Goal: Task Accomplishment & Management: Manage account settings

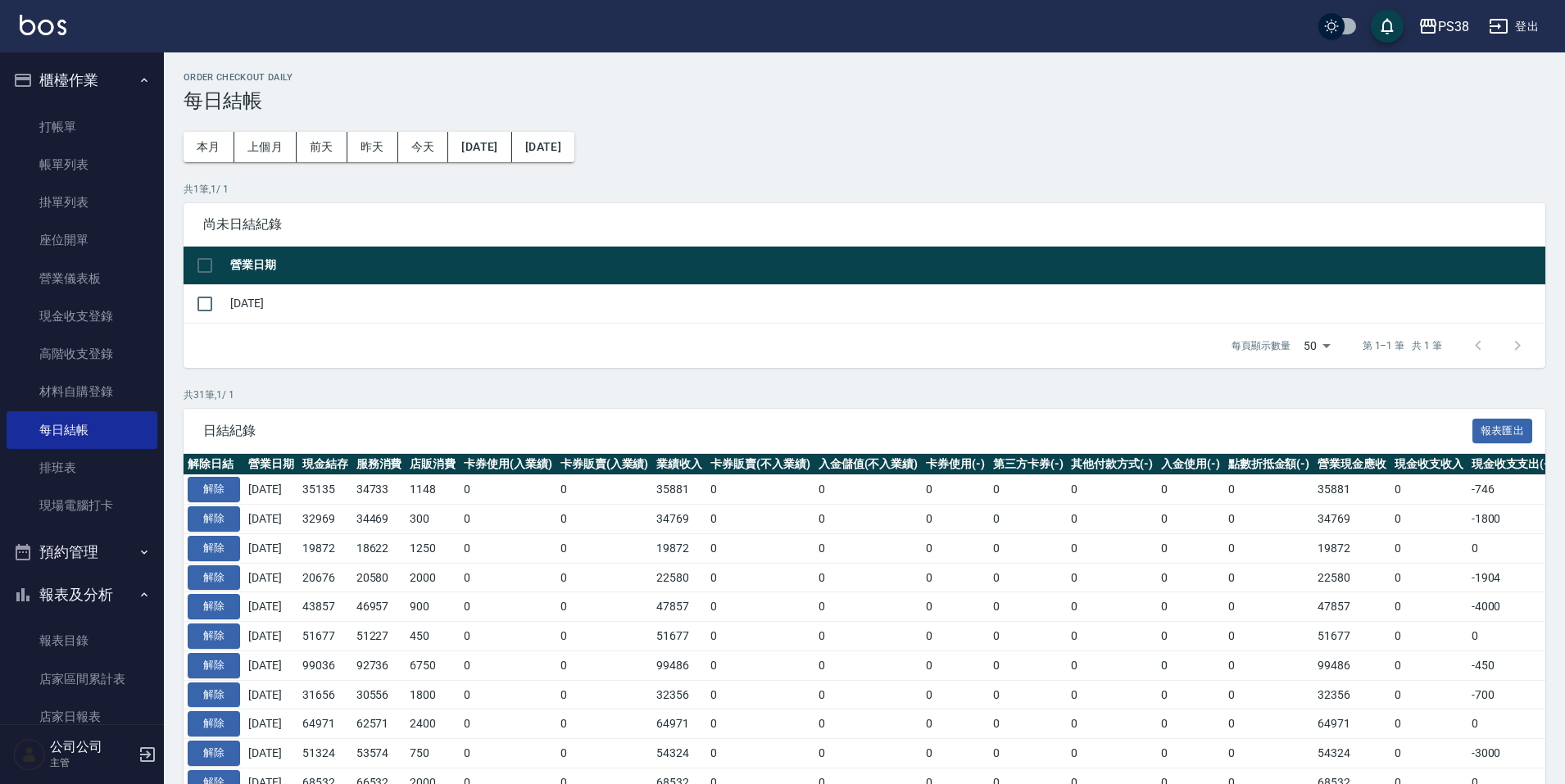
drag, startPoint x: 64, startPoint y: 166, endPoint x: 662, endPoint y: 309, distance: 614.9
click at [64, 166] on link "帳單列表" at bounding box center [81, 164] width 151 height 38
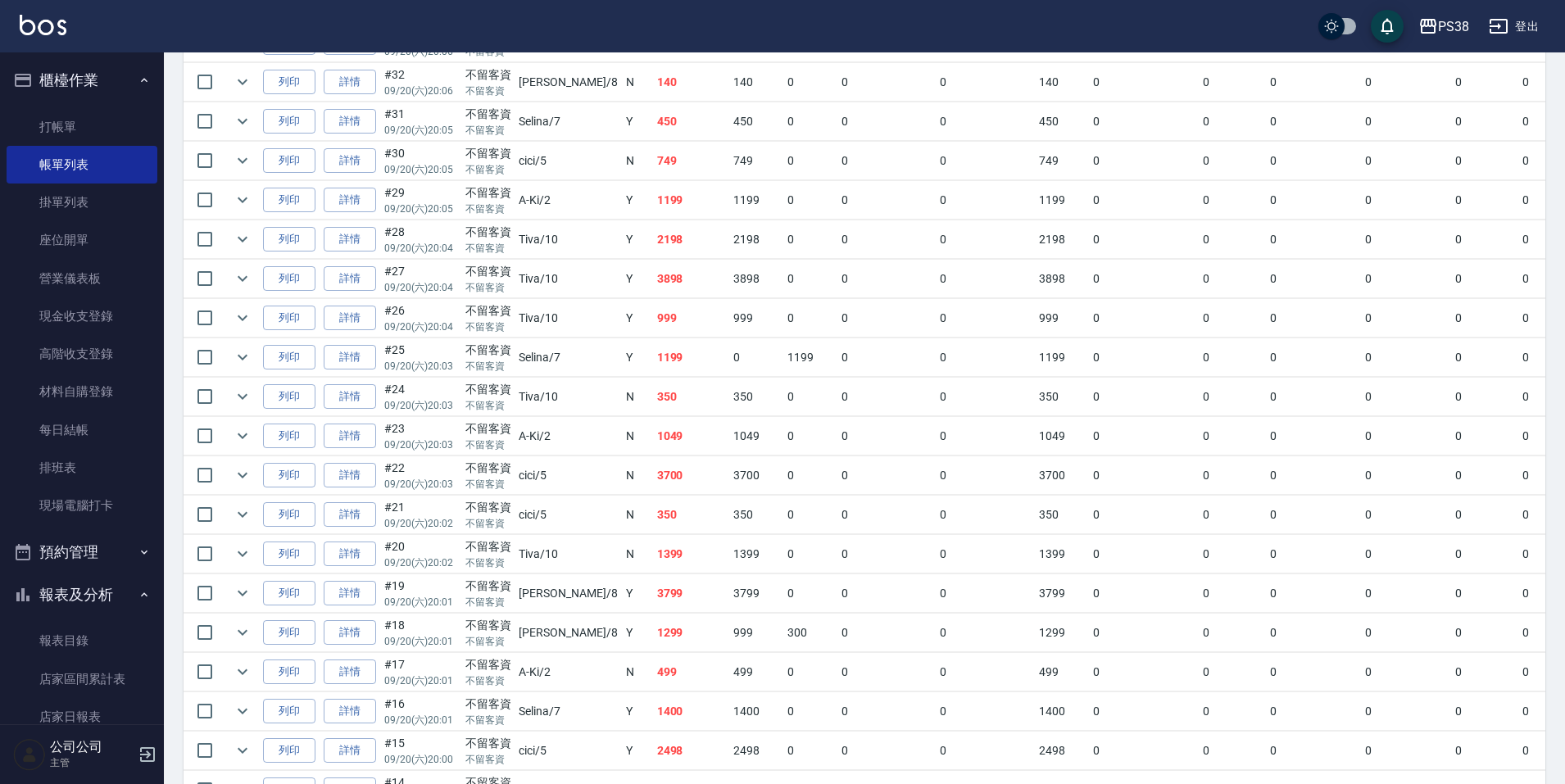
scroll to position [574, 0]
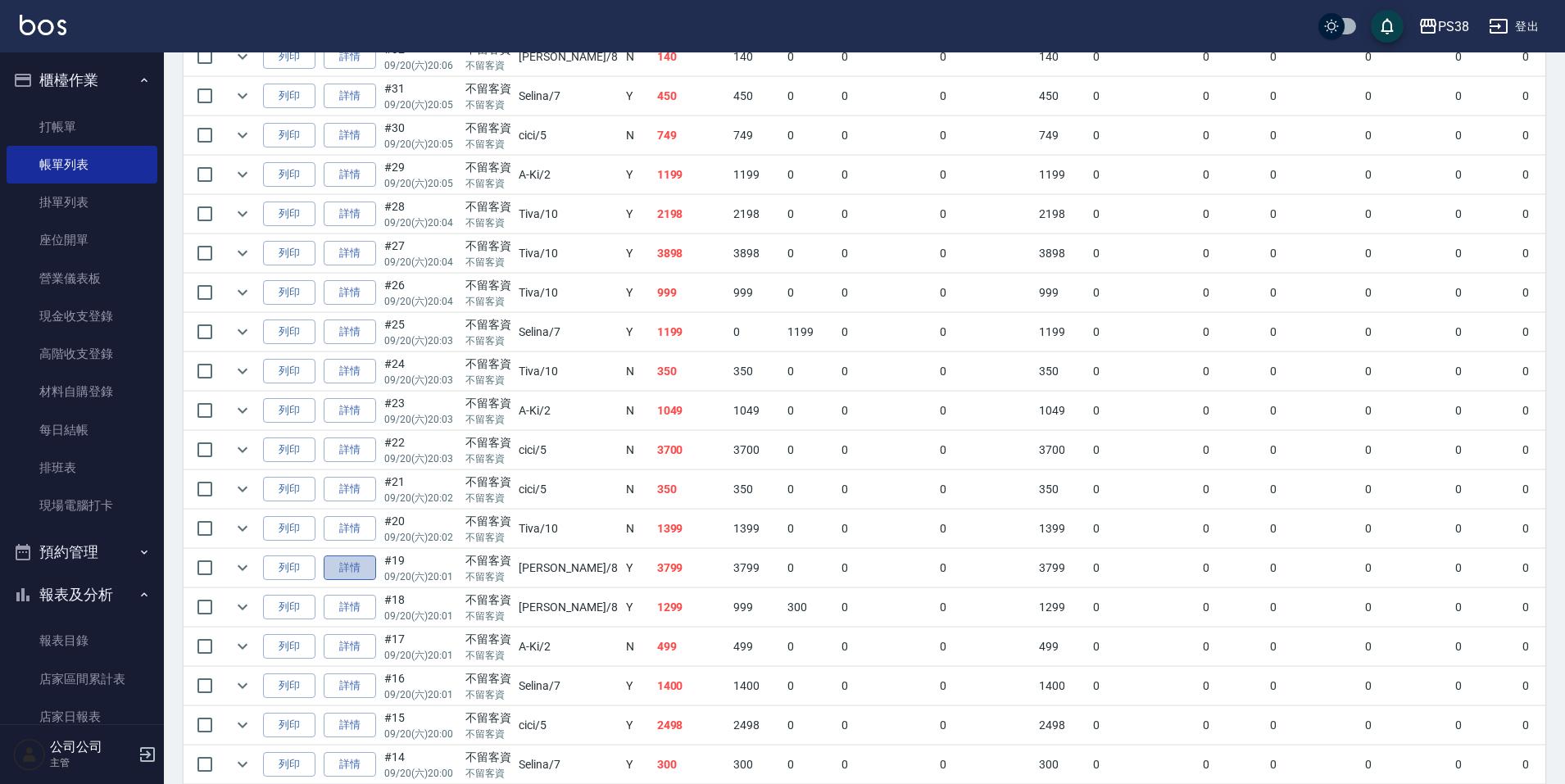
click at [371, 569] on link "詳情" at bounding box center [350, 568] width 53 height 25
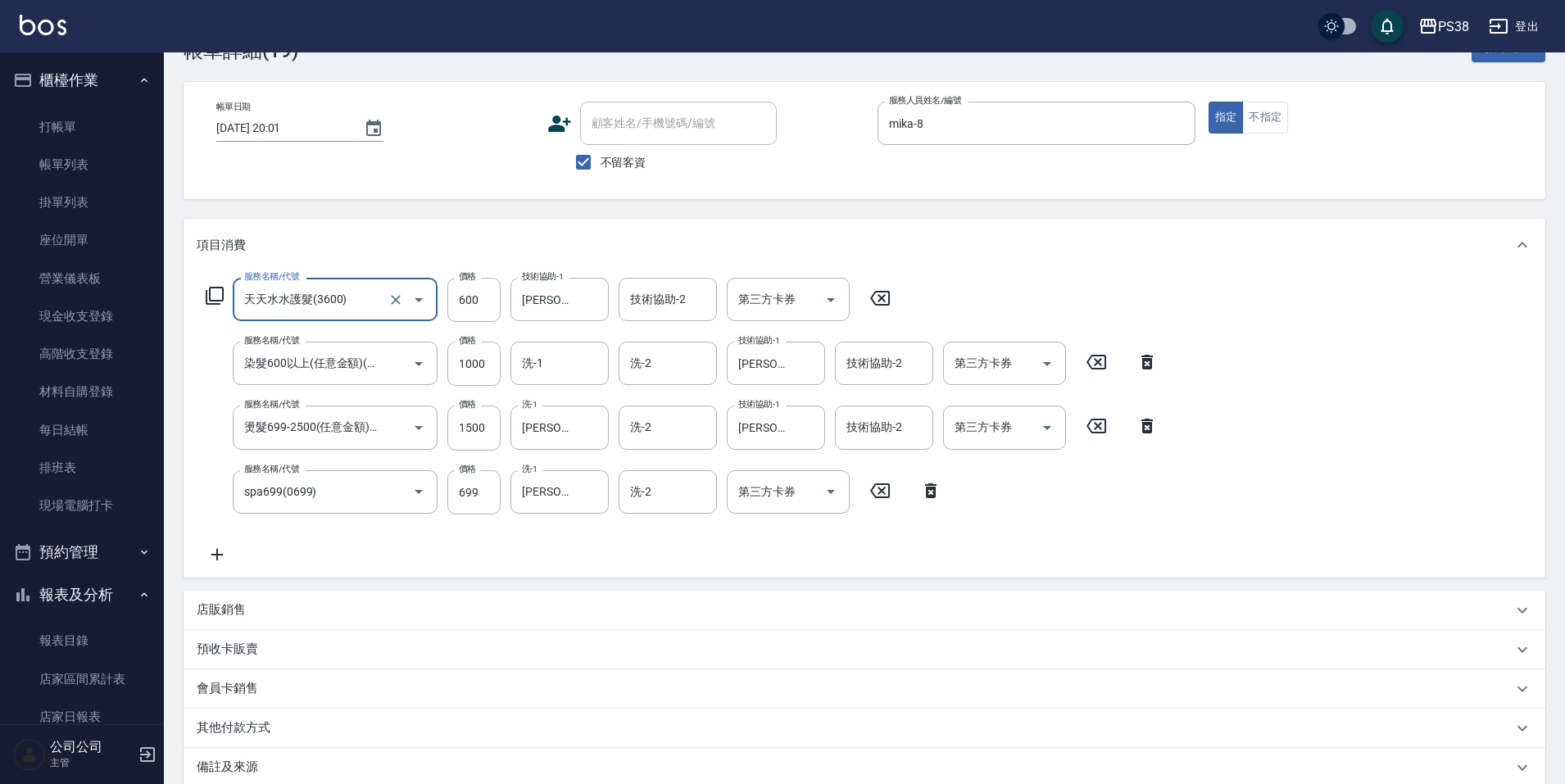
scroll to position [230, 0]
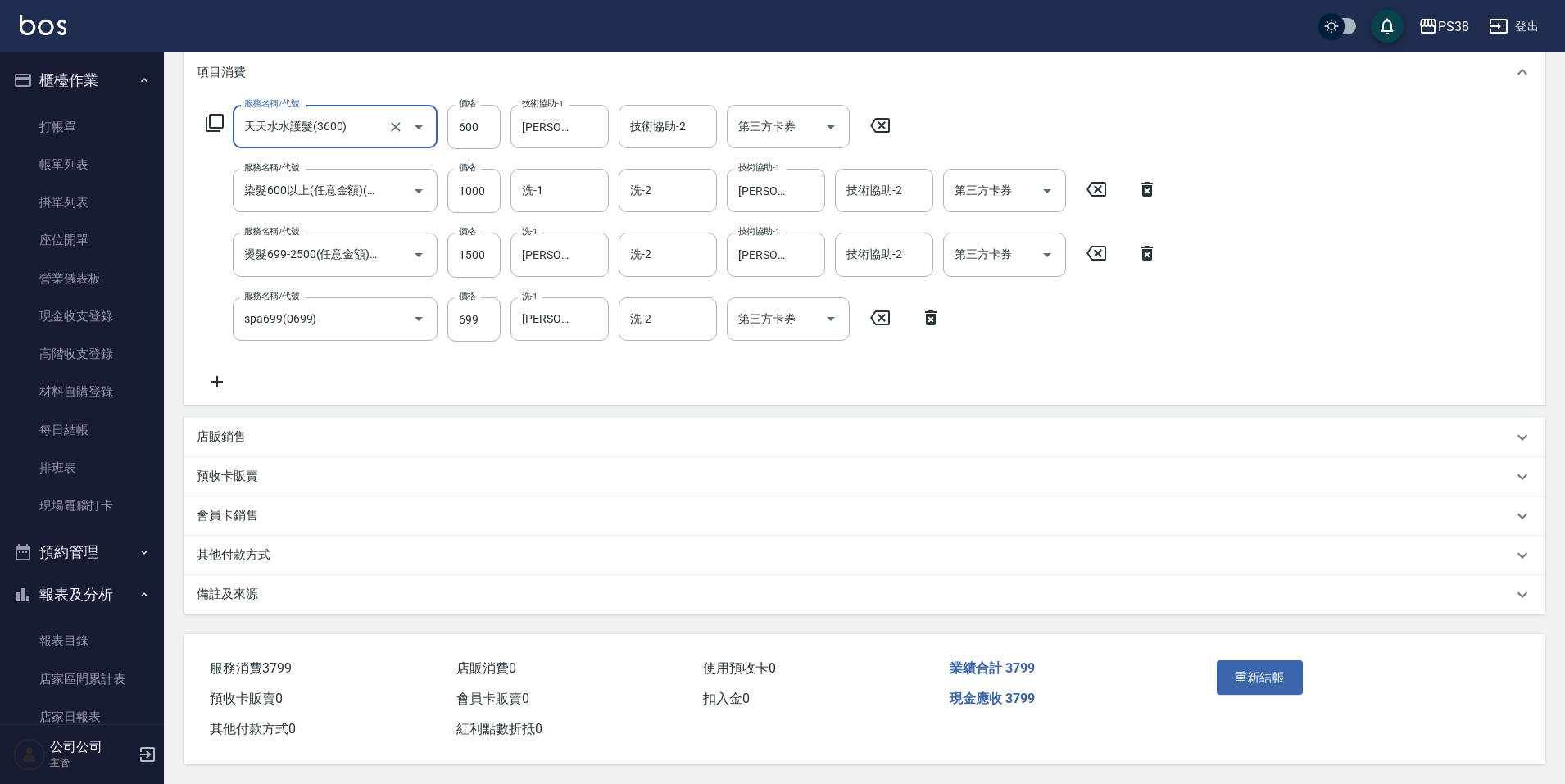
click at [217, 428] on p "店販銷售" at bounding box center [221, 437] width 49 height 18
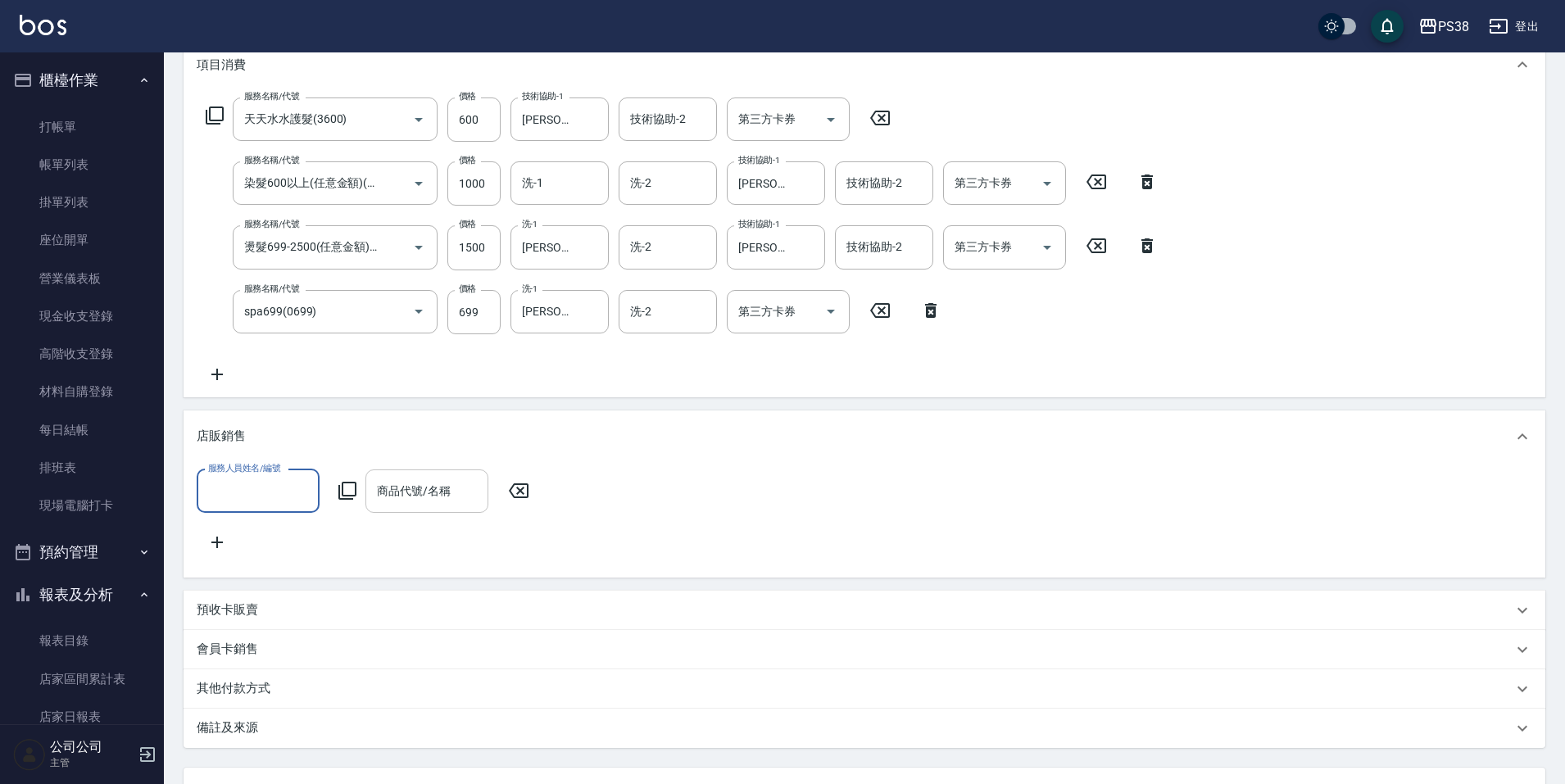
scroll to position [0, 0]
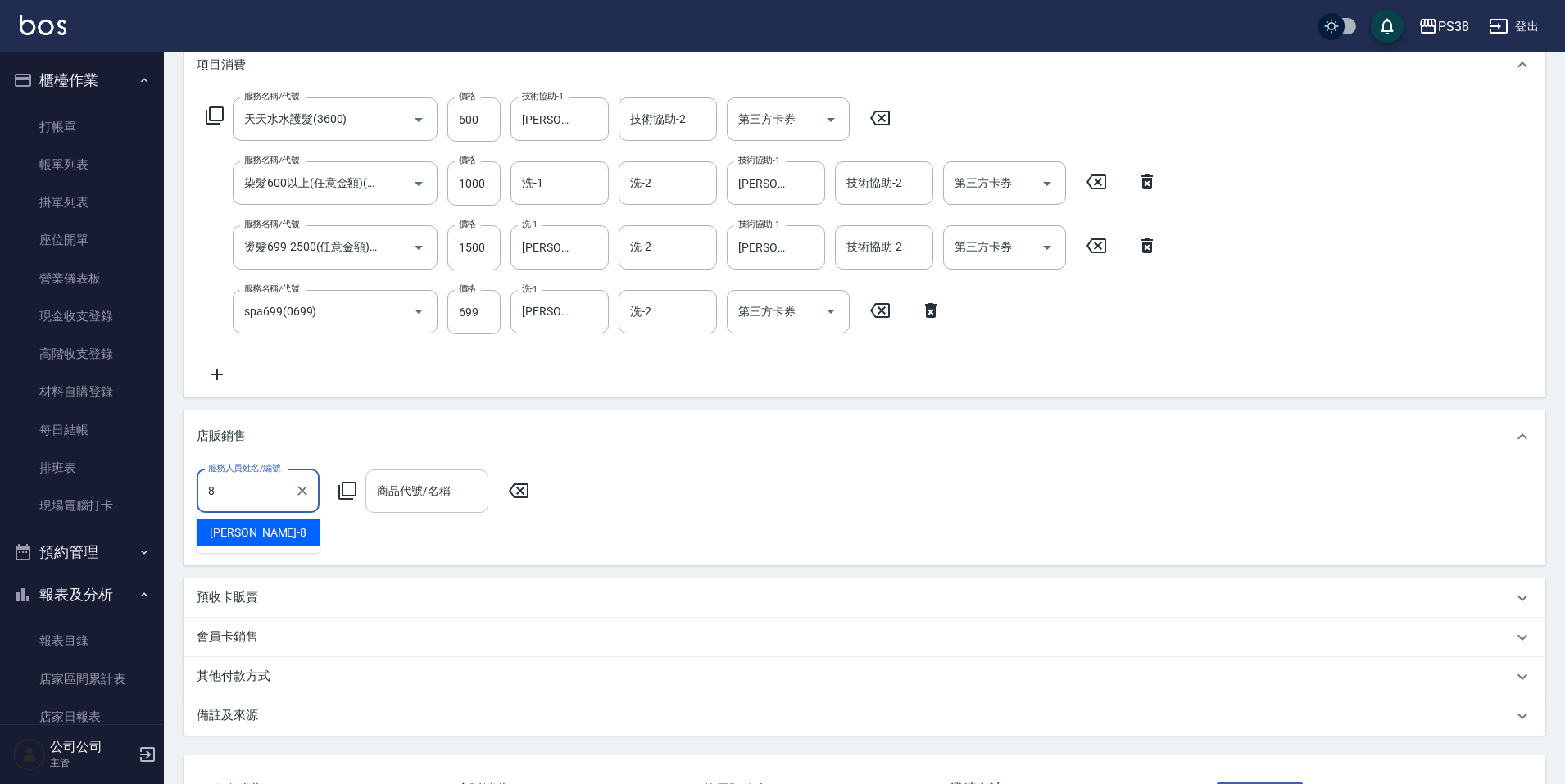
type input "mika-8"
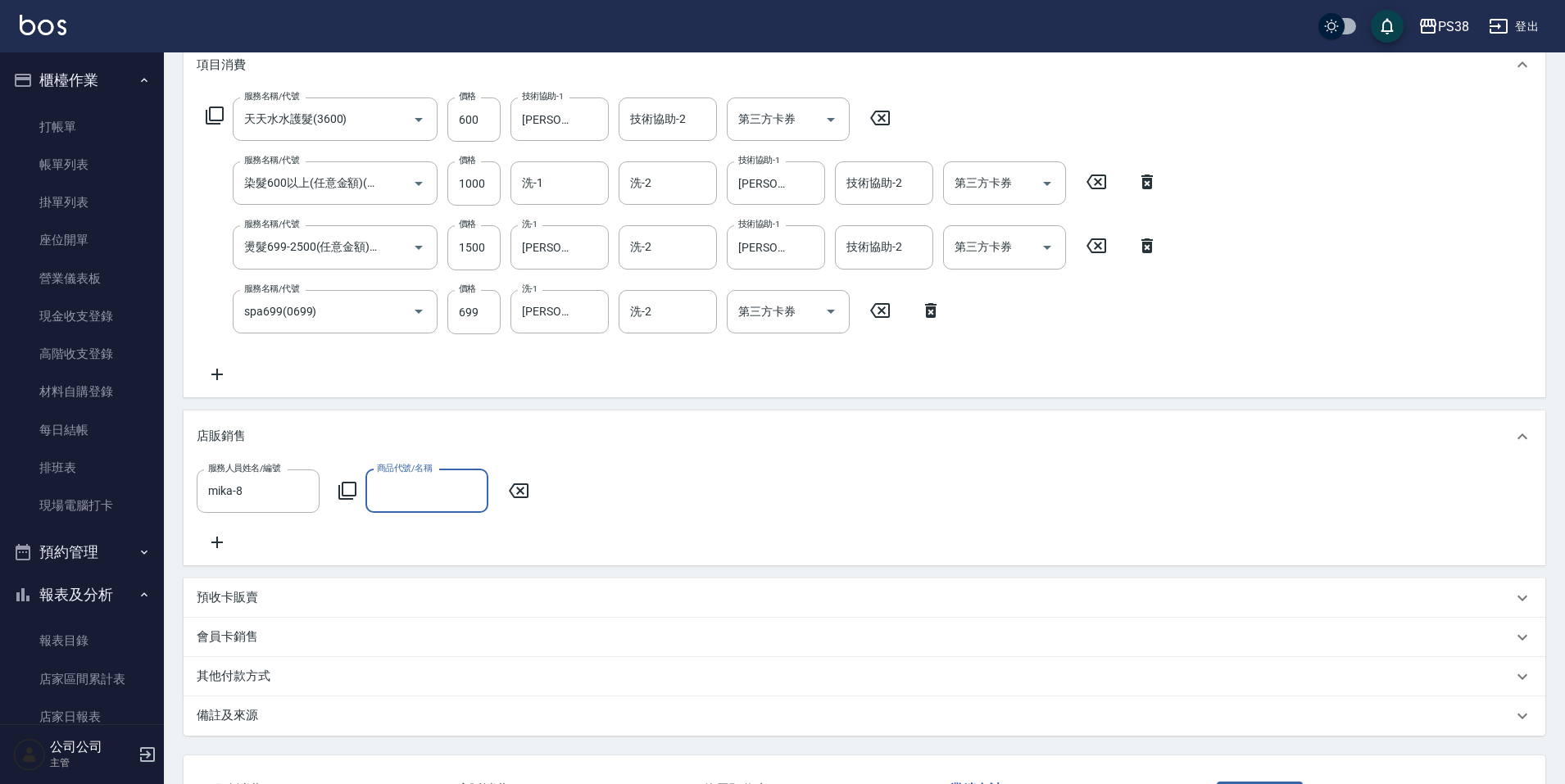
click at [435, 499] on input "商品代號/名稱" at bounding box center [426, 491] width 108 height 29
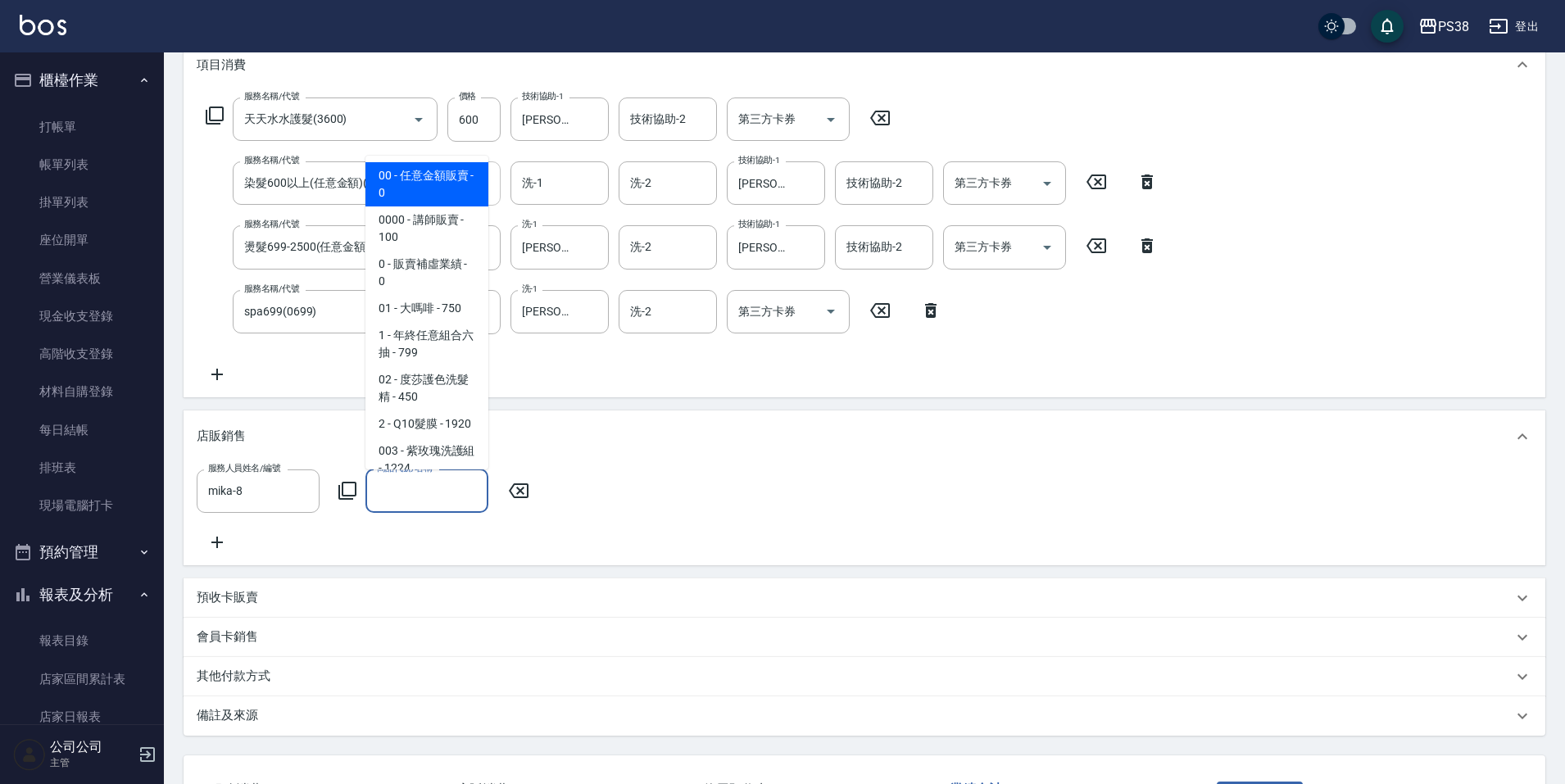
click at [449, 188] on span "00 - 任意金額販賣 - 0" at bounding box center [427, 184] width 123 height 44
type input "任意金額販賣"
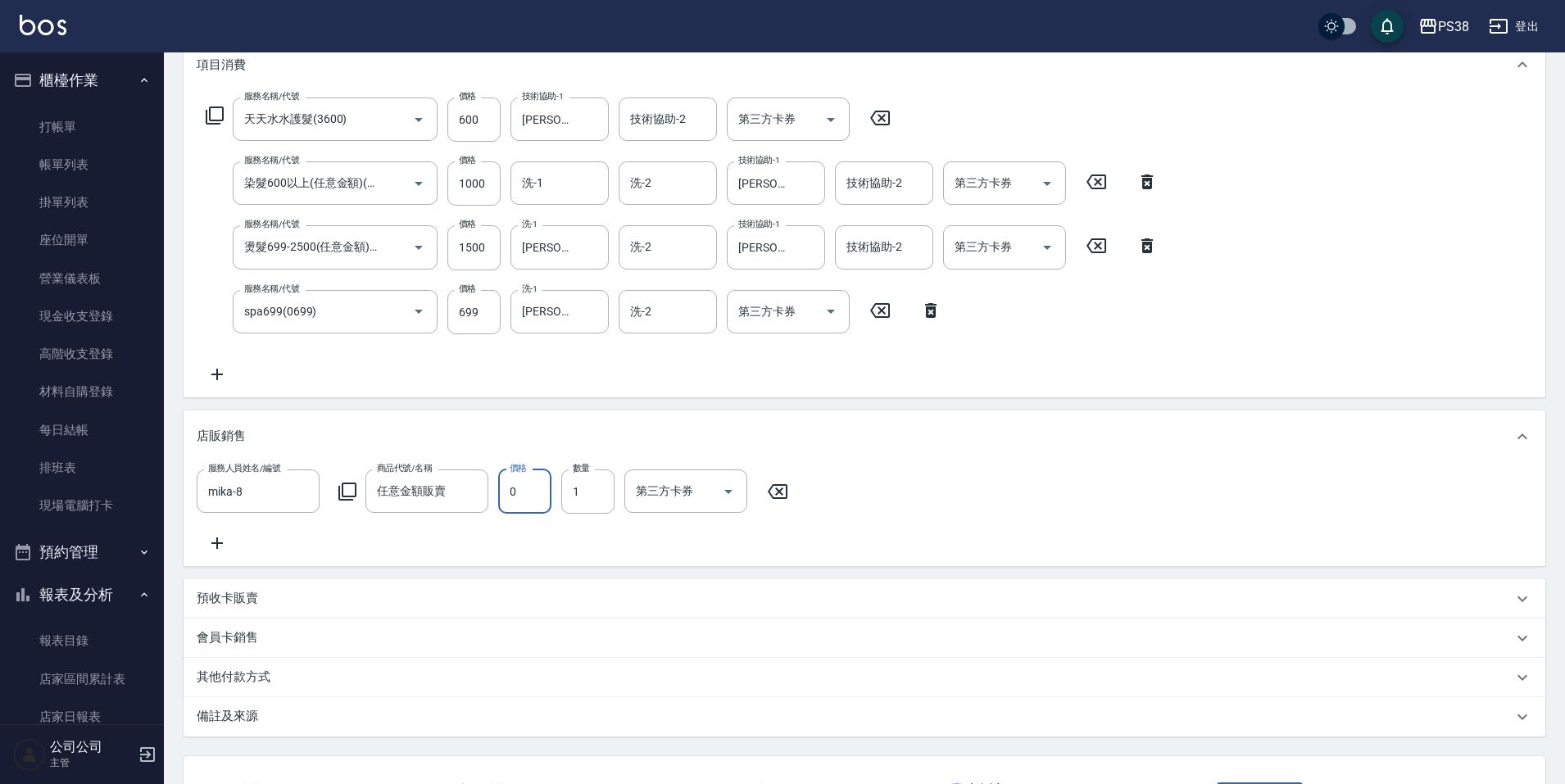
click at [512, 510] on input "0" at bounding box center [525, 491] width 53 height 44
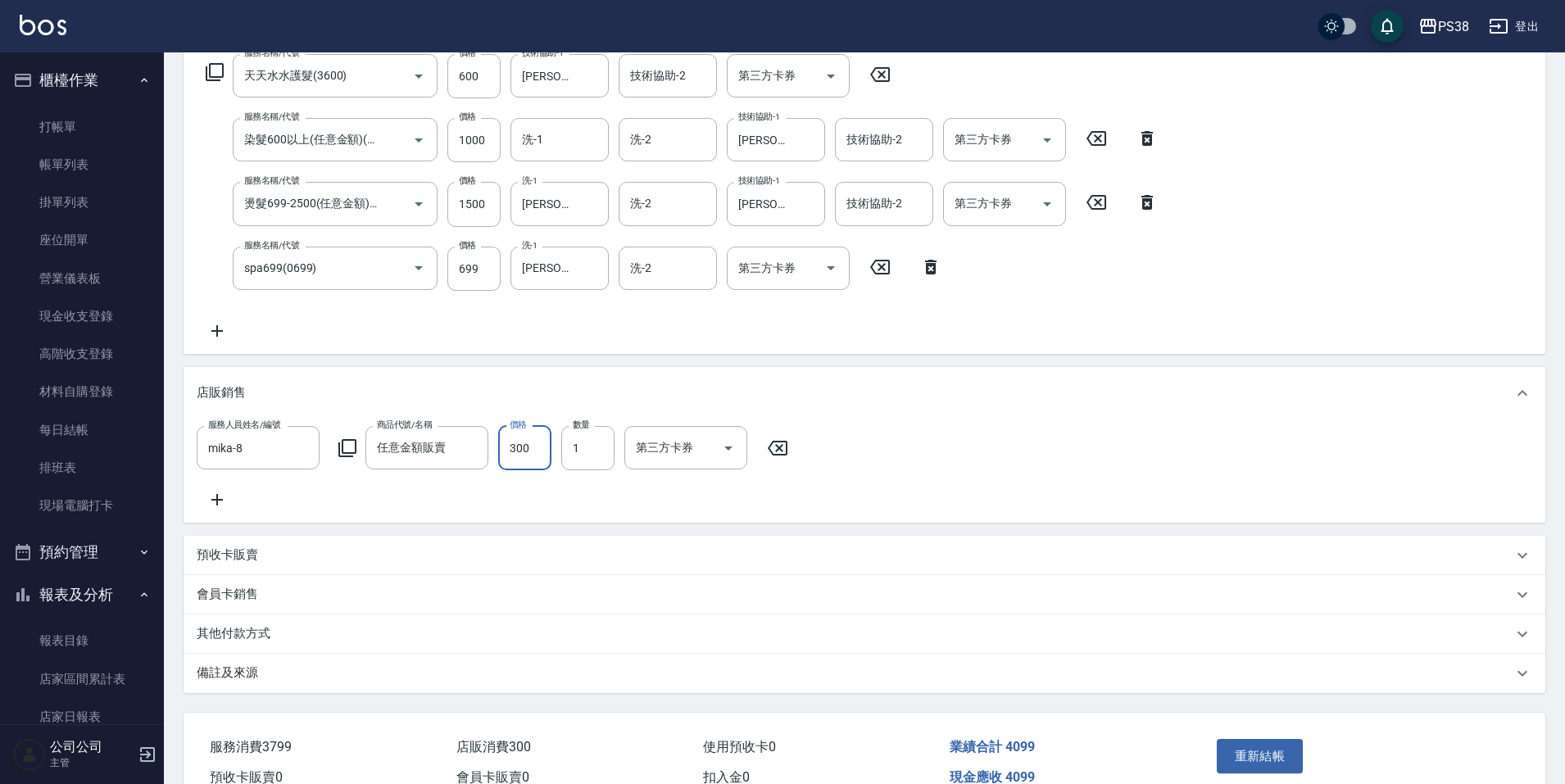
scroll to position [372, 0]
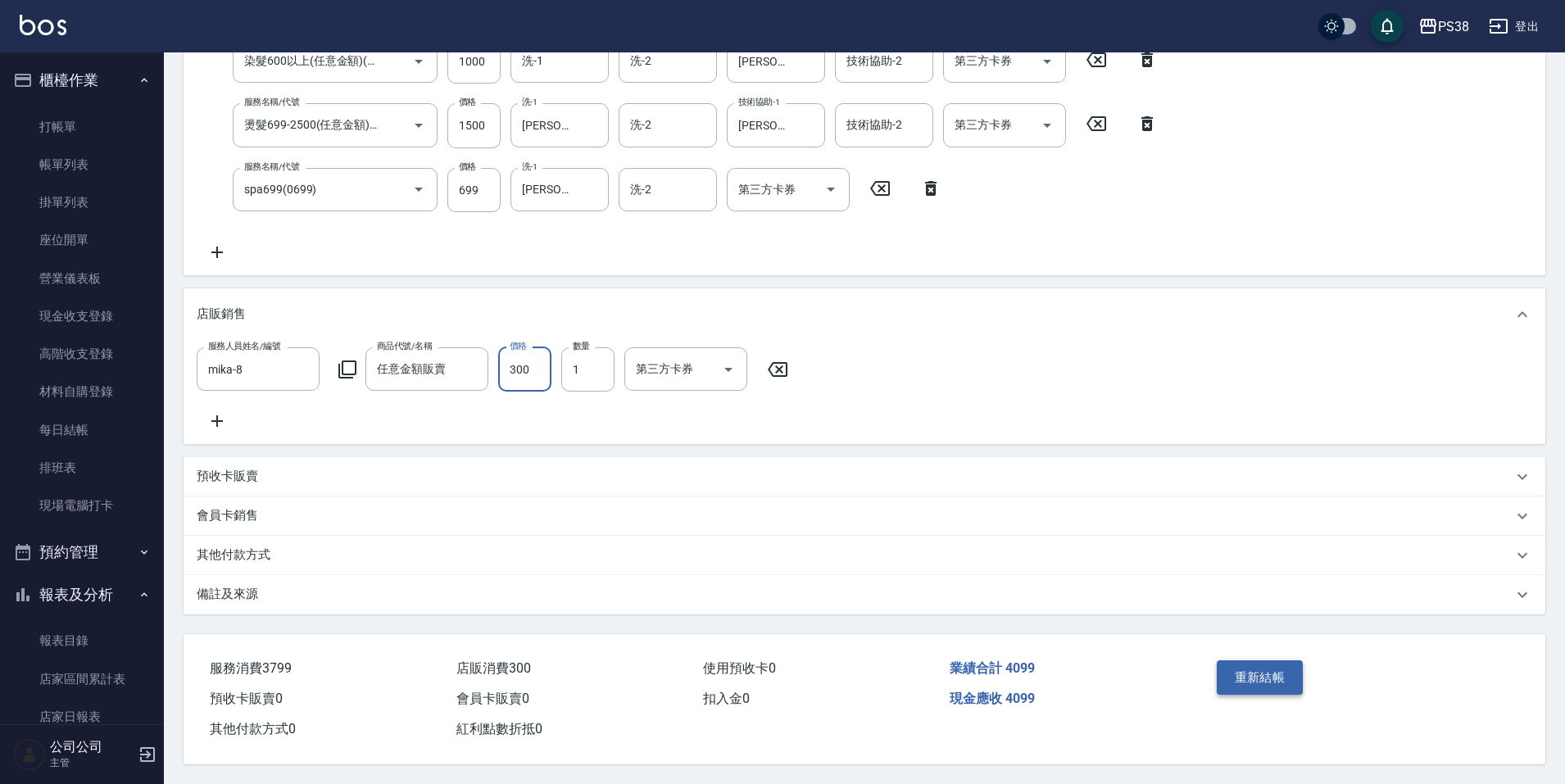
type input "300"
click at [1234, 663] on button "重新結帳" at bounding box center [1260, 677] width 87 height 34
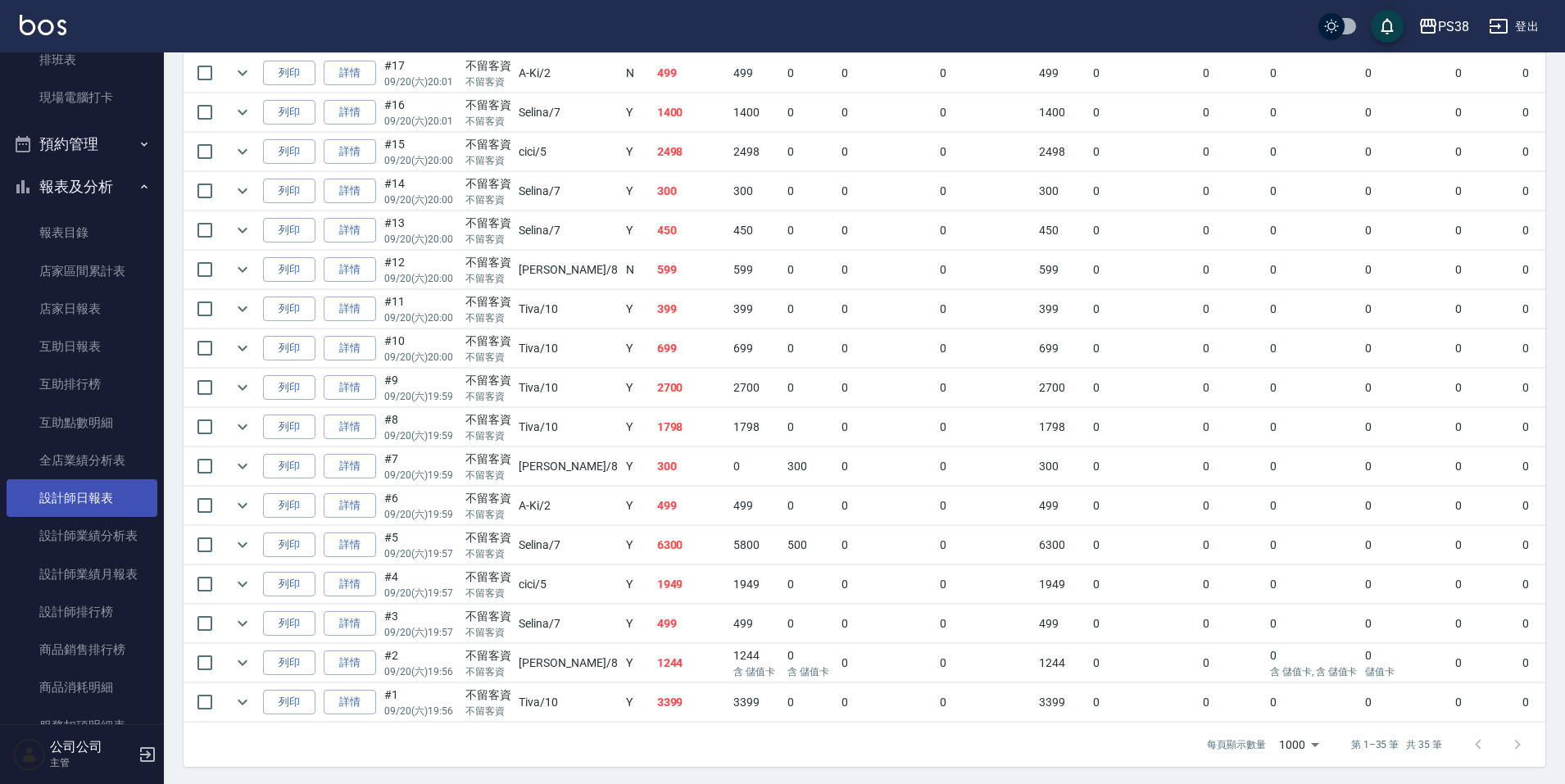
scroll to position [410, 0]
click at [101, 602] on link "設計師排行榜" at bounding box center [81, 610] width 151 height 38
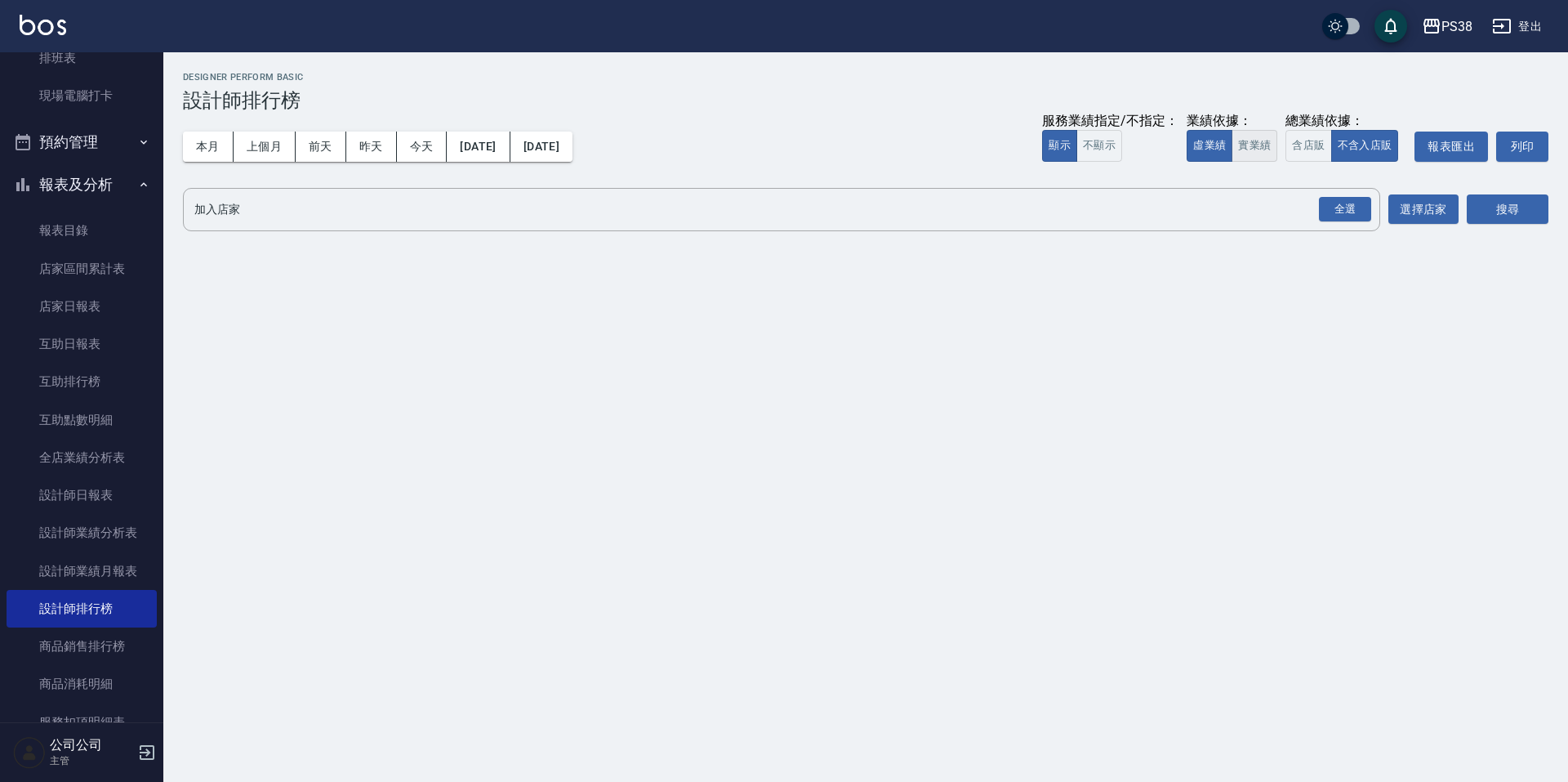
click at [1267, 143] on button "實業績" at bounding box center [1254, 146] width 45 height 31
click at [1338, 204] on div "全選" at bounding box center [1345, 209] width 52 height 25
click at [1488, 207] on button "搜尋" at bounding box center [1509, 210] width 82 height 31
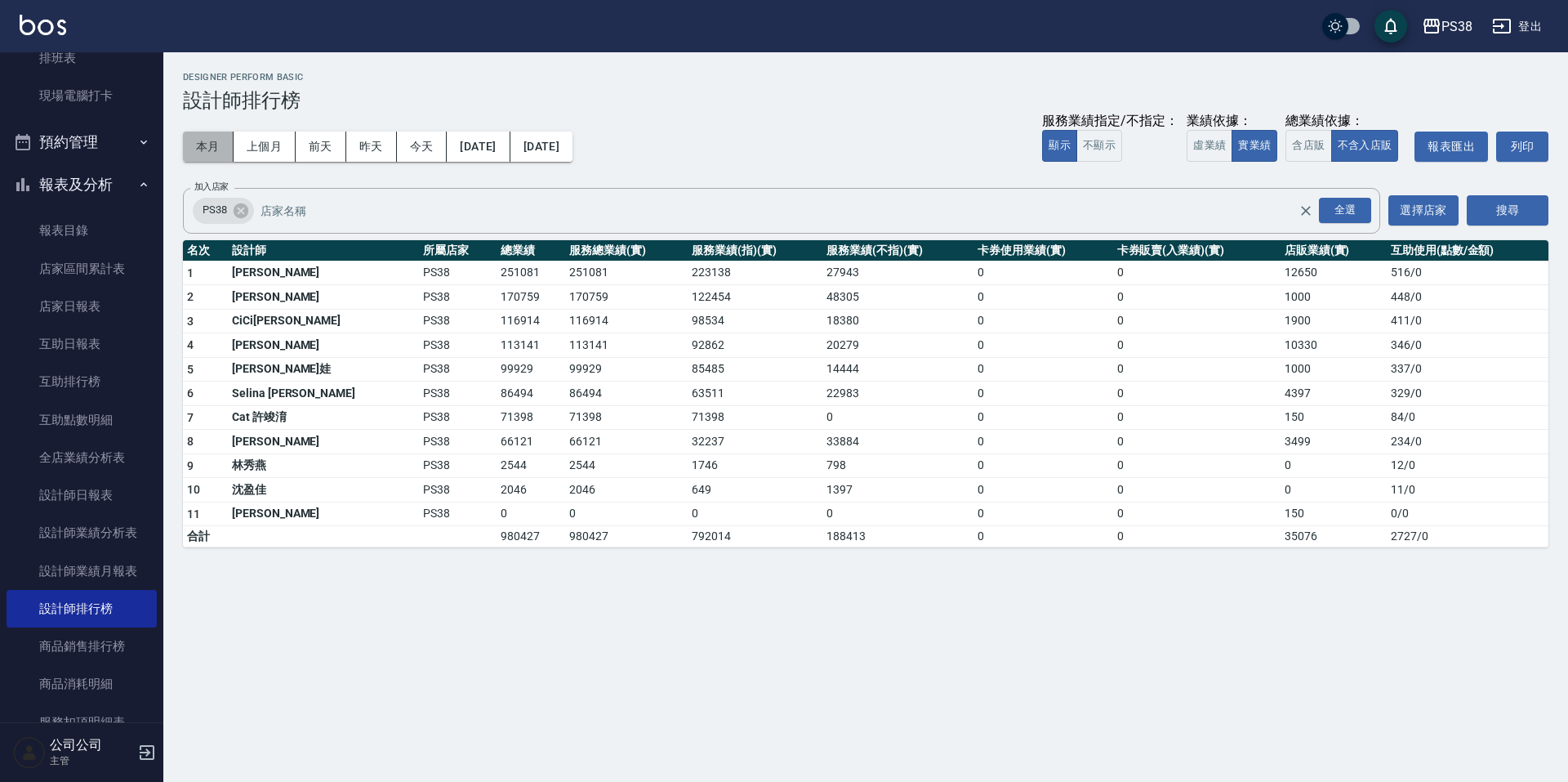
click at [209, 143] on button "本月" at bounding box center [208, 147] width 51 height 31
click at [77, 132] on button "預約管理" at bounding box center [81, 142] width 150 height 43
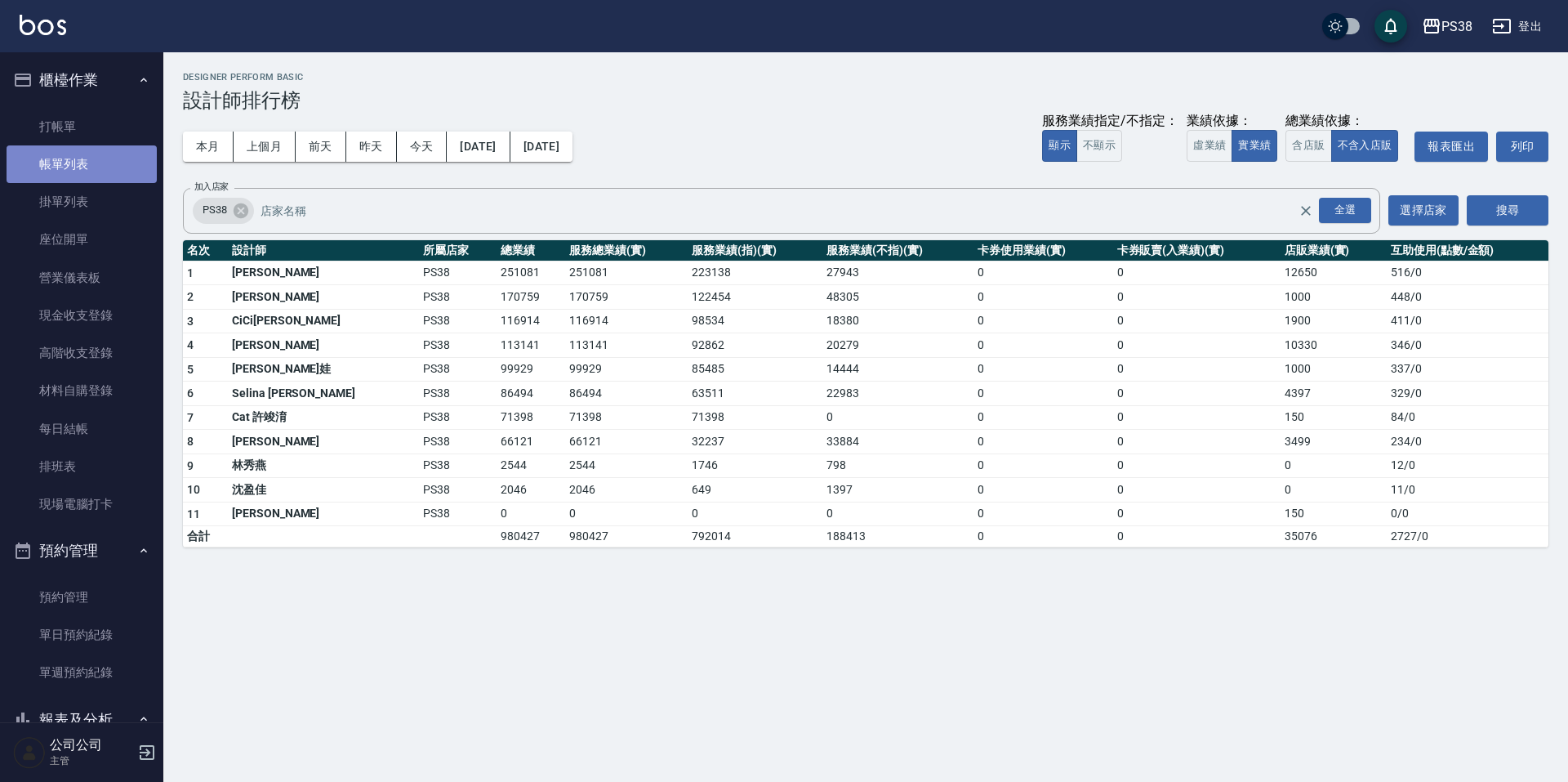
click at [119, 155] on link "帳單列表" at bounding box center [81, 163] width 150 height 38
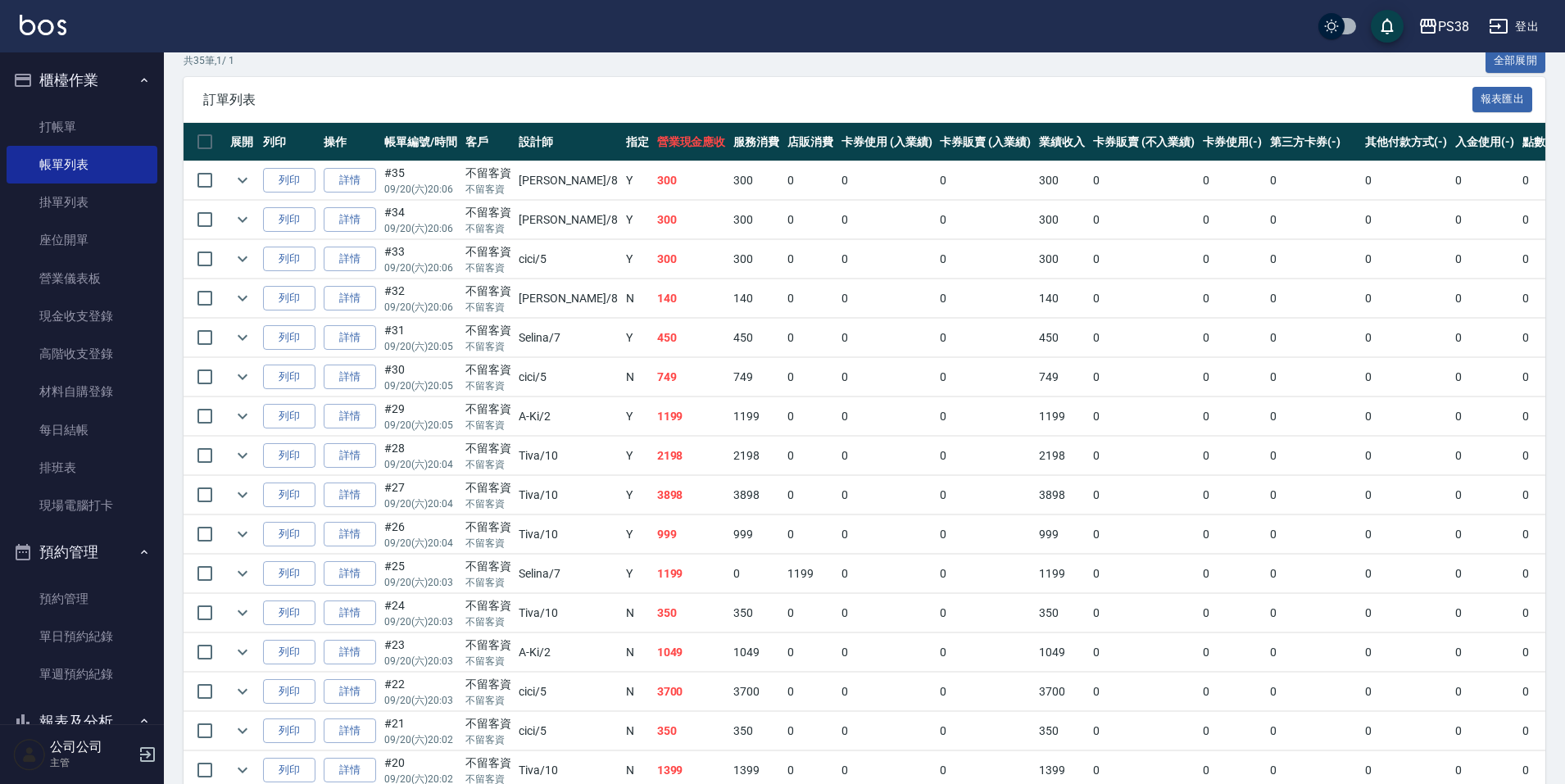
scroll to position [328, 0]
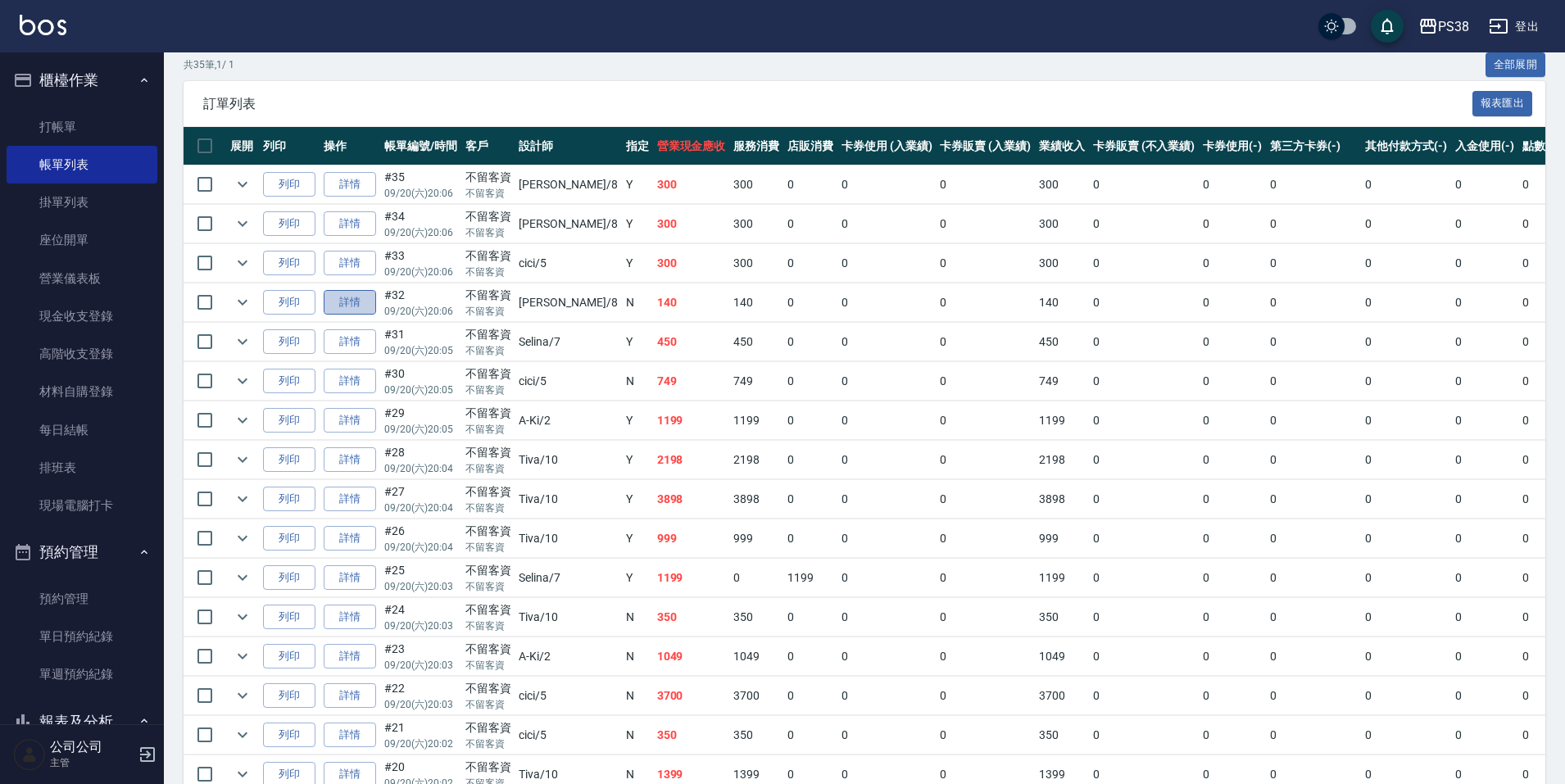
click at [372, 306] on link "詳情" at bounding box center [350, 302] width 53 height 25
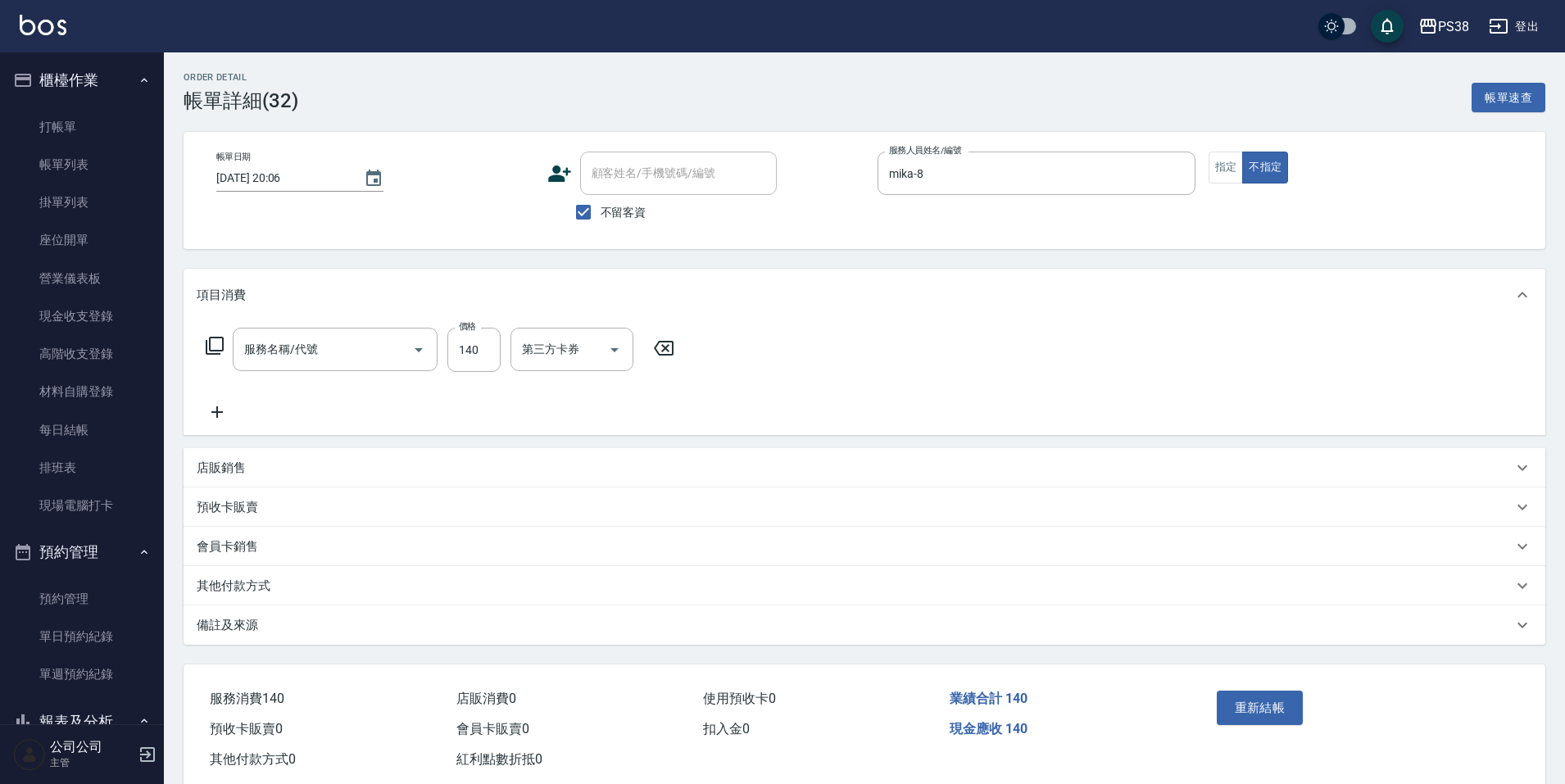
type input "2025/09/20 20:06"
checkbox input "true"
type input "mika-8"
type input "洗髮(101)"
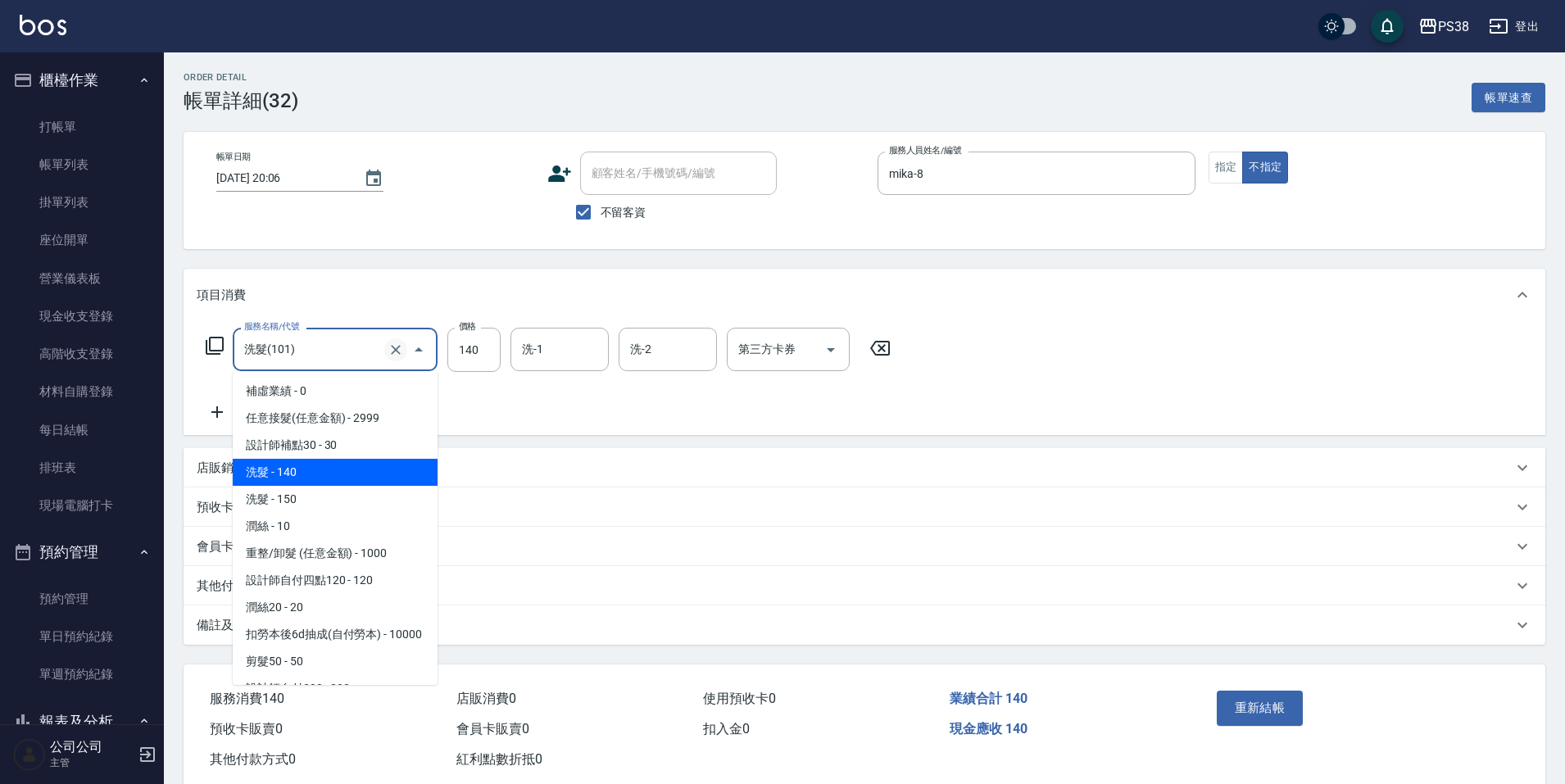
click at [385, 352] on div "洗髮(101) 服務名稱/代號" at bounding box center [336, 350] width 205 height 44
click at [399, 349] on icon "Clear" at bounding box center [395, 350] width 17 height 17
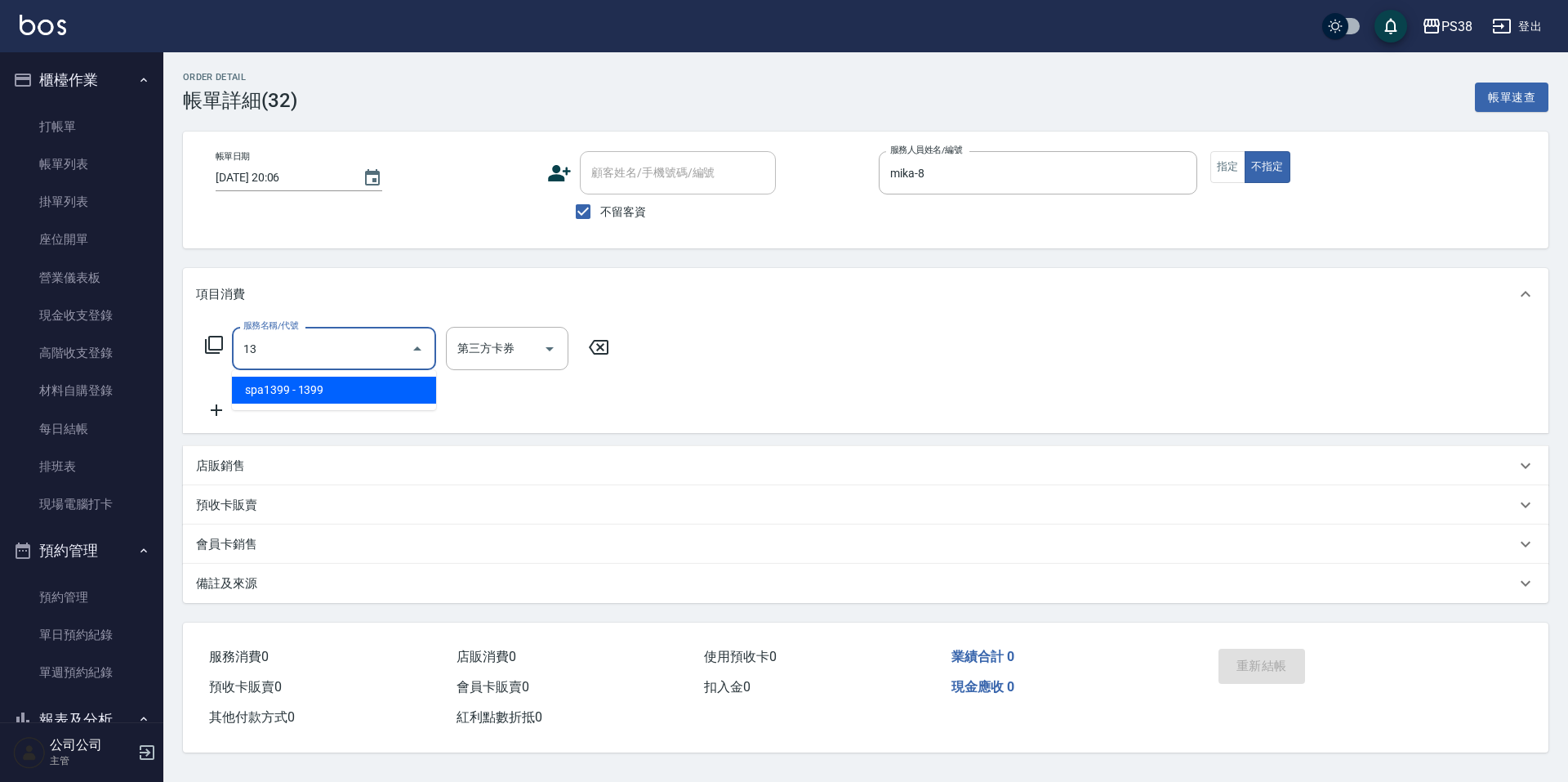
type input "1"
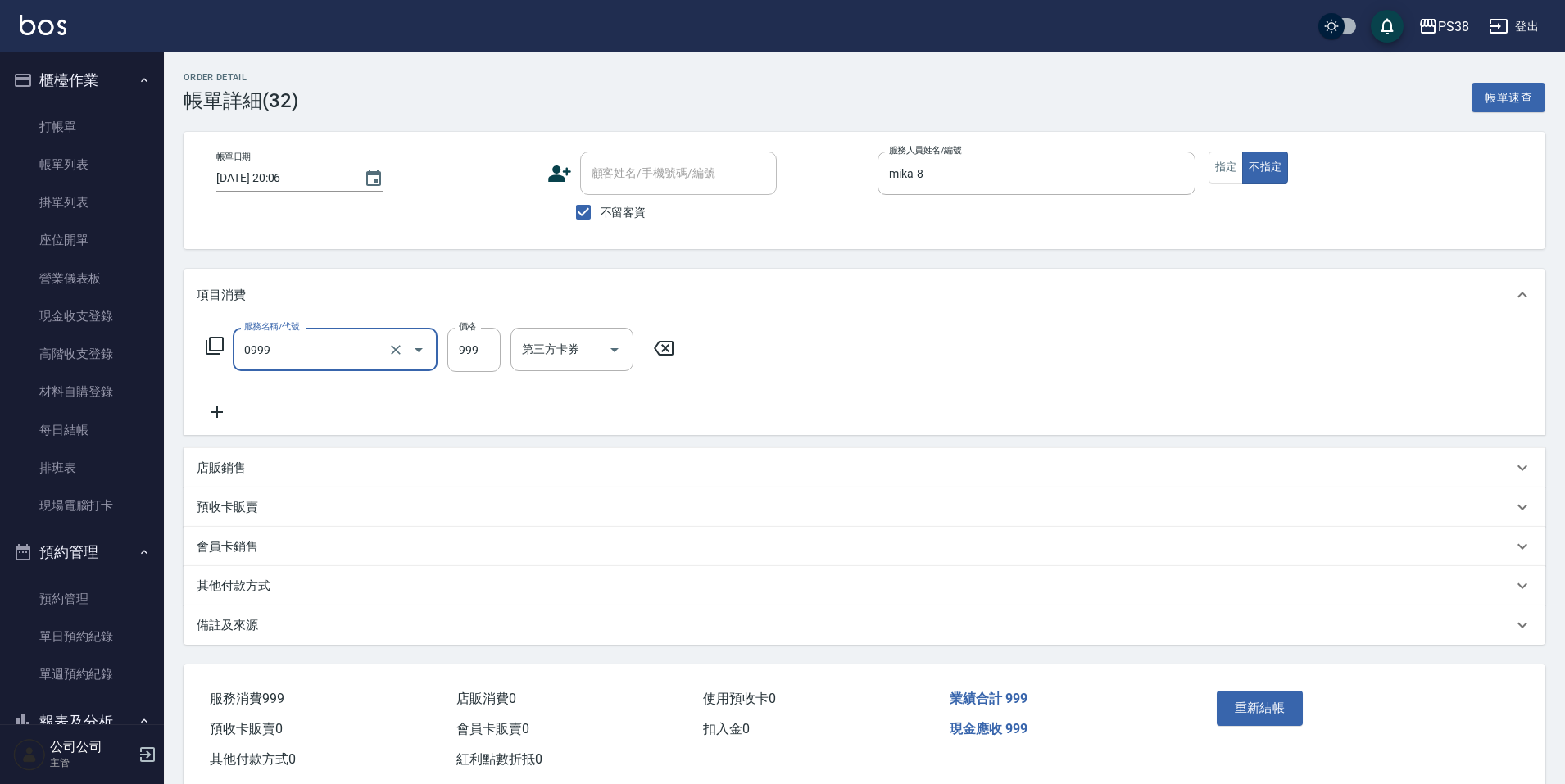
type input "spa999(0999)"
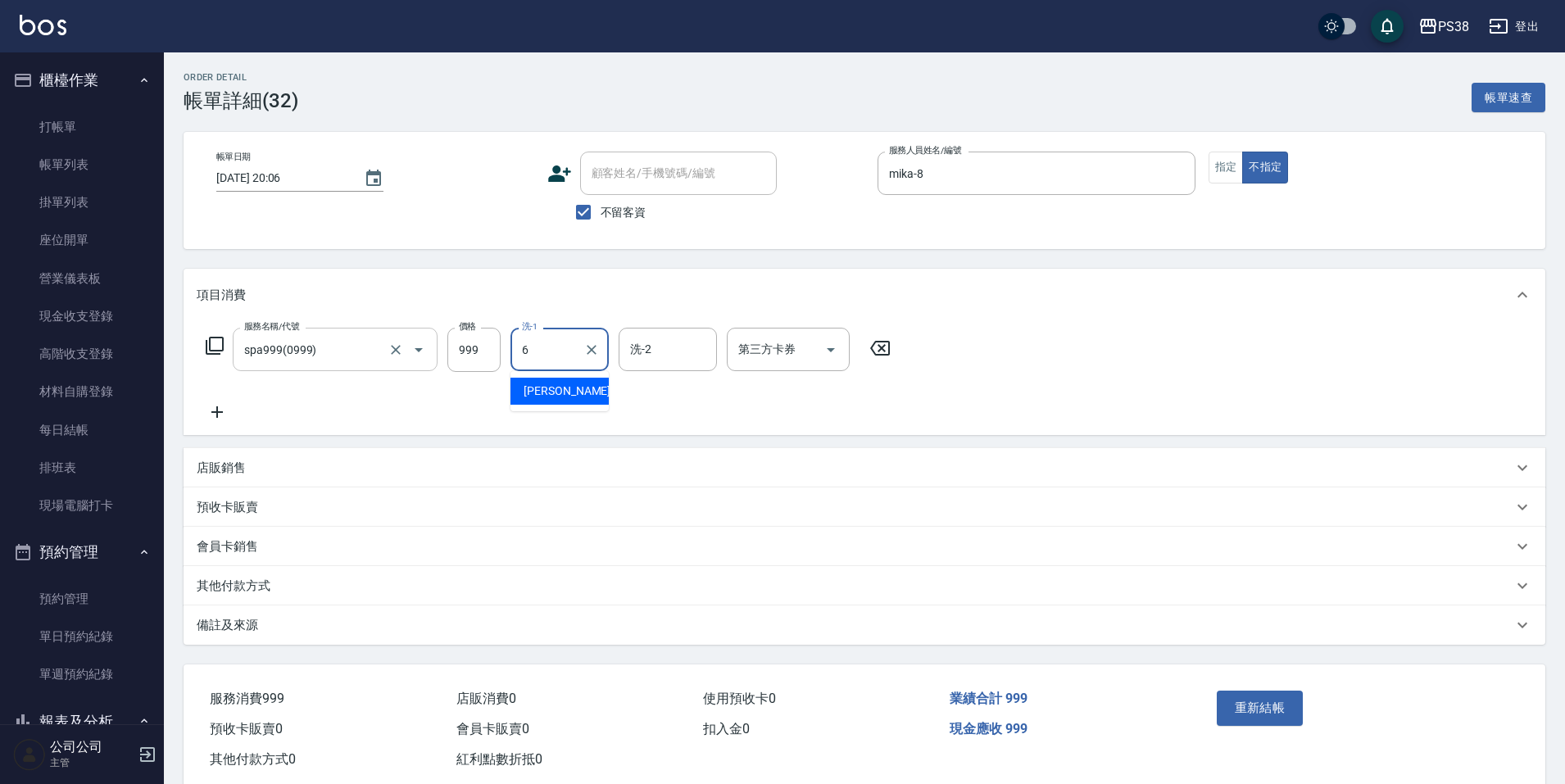
type input "Yuki-6"
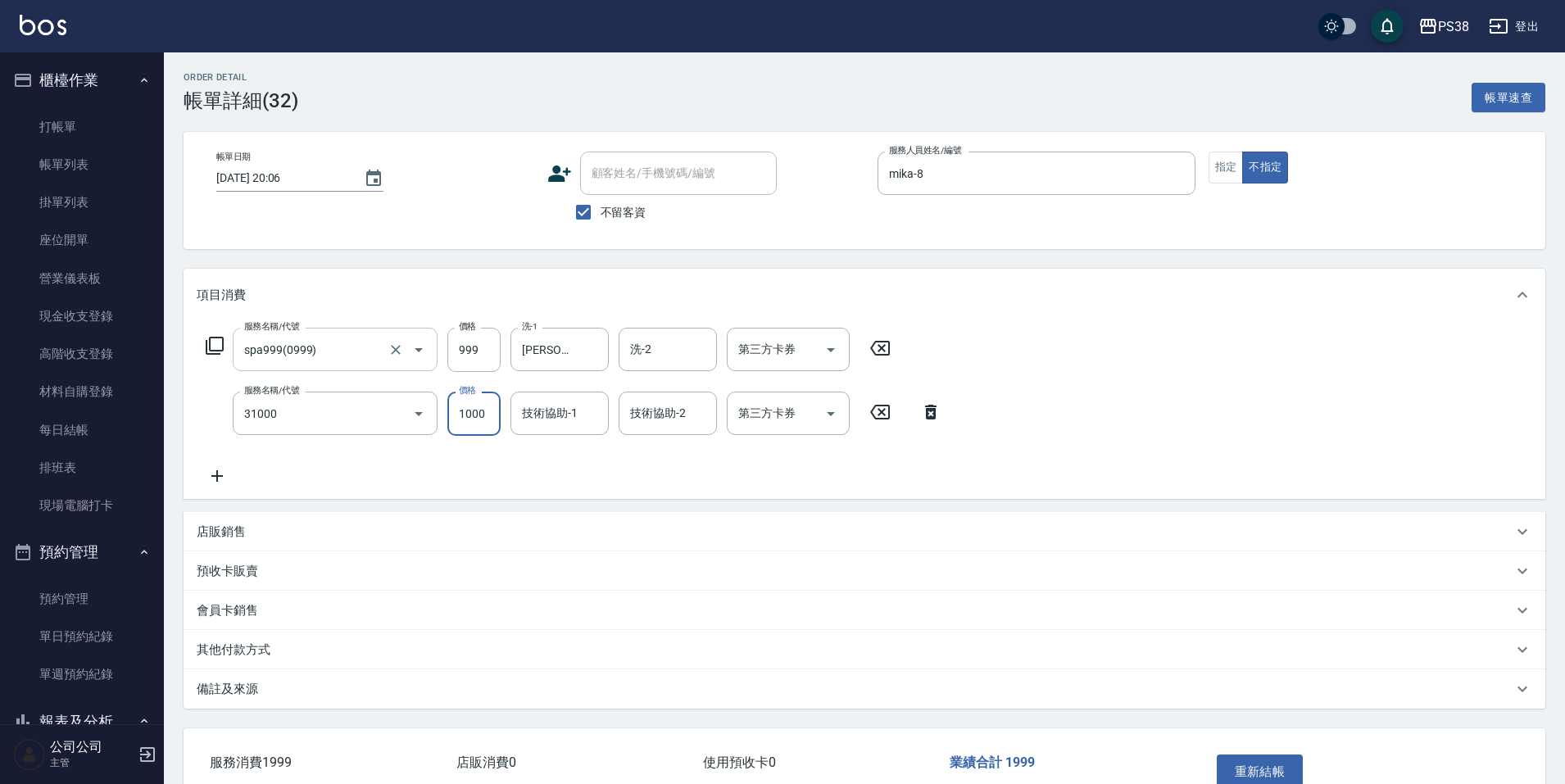
type input "酵素護髮(31000)"
type input "Yuki-6"
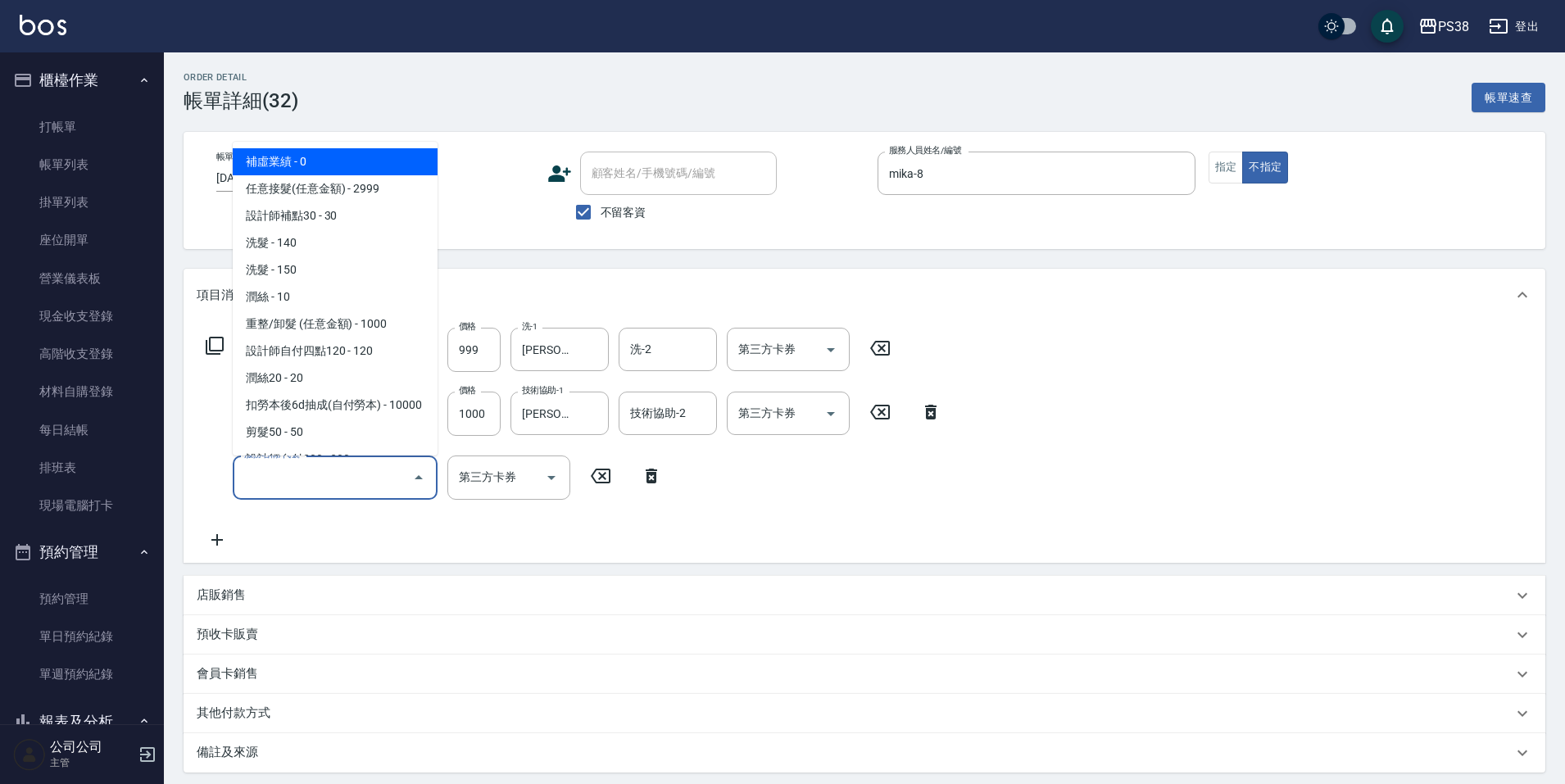
click at [358, 483] on input "服務名稱/代號" at bounding box center [322, 477] width 166 height 29
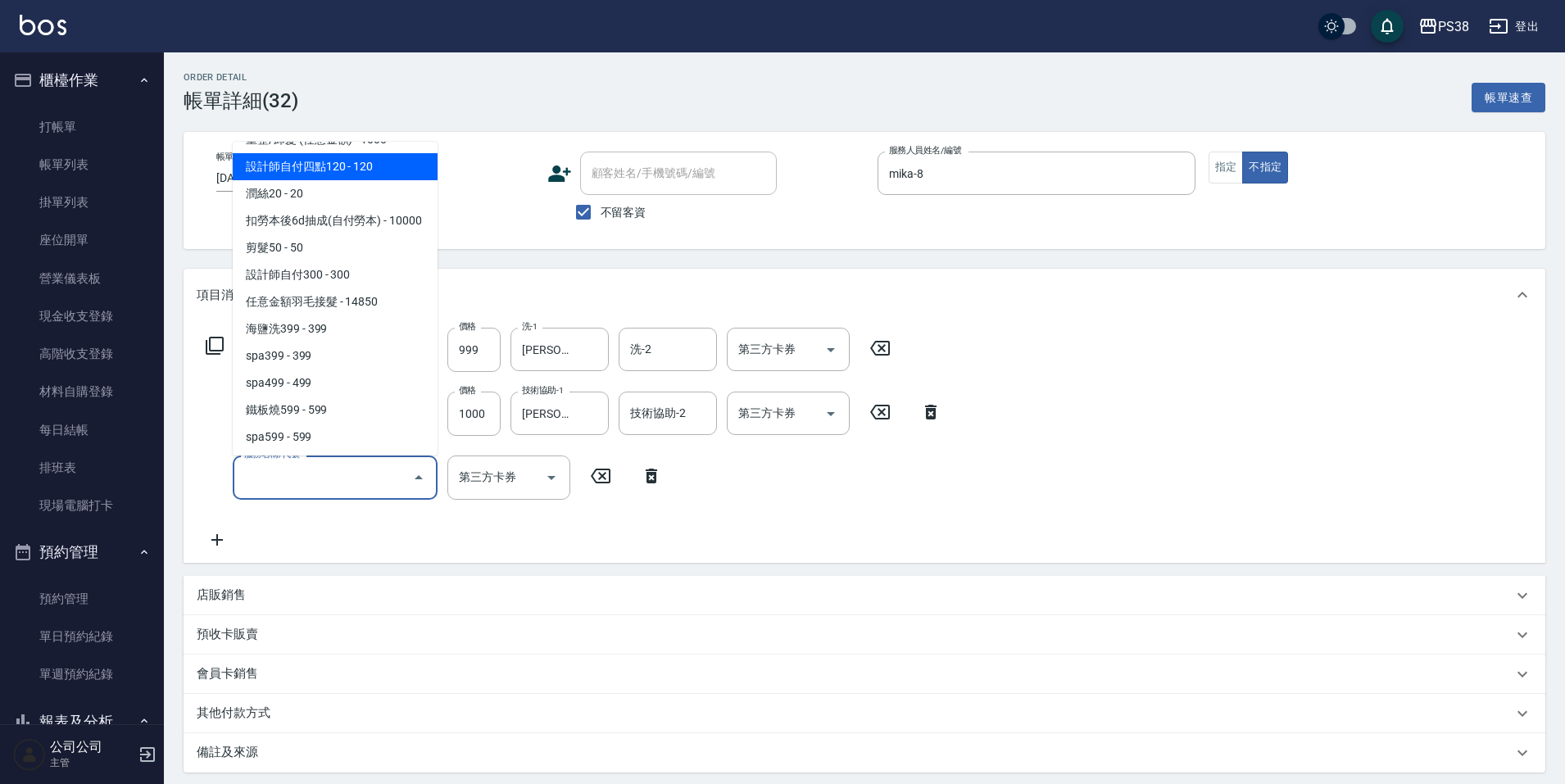
scroll to position [246, 0]
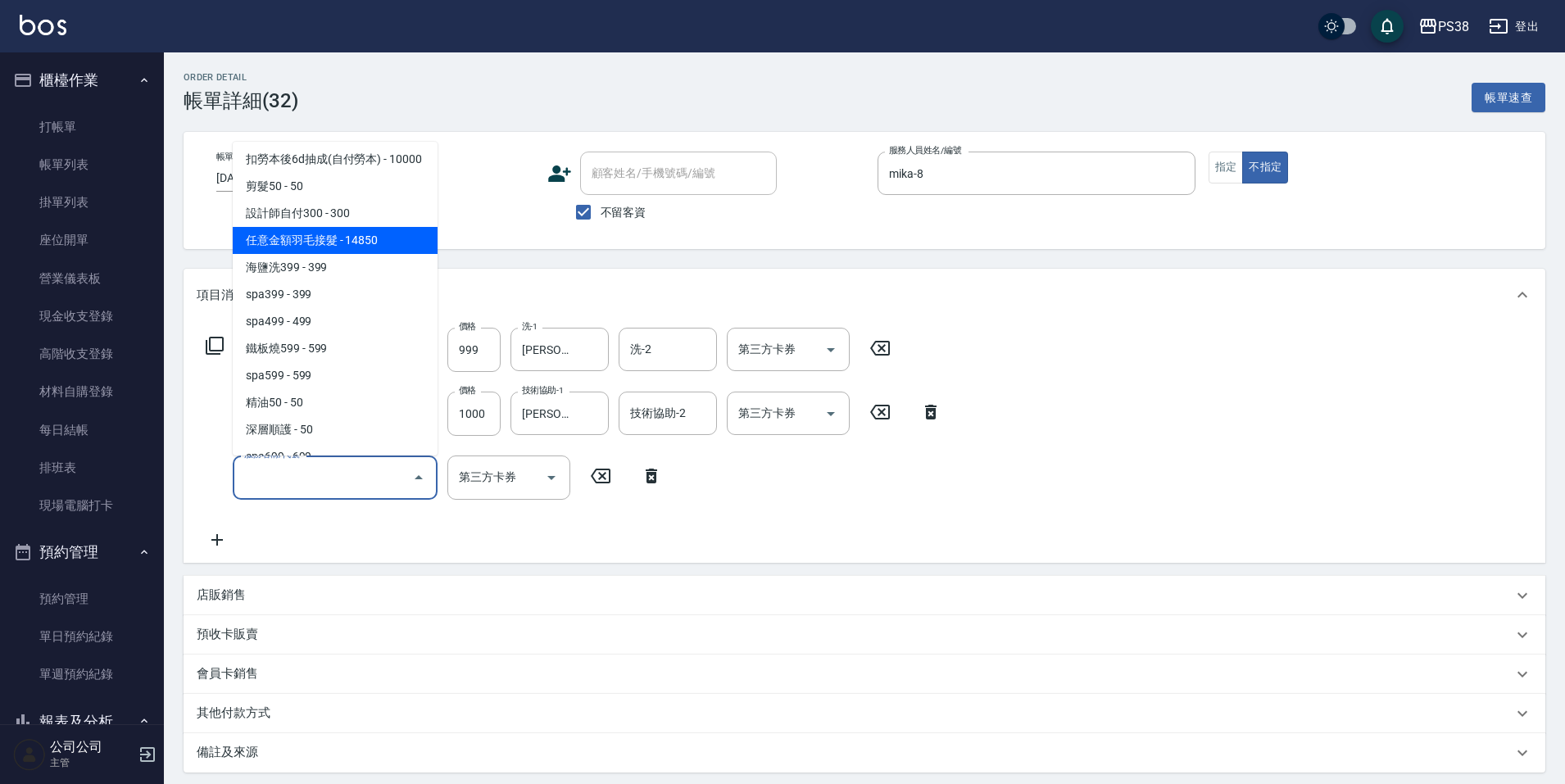
click at [374, 253] on span "任意金額羽毛接髮 - 14850" at bounding box center [336, 240] width 205 height 27
type input "任意金額羽毛接髮(333)"
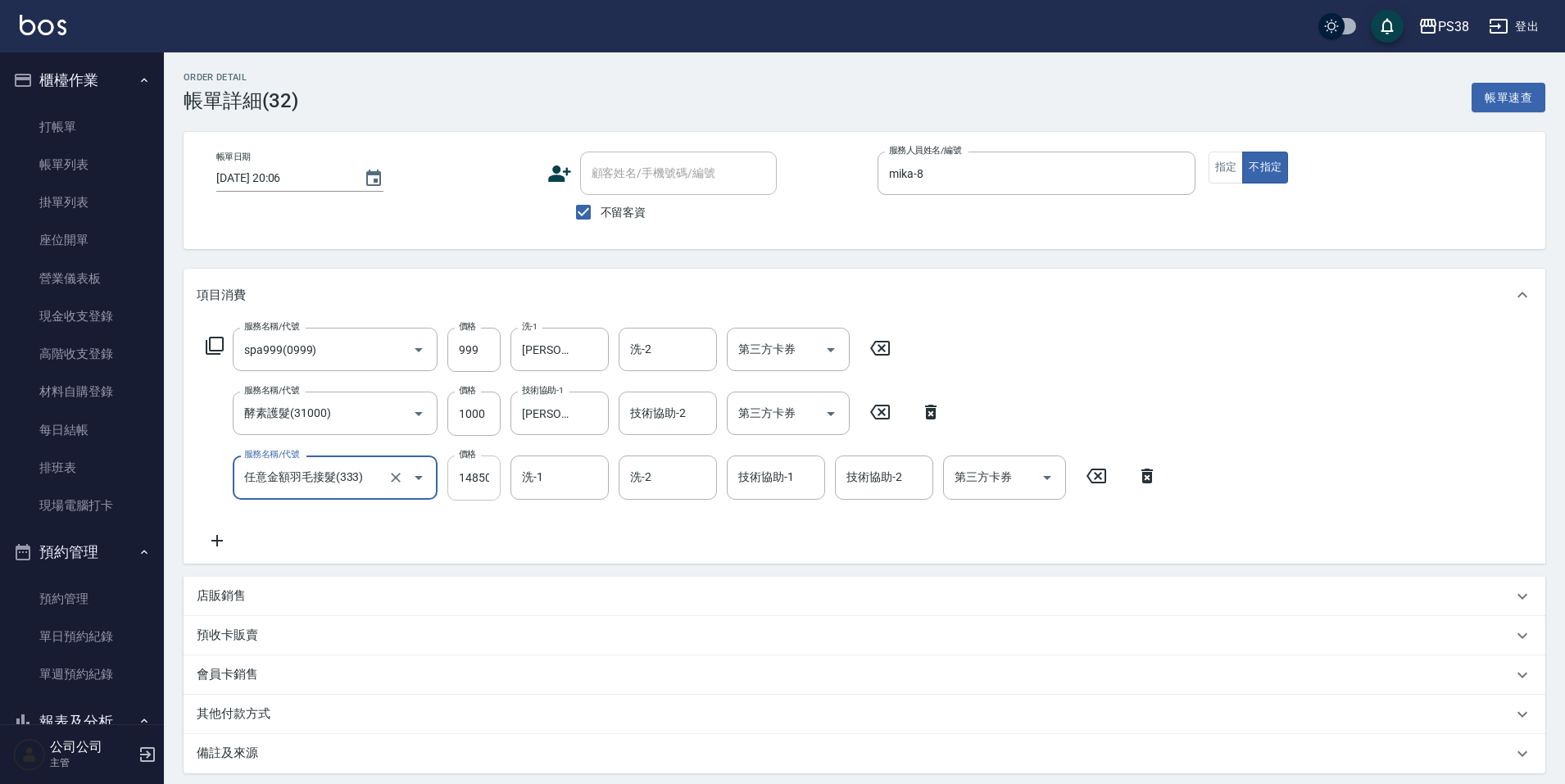
click at [479, 488] on input "14850" at bounding box center [474, 477] width 53 height 44
type input "13999"
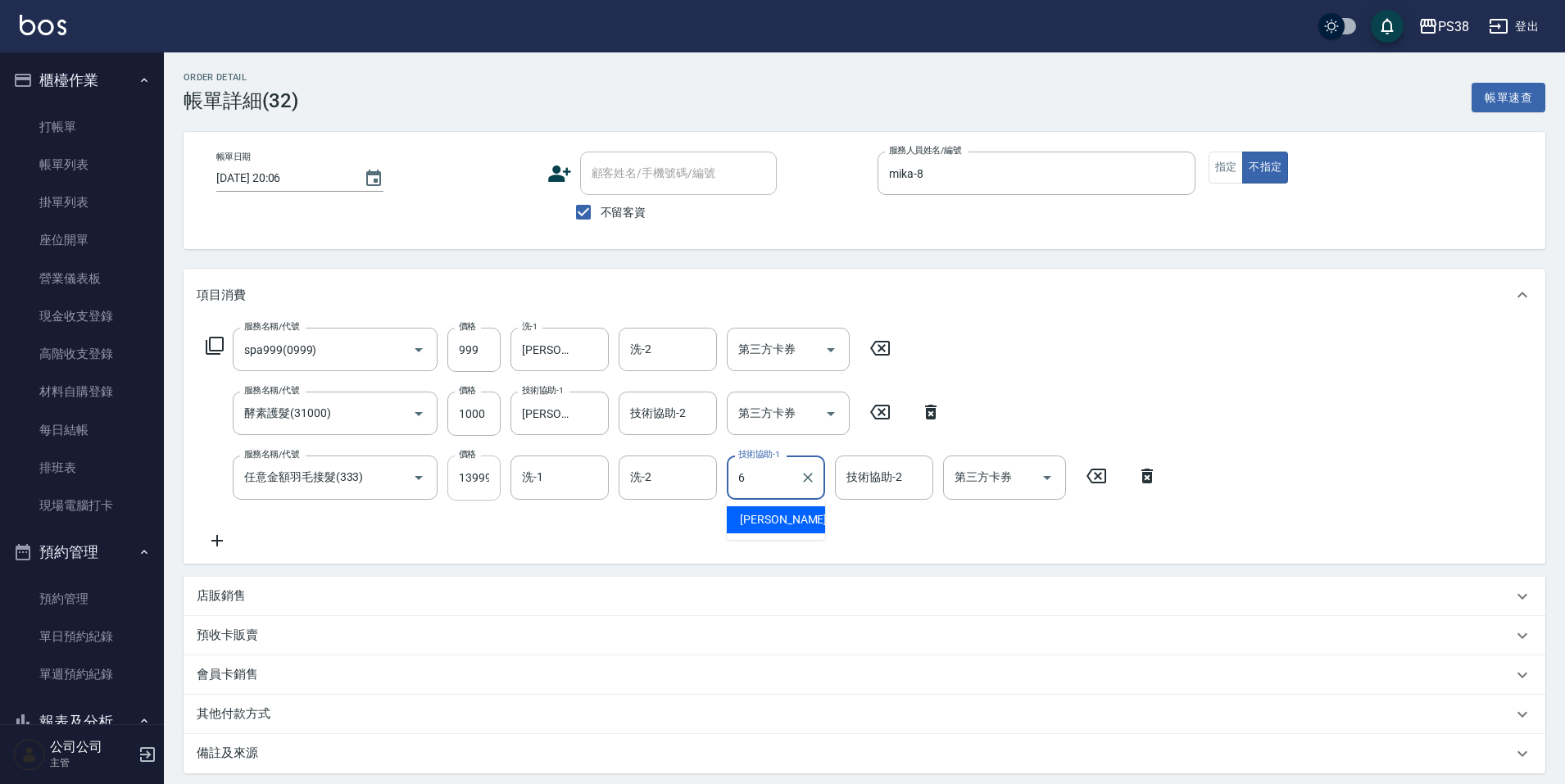
type input "Yuki-6"
click at [547, 541] on div "服務名稱/代號 spa999(0999) 服務名稱/代號 價格 999 價格 洗-1 Yuki-6 洗-1 洗-2 洗-2 第三方卡券 第三方卡券 服務名稱/…" at bounding box center [682, 438] width 971 height 222
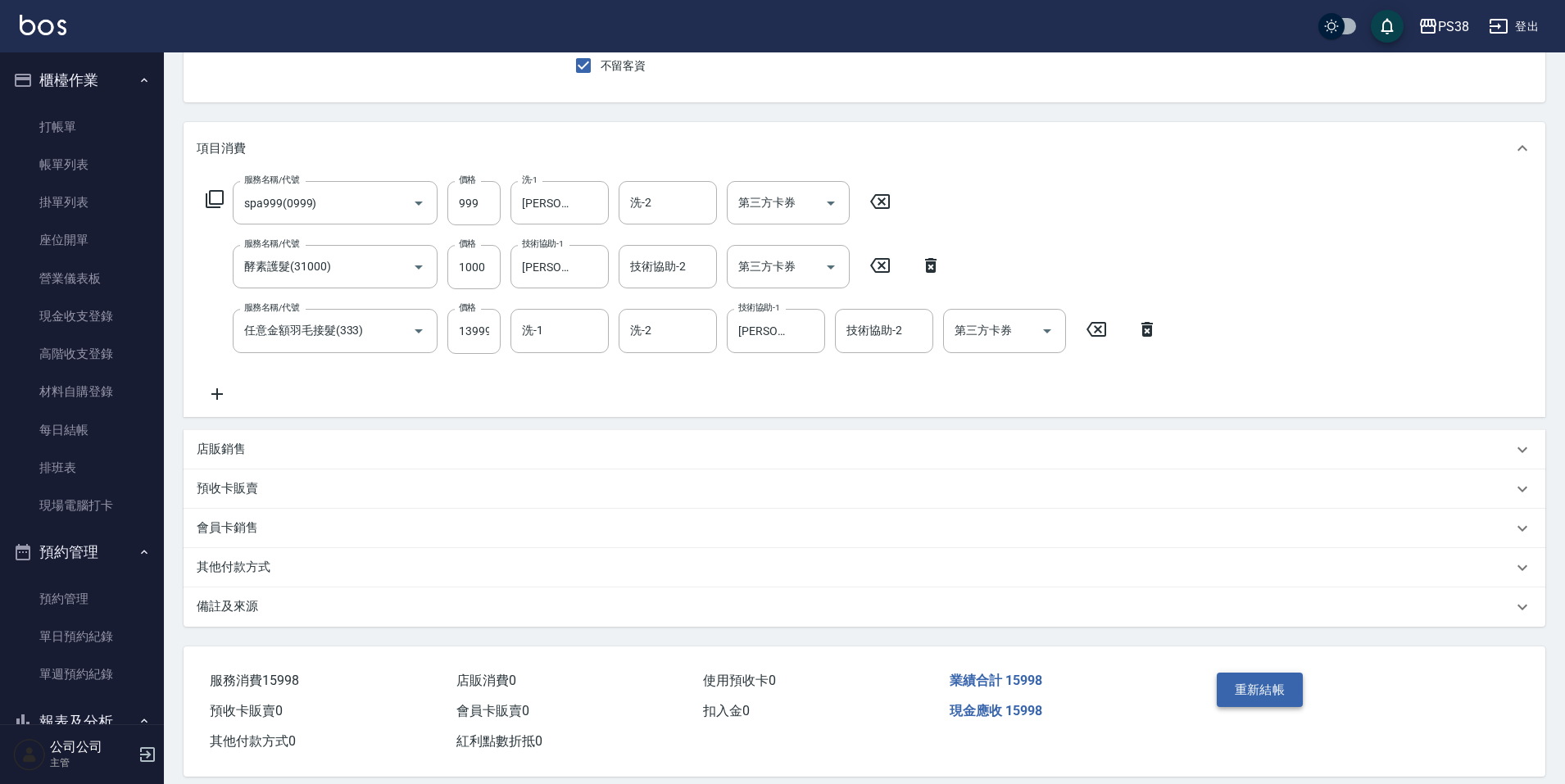
scroll to position [166, 0]
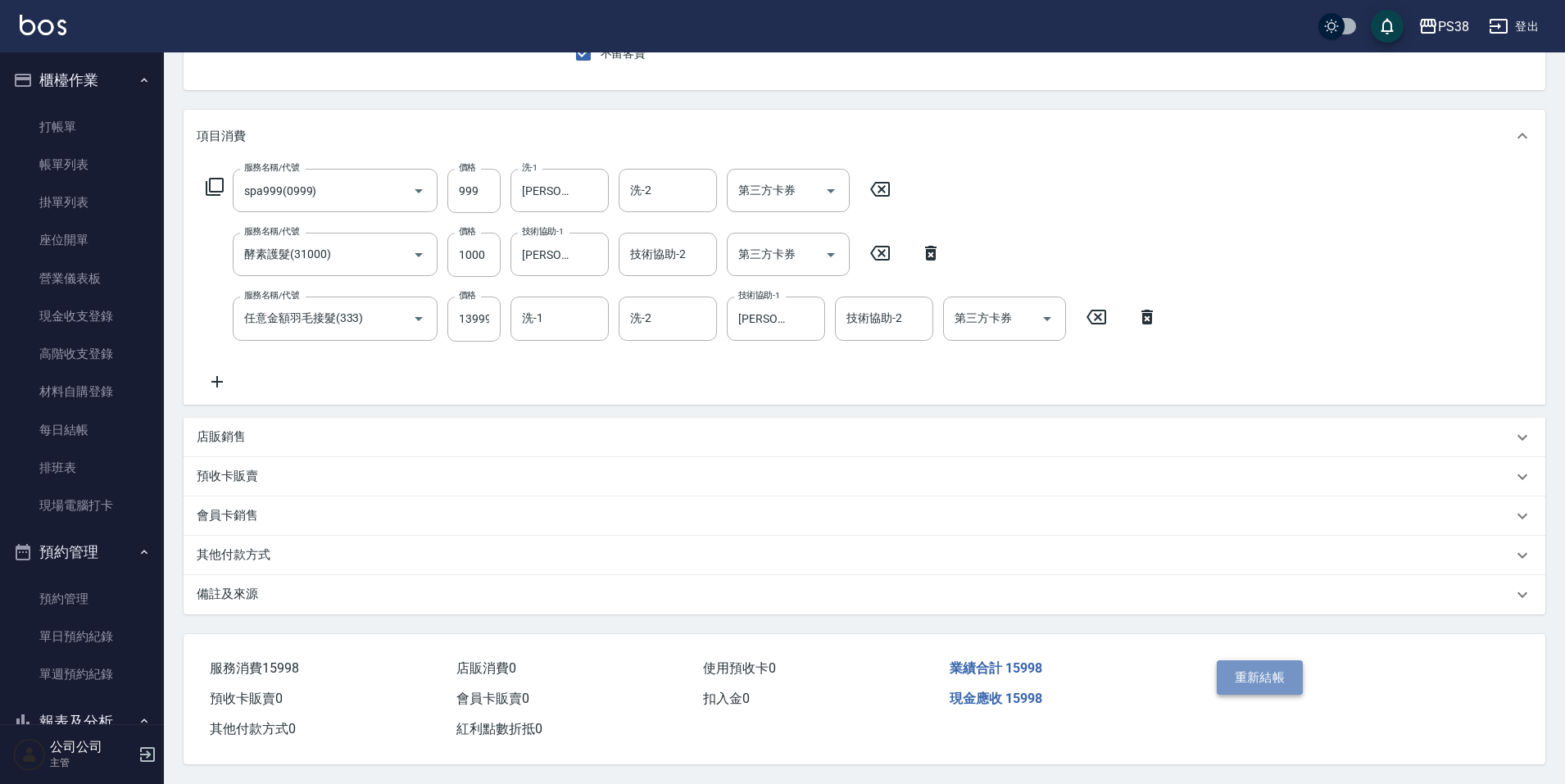
click at [1257, 678] on button "重新結帳" at bounding box center [1260, 677] width 87 height 34
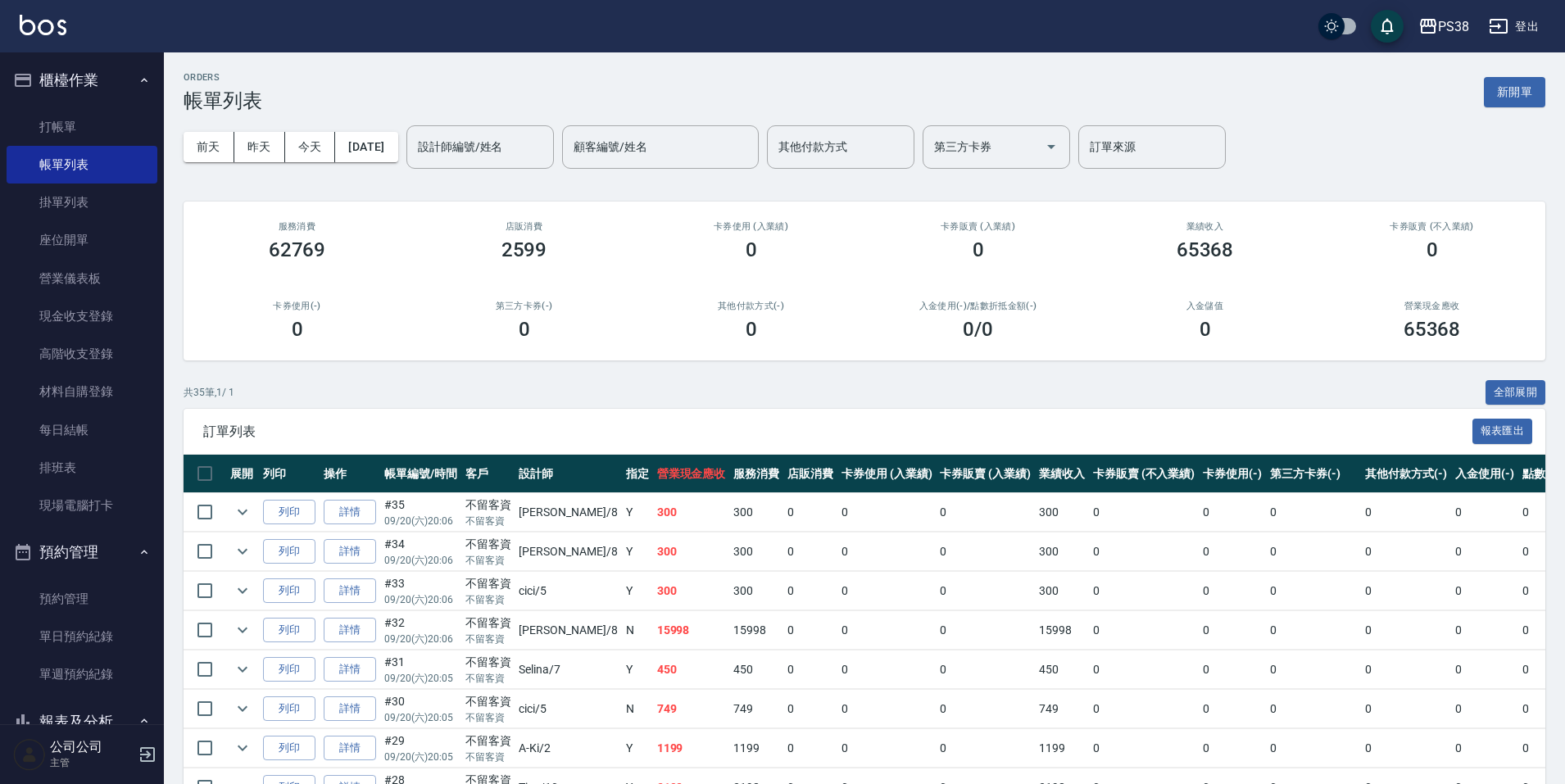
scroll to position [410, 0]
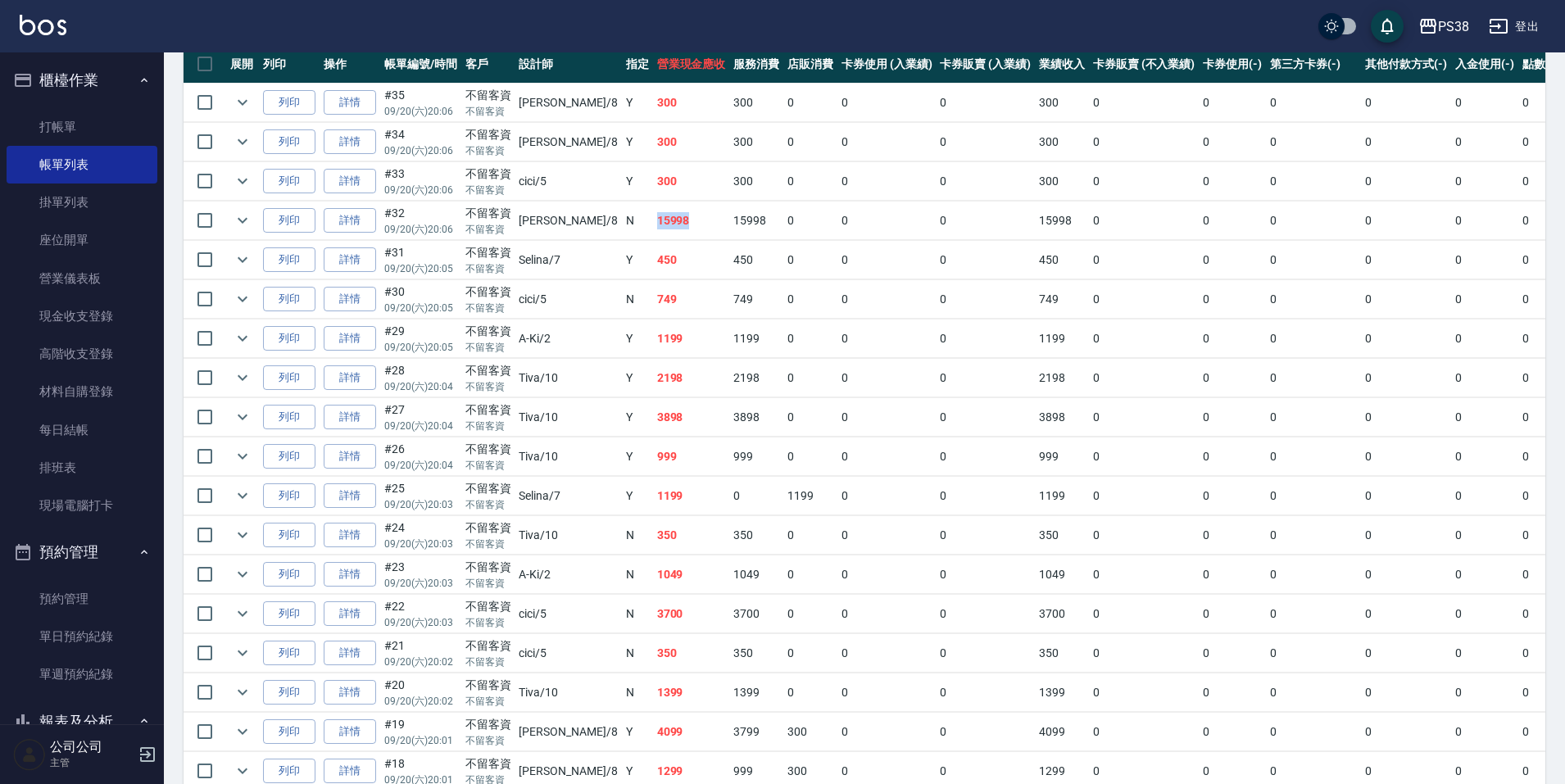
drag, startPoint x: 593, startPoint y: 219, endPoint x: 642, endPoint y: 222, distance: 49.1
click at [639, 222] on tr "列印 詳情 #32 09/20 (六) 20:06 不留客資 不留客資 mika /8 N 15998 15998 0 0 0 15998 0 0 0 0 0…" at bounding box center [938, 221] width 1510 height 39
click at [729, 260] on td "450" at bounding box center [756, 260] width 54 height 39
click at [92, 434] on link "每日結帳" at bounding box center [81, 429] width 151 height 38
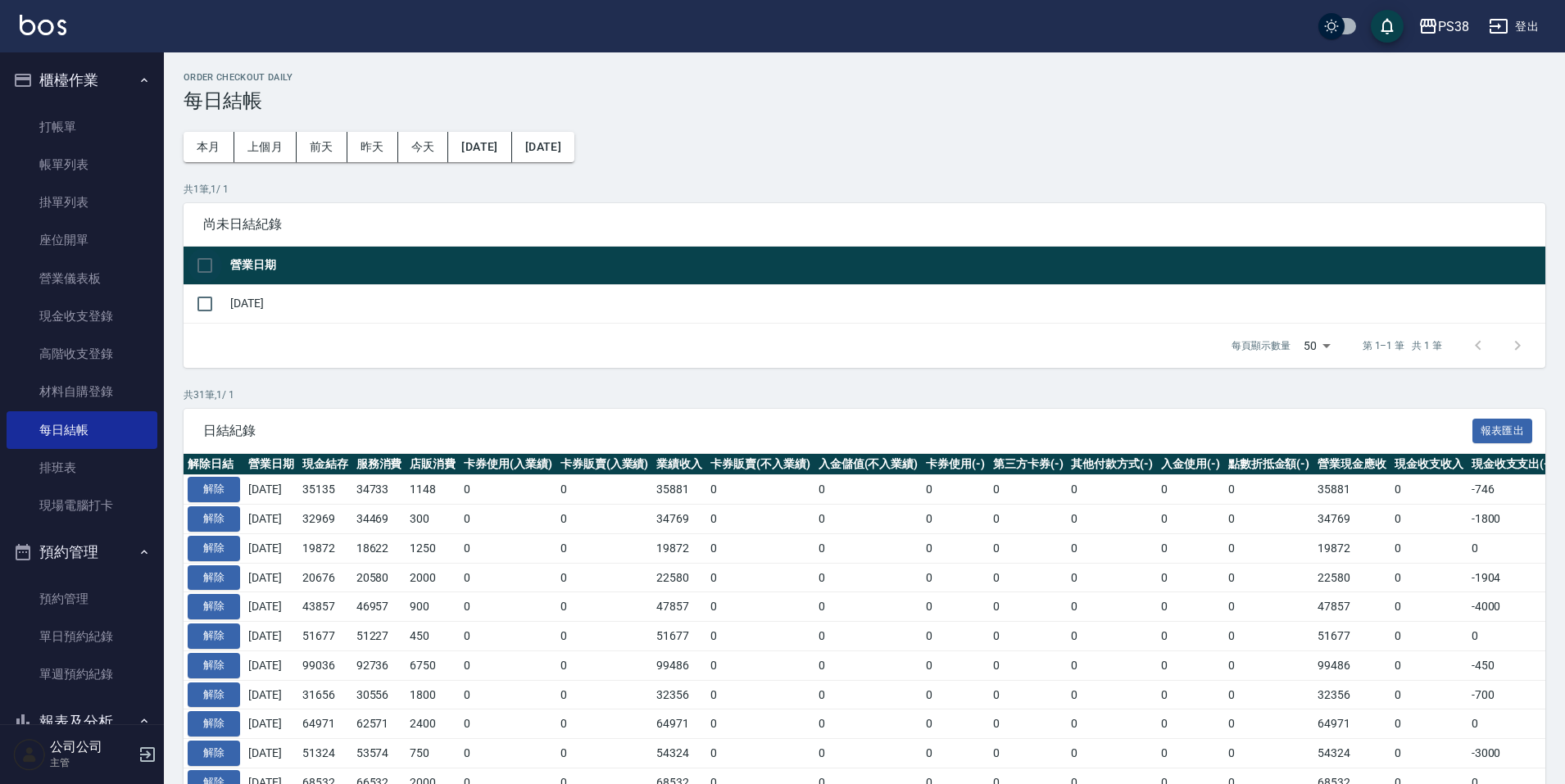
click at [216, 271] on input "checkbox" at bounding box center [204, 265] width 34 height 34
checkbox input "true"
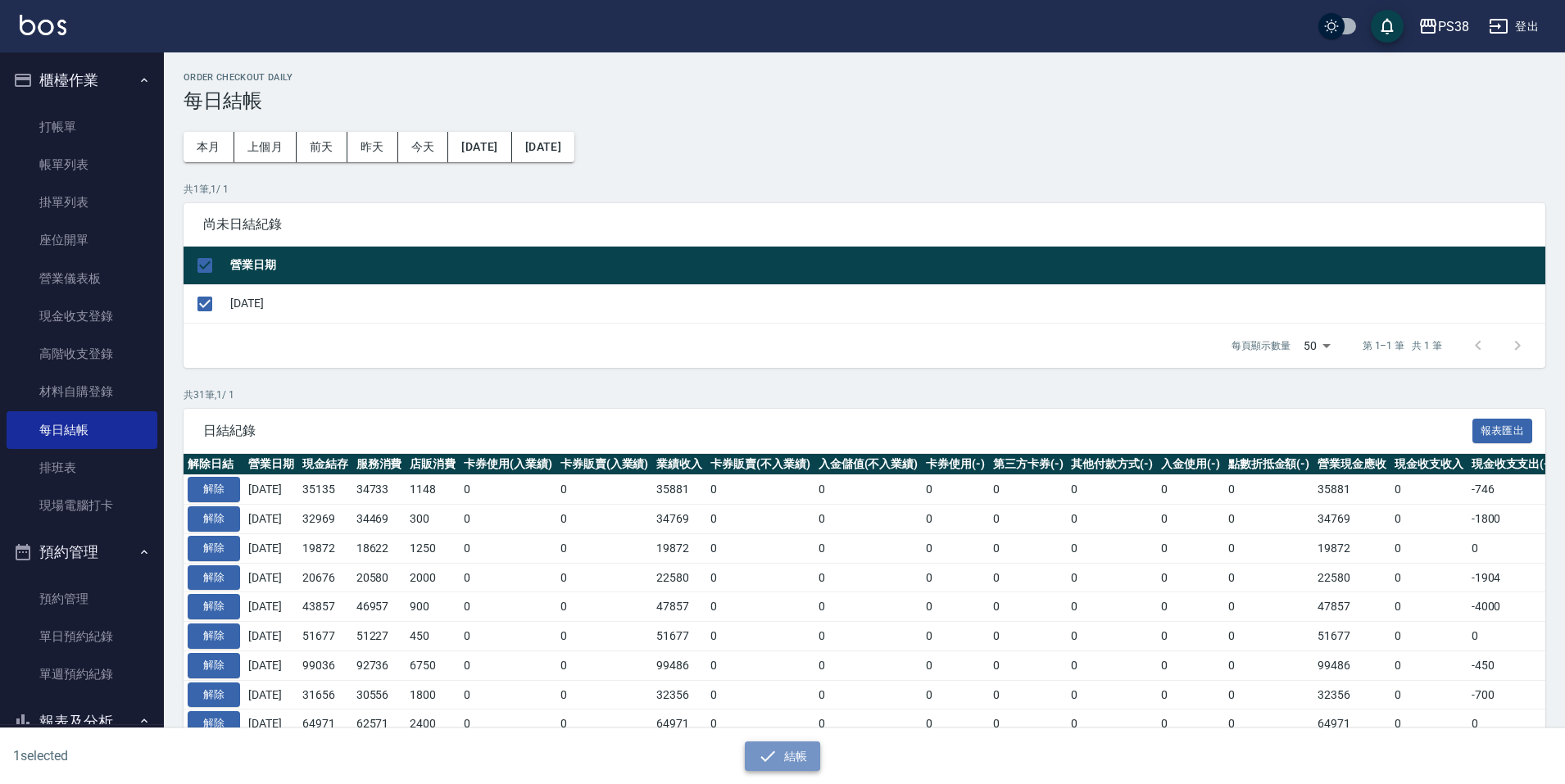
click at [789, 752] on button "結帳" at bounding box center [782, 756] width 76 height 31
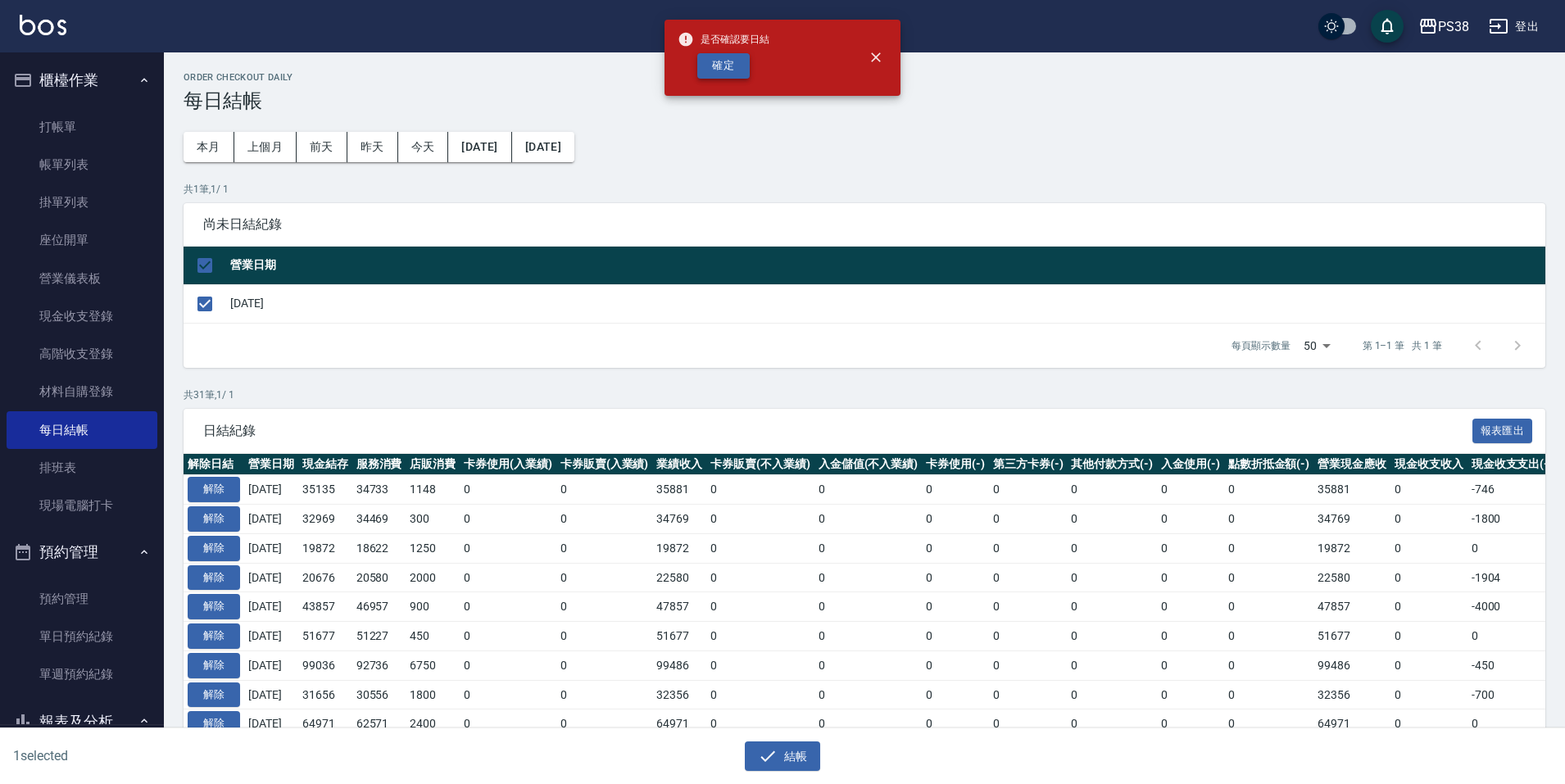
click at [721, 57] on button "確定" at bounding box center [724, 66] width 53 height 25
checkbox input "false"
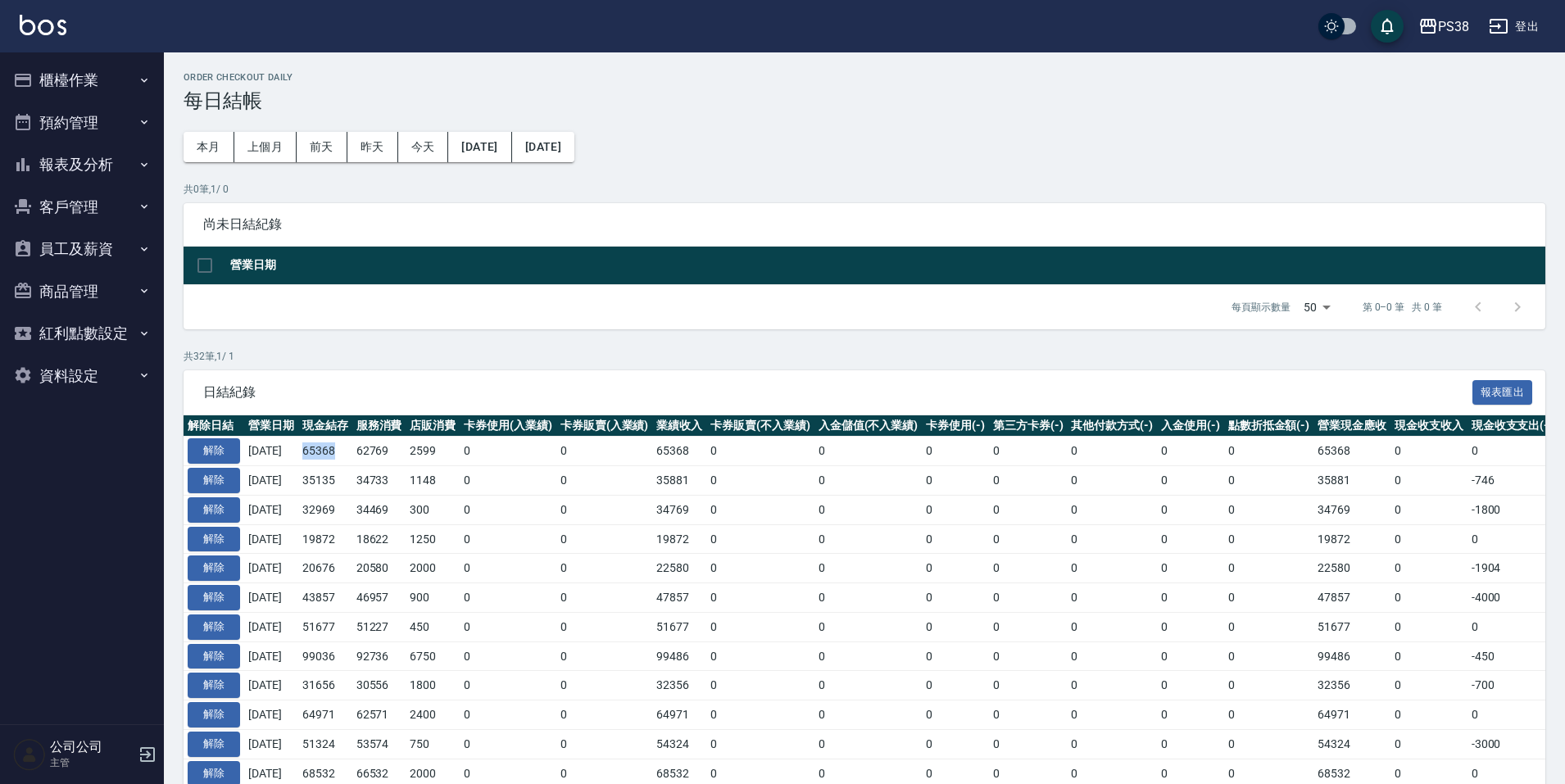
drag, startPoint x: 330, startPoint y: 452, endPoint x: 357, endPoint y: 458, distance: 27.7
click at [350, 453] on td "65368" at bounding box center [325, 451] width 54 height 30
click at [425, 500] on td "300" at bounding box center [433, 510] width 54 height 30
drag, startPoint x: 311, startPoint y: 449, endPoint x: 348, endPoint y: 461, distance: 38.9
click at [343, 456] on tr "解除 2025/09/20 65368 62769 2599 0 0 65368 0 0 0 0 0 0 0 65368 0 0 0 2025/09/20" at bounding box center [968, 451] width 1570 height 30
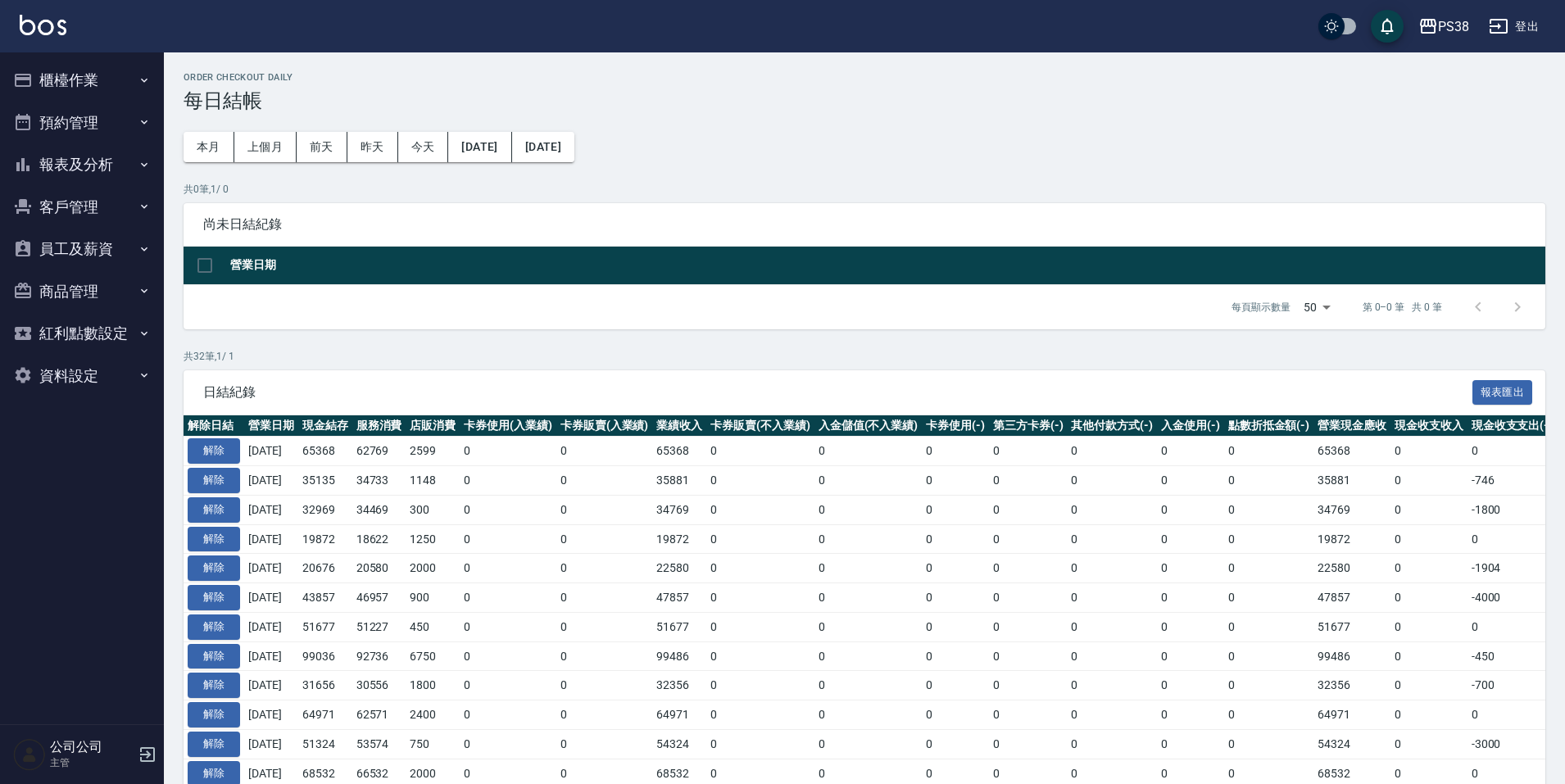
click at [436, 501] on td "300" at bounding box center [433, 510] width 54 height 30
click at [110, 159] on button "報表及分析" at bounding box center [81, 165] width 151 height 43
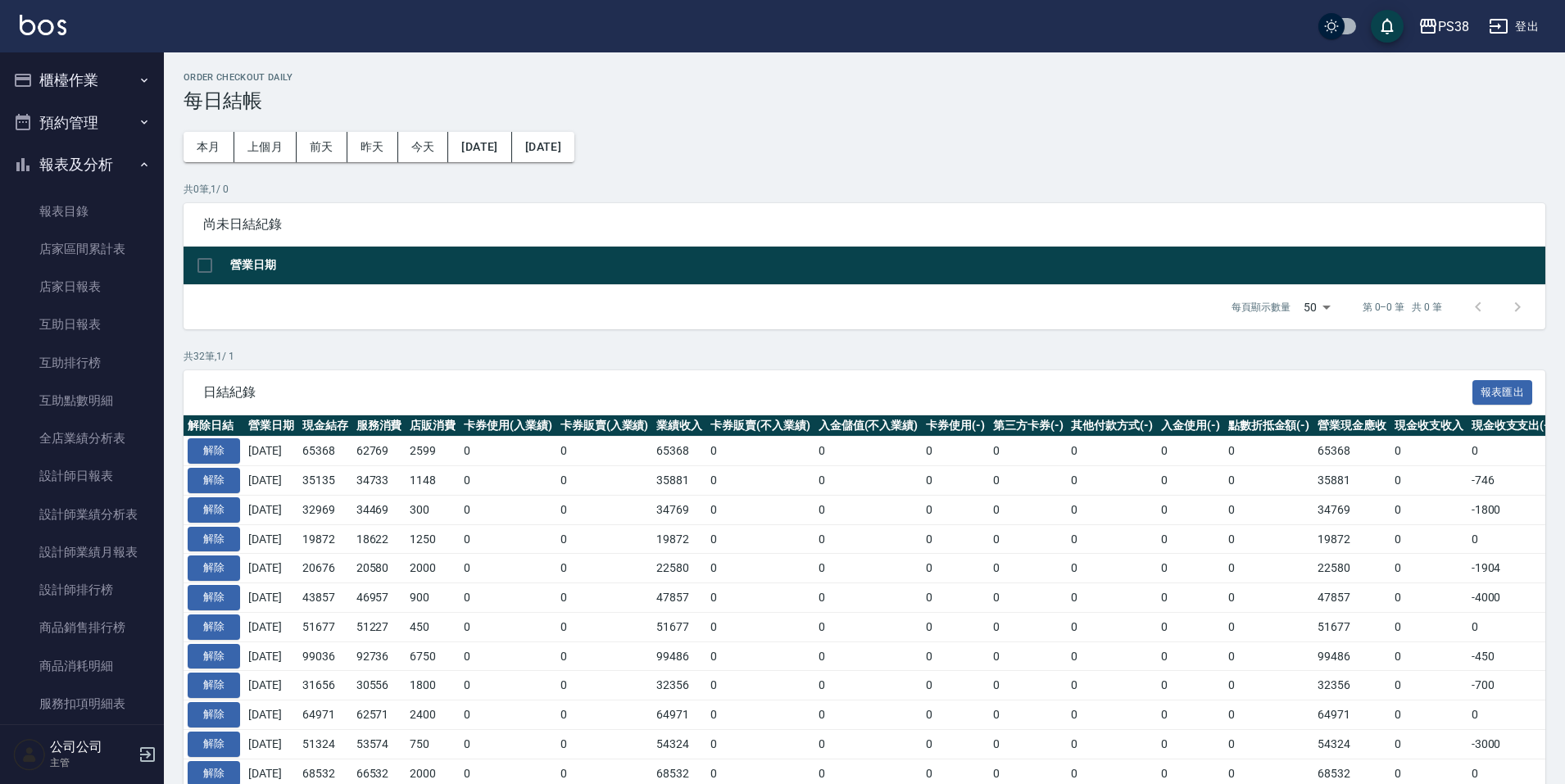
click at [54, 166] on button "報表及分析" at bounding box center [81, 165] width 151 height 43
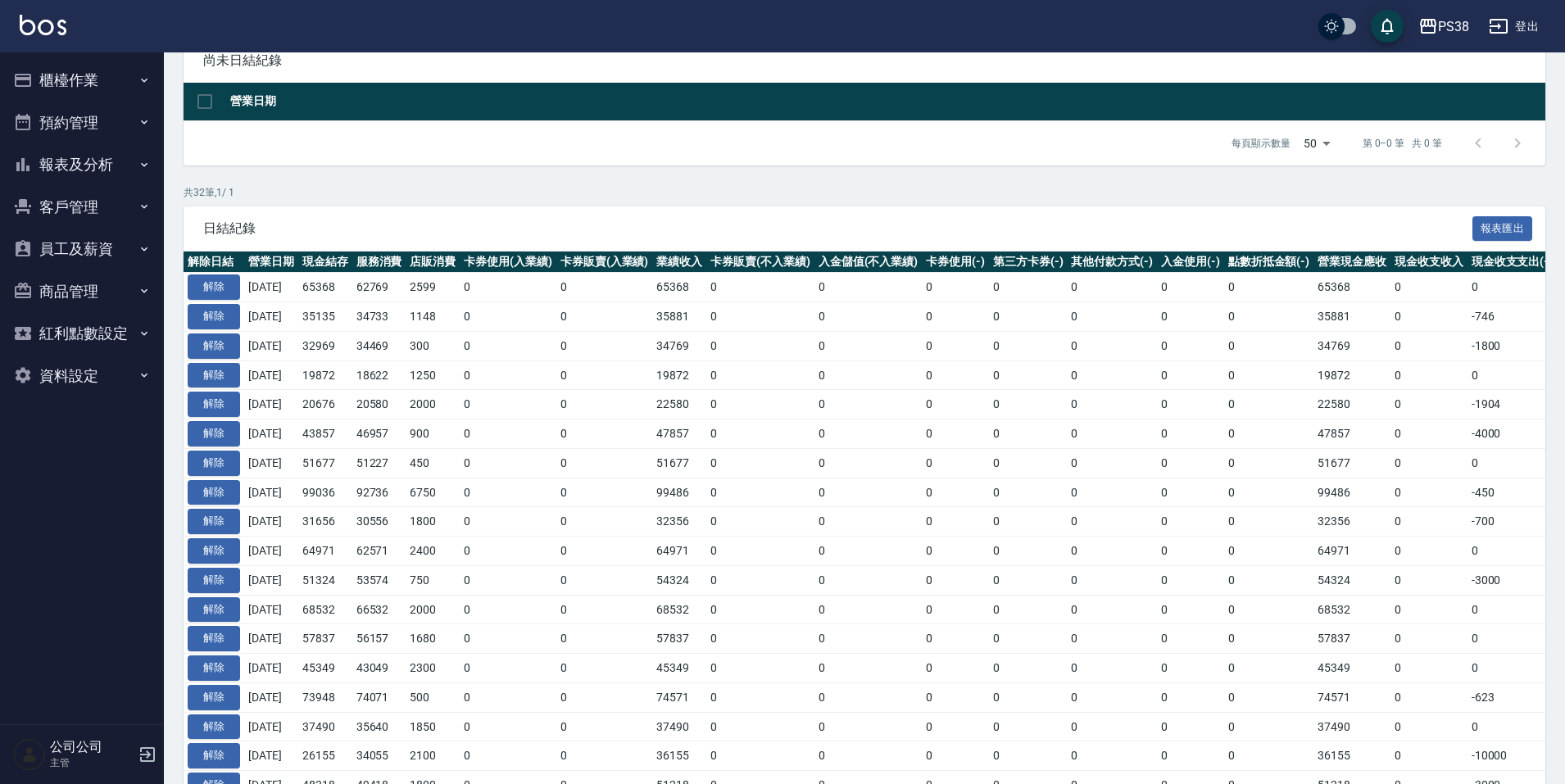
scroll to position [246, 0]
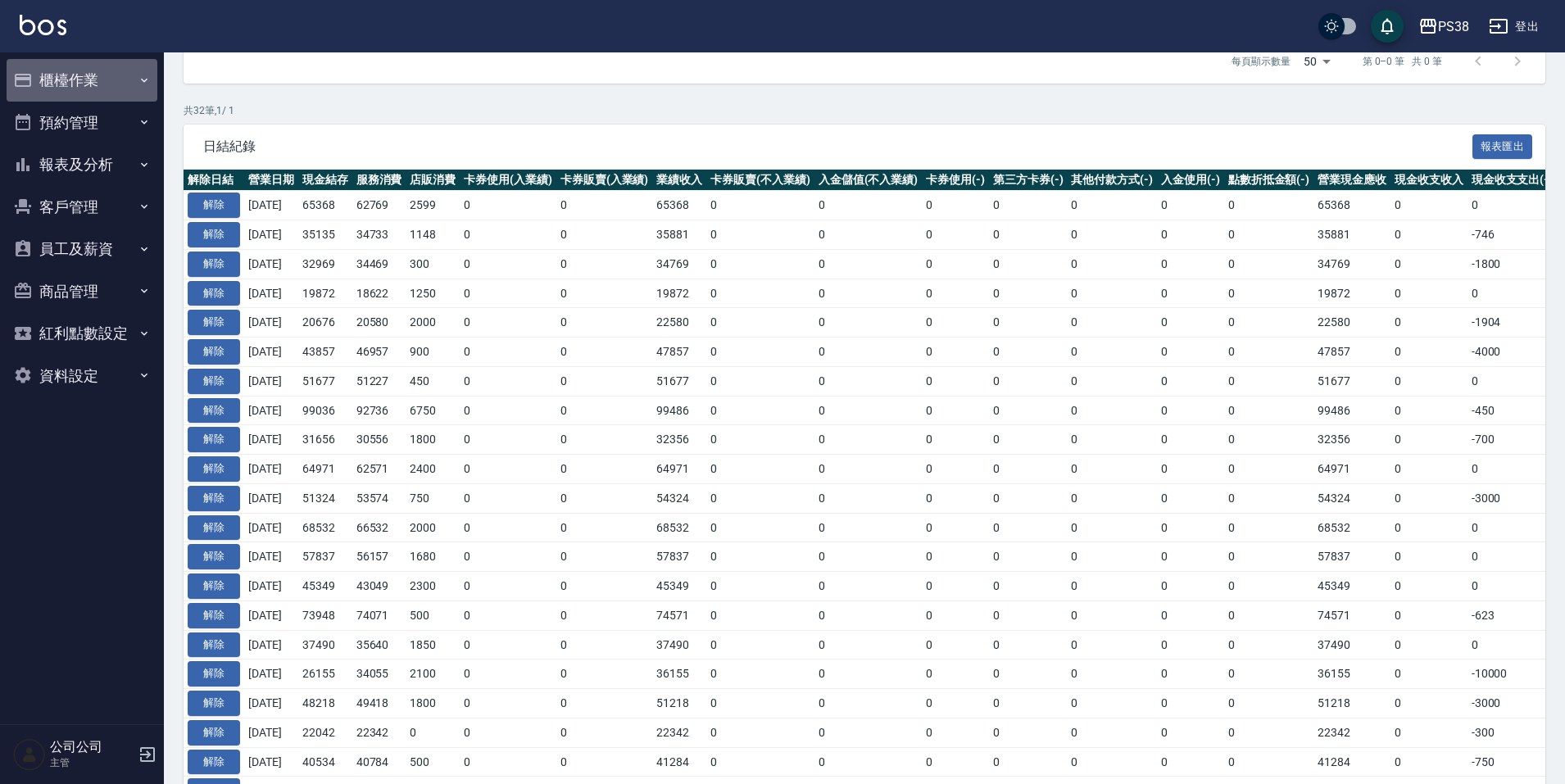
click at [88, 83] on button "櫃檯作業" at bounding box center [81, 80] width 151 height 43
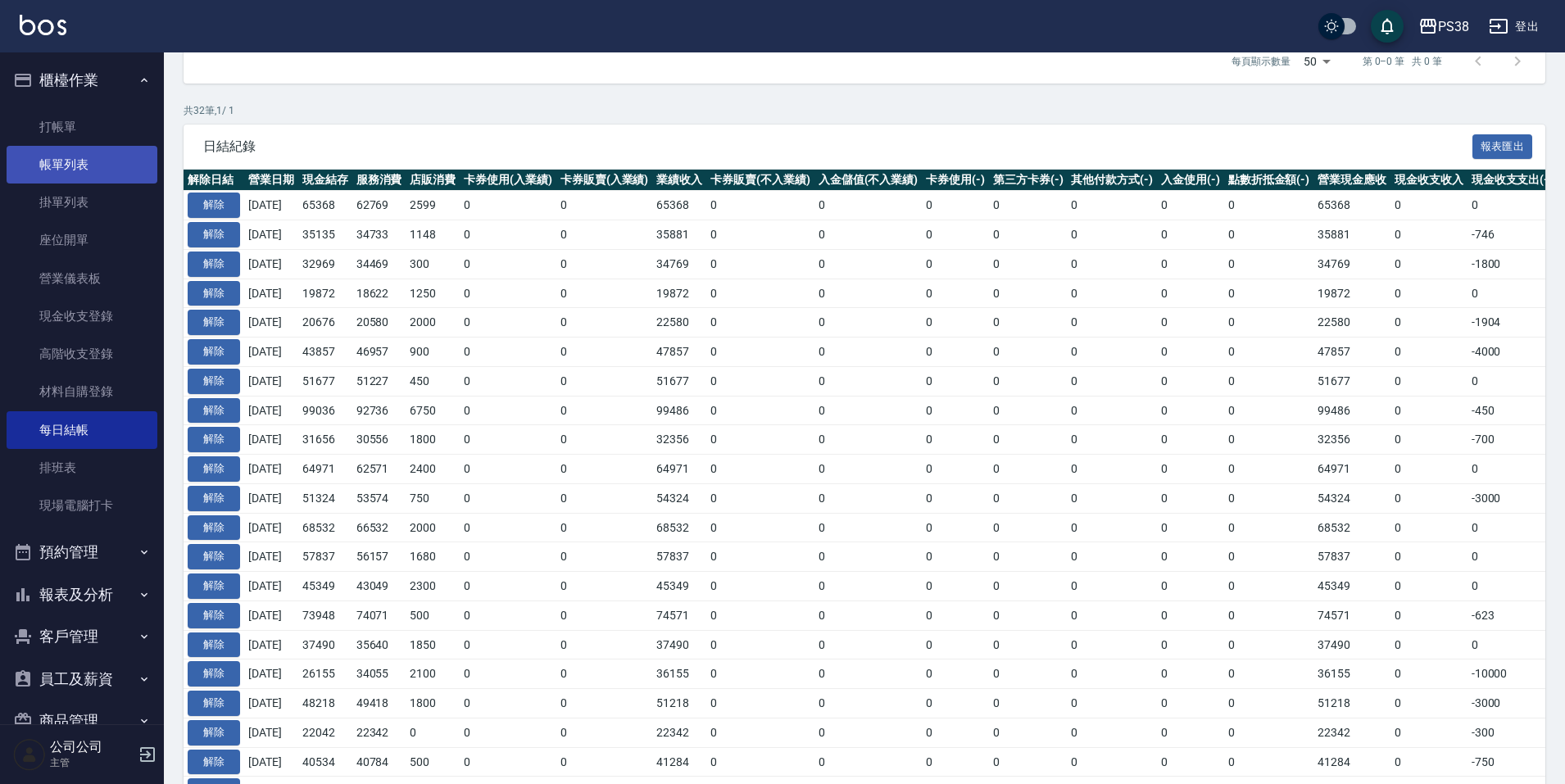
click at [93, 173] on link "帳單列表" at bounding box center [81, 164] width 151 height 38
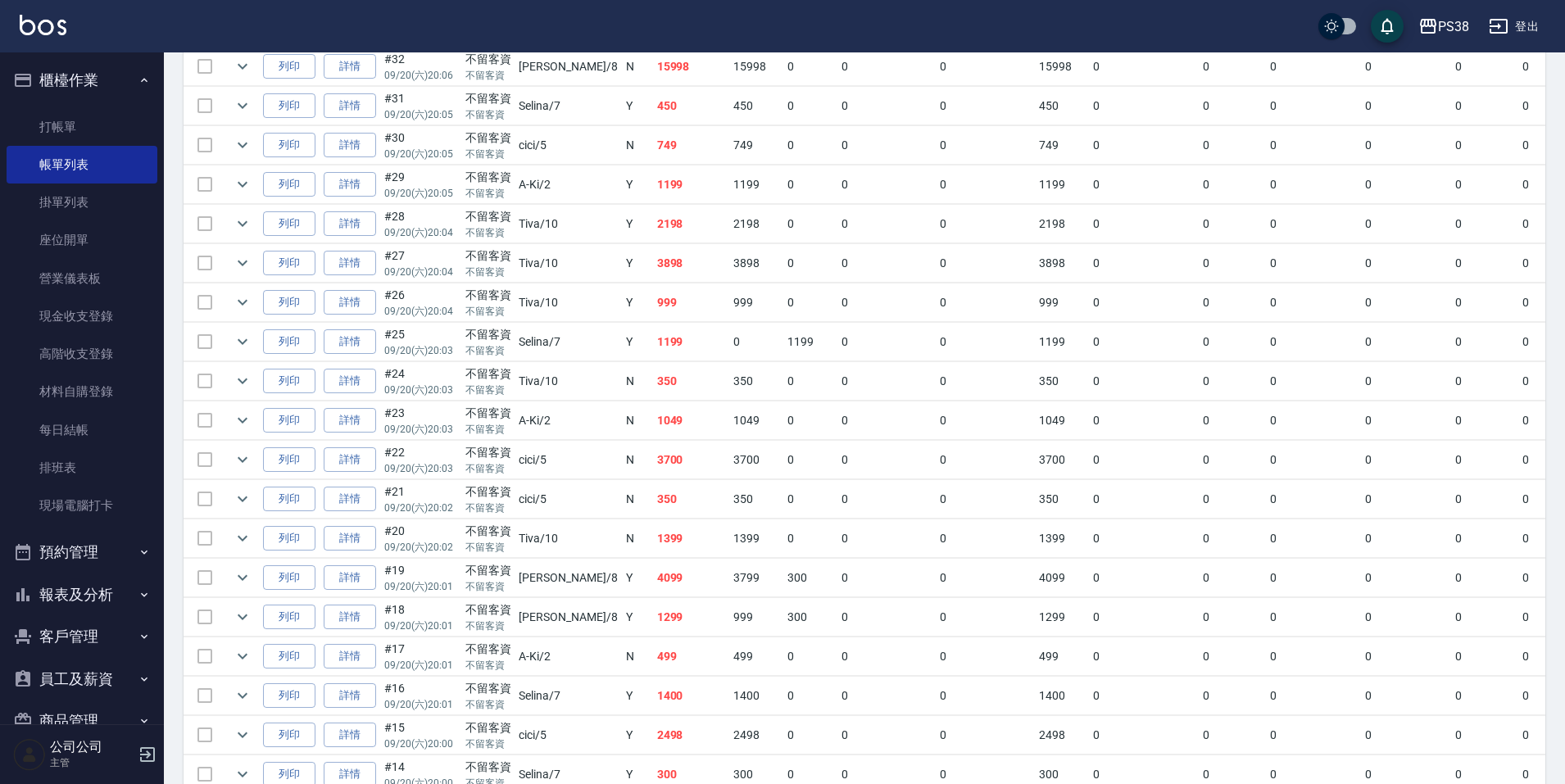
scroll to position [574, 0]
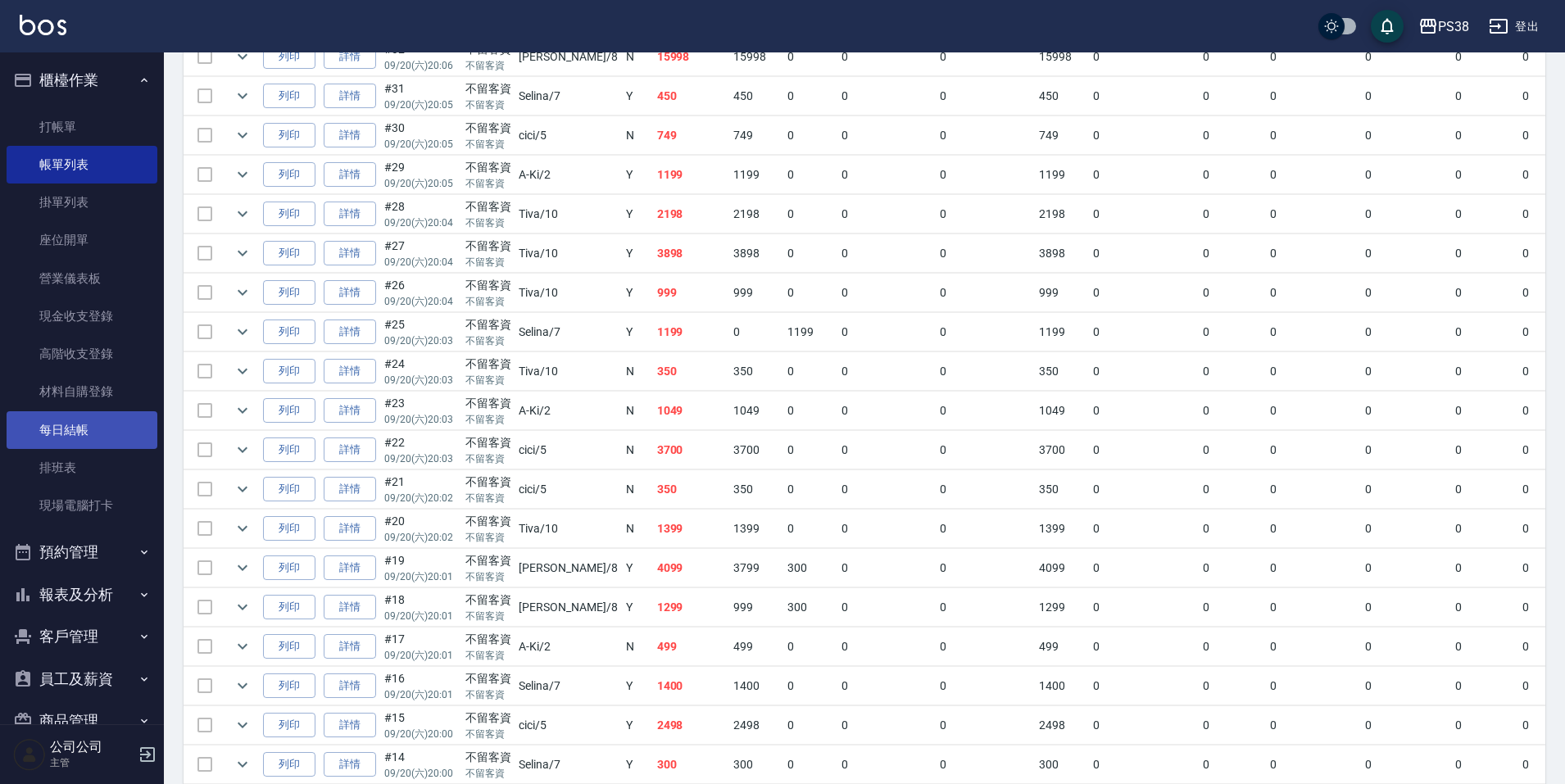
click at [116, 434] on link "每日結帳" at bounding box center [81, 429] width 151 height 38
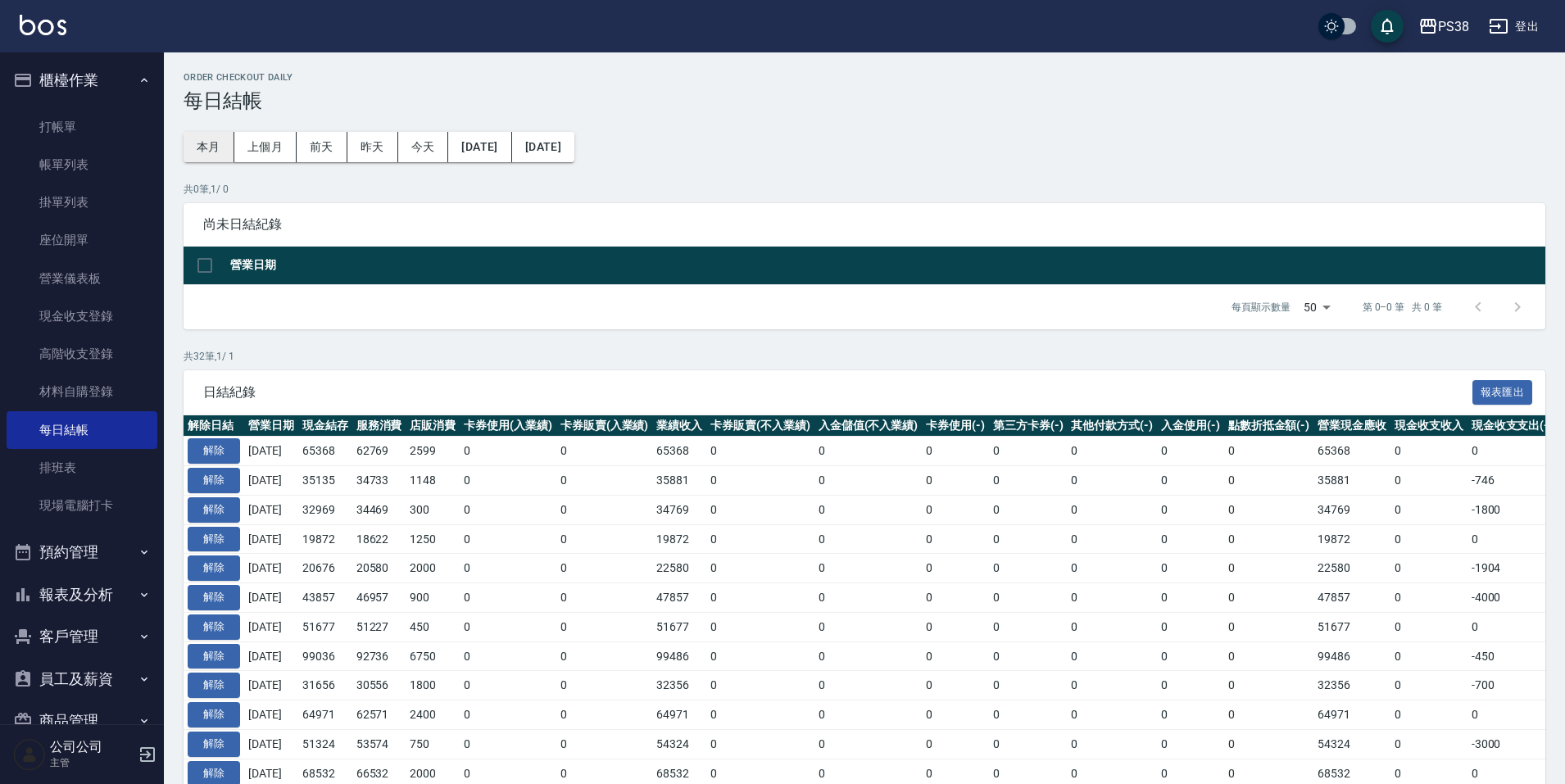
click at [198, 145] on button "本月" at bounding box center [209, 147] width 51 height 31
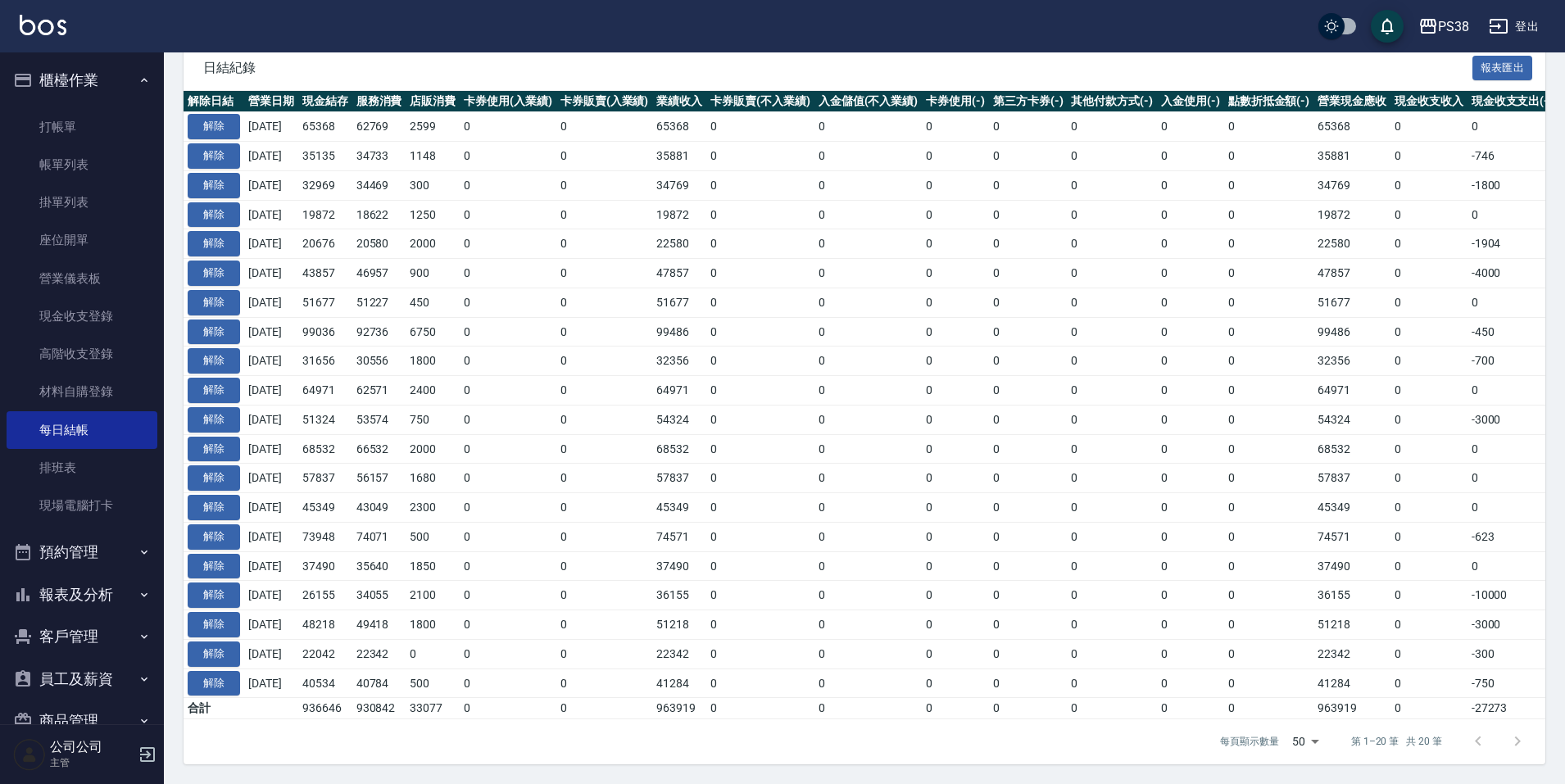
scroll to position [122, 0]
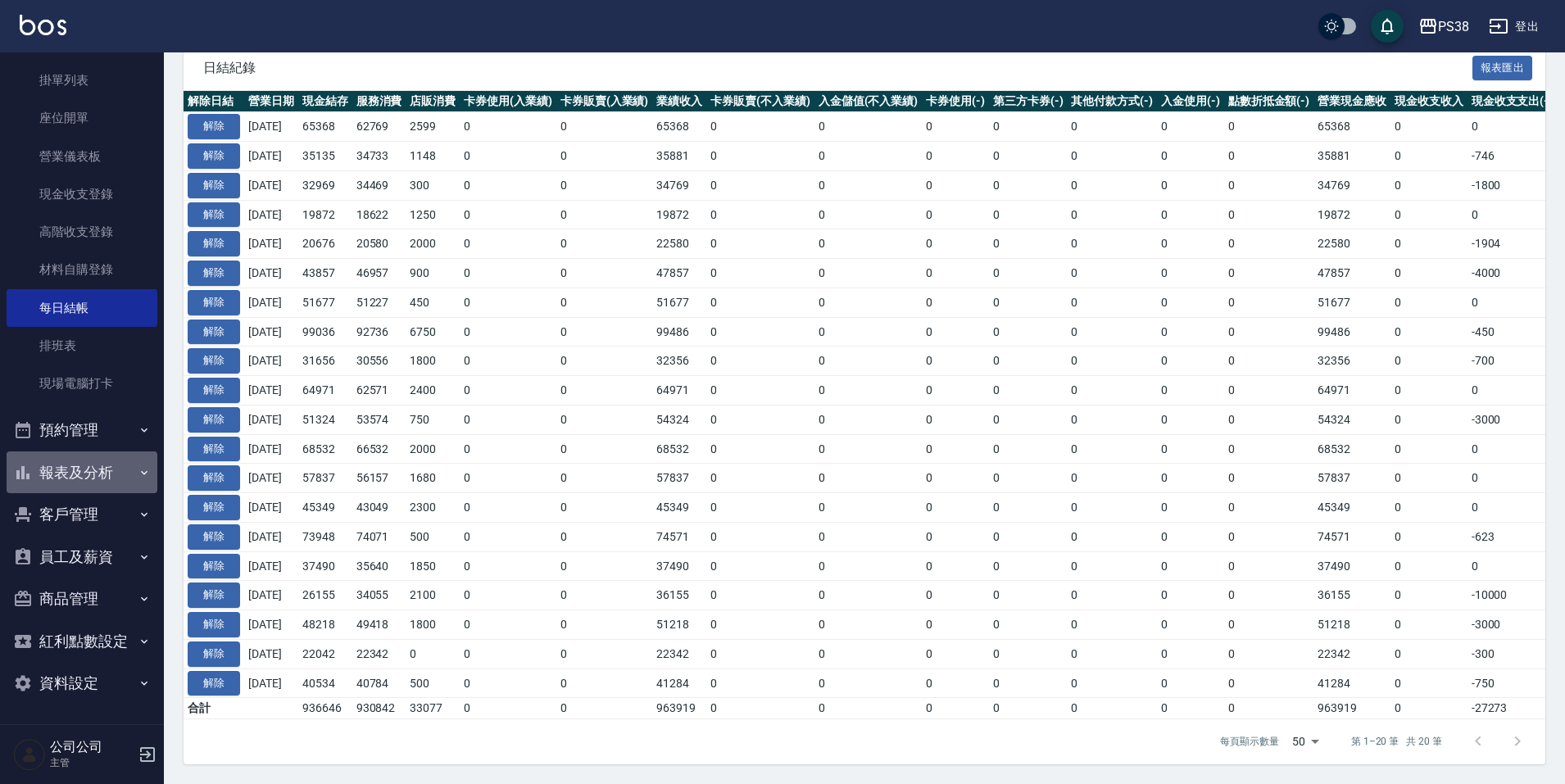
click at [96, 475] on button "報表及分析" at bounding box center [81, 472] width 151 height 43
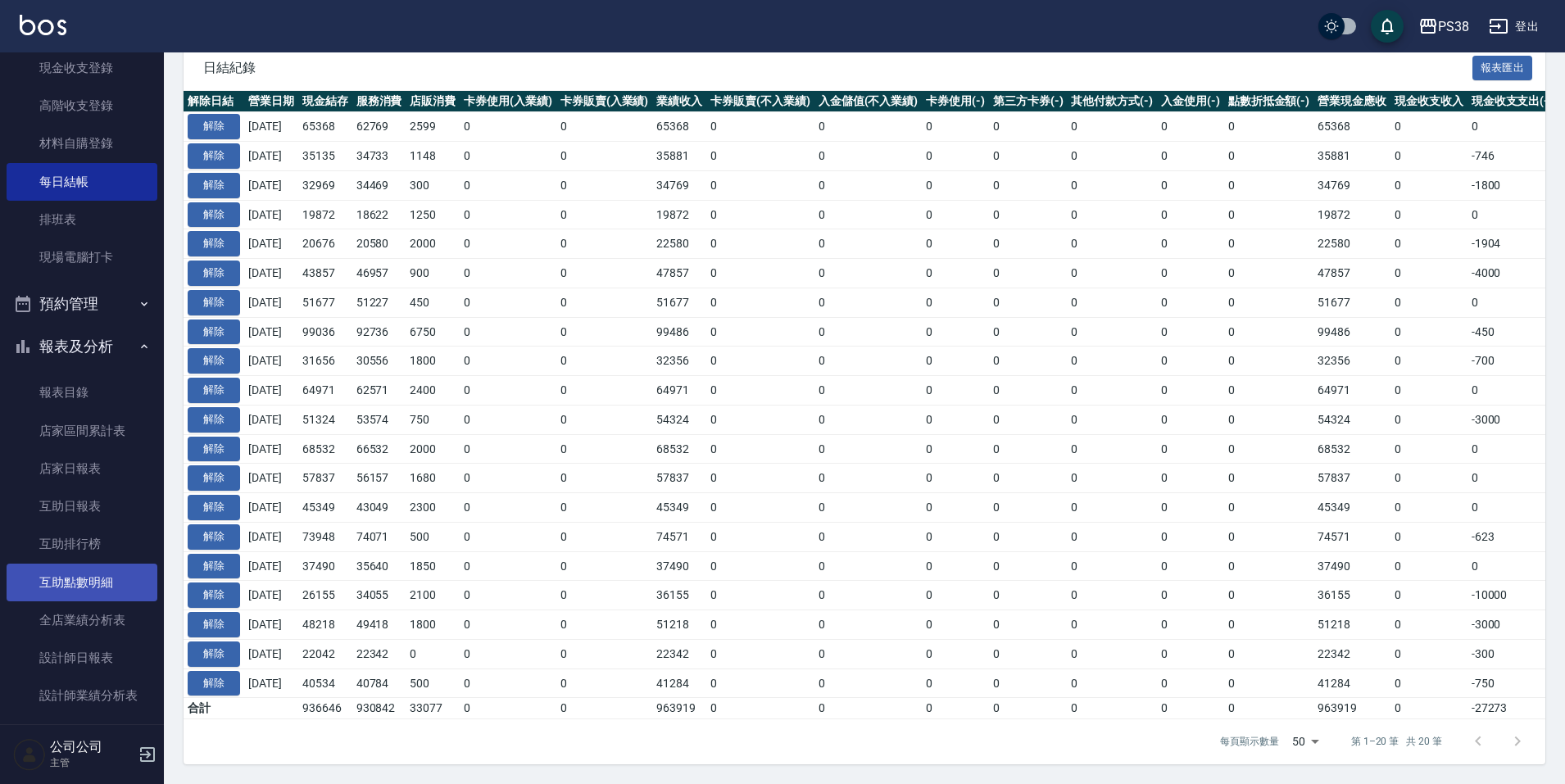
scroll to position [613, 0]
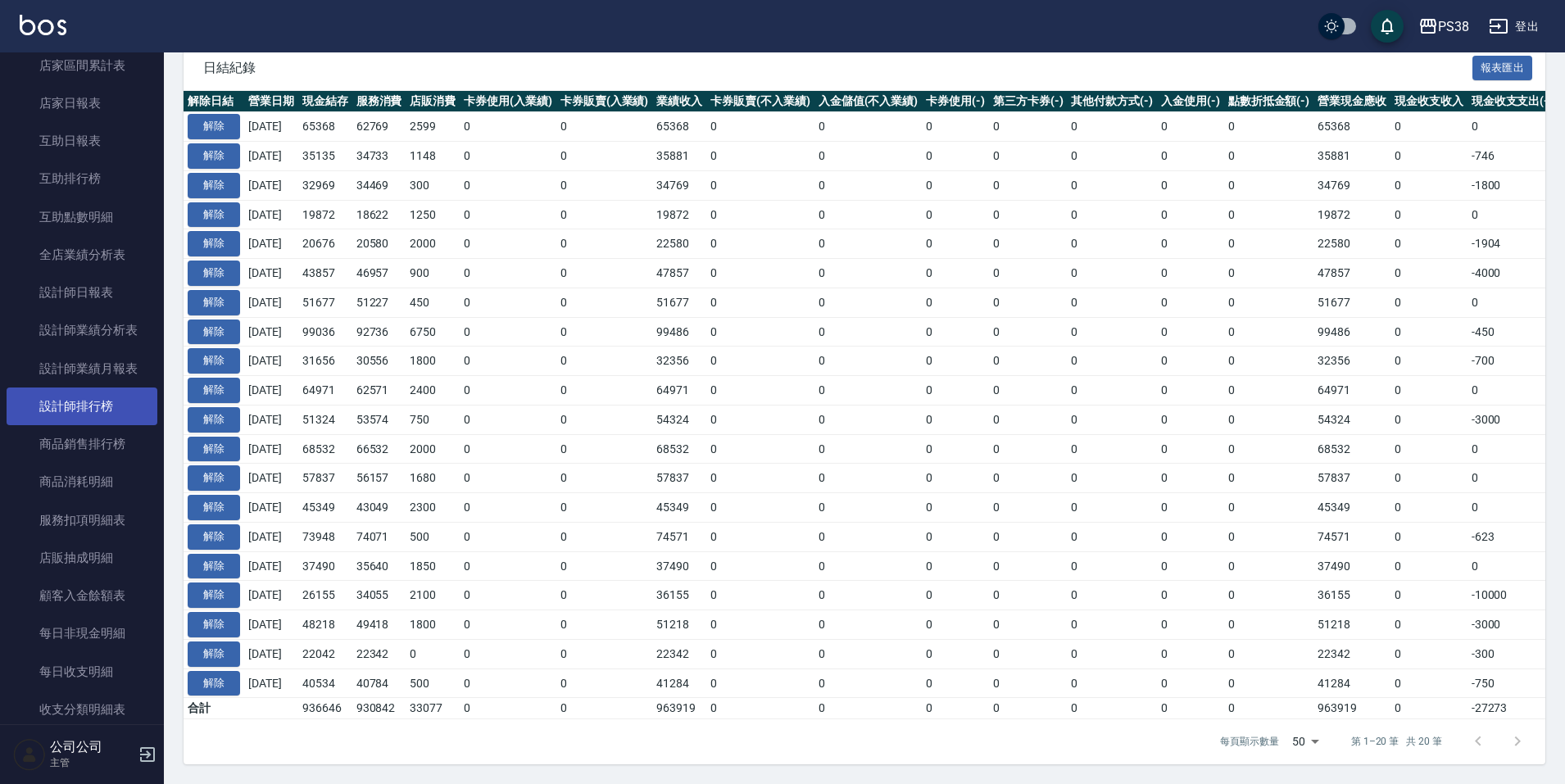
click at [122, 392] on link "設計師排行榜" at bounding box center [81, 406] width 151 height 38
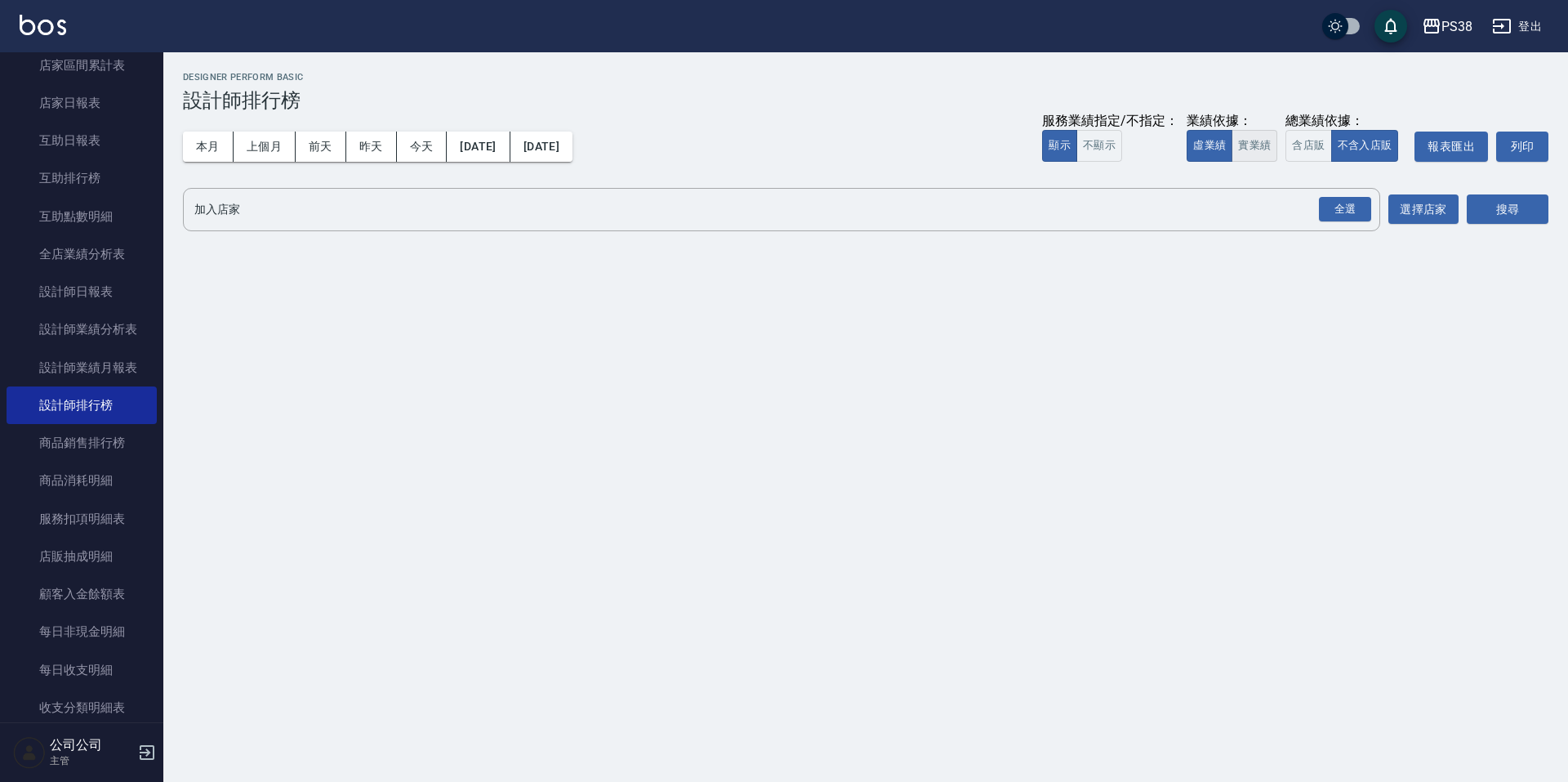
click at [1246, 135] on button "實業績" at bounding box center [1254, 146] width 45 height 31
click at [1341, 201] on div "全選" at bounding box center [1345, 209] width 52 height 25
click at [1540, 208] on button "搜尋" at bounding box center [1509, 210] width 82 height 31
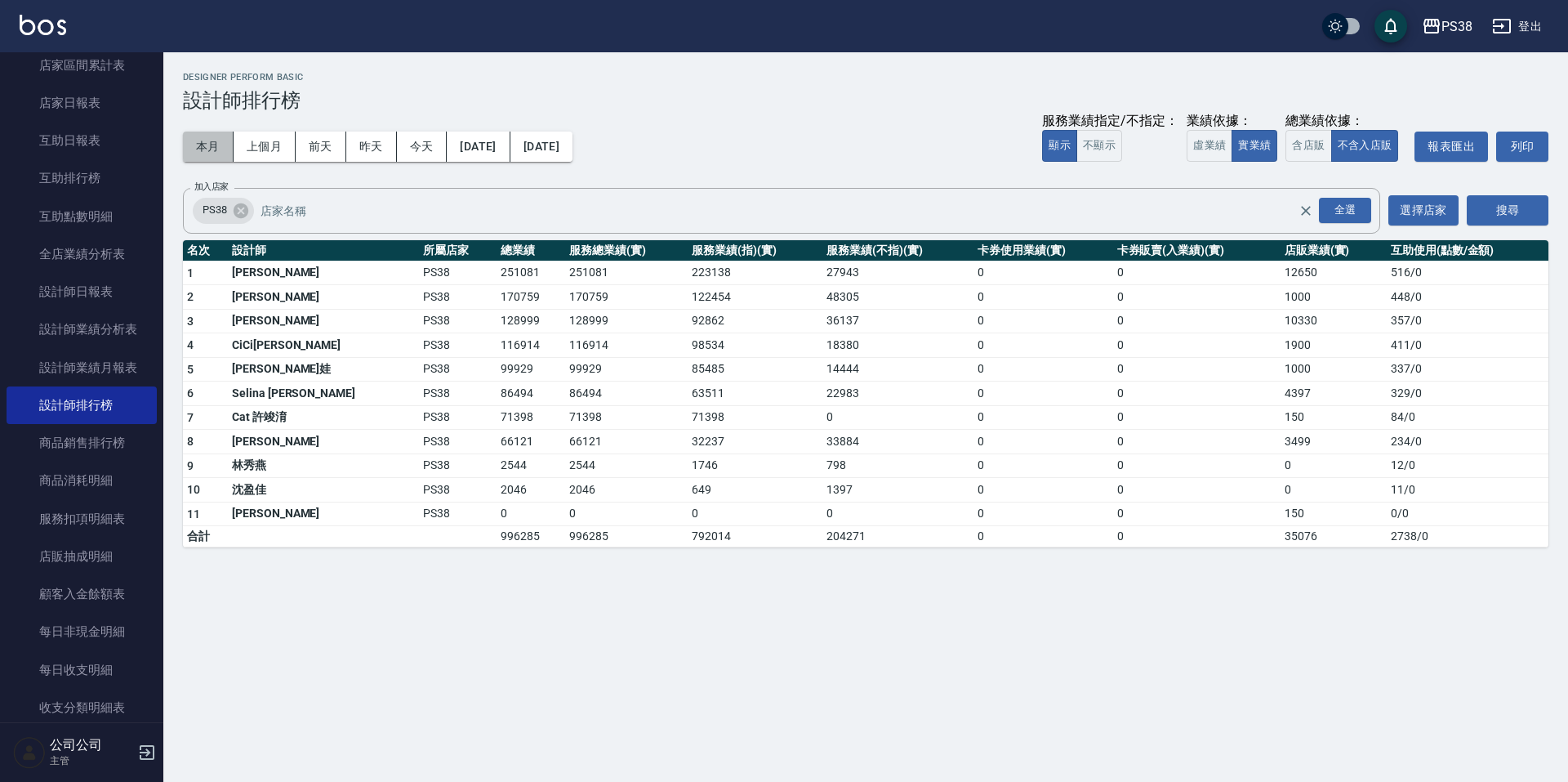
drag, startPoint x: 208, startPoint y: 152, endPoint x: 173, endPoint y: 167, distance: 38.1
click at [208, 152] on button "本月" at bounding box center [208, 147] width 51 height 31
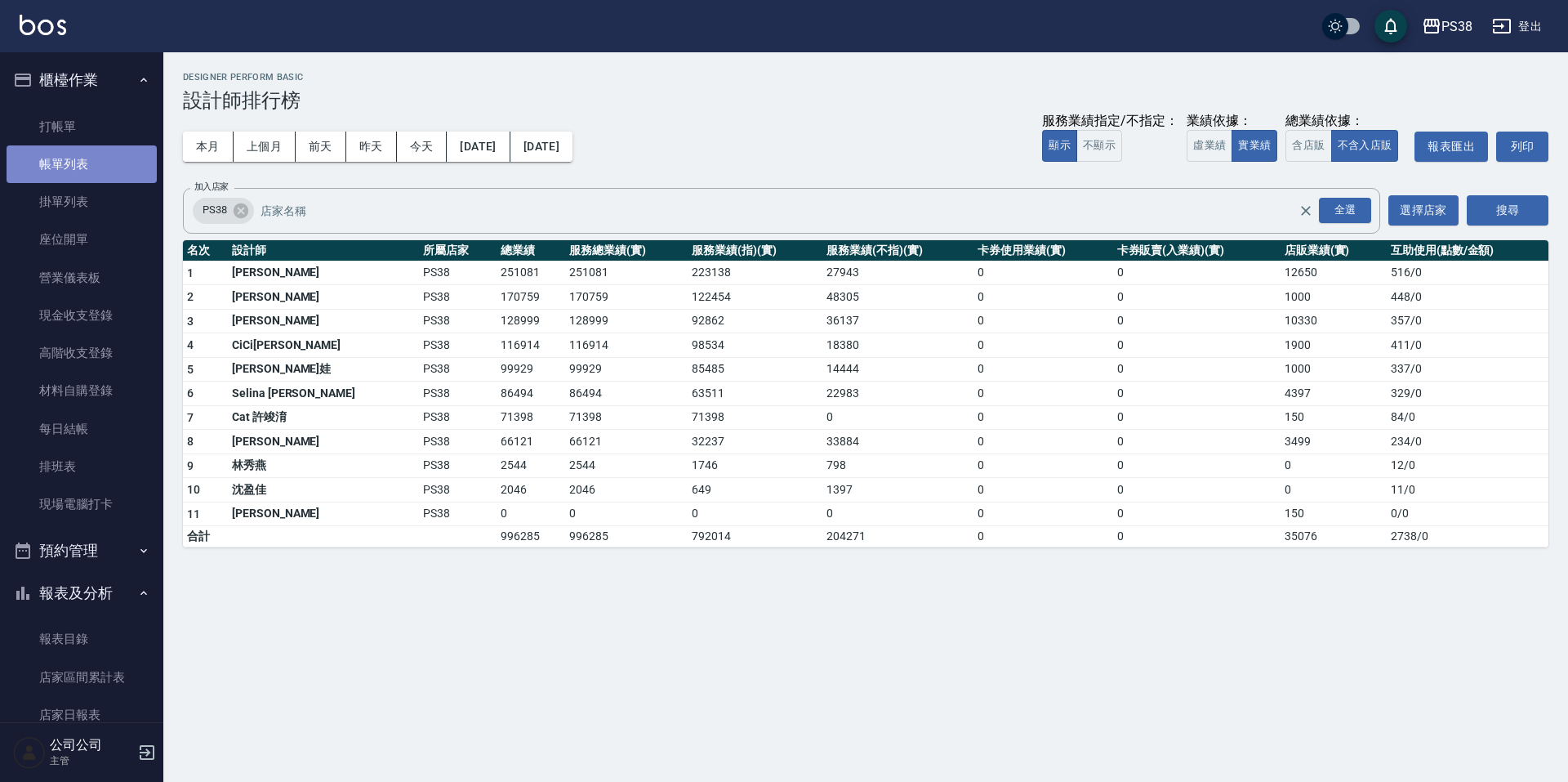
click at [126, 157] on link "帳單列表" at bounding box center [81, 163] width 150 height 38
click at [90, 117] on link "打帳單" at bounding box center [81, 126] width 150 height 38
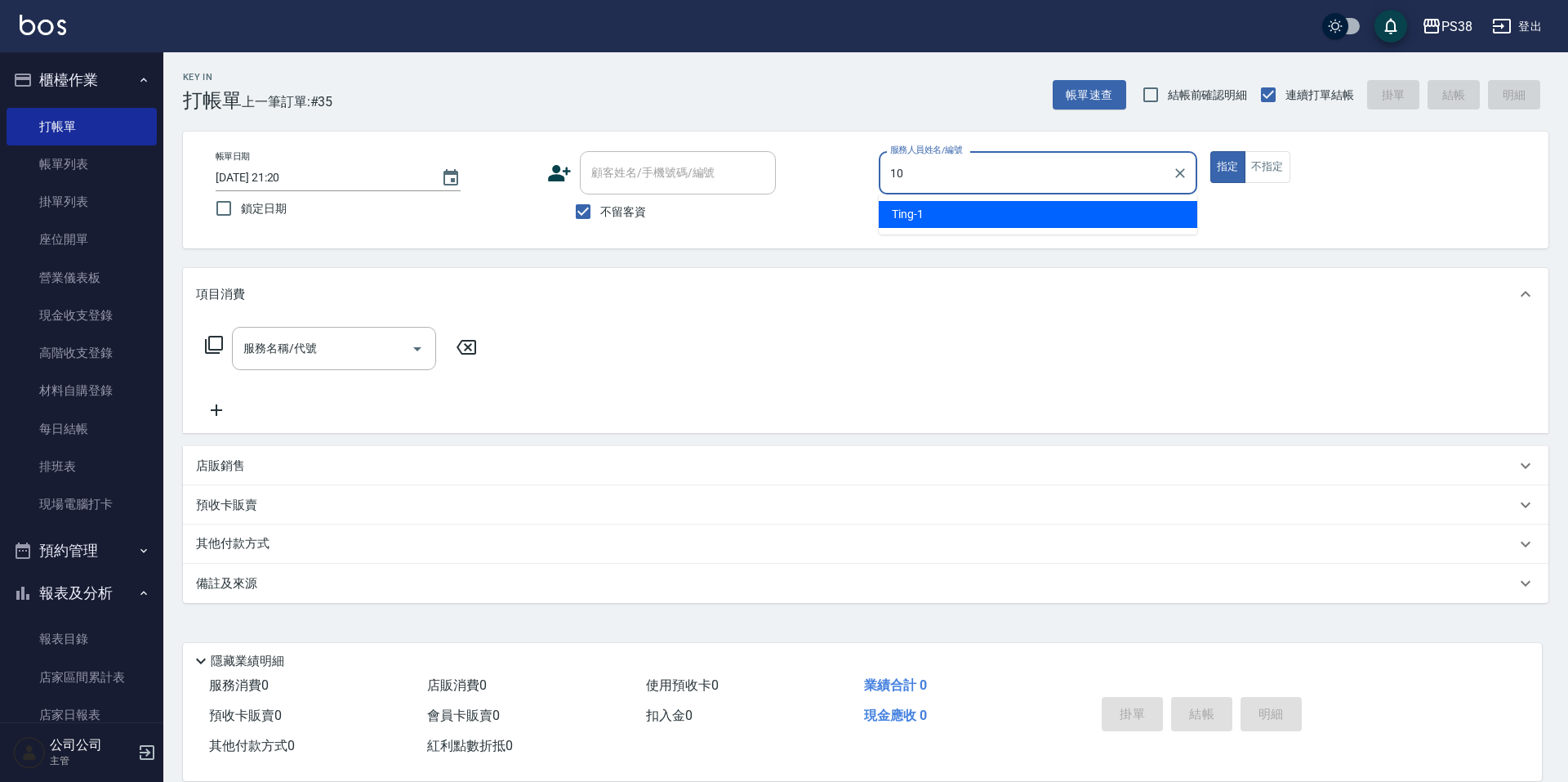
type input "10"
type button "true"
type input "Tiva-10"
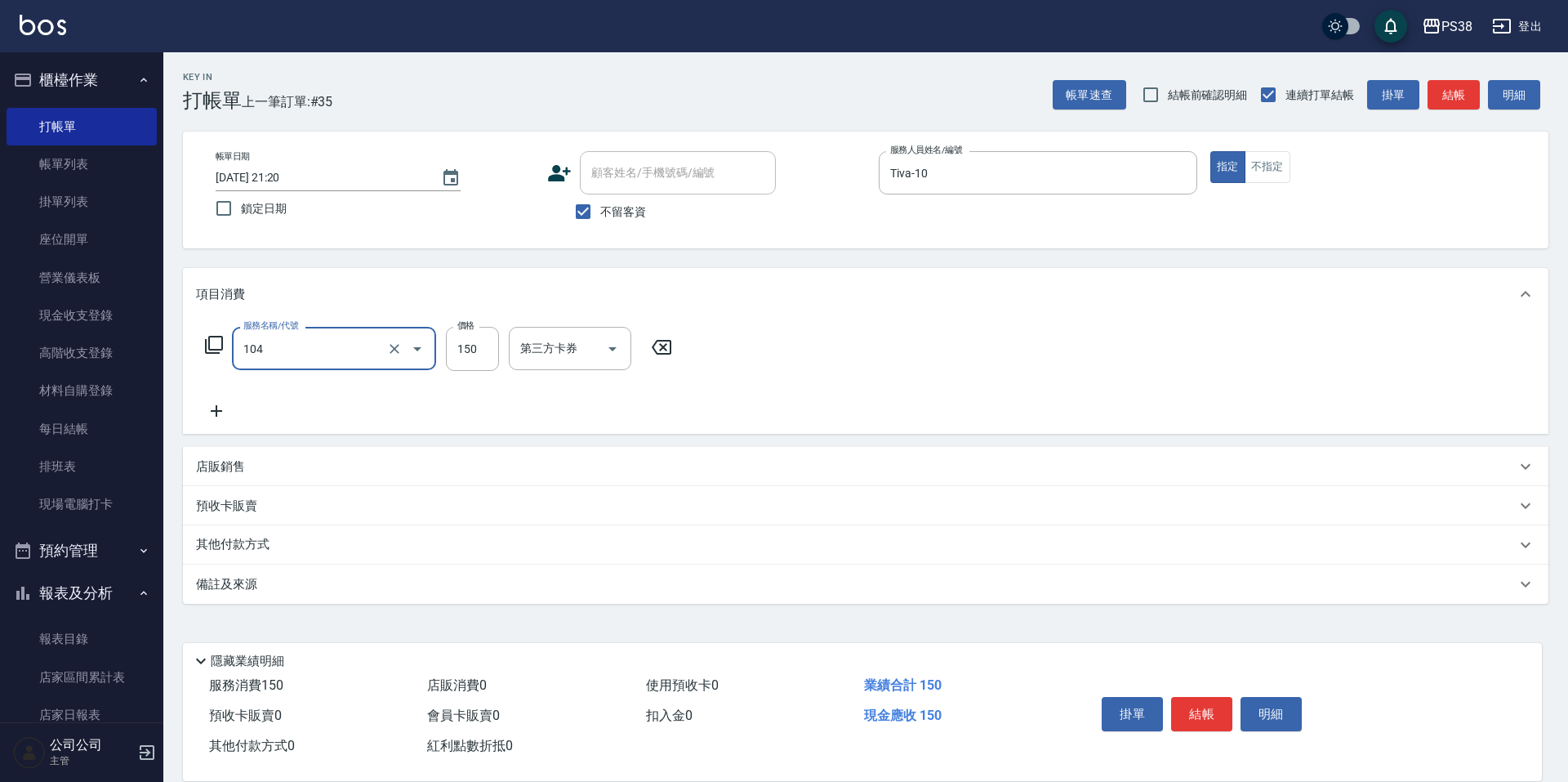
type input "洗髮(104)"
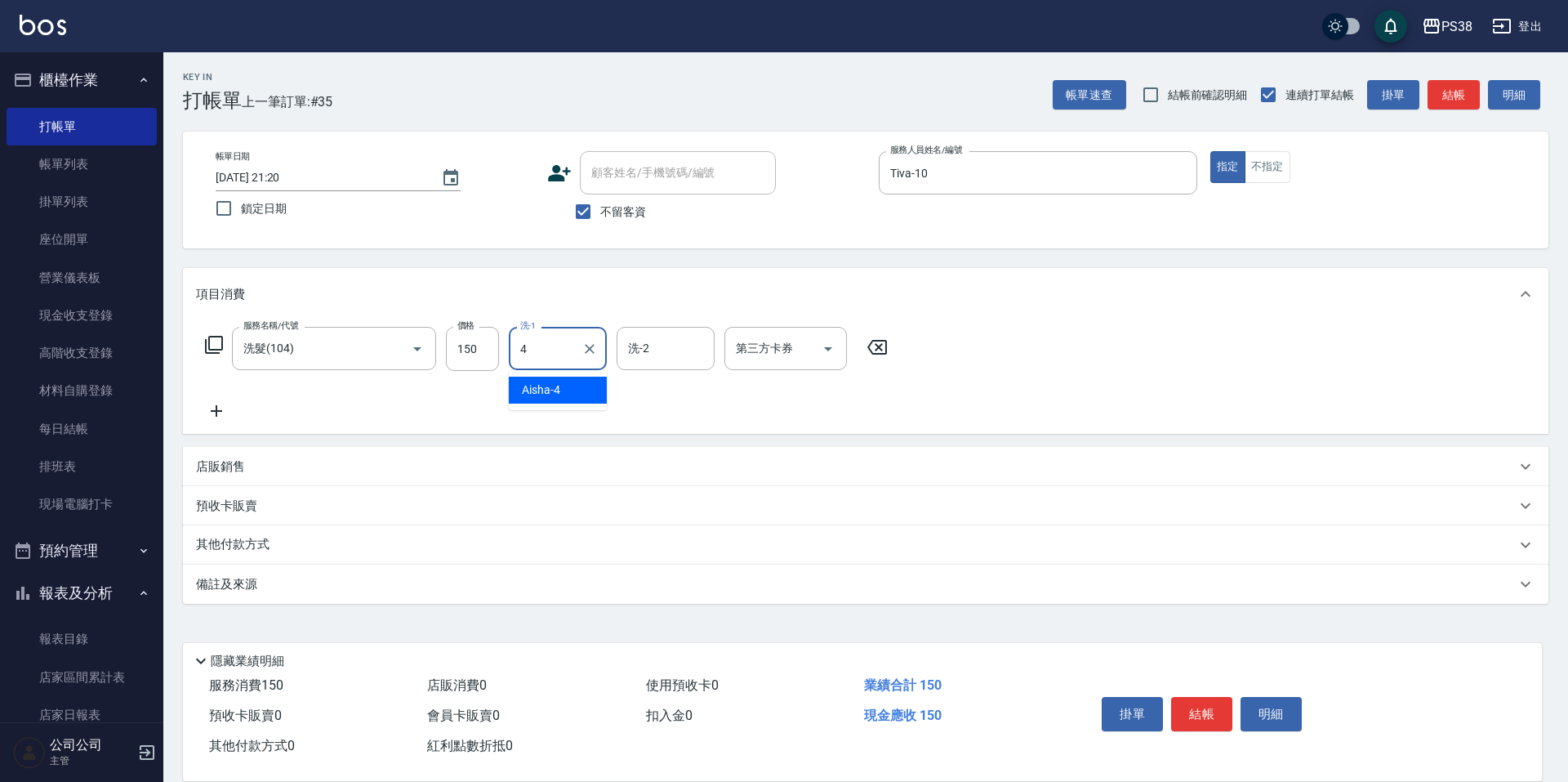
type input "Aisha-4"
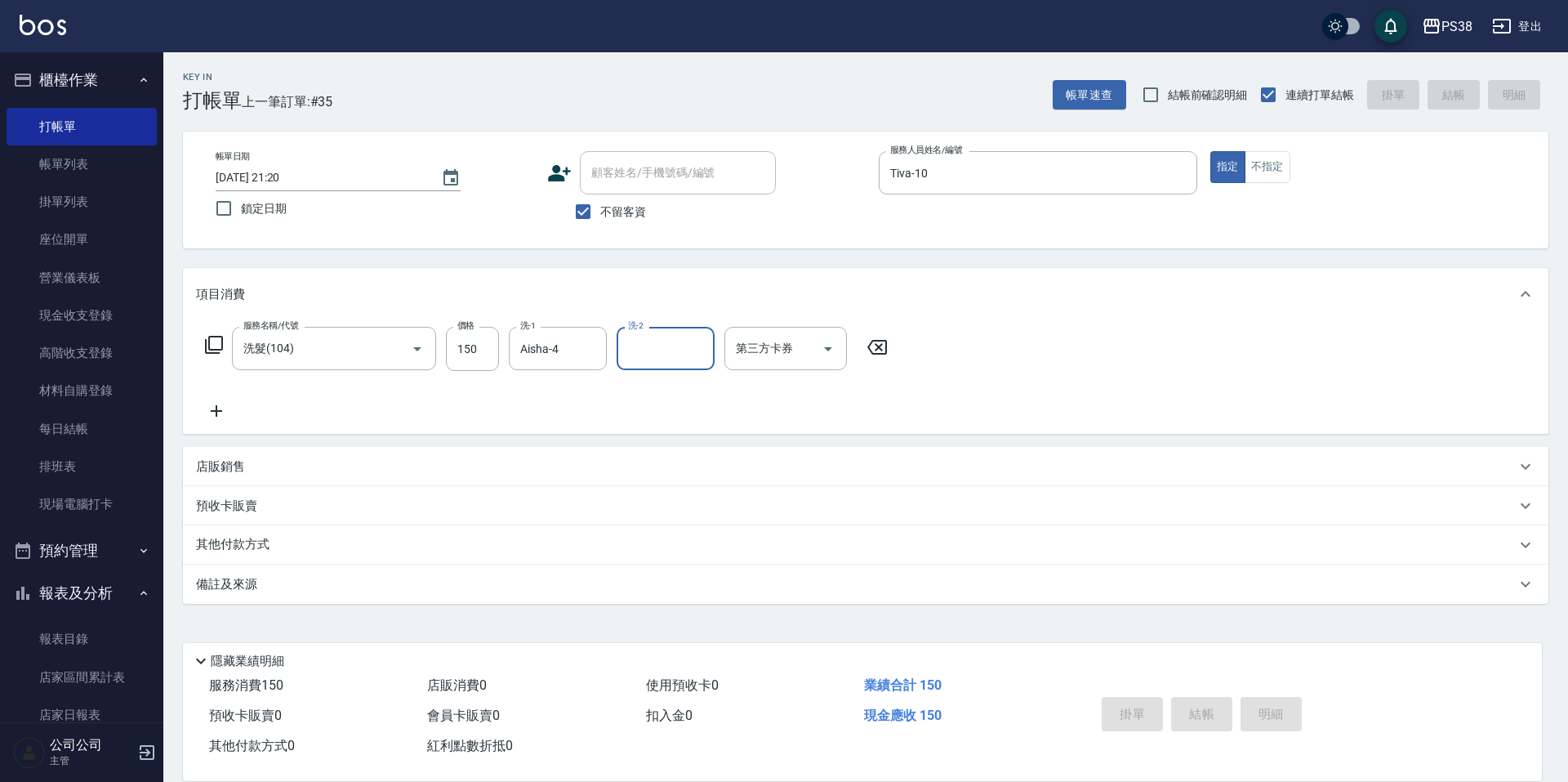
type input "2025/09/20 21:23"
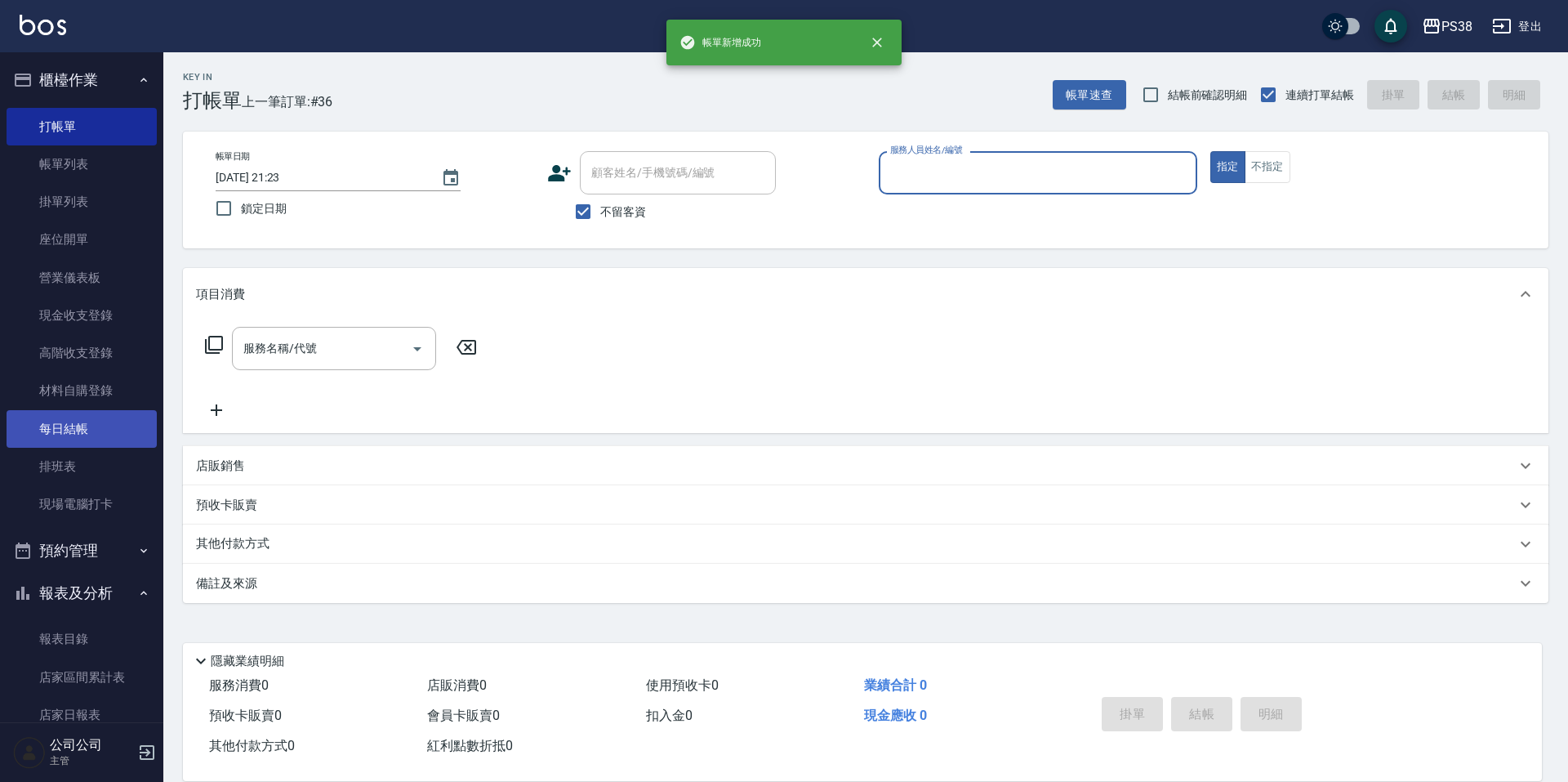
drag, startPoint x: 105, startPoint y: 418, endPoint x: 133, endPoint y: 435, distance: 32.8
click at [105, 418] on link "每日結帳" at bounding box center [81, 428] width 150 height 38
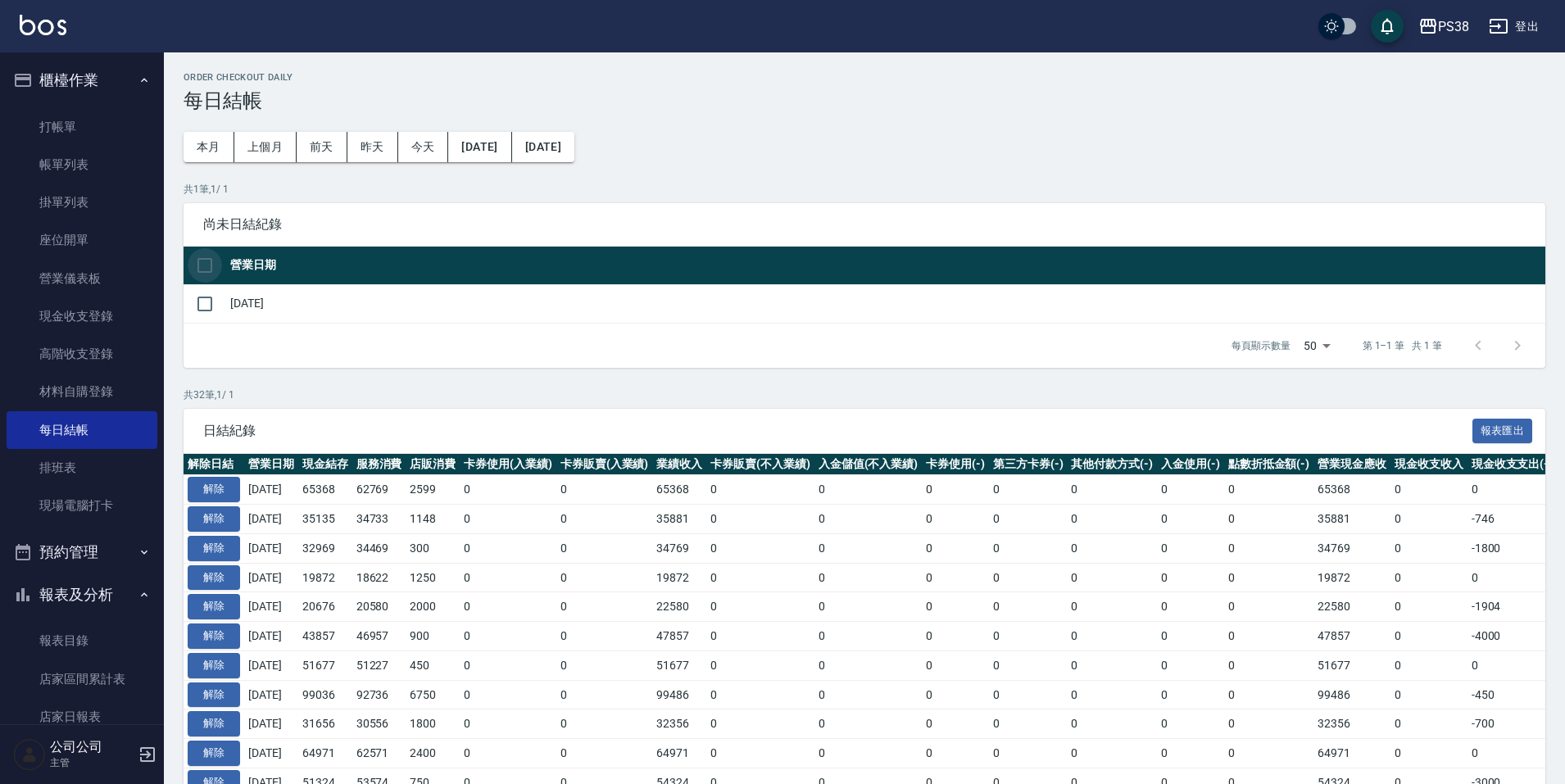
click at [216, 275] on input "checkbox" at bounding box center [204, 265] width 34 height 34
checkbox input "true"
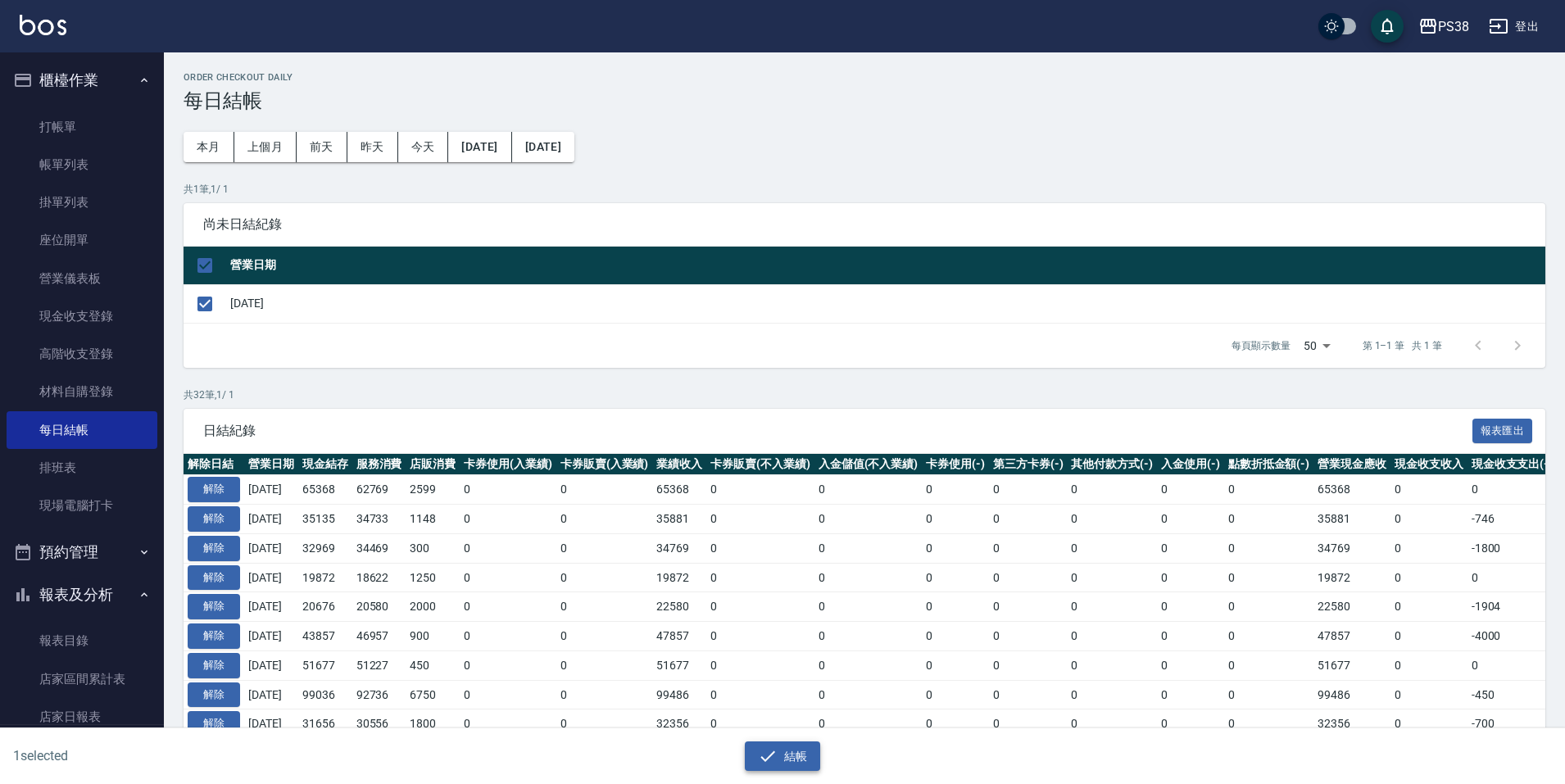
click at [783, 768] on button "結帳" at bounding box center [782, 756] width 76 height 31
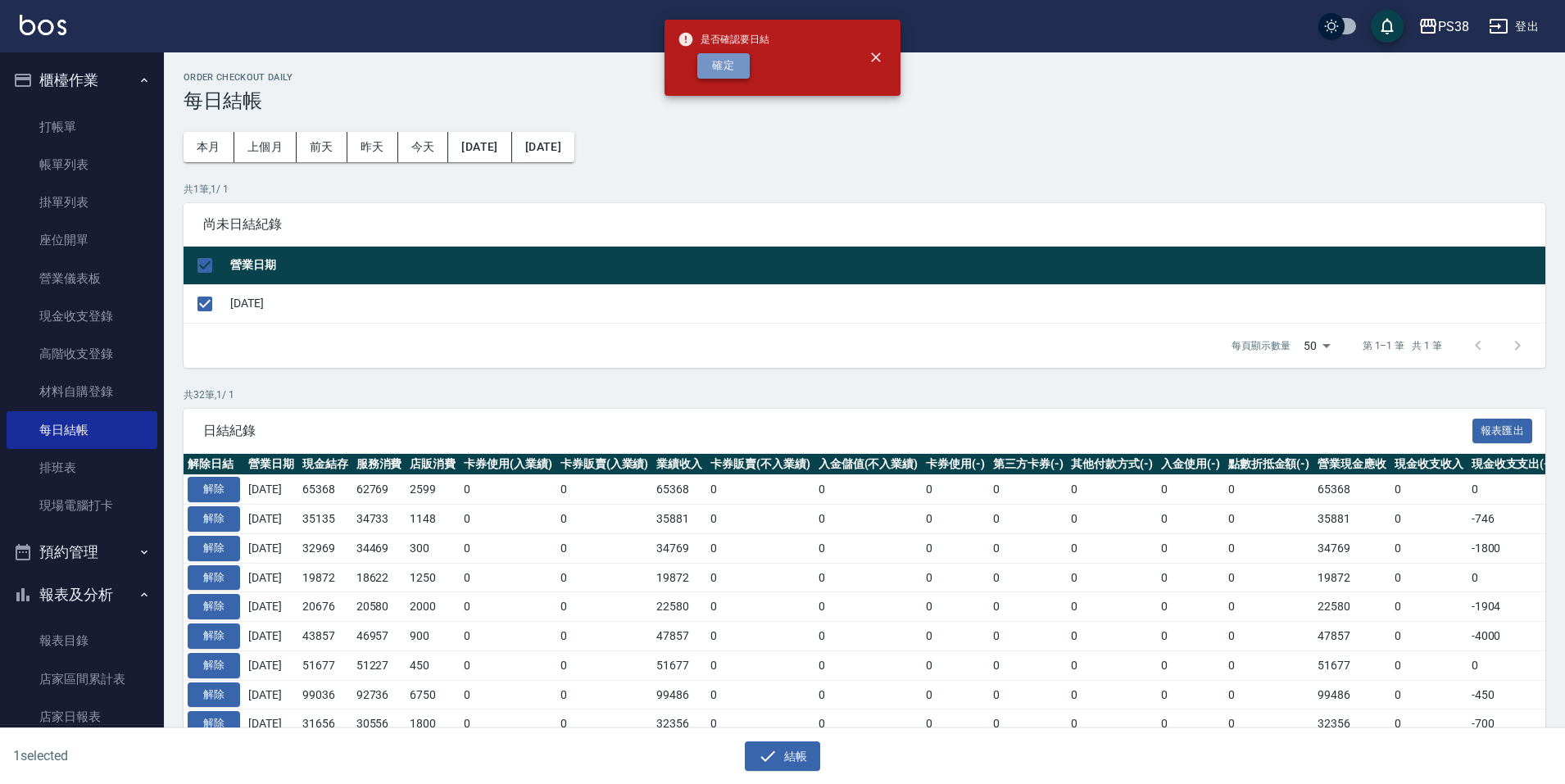
click at [719, 77] on button "確定" at bounding box center [724, 66] width 53 height 25
checkbox input "false"
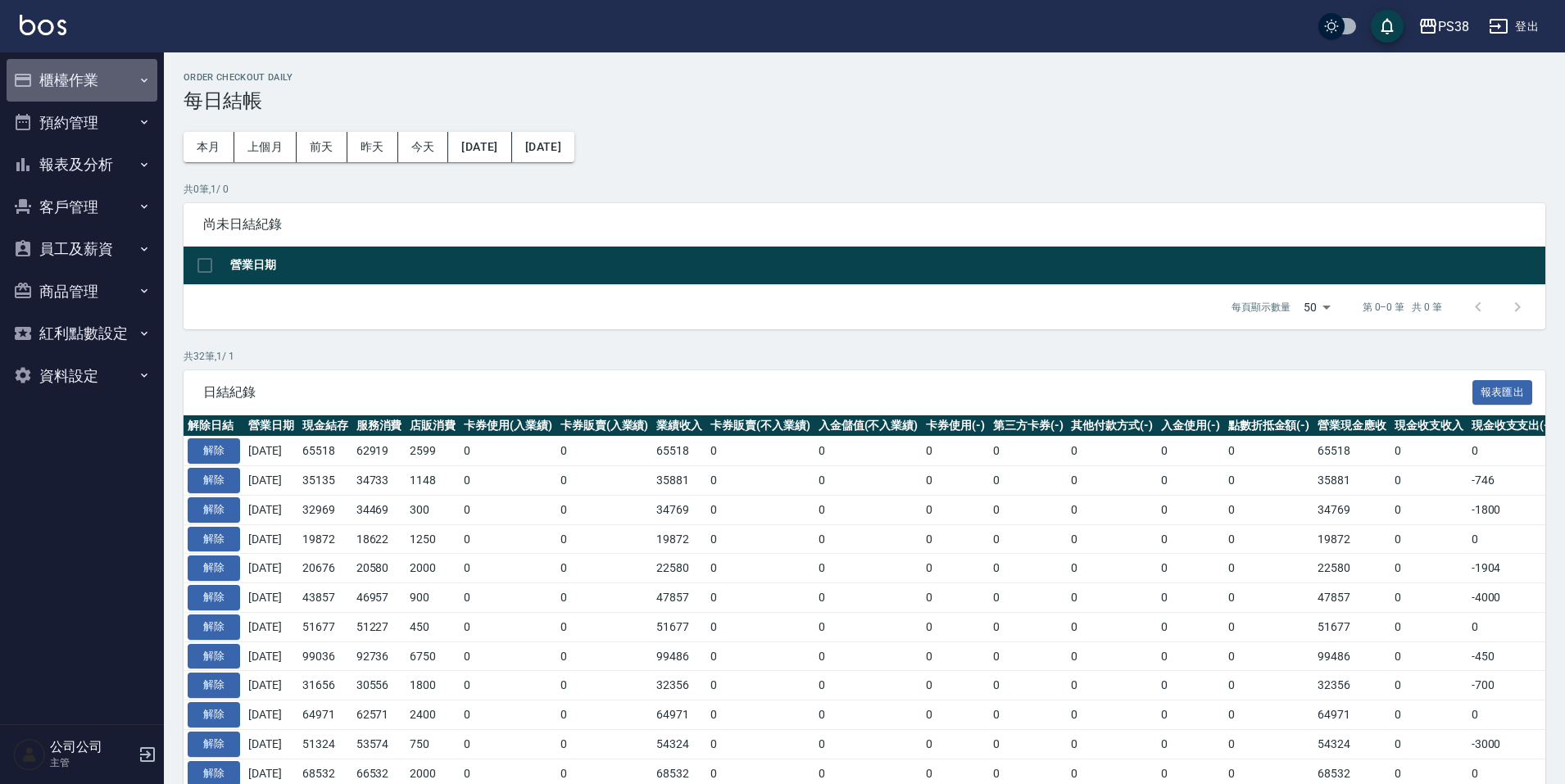
click at [110, 82] on button "櫃檯作業" at bounding box center [81, 80] width 151 height 43
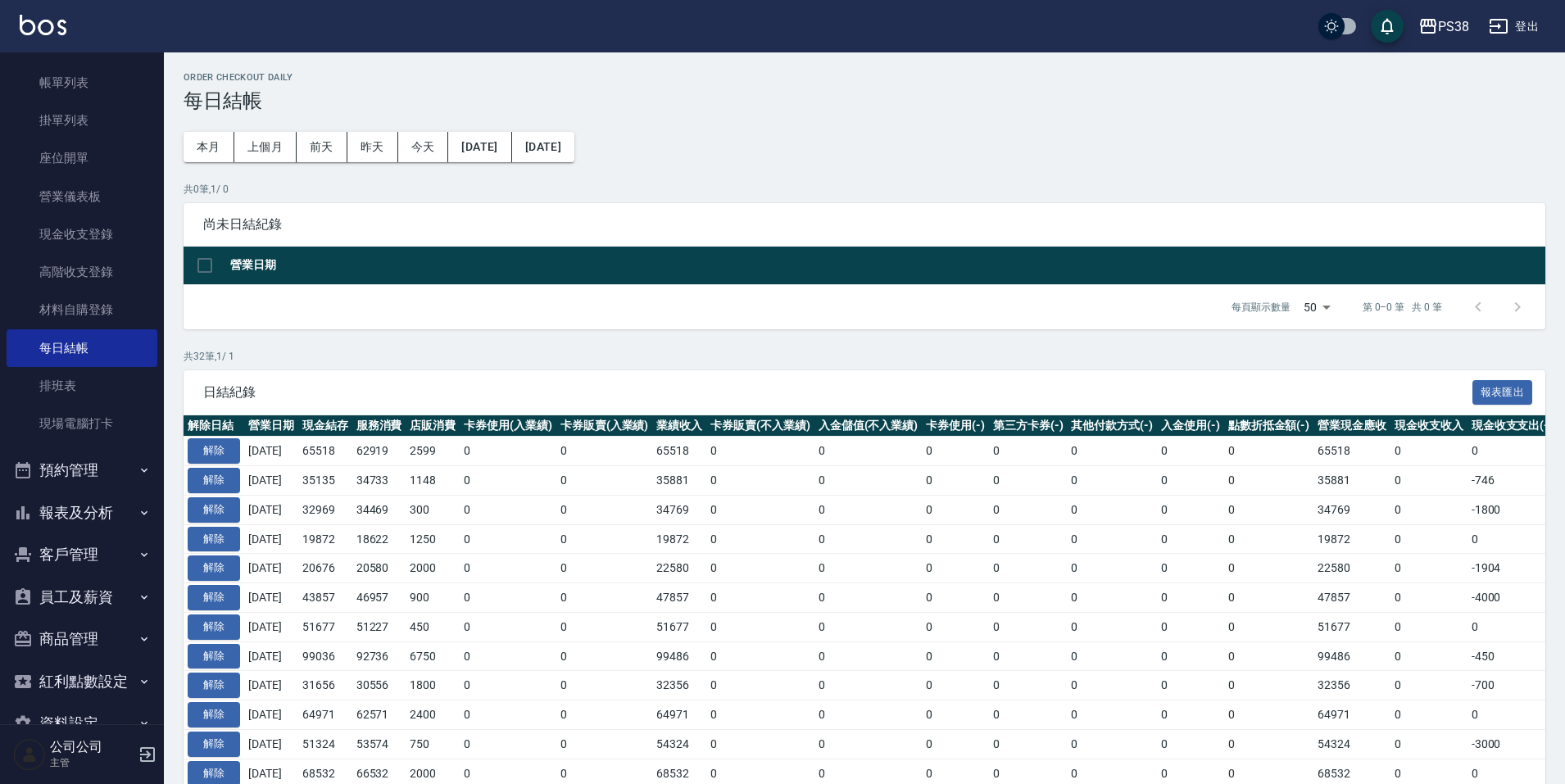
click at [117, 505] on button "報表及分析" at bounding box center [81, 512] width 151 height 43
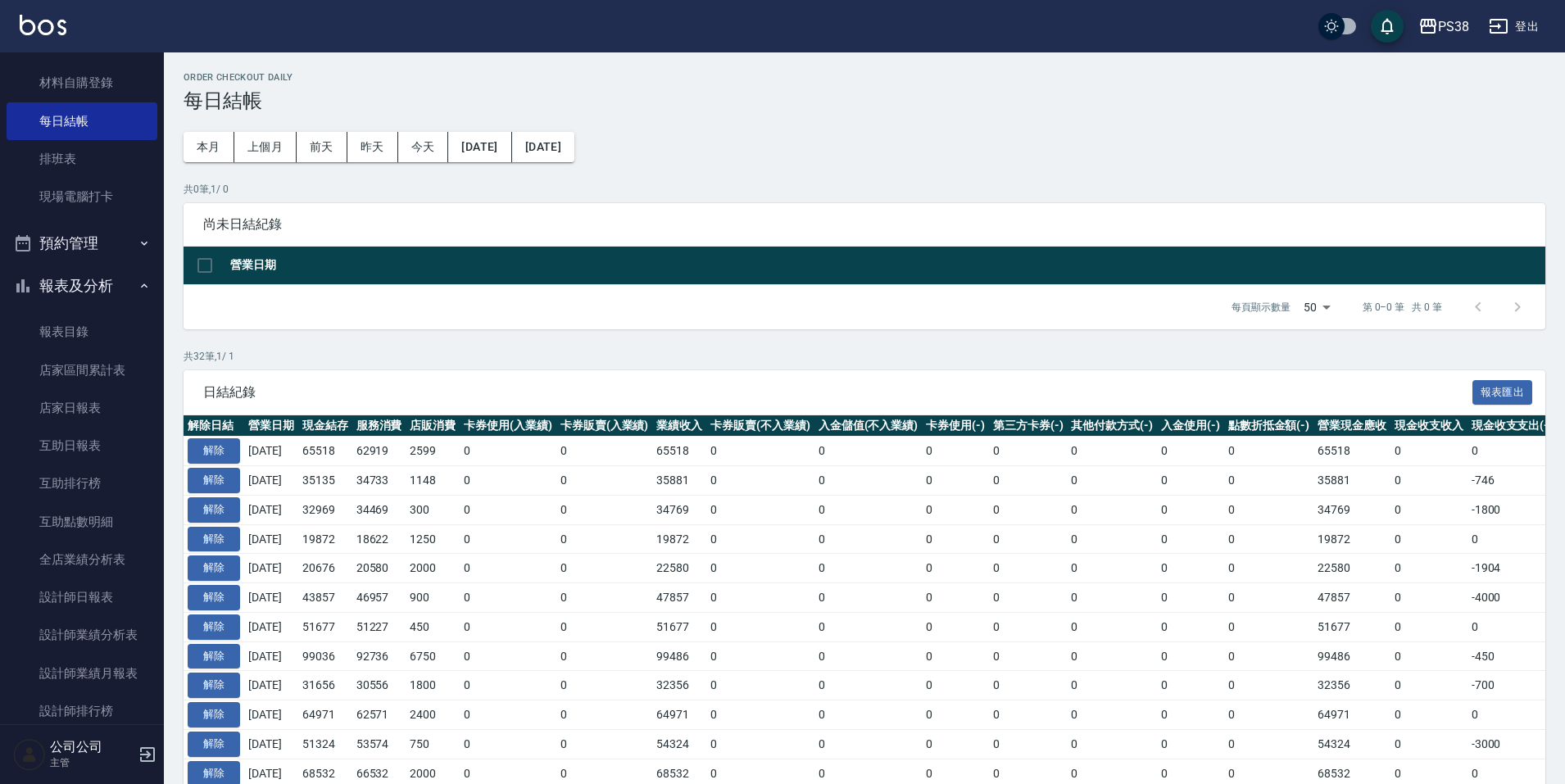
scroll to position [491, 0]
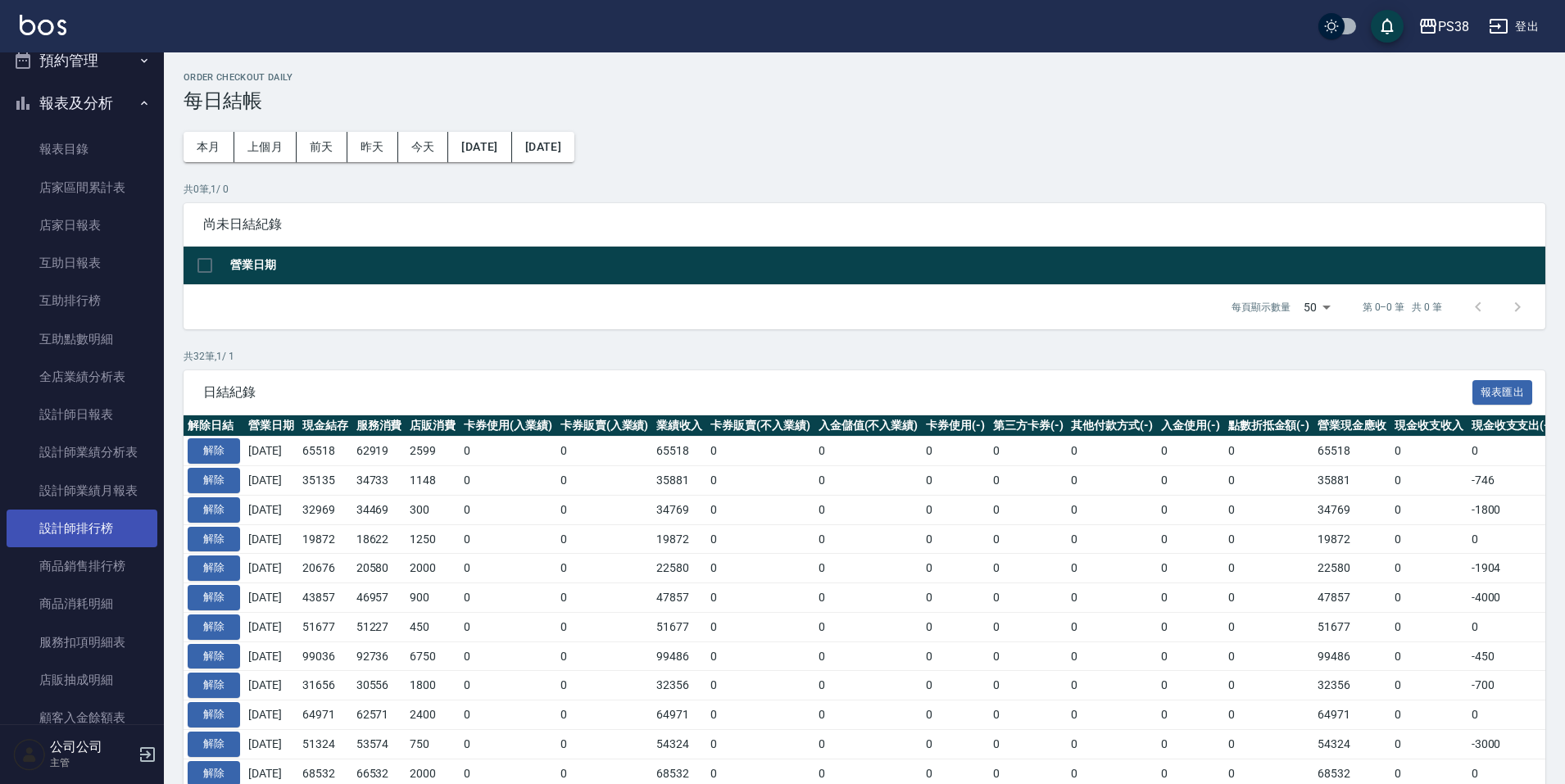
click at [115, 532] on link "設計師排行榜" at bounding box center [81, 528] width 151 height 38
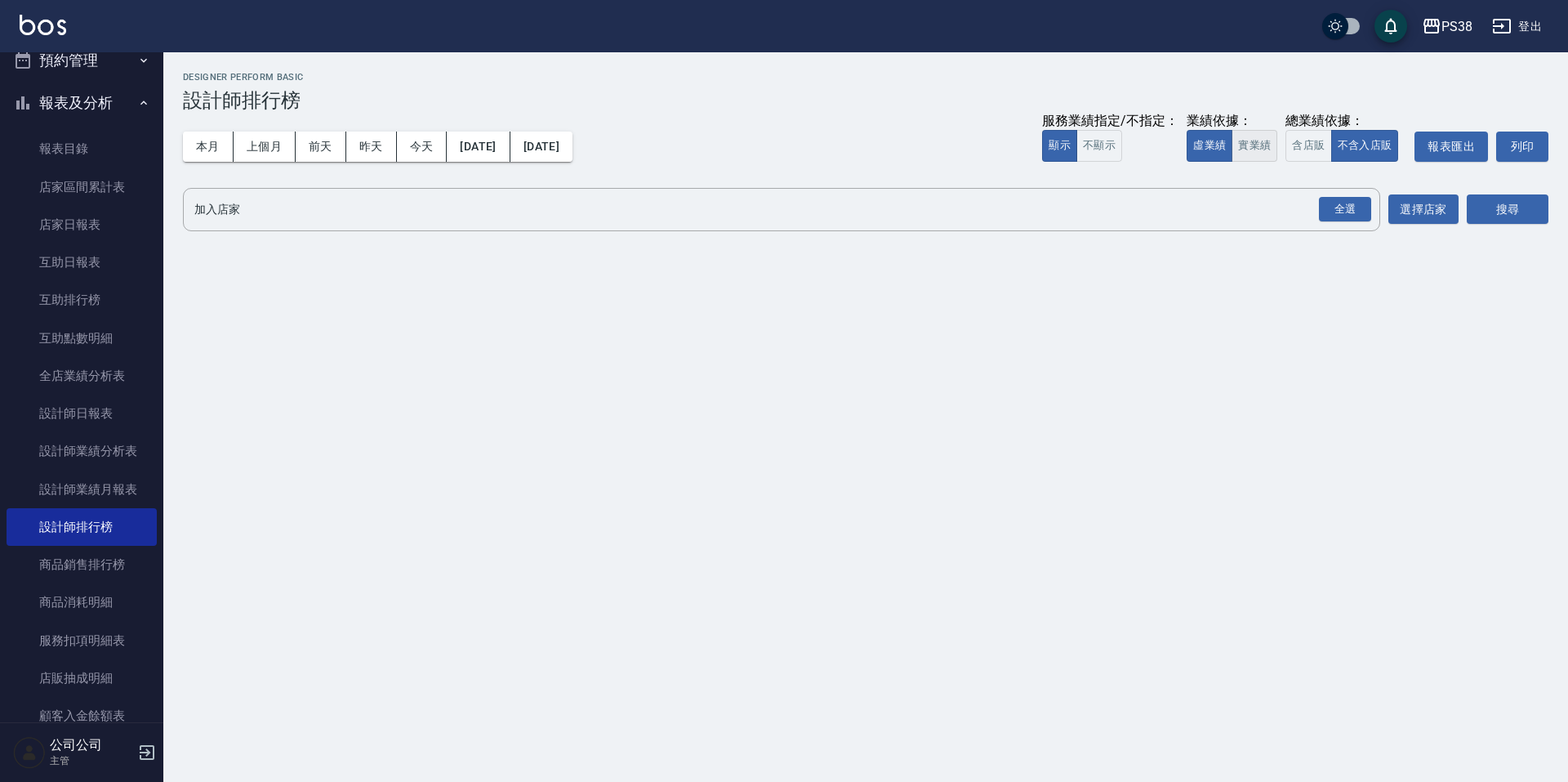
click at [1266, 149] on button "實業績" at bounding box center [1254, 146] width 45 height 31
drag, startPoint x: 1337, startPoint y: 202, endPoint x: 1401, endPoint y: 211, distance: 64.6
click at [1337, 202] on div "全選" at bounding box center [1345, 209] width 52 height 25
click at [1527, 221] on button "搜尋" at bounding box center [1509, 210] width 82 height 31
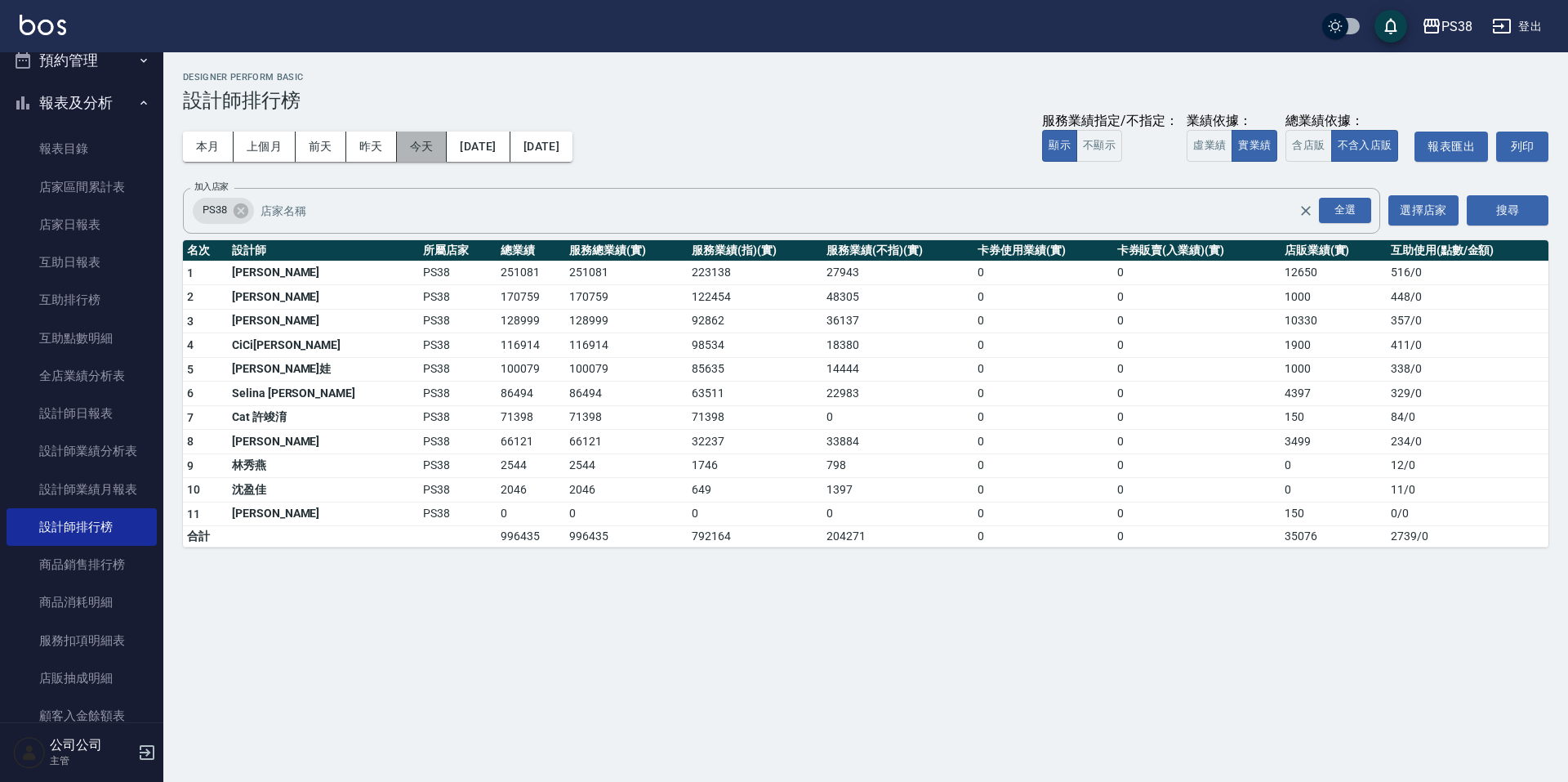
click at [407, 149] on button "今天" at bounding box center [422, 147] width 51 height 31
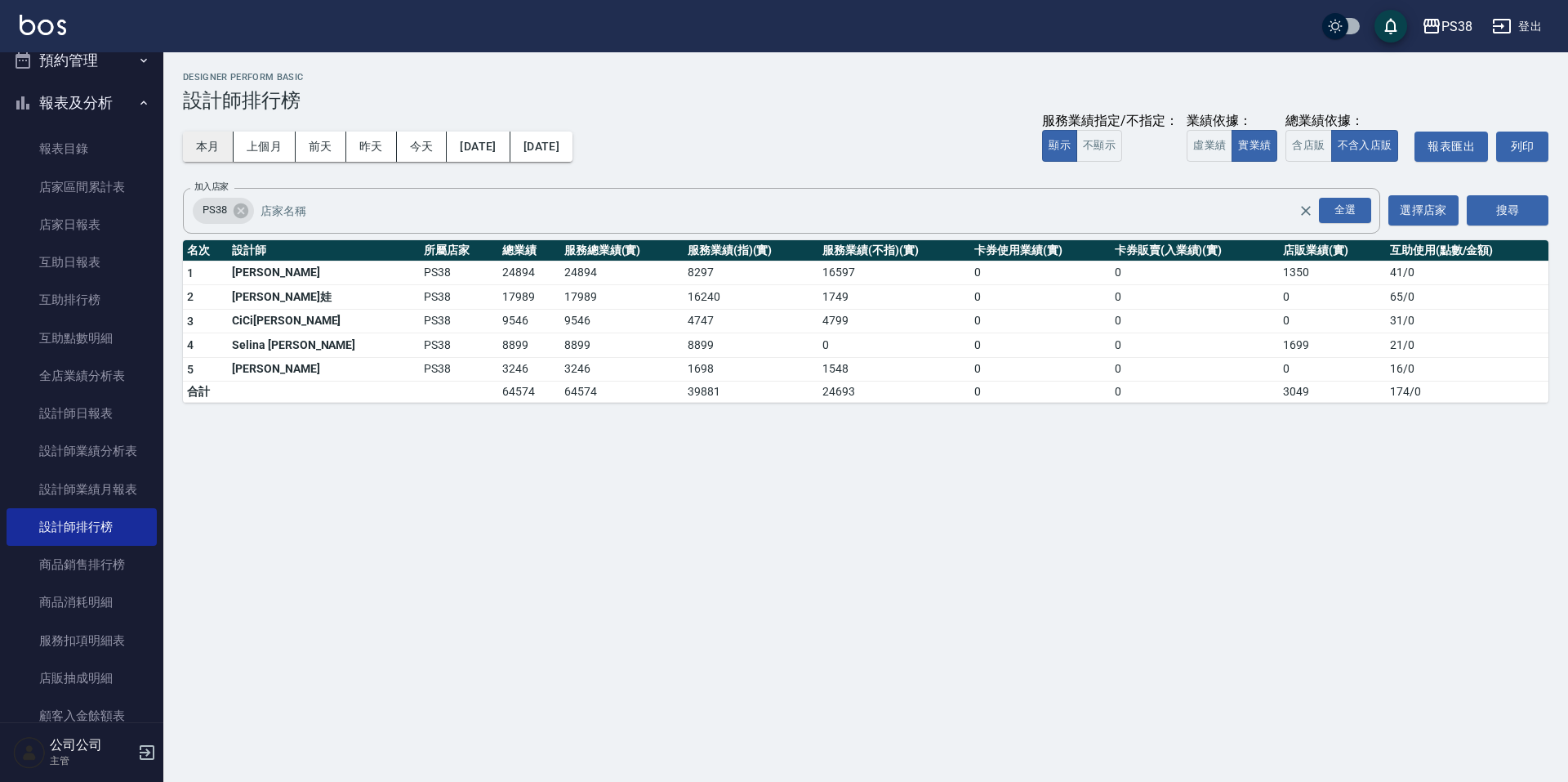
click at [211, 138] on button "本月" at bounding box center [208, 147] width 51 height 31
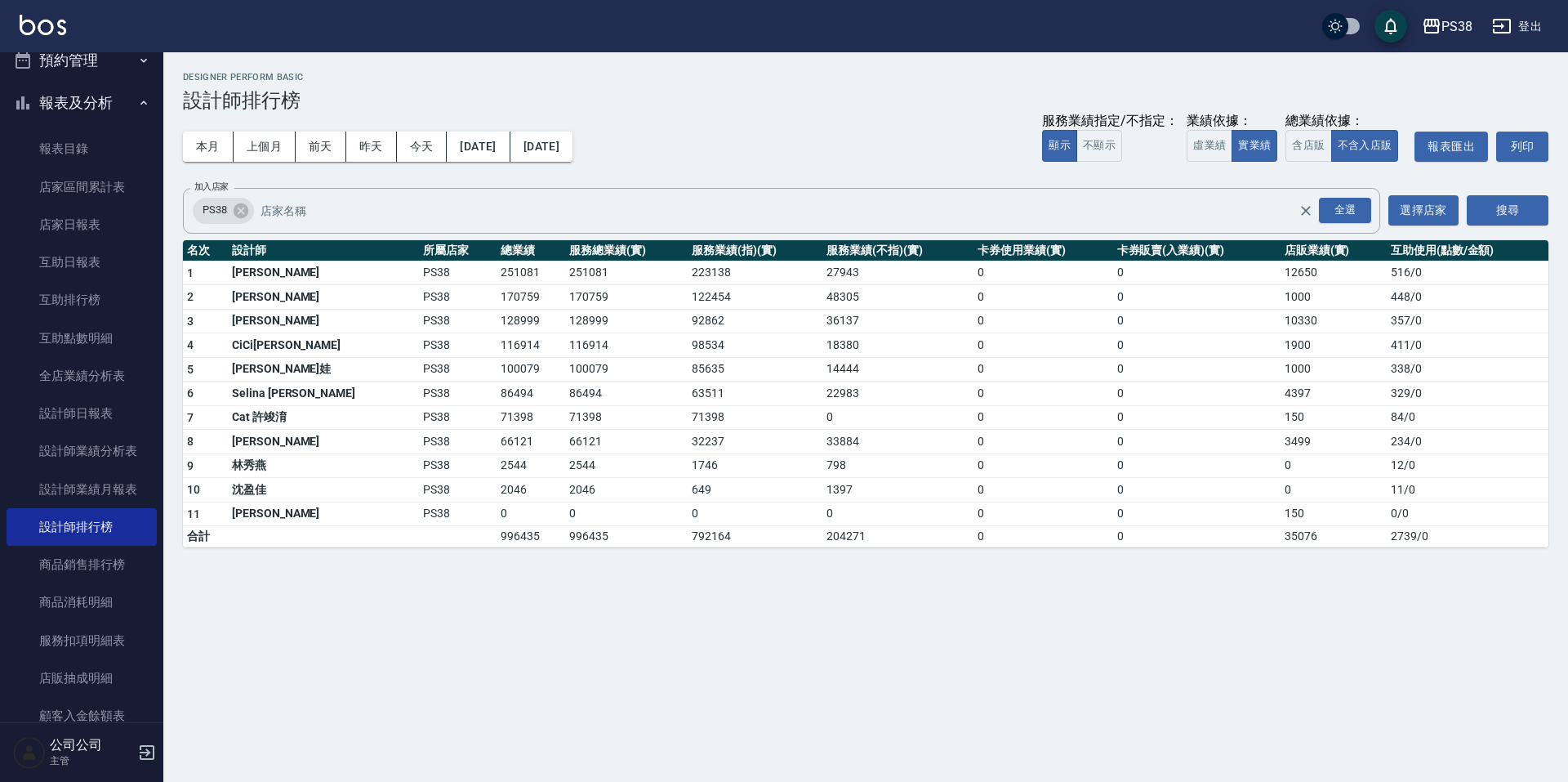
click at [809, 126] on div "本月 上個月 前天 昨天 今天 2025/09/01 2025/09/30 服務業績指定/不指定： 顯示 不顯示 業績依據： 虛業績 實業績 總業績依據： 含…" at bounding box center [866, 146] width 1366 height 69
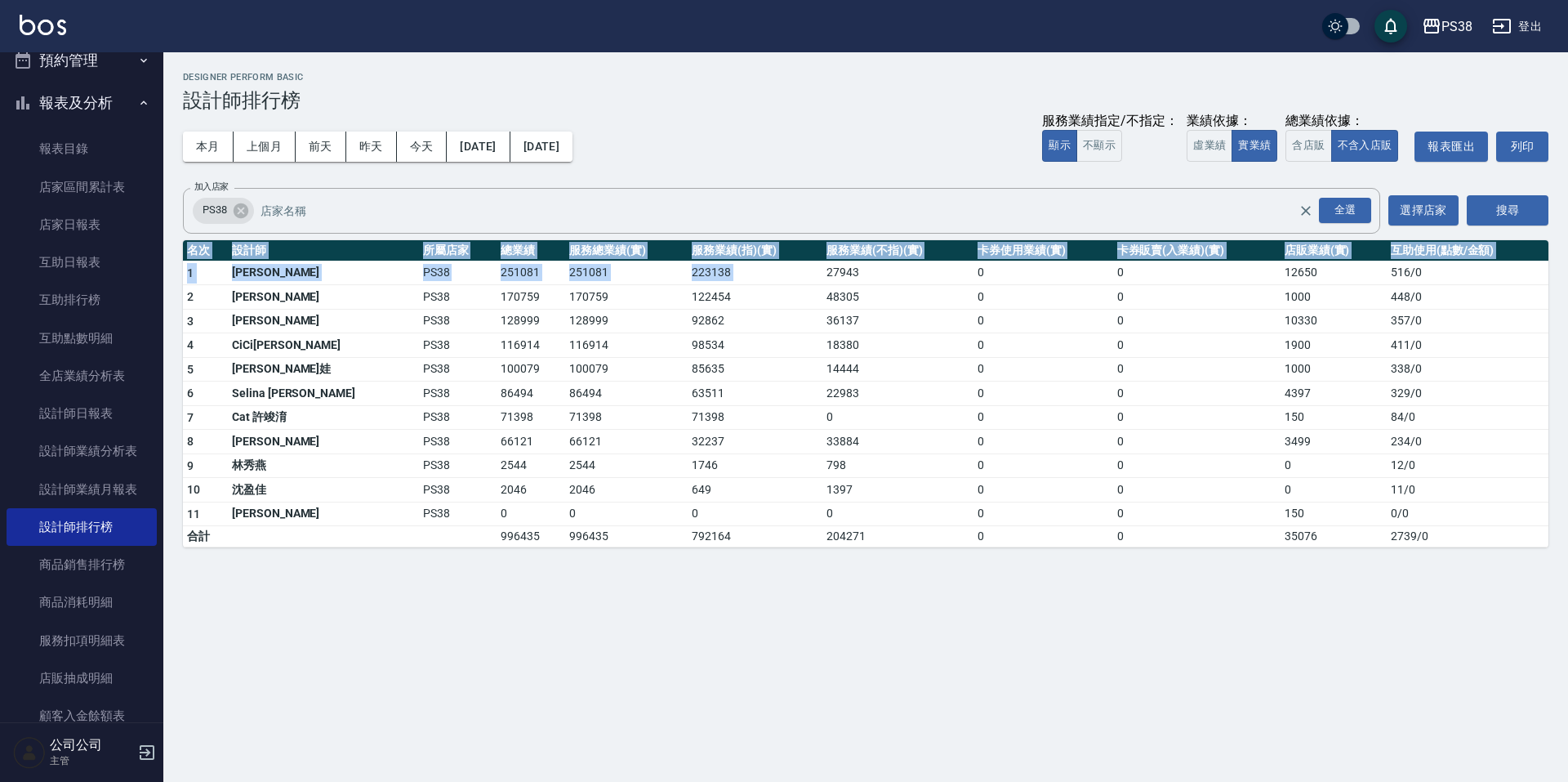
drag, startPoint x: 783, startPoint y: 268, endPoint x: 824, endPoint y: 580, distance: 314.7
click at [824, 580] on div "PS38 2025-09-01 - 2025-09-30 設計師排行榜 列印時間： 2025-09-20-21:23 Designer Perform Bas…" at bounding box center [784, 391] width 1568 height 782
click at [825, 571] on div "PS38 2025-09-01 - 2025-09-30 設計師排行榜 列印時間： 2025-09-20-21:23 Designer Perform Bas…" at bounding box center [784, 391] width 1568 height 782
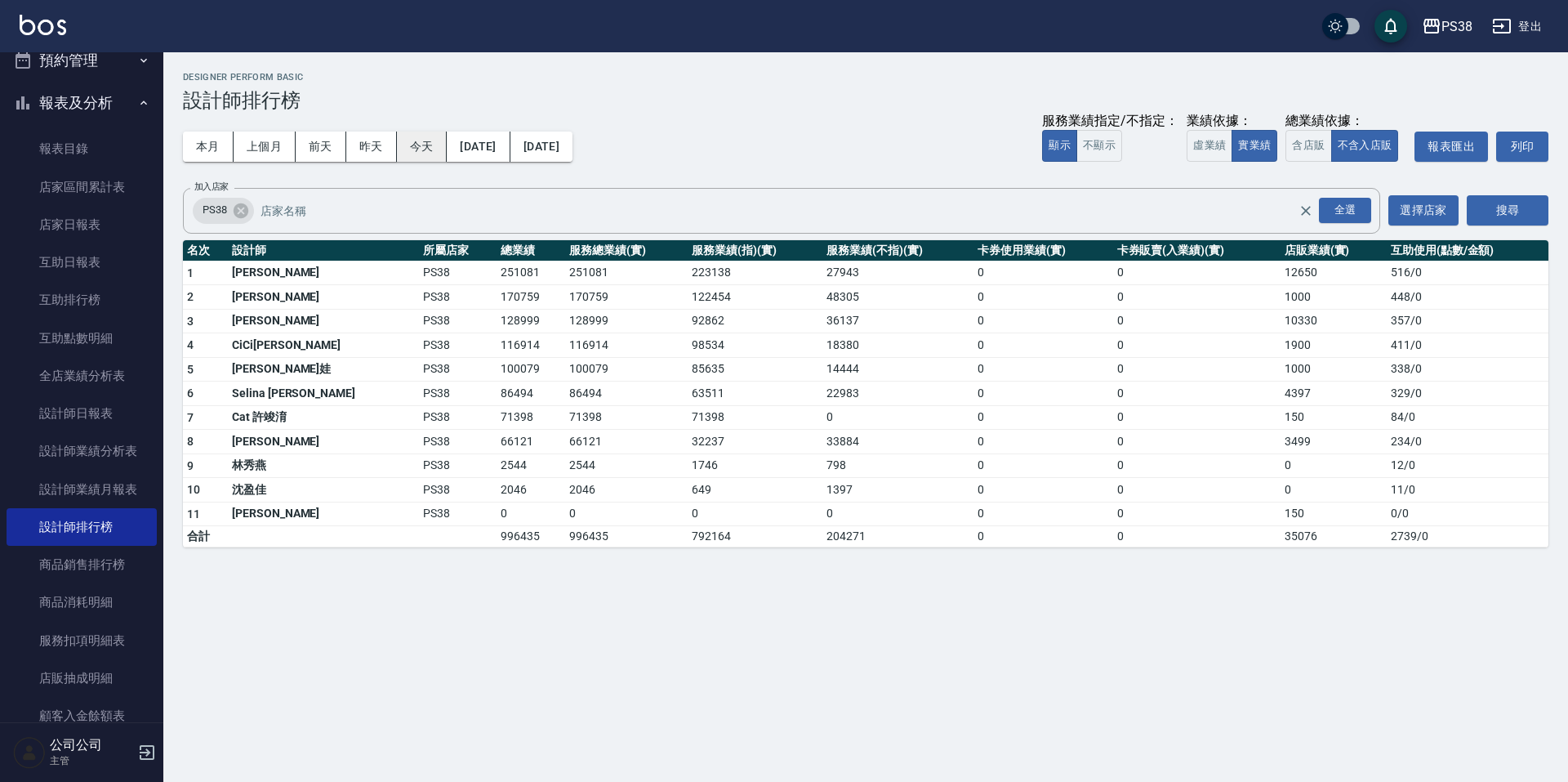
click at [432, 140] on button "今天" at bounding box center [422, 147] width 51 height 31
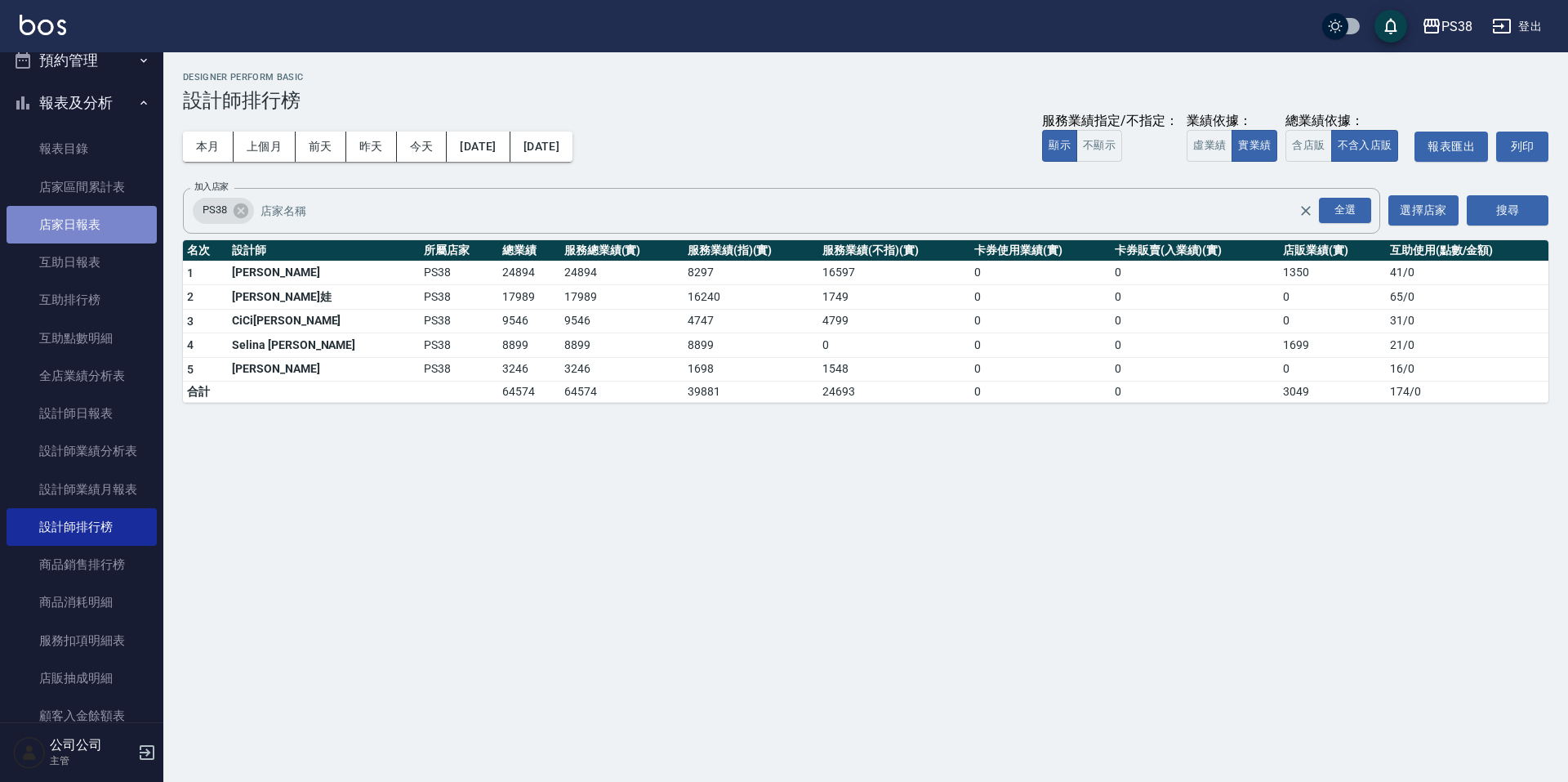
click at [103, 226] on link "店家日報表" at bounding box center [81, 225] width 150 height 38
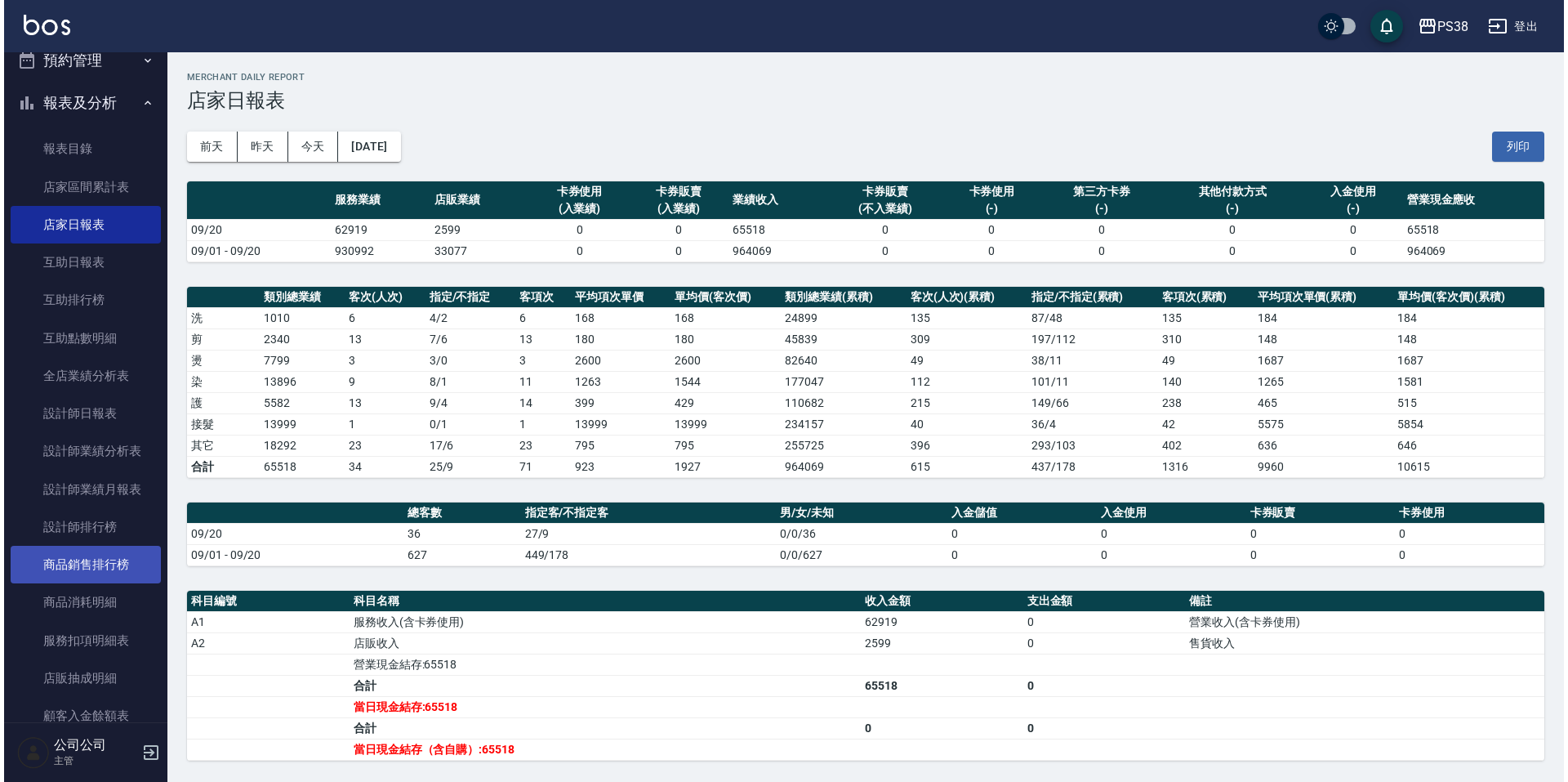
scroll to position [572, 0]
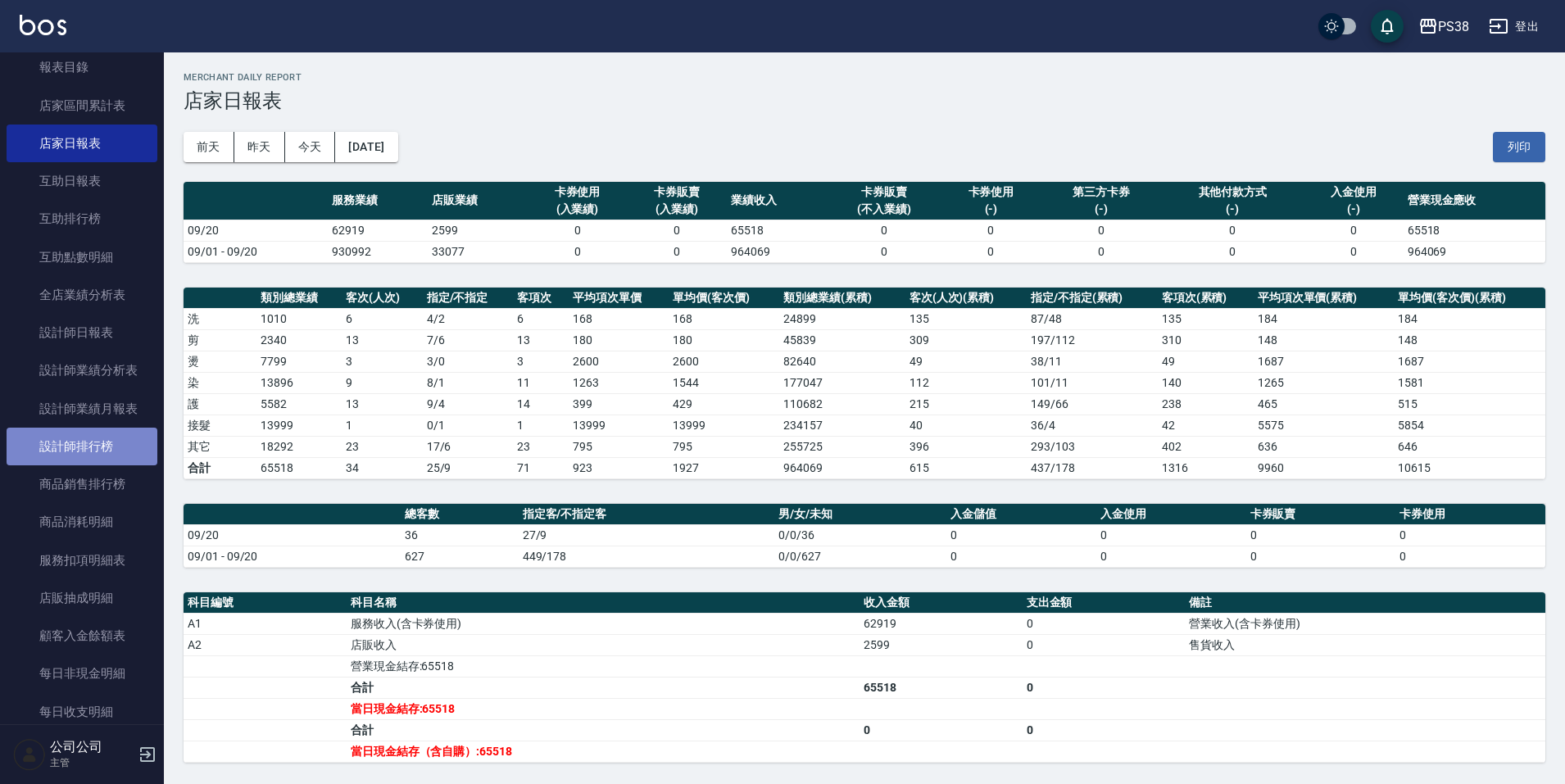
click at [120, 449] on link "設計師排行榜" at bounding box center [81, 446] width 151 height 38
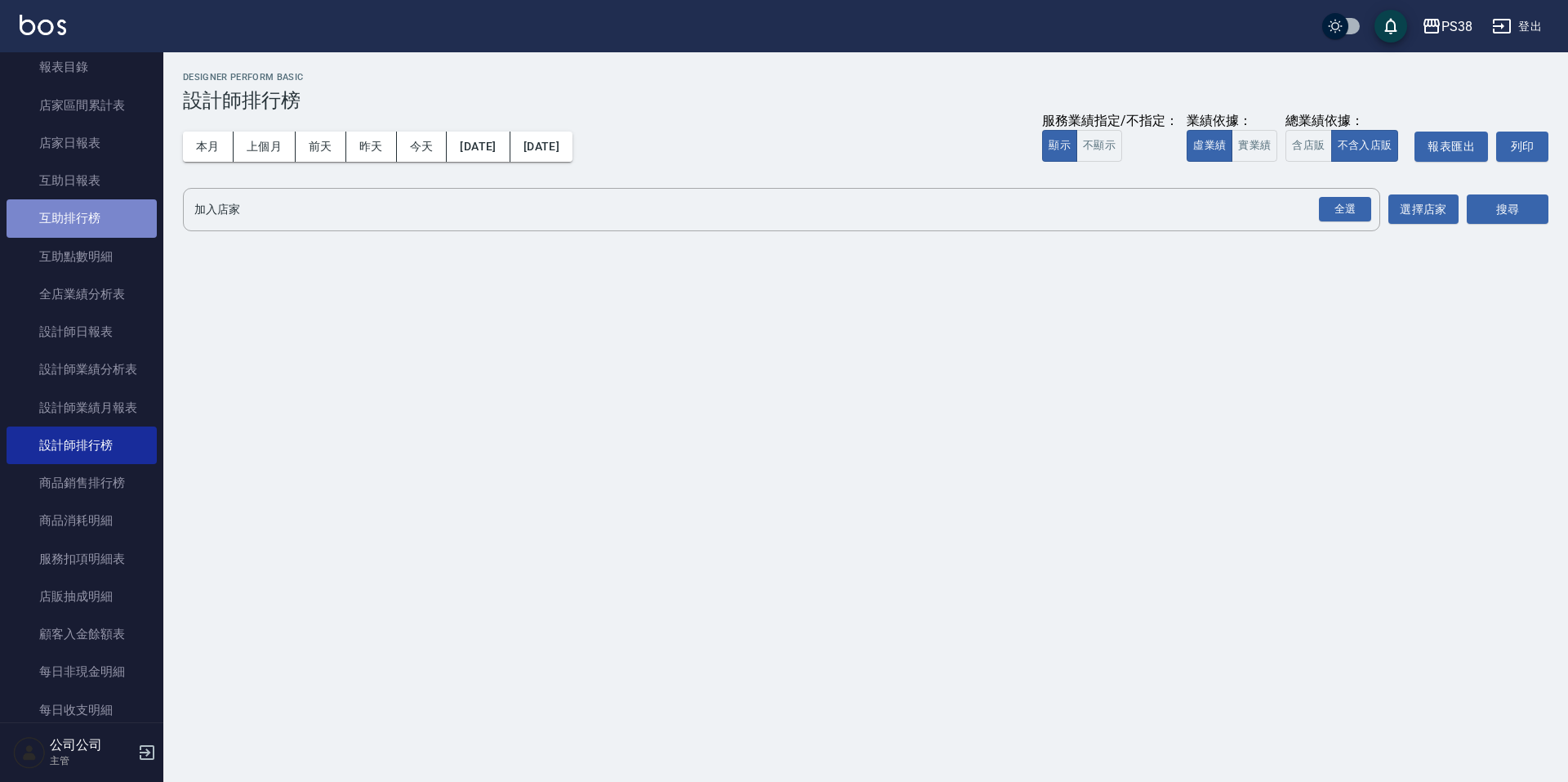
click at [106, 209] on link "互助排行榜" at bounding box center [81, 218] width 150 height 38
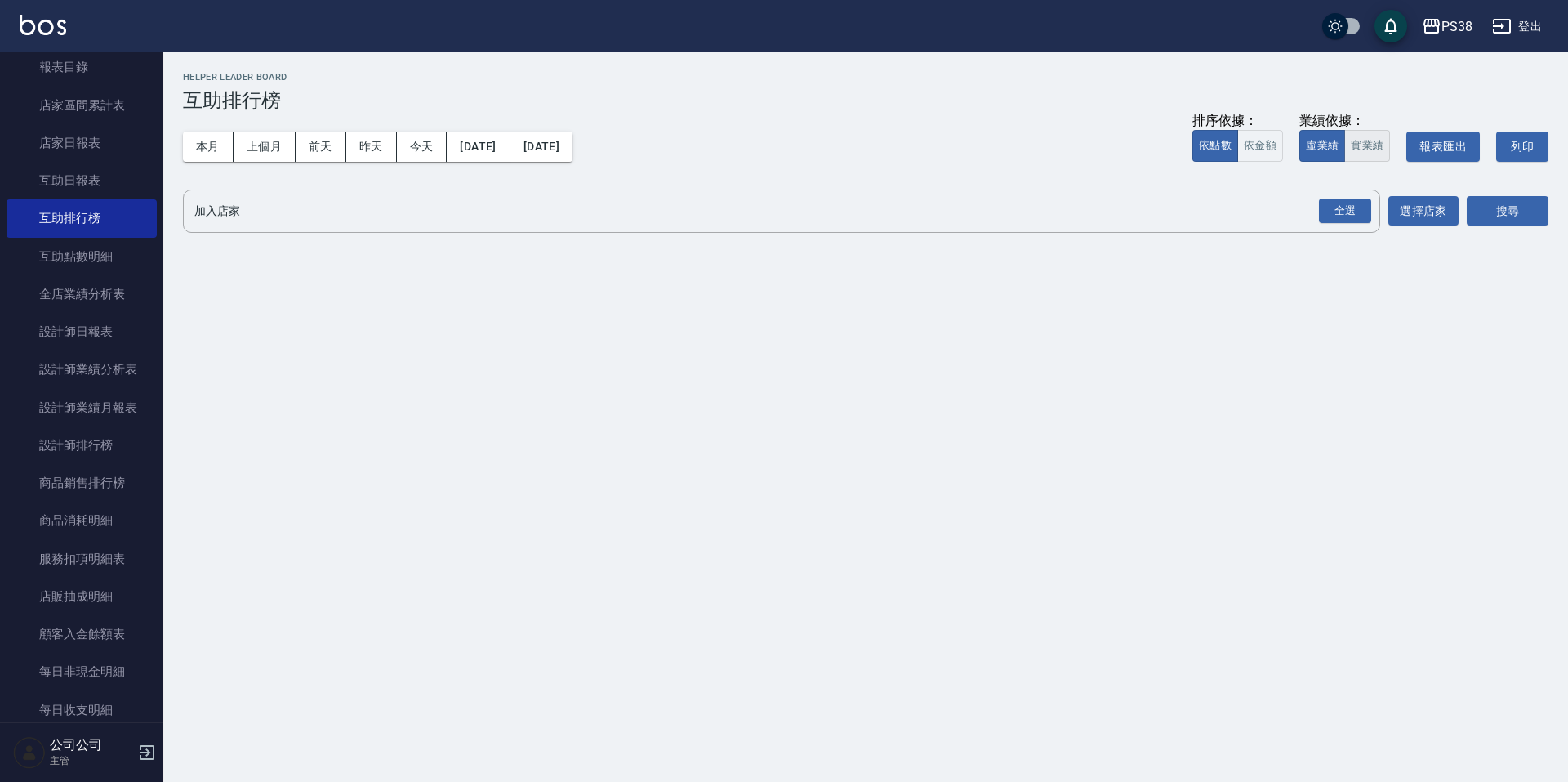
click at [1378, 155] on button "實業績" at bounding box center [1367, 146] width 45 height 31
drag, startPoint x: 1355, startPoint y: 212, endPoint x: 1373, endPoint y: 211, distance: 18.0
click at [1355, 212] on div "全選" at bounding box center [1345, 211] width 52 height 25
click at [1490, 202] on button "搜尋" at bounding box center [1509, 211] width 82 height 31
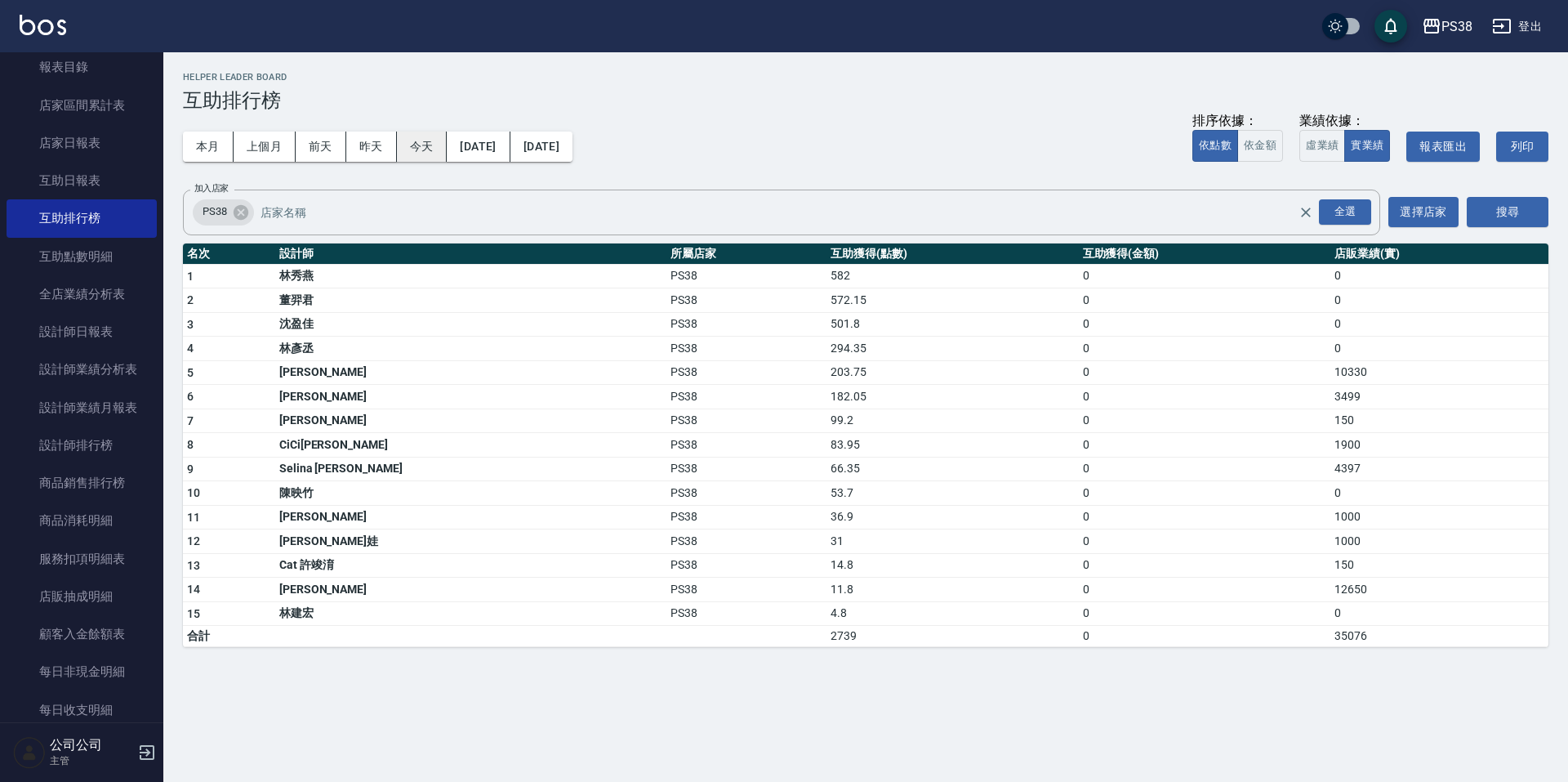
click at [437, 141] on button "今天" at bounding box center [422, 147] width 51 height 31
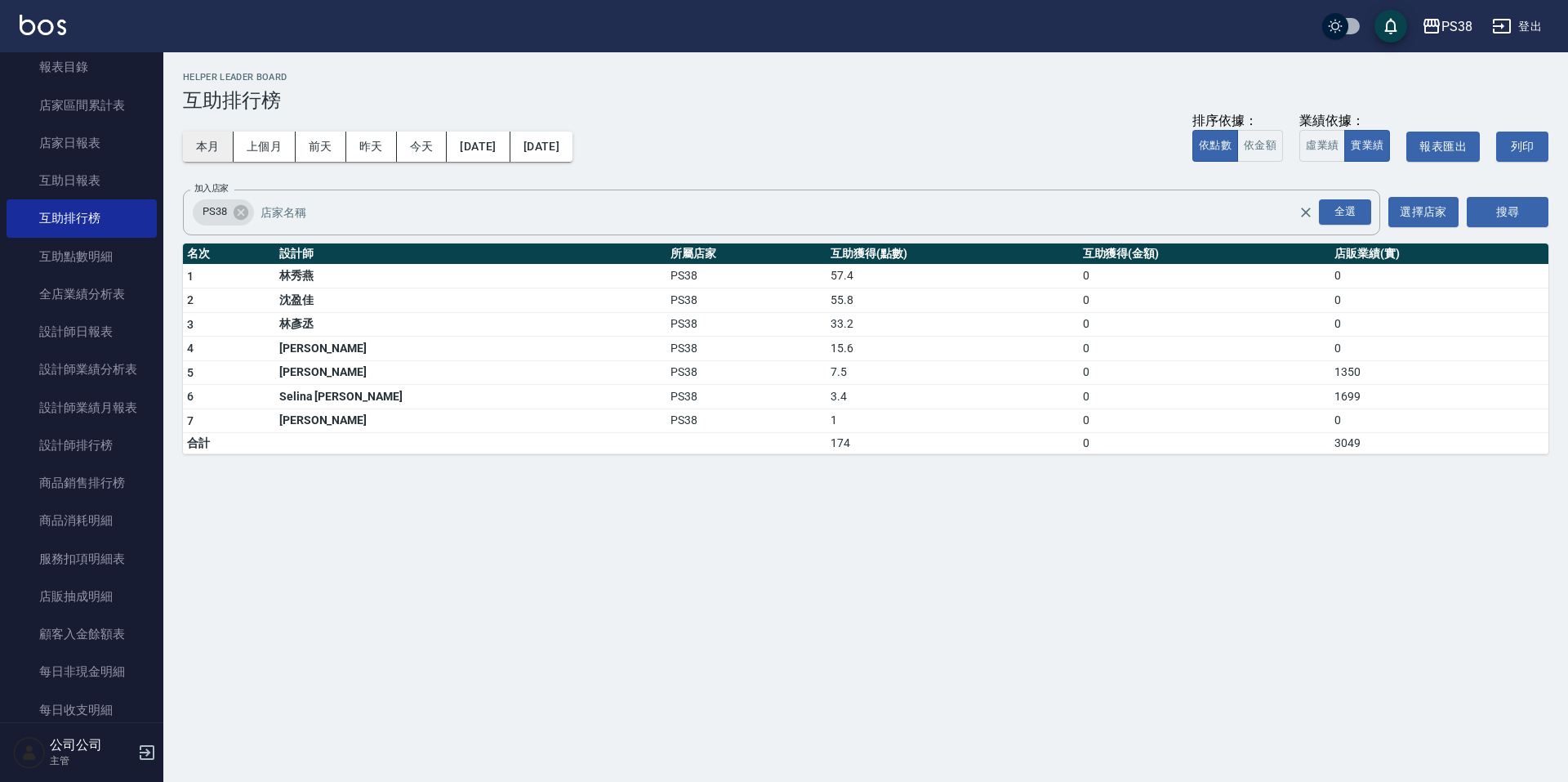
click at [199, 154] on button "本月" at bounding box center [208, 147] width 51 height 31
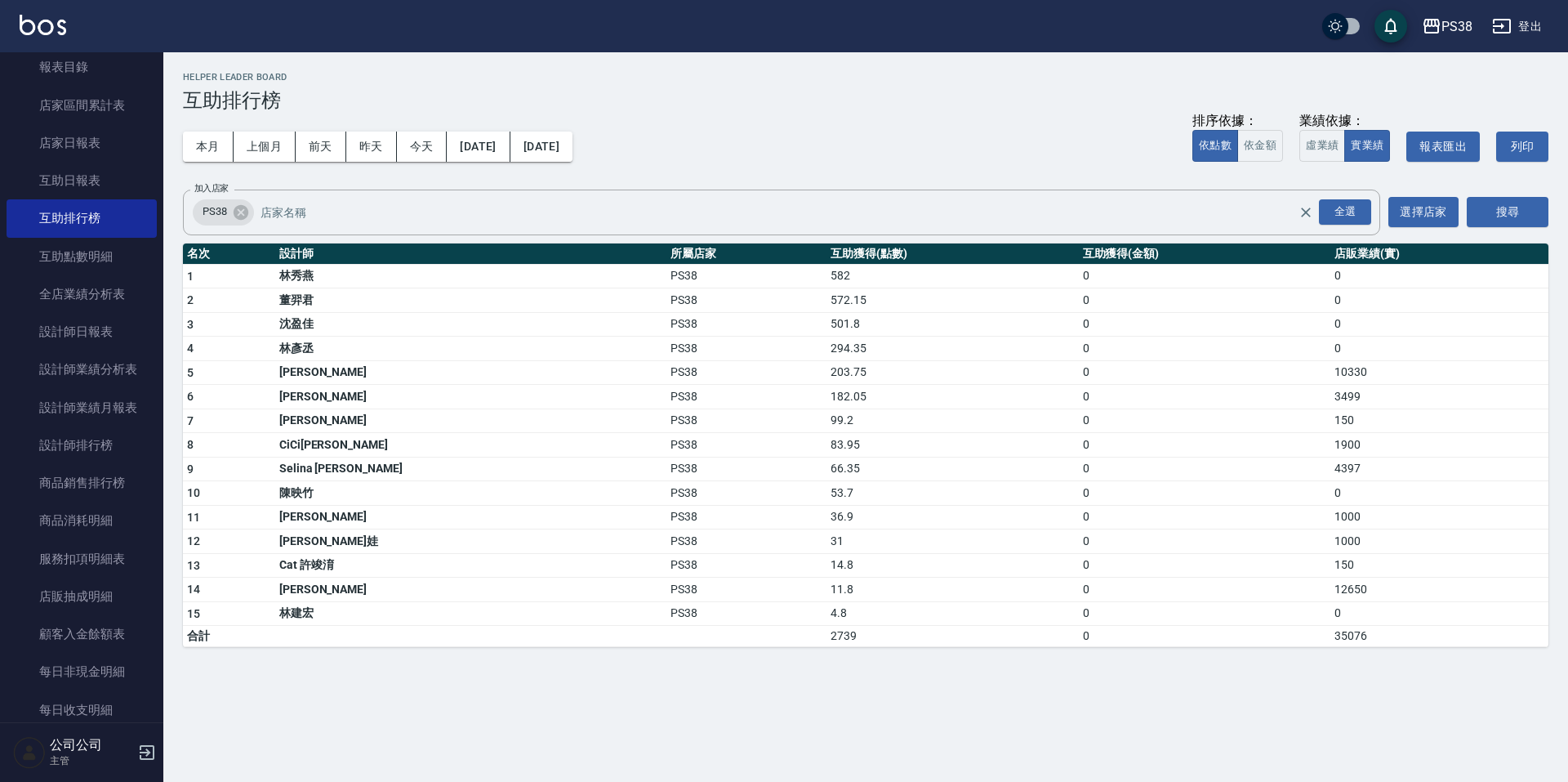
click at [961, 721] on div "PS38 2025-09-01 - 2025-09-30 互助排行榜 列印時間： 2025-09-20-21:24 Helper Leader Board 互…" at bounding box center [784, 391] width 1568 height 782
click at [944, 687] on div "PS38 2025-09-01 - 2025-09-30 互助排行榜 列印時間： 2025-09-20-21:24 Helper Leader Board 互…" at bounding box center [784, 391] width 1568 height 782
click at [208, 148] on button "本月" at bounding box center [208, 147] width 51 height 31
click at [416, 150] on button "今天" at bounding box center [422, 147] width 51 height 31
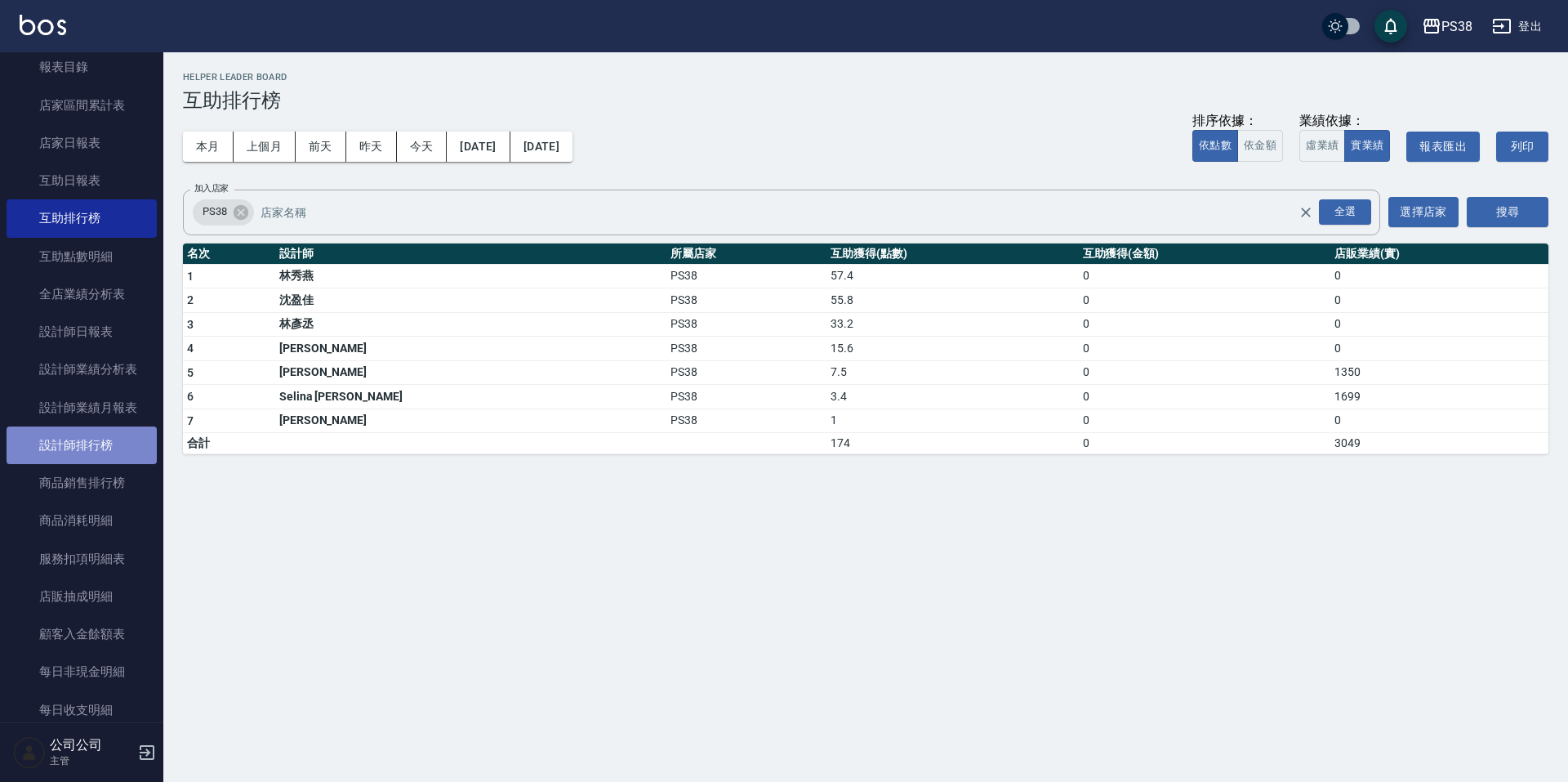
click at [94, 450] on link "設計師排行榜" at bounding box center [81, 445] width 150 height 38
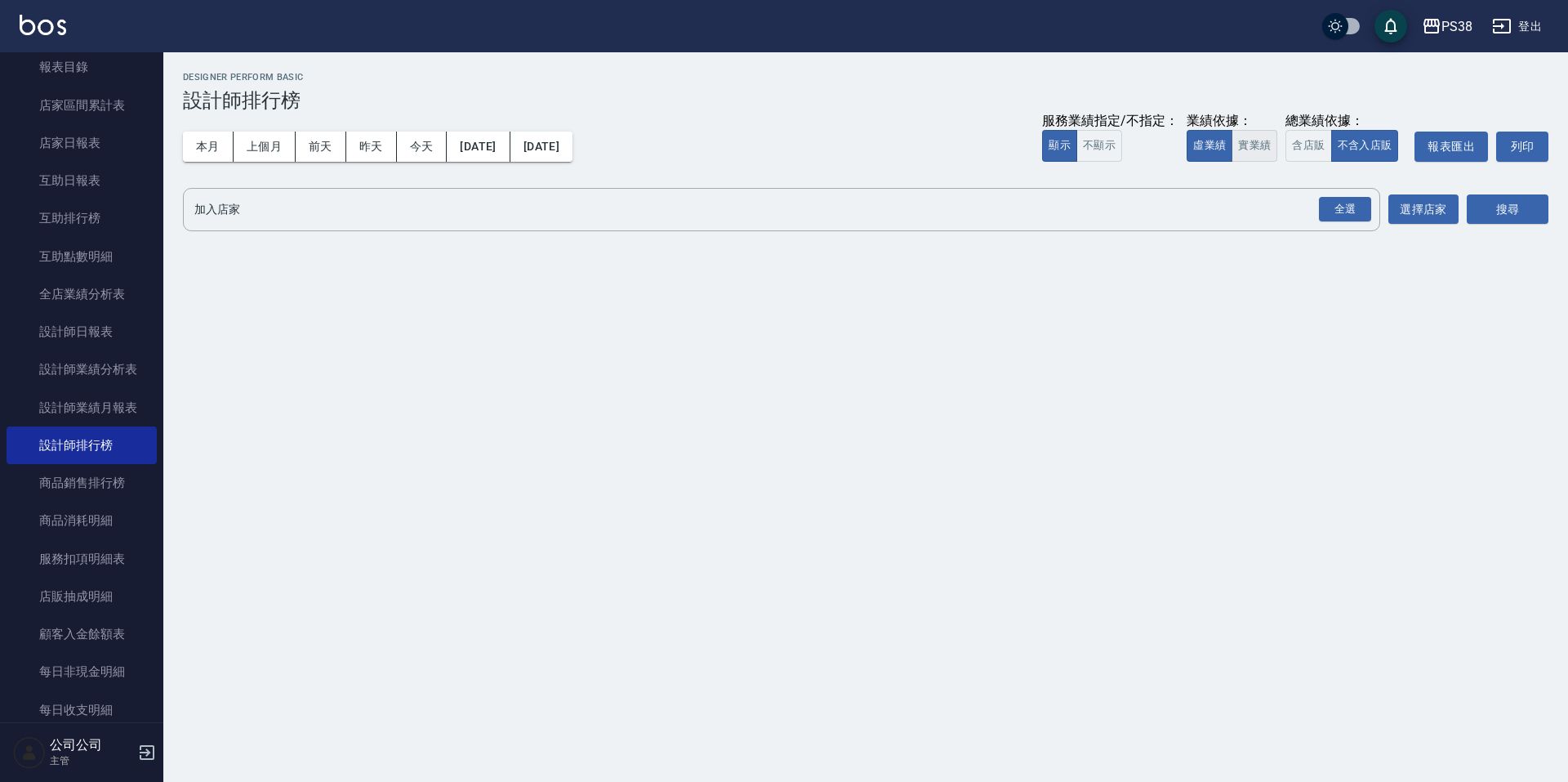
click at [1250, 145] on button "實業績" at bounding box center [1254, 146] width 45 height 31
drag, startPoint x: 1331, startPoint y: 218, endPoint x: 1379, endPoint y: 211, distance: 48.5
click at [1330, 218] on div "全選" at bounding box center [1345, 209] width 52 height 25
drag, startPoint x: 1505, startPoint y: 207, endPoint x: 1493, endPoint y: 205, distance: 12.2
click at [1505, 206] on button "搜尋" at bounding box center [1509, 210] width 82 height 31
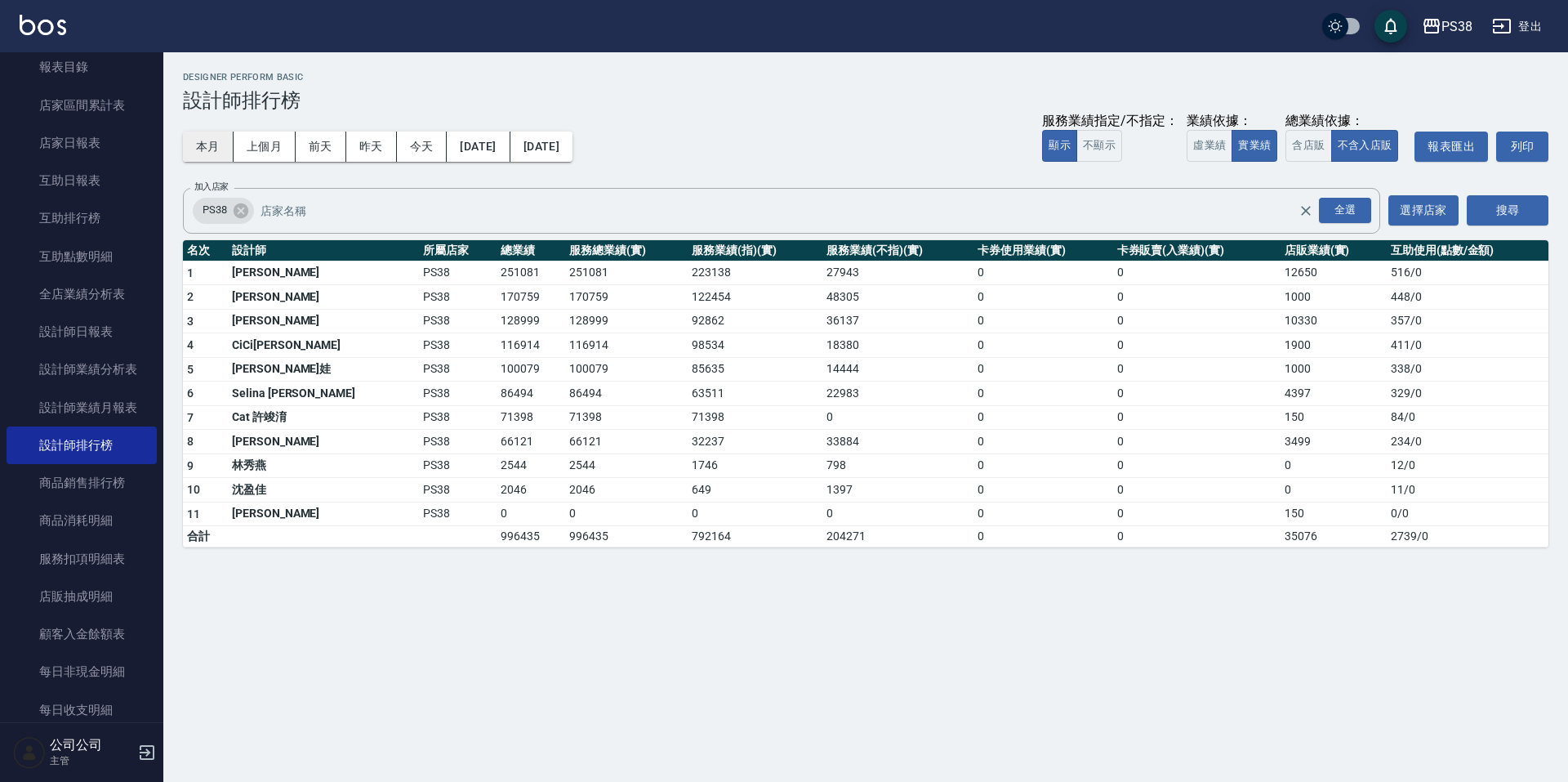
click at [195, 149] on button "本月" at bounding box center [208, 147] width 51 height 31
click at [96, 206] on link "互助排行榜" at bounding box center [81, 218] width 150 height 38
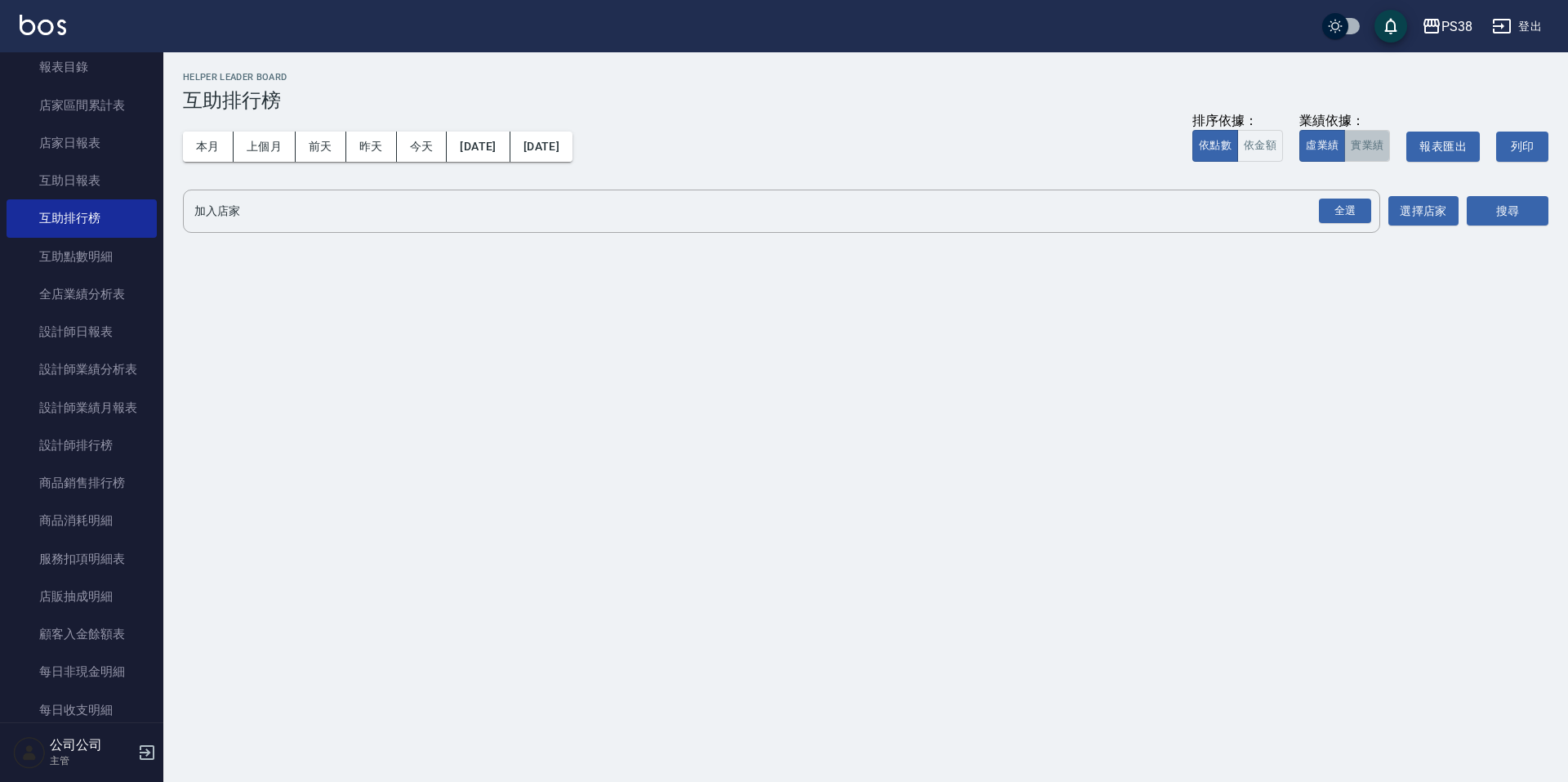
click at [1355, 143] on button "實業績" at bounding box center [1367, 146] width 45 height 31
click at [1329, 220] on div "全選" at bounding box center [1345, 211] width 52 height 25
click at [1490, 211] on button "搜尋" at bounding box center [1509, 211] width 82 height 31
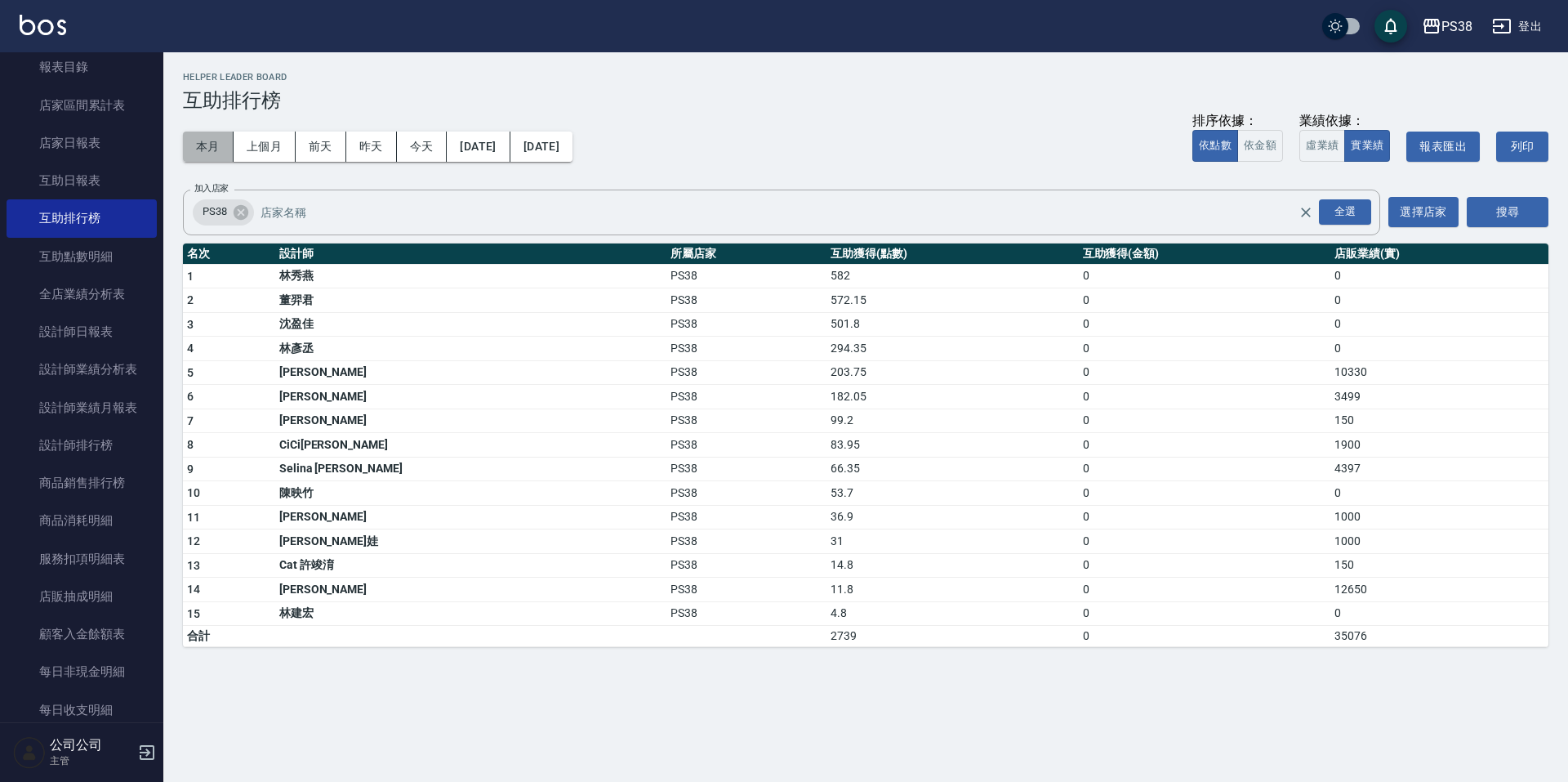
click at [205, 152] on button "本月" at bounding box center [208, 147] width 51 height 31
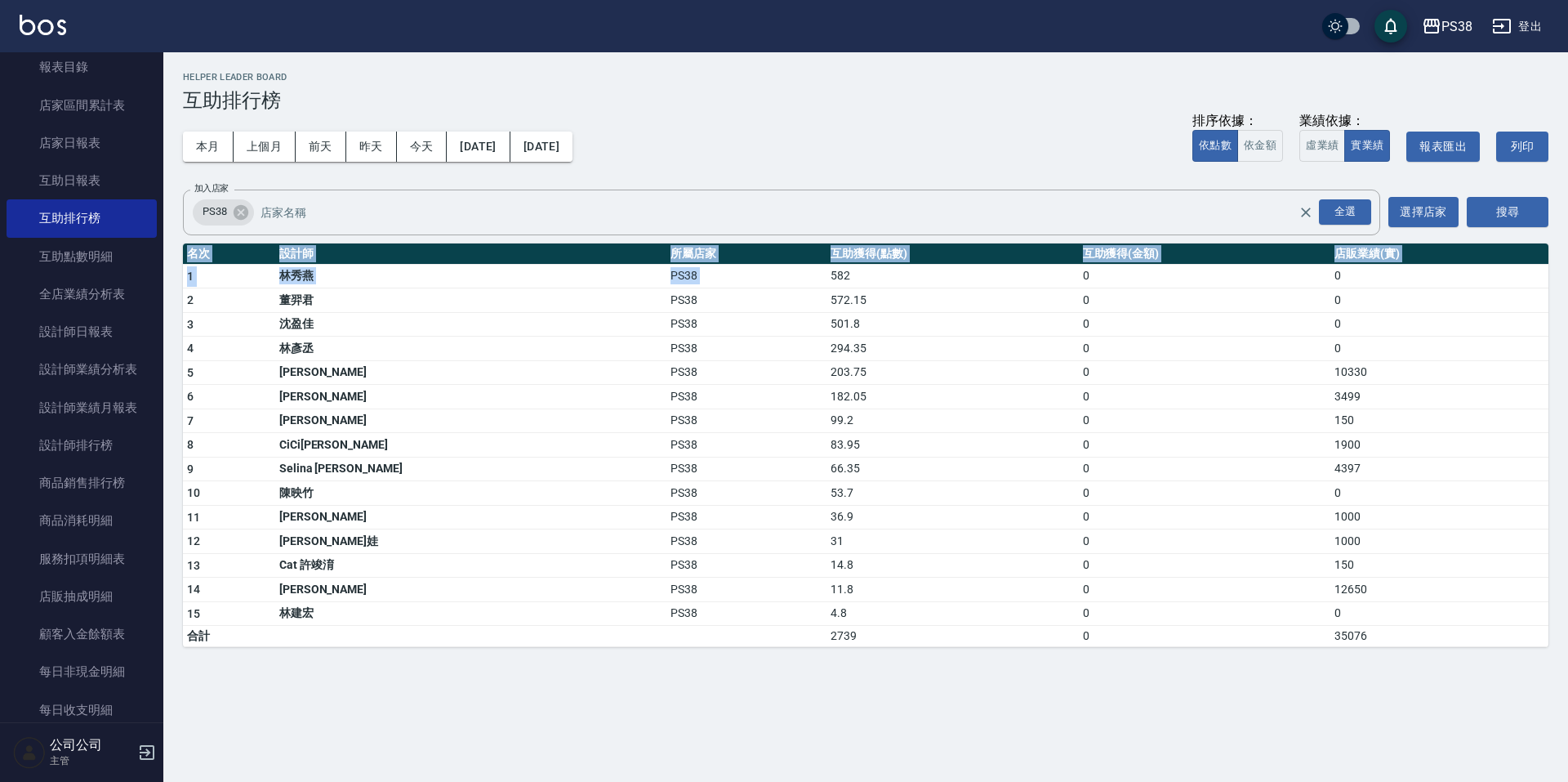
drag, startPoint x: 731, startPoint y: 277, endPoint x: 784, endPoint y: 654, distance: 380.7
click at [784, 654] on div "PS38 2025-09-01 - 2025-09-30 互助排行榜 列印時間： 2025-09-20-21:26 Helper Leader Board 互…" at bounding box center [866, 359] width 1405 height 614
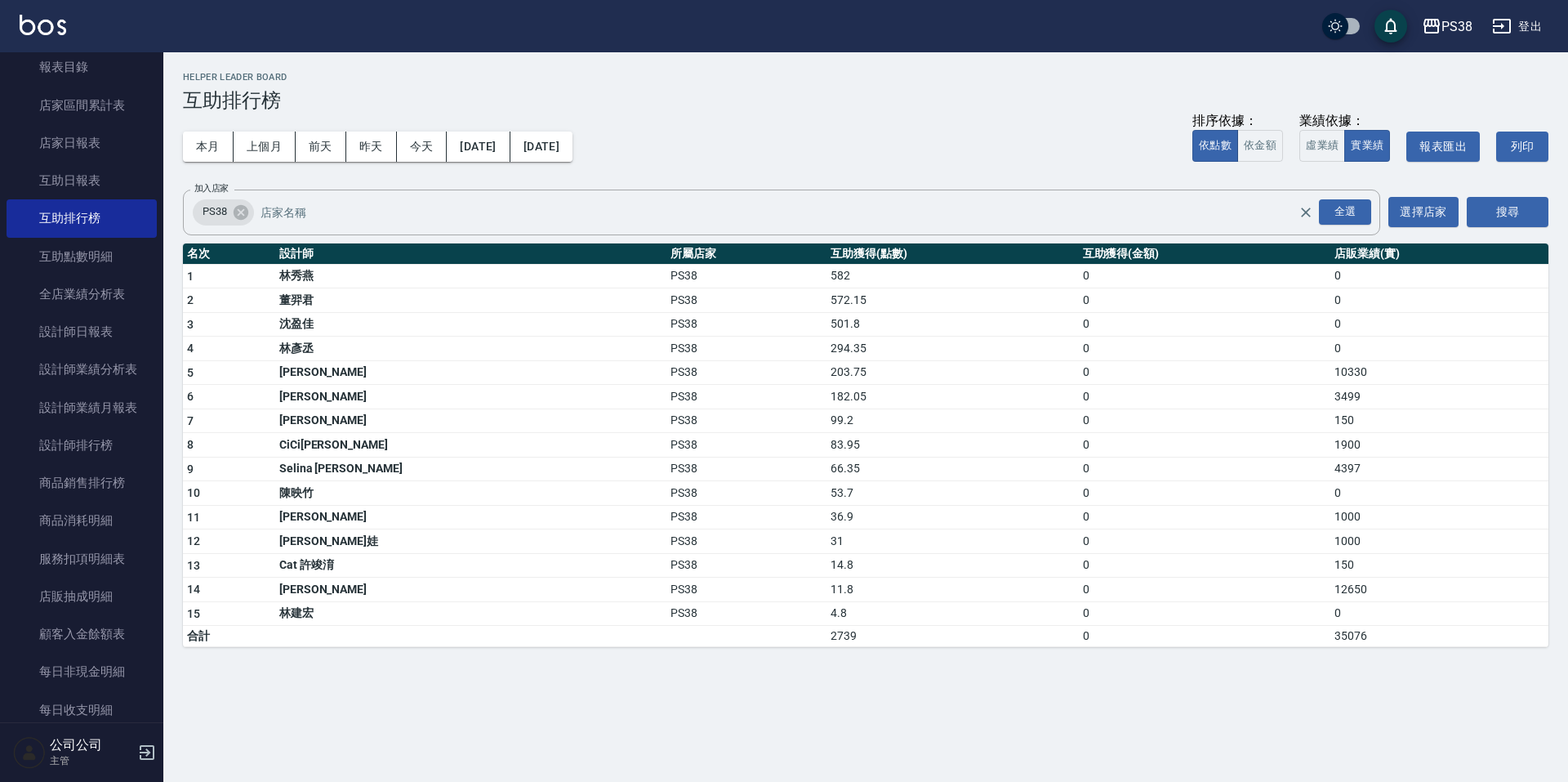
click at [826, 634] on td "2739" at bounding box center [952, 636] width 252 height 21
click at [893, 691] on div "PS38 2025-09-01 - 2025-09-30 互助排行榜 列印時間： 2025-09-20-21:26 Helper Leader Board 互…" at bounding box center [784, 391] width 1568 height 782
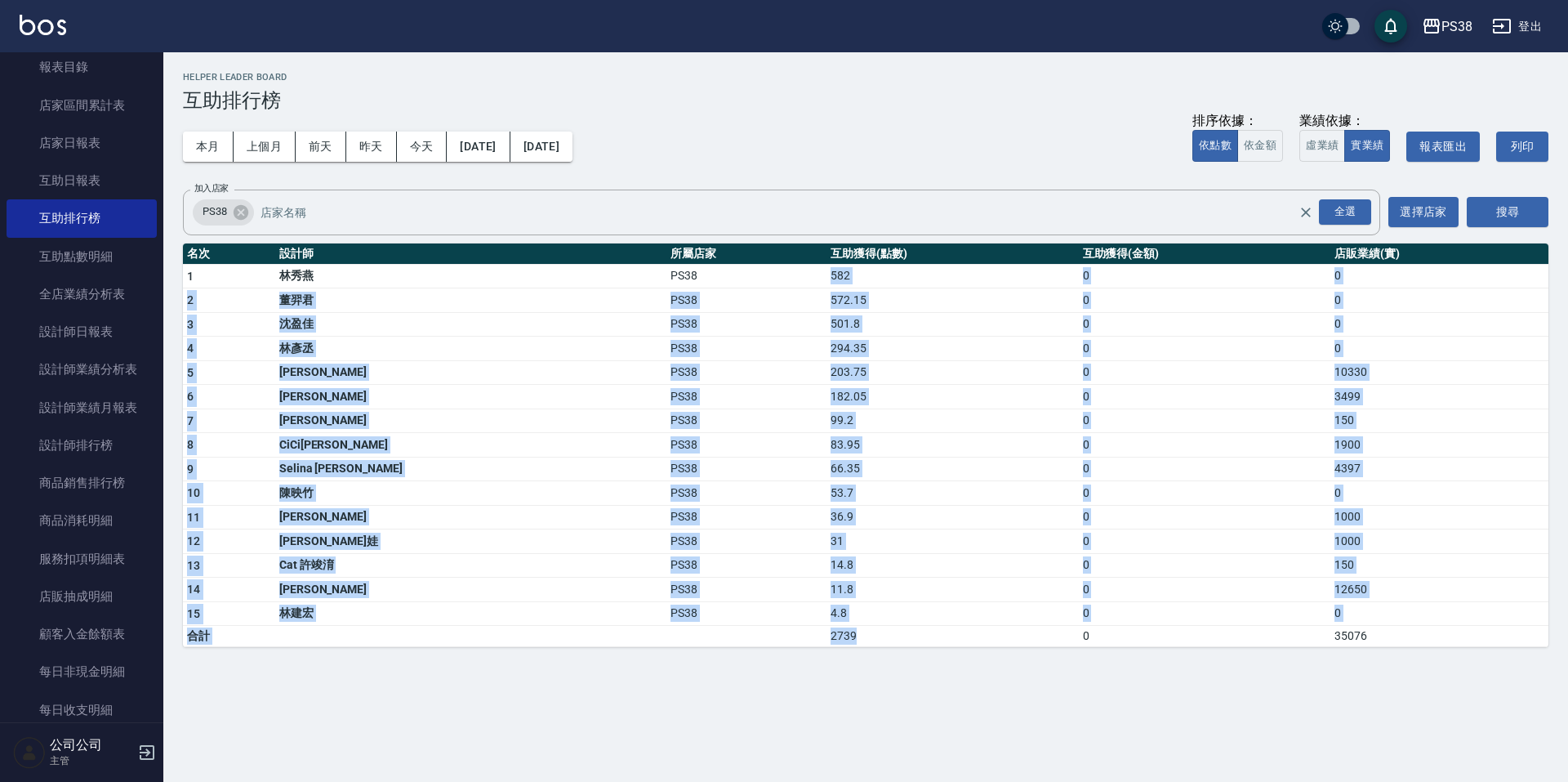
drag, startPoint x: 767, startPoint y: 639, endPoint x: 709, endPoint y: 270, distance: 373.5
click at [709, 270] on tbody "1 林秀燕 PS38 582 0 0 2 董羿君 PS38 572.15 0 0 3 沈盈佳 PS38 501.8 0 0 4 林彥丞 PS38 294.35…" at bounding box center [866, 455] width 1366 height 384
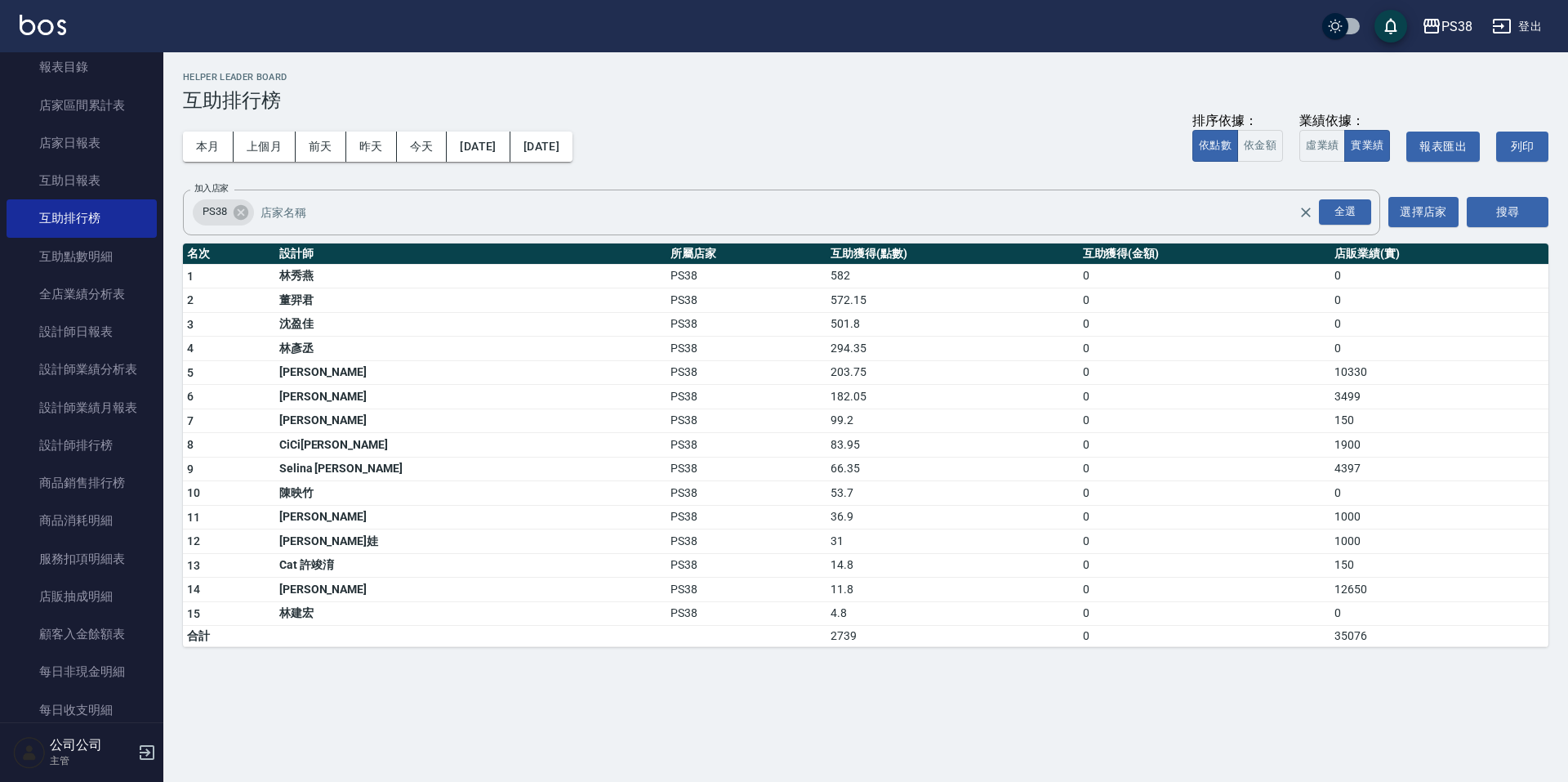
click at [715, 146] on div "本月 上個月 前天 昨天 今天 2025/09/01 2025/09/30 排序依據： 依點數 依金額 業績依據： 虛業績 實業績 報表匯出 列印" at bounding box center [866, 146] width 1366 height 69
drag, startPoint x: 731, startPoint y: 368, endPoint x: 782, endPoint y: 377, distance: 51.8
click at [826, 377] on td "203.75" at bounding box center [952, 372] width 252 height 24
drag, startPoint x: 715, startPoint y: 345, endPoint x: 787, endPoint y: 351, distance: 72.2
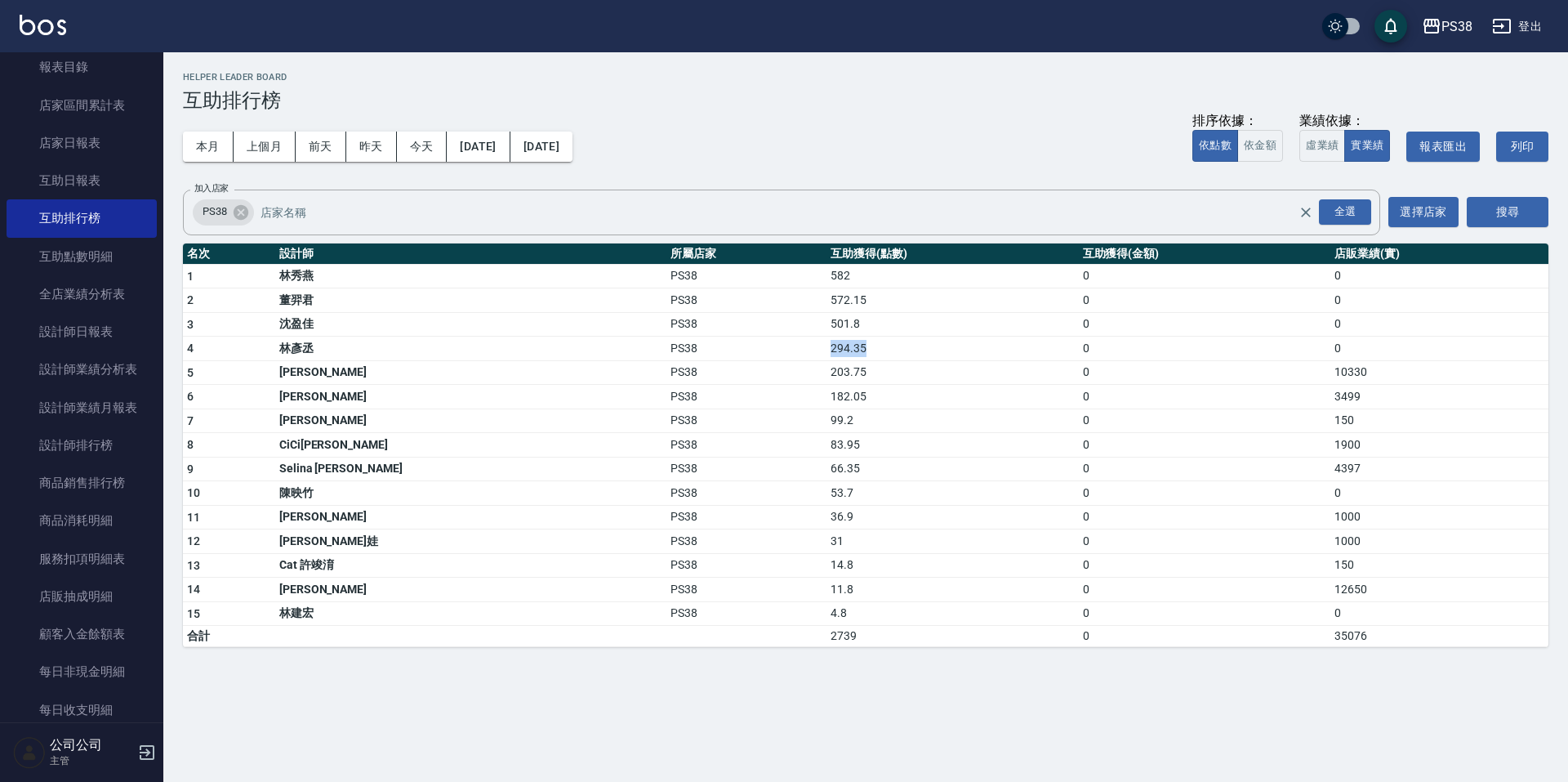
click at [787, 351] on tr "4 林彥丞 PS38 294.35 0 0" at bounding box center [866, 349] width 1366 height 24
click at [838, 391] on td "182.05" at bounding box center [952, 397] width 252 height 24
drag, startPoint x: 291, startPoint y: 352, endPoint x: 324, endPoint y: 350, distance: 33.1
click at [324, 350] on td "林彥丞" at bounding box center [471, 349] width 391 height 24
drag, startPoint x: 292, startPoint y: 322, endPoint x: 330, endPoint y: 321, distance: 38.0
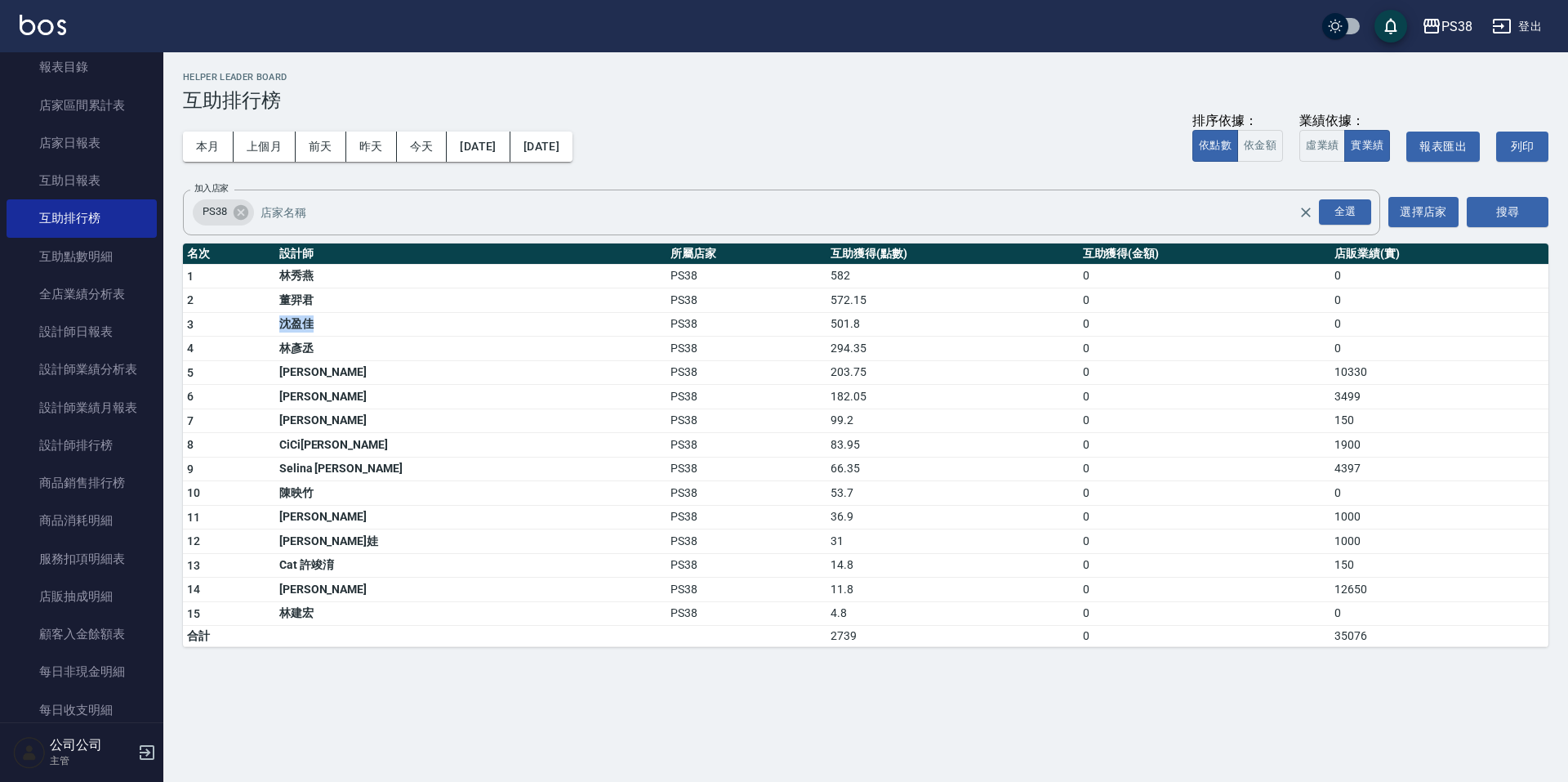
click at [330, 321] on td "沈盈佳" at bounding box center [471, 324] width 391 height 24
drag, startPoint x: 287, startPoint y: 297, endPoint x: 324, endPoint y: 294, distance: 37.1
click at [324, 294] on td "董羿君" at bounding box center [471, 301] width 391 height 24
drag, startPoint x: 282, startPoint y: 273, endPoint x: 342, endPoint y: 264, distance: 60.7
click at [341, 264] on tr "1 林秀燕 PS38 582 0 0" at bounding box center [866, 276] width 1366 height 24
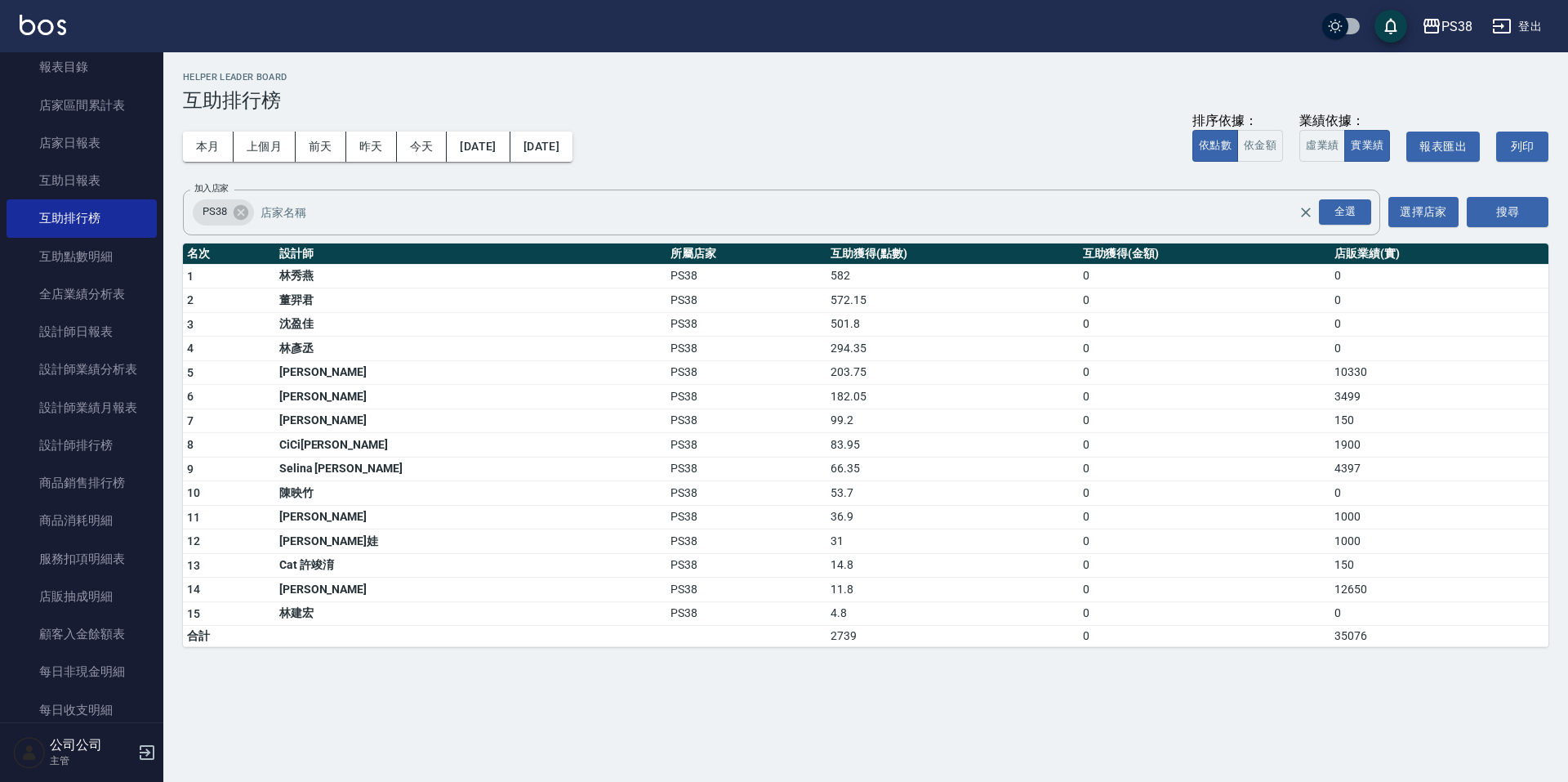
click at [579, 434] on tbody "1 林秀燕 PS38 582 0 0 2 董羿君 PS38 572.15 0 0 3 沈盈佳 PS38 501.8 0 0 4 林彥丞 PS38 294.35…" at bounding box center [866, 455] width 1366 height 384
click at [713, 161] on div "本月 上個月 前天 昨天 今天 2025/09/01 2025/09/30 排序依據： 依點數 依金額 業績依據： 虛業績 實業績 報表匯出 列印" at bounding box center [866, 146] width 1366 height 69
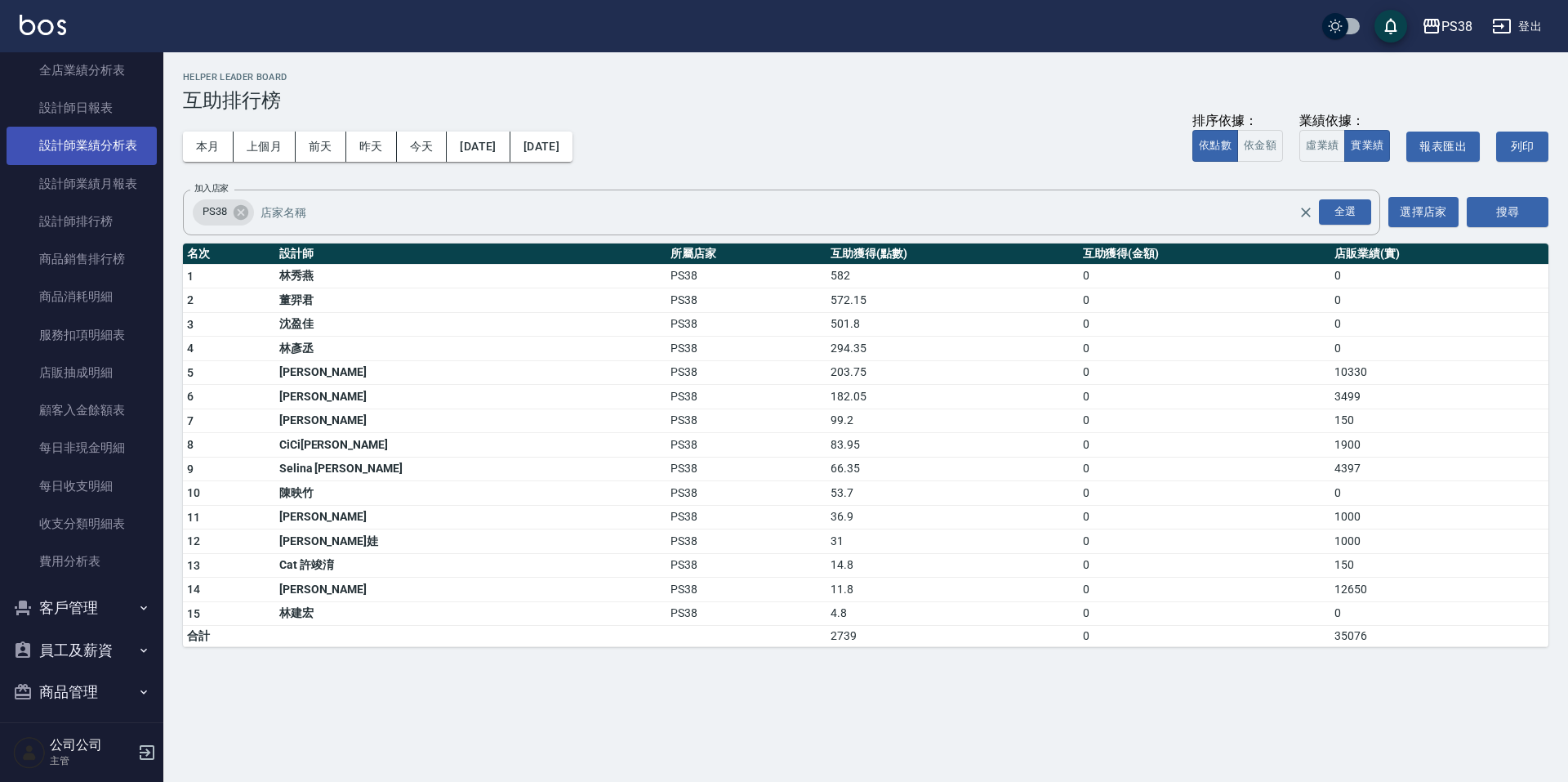
scroll to position [646, 0]
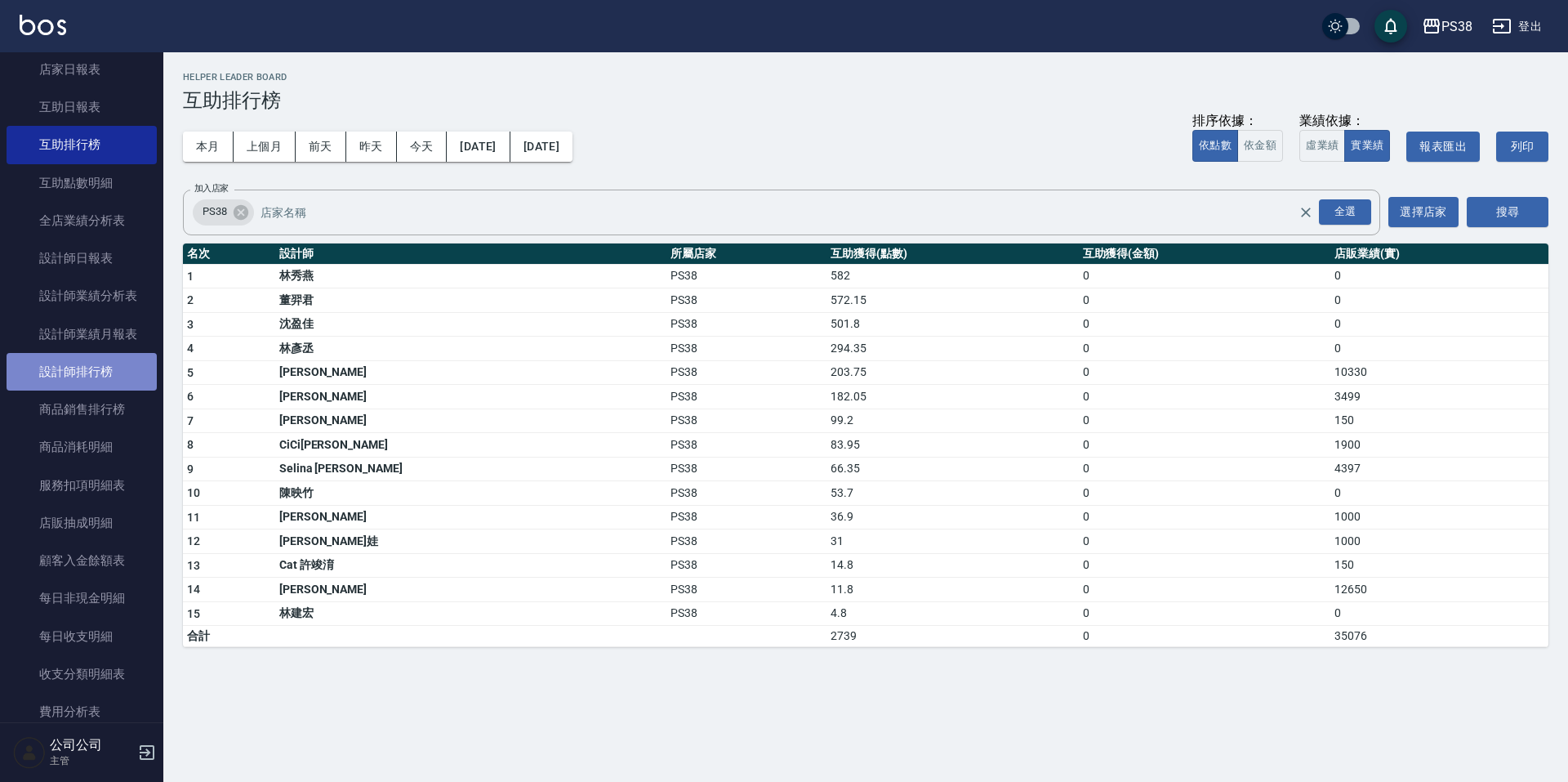
click at [123, 359] on link "設計師排行榜" at bounding box center [81, 371] width 150 height 38
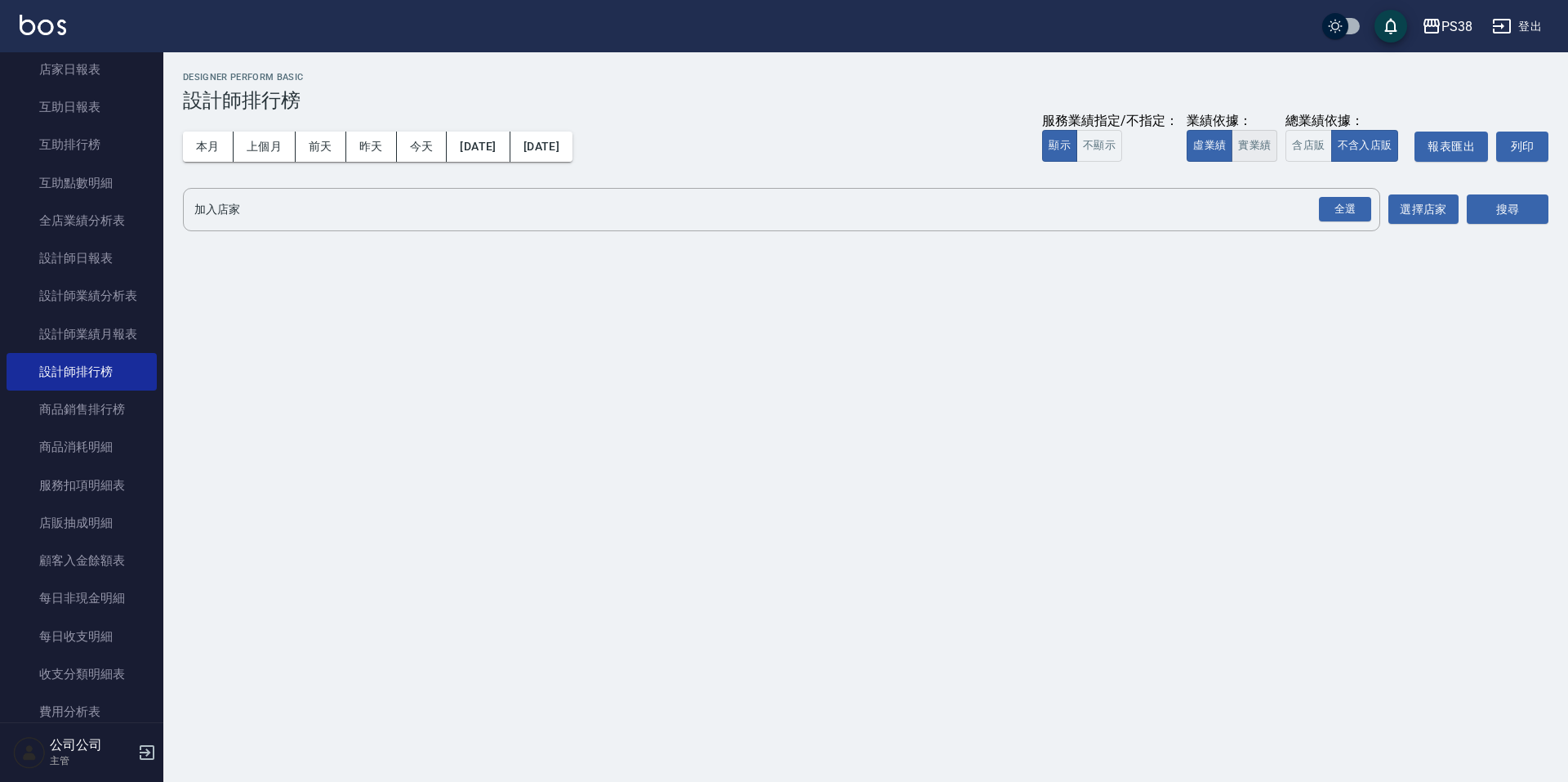
click at [1242, 150] on button "實業績" at bounding box center [1254, 146] width 45 height 31
click at [1339, 205] on div "全選" at bounding box center [1345, 209] width 52 height 25
click at [1503, 198] on button "搜尋" at bounding box center [1509, 210] width 82 height 31
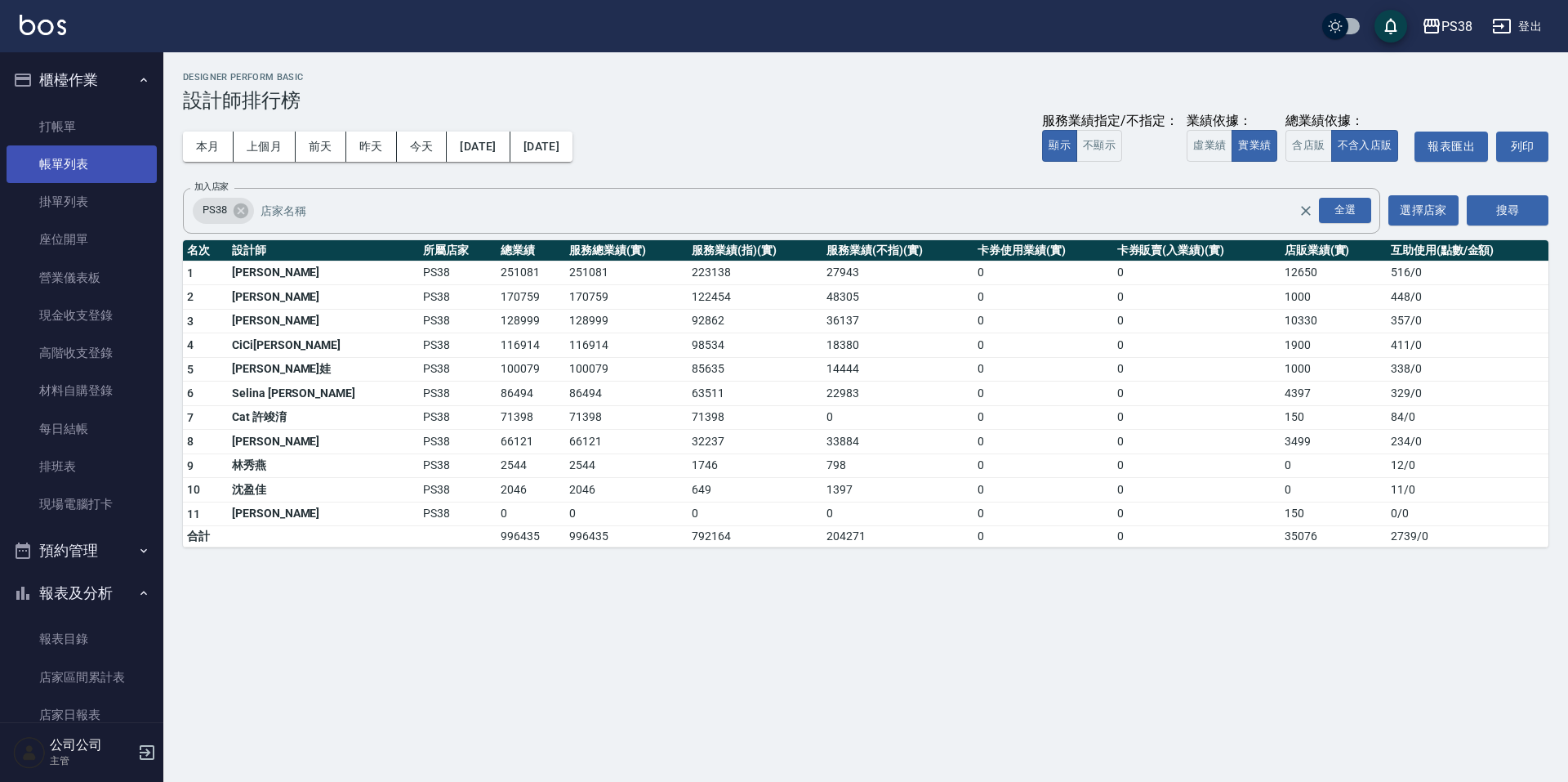
click at [104, 156] on link "帳單列表" at bounding box center [81, 163] width 150 height 38
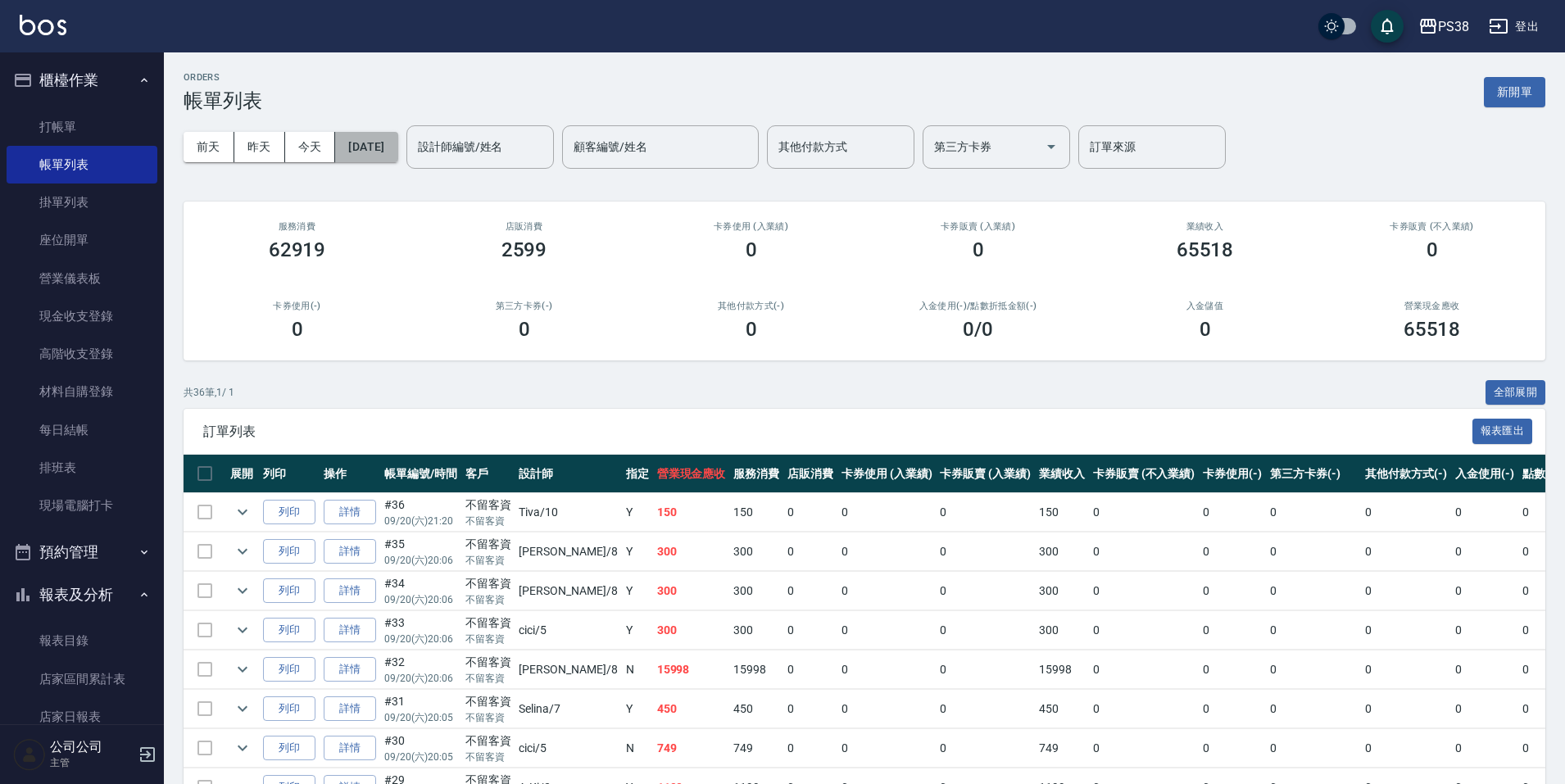
click at [387, 145] on button "[DATE]" at bounding box center [365, 147] width 62 height 31
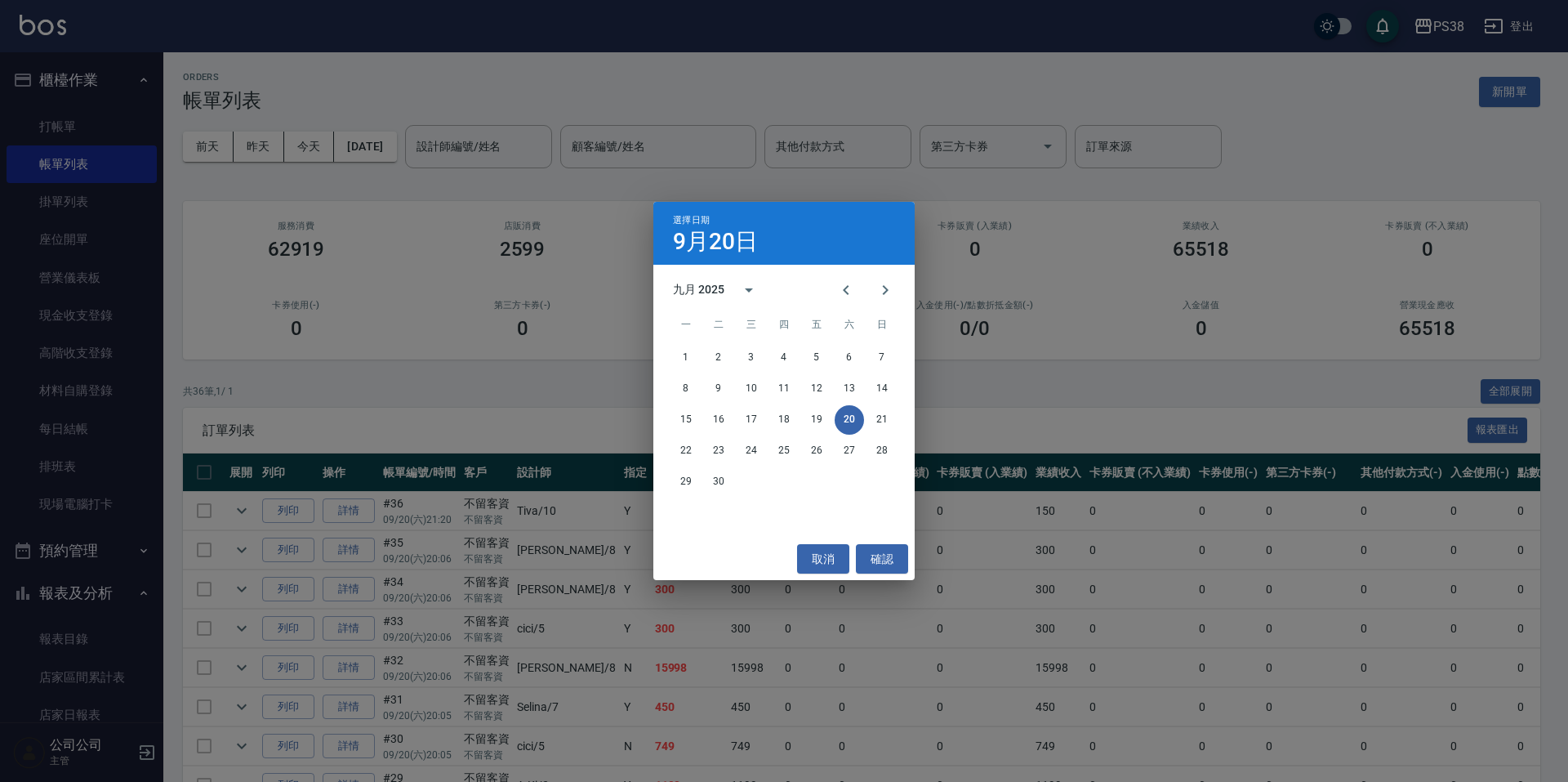
click at [1014, 373] on div "選擇日期 9月20日 九月 2025 一 二 三 四 五 六 日 1 2 3 4 5 6 7 8 9 10 11 12 13 14 15 16 17 18 1…" at bounding box center [784, 391] width 1568 height 782
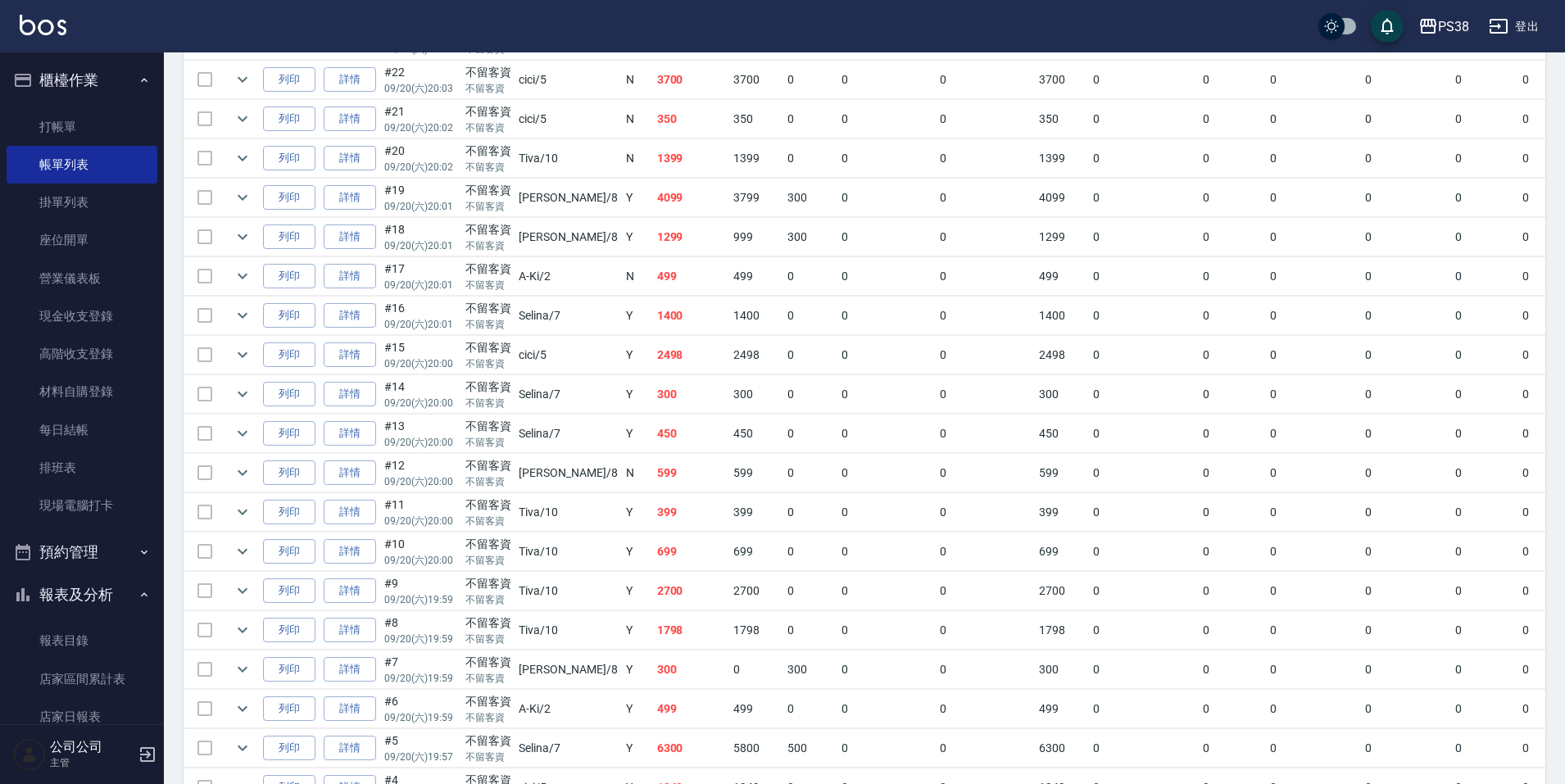
scroll to position [1065, 0]
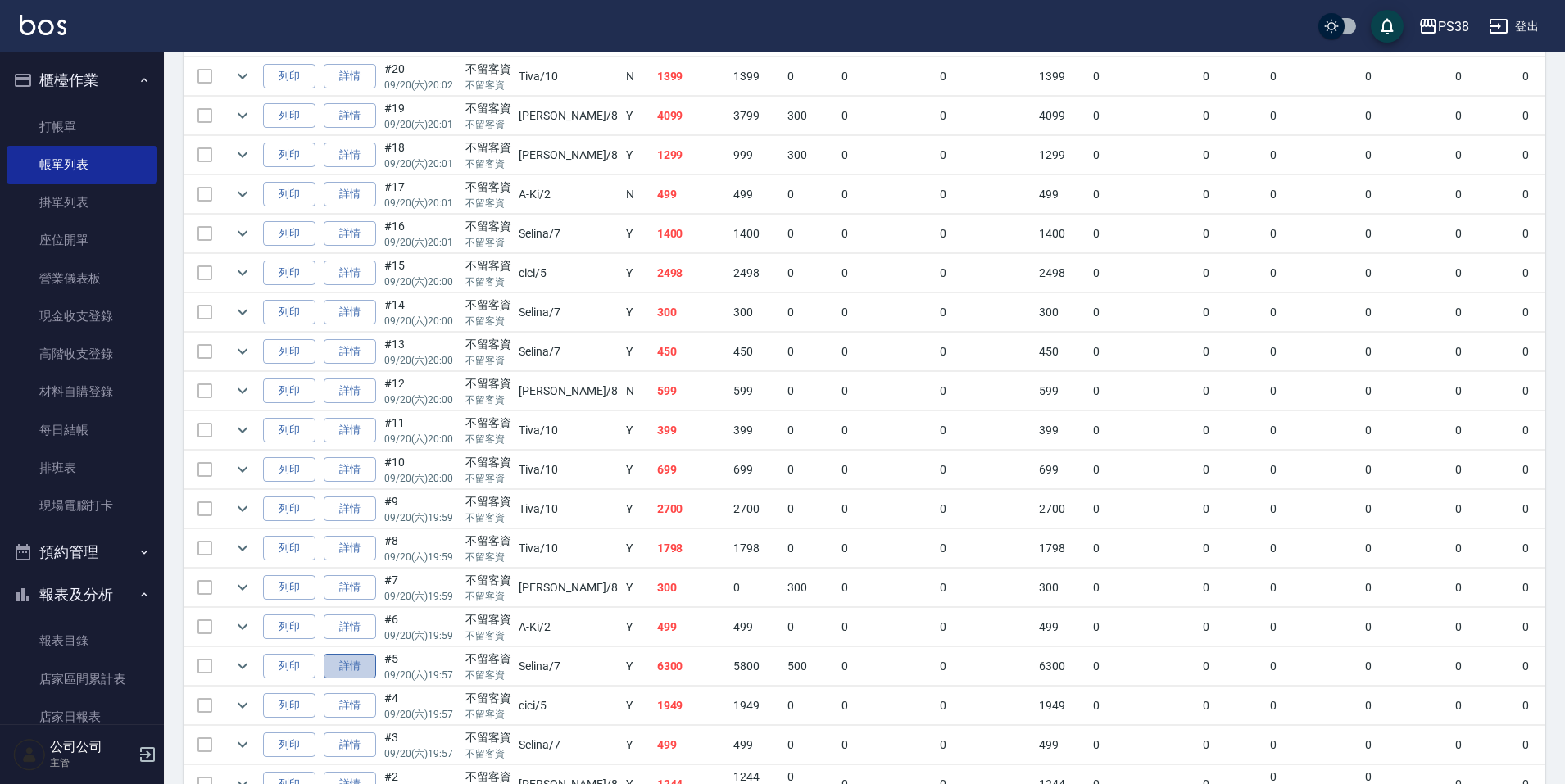
click at [361, 670] on link "詳情" at bounding box center [350, 666] width 53 height 25
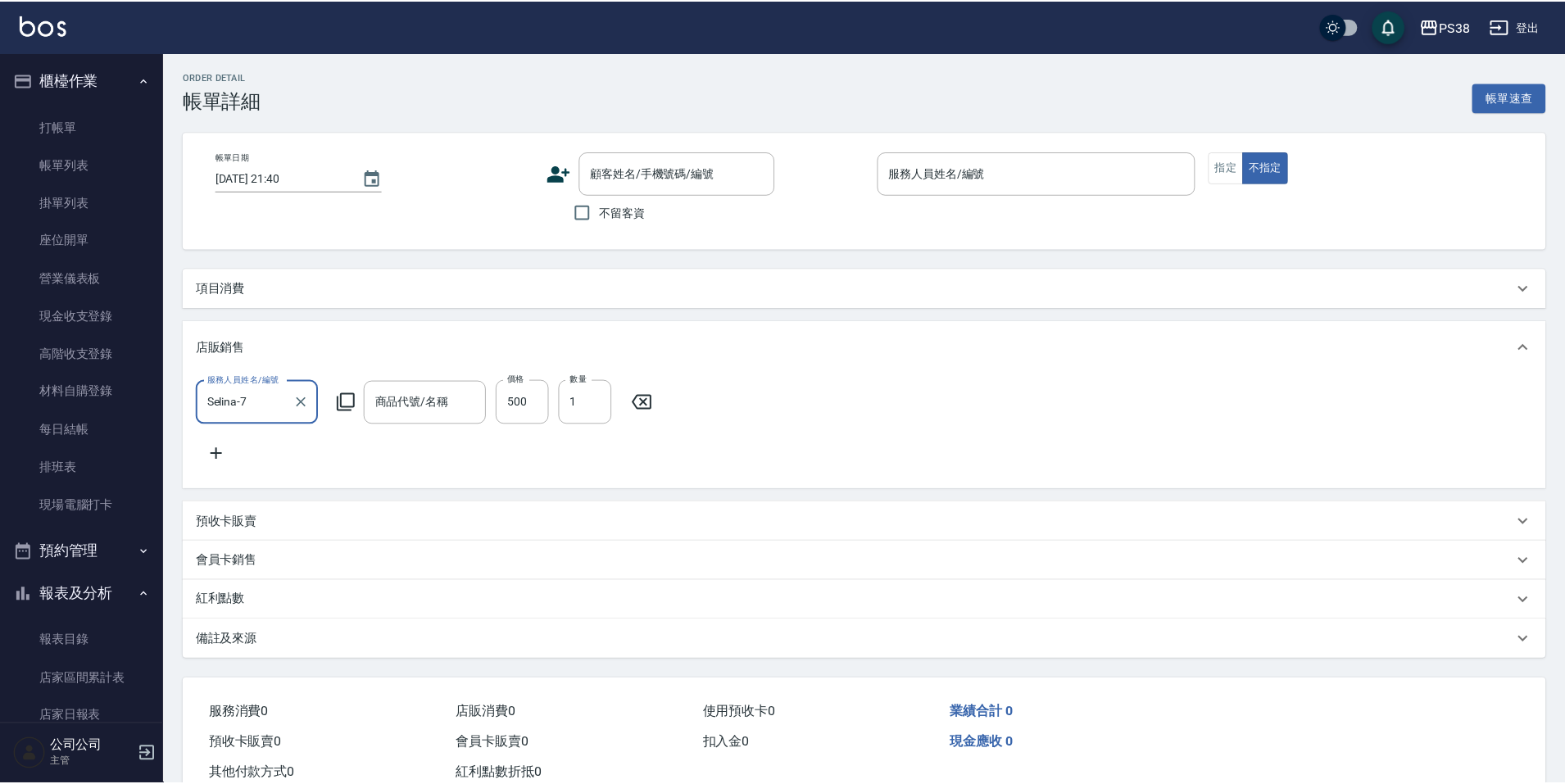
scroll to position [2, 0]
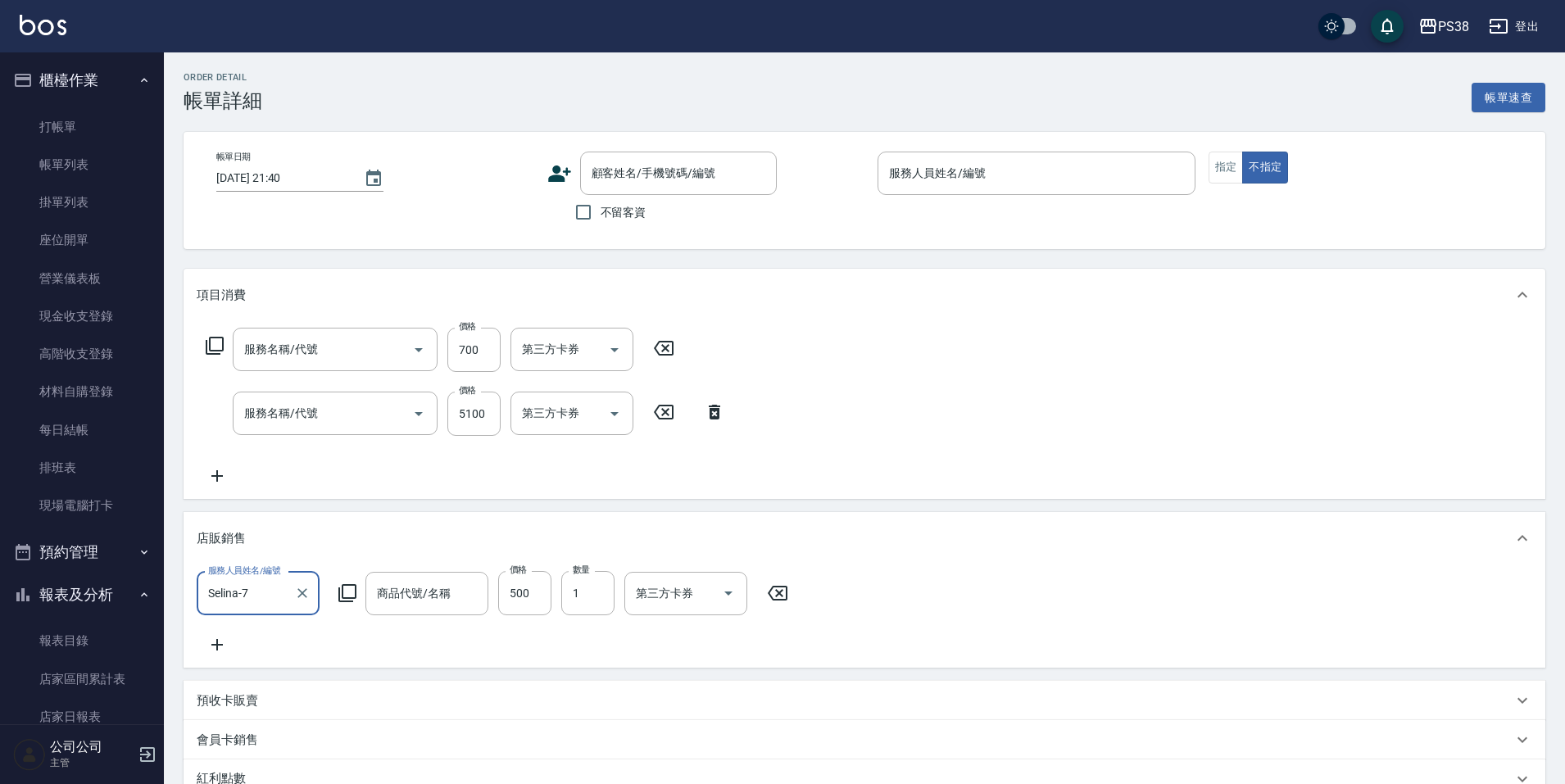
type input "2025/09/20 19:57"
checkbox input "true"
type input "Selina-7"
type input "任意金額販賣"
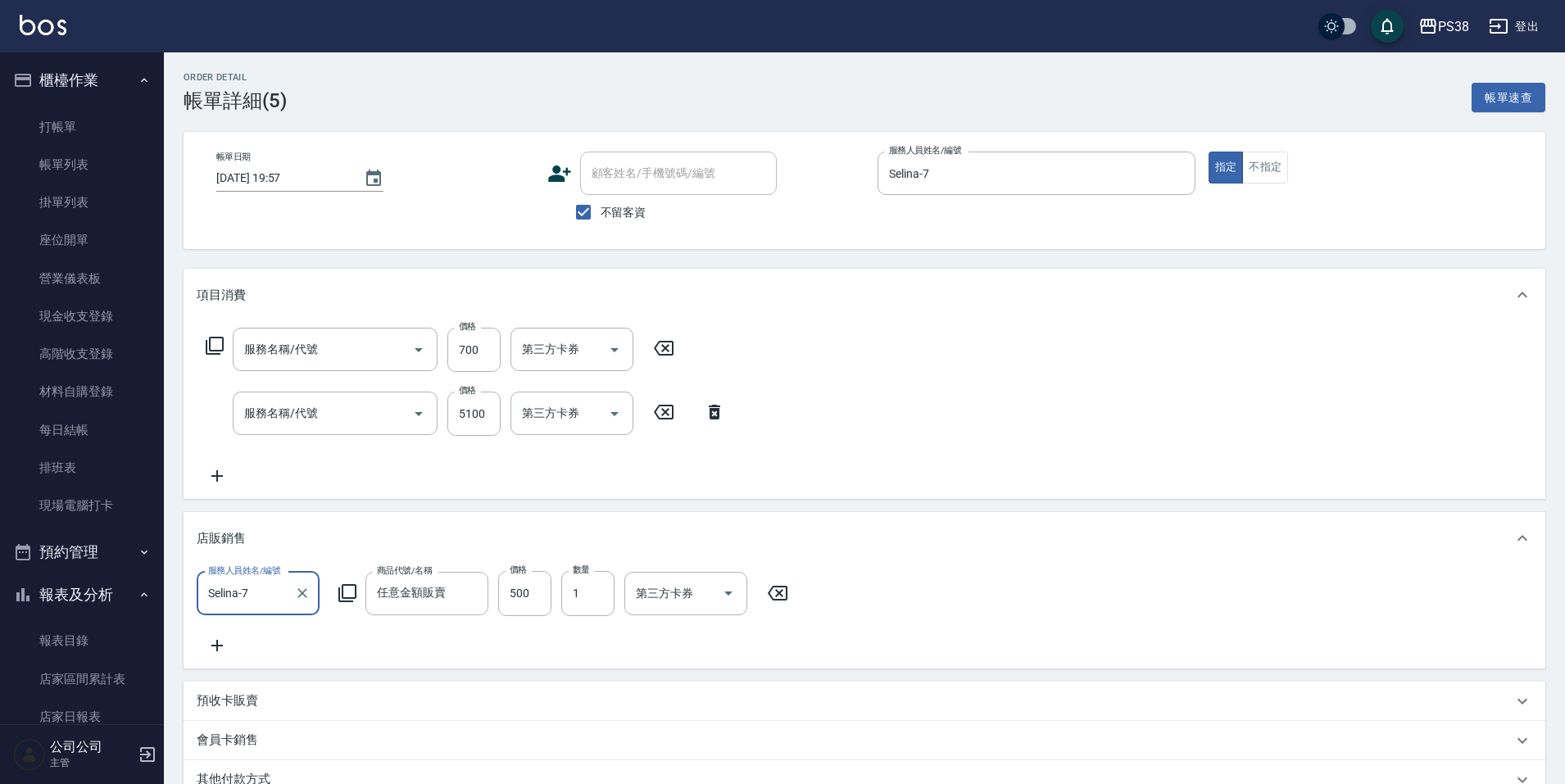
type input "spa699(0699)"
type input "五倍卷燙染套餐B5000(005000)"
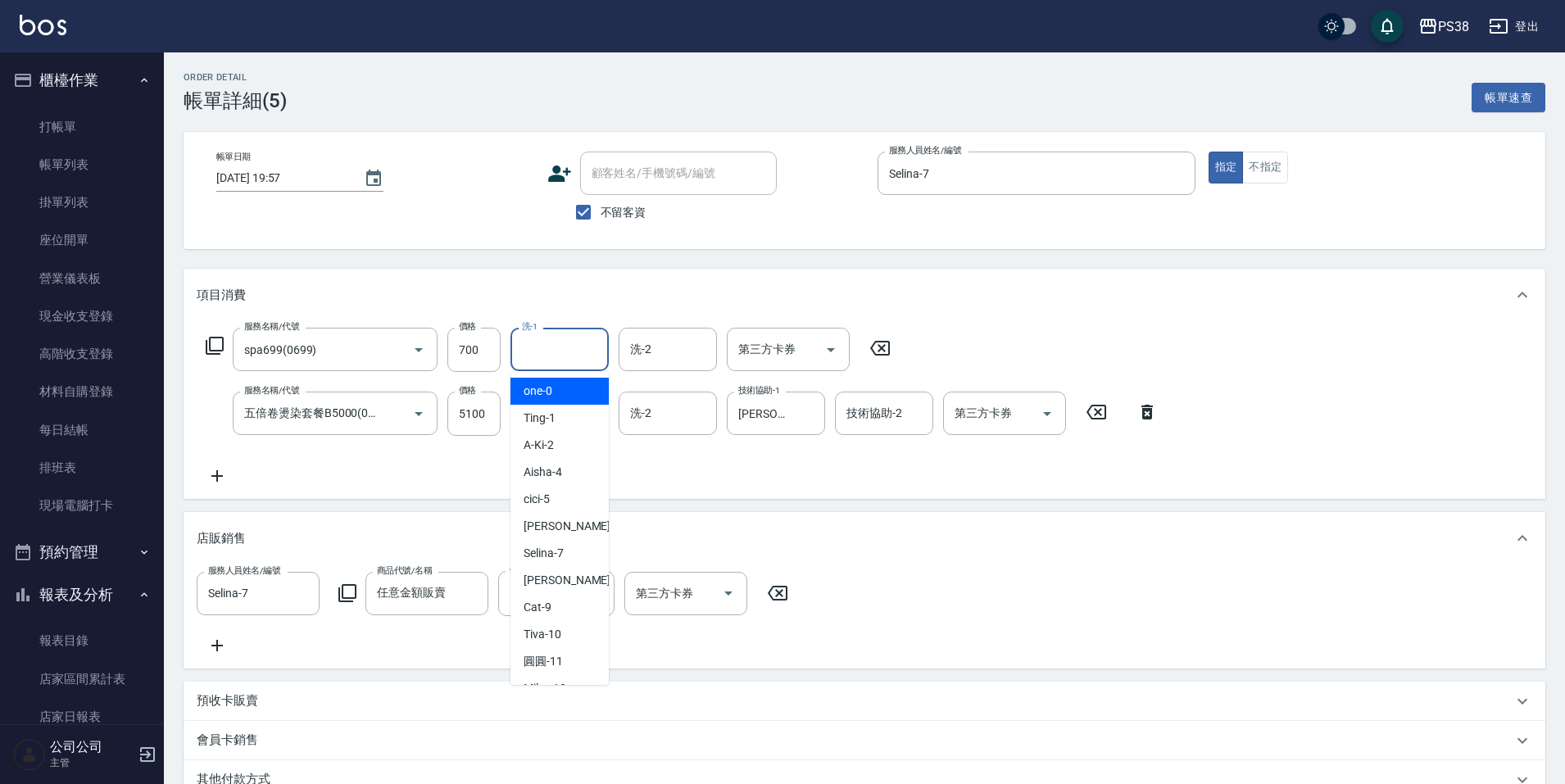
click at [595, 339] on input "洗-1" at bounding box center [559, 349] width 83 height 29
type input "[PERSON_NAME]-6"
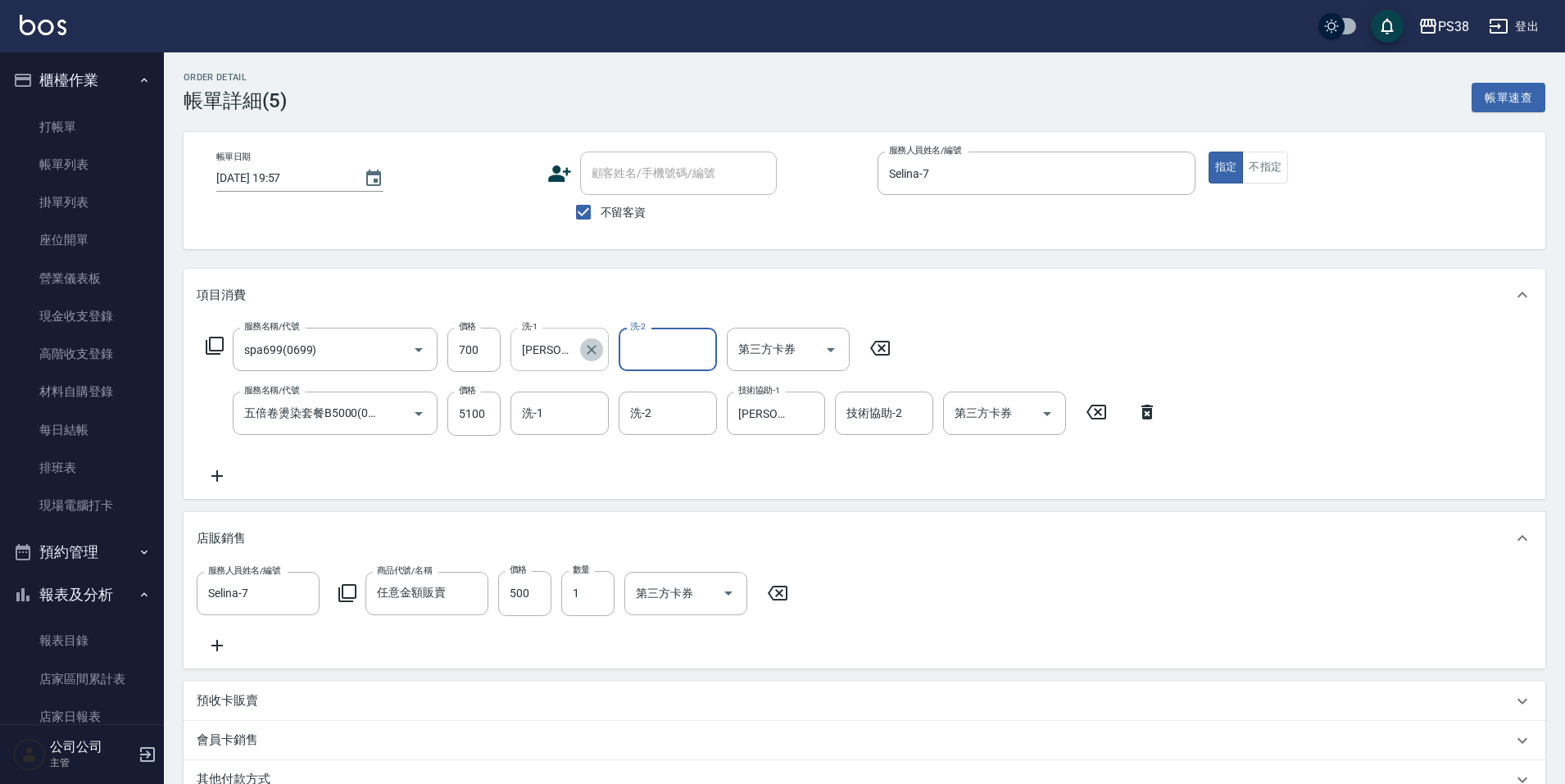
click at [596, 350] on icon "Clear" at bounding box center [591, 350] width 17 height 17
type input "Selina-7"
click at [602, 469] on div "服務名稱/代號 spa699(0699) 服務名稱/代號 價格 700 價格 洗-1 Selina-7 洗-1 洗-2 洗-2 第三方卡券 第三方卡券 服務名…" at bounding box center [682, 406] width 971 height 158
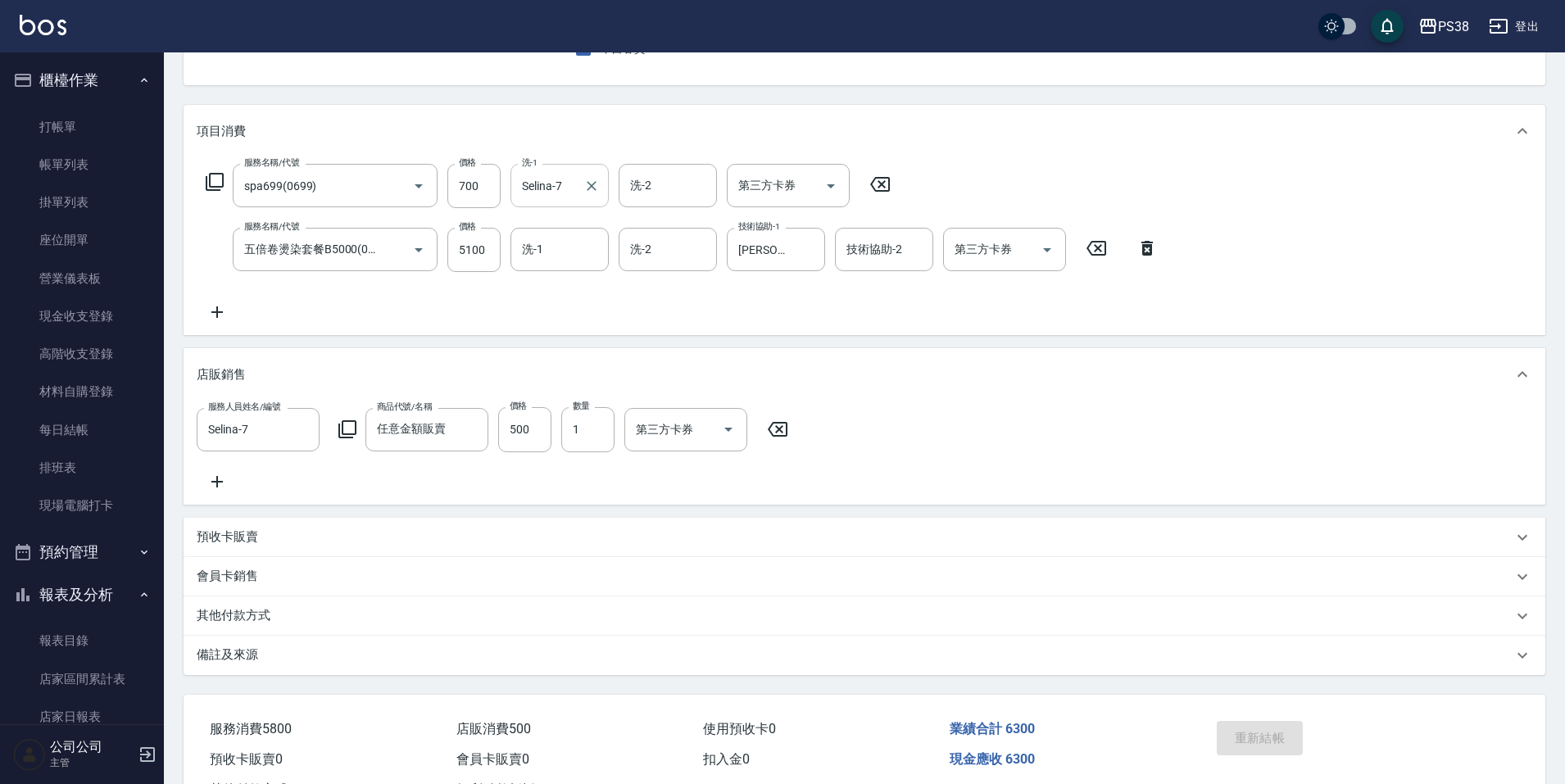
scroll to position [244, 0]
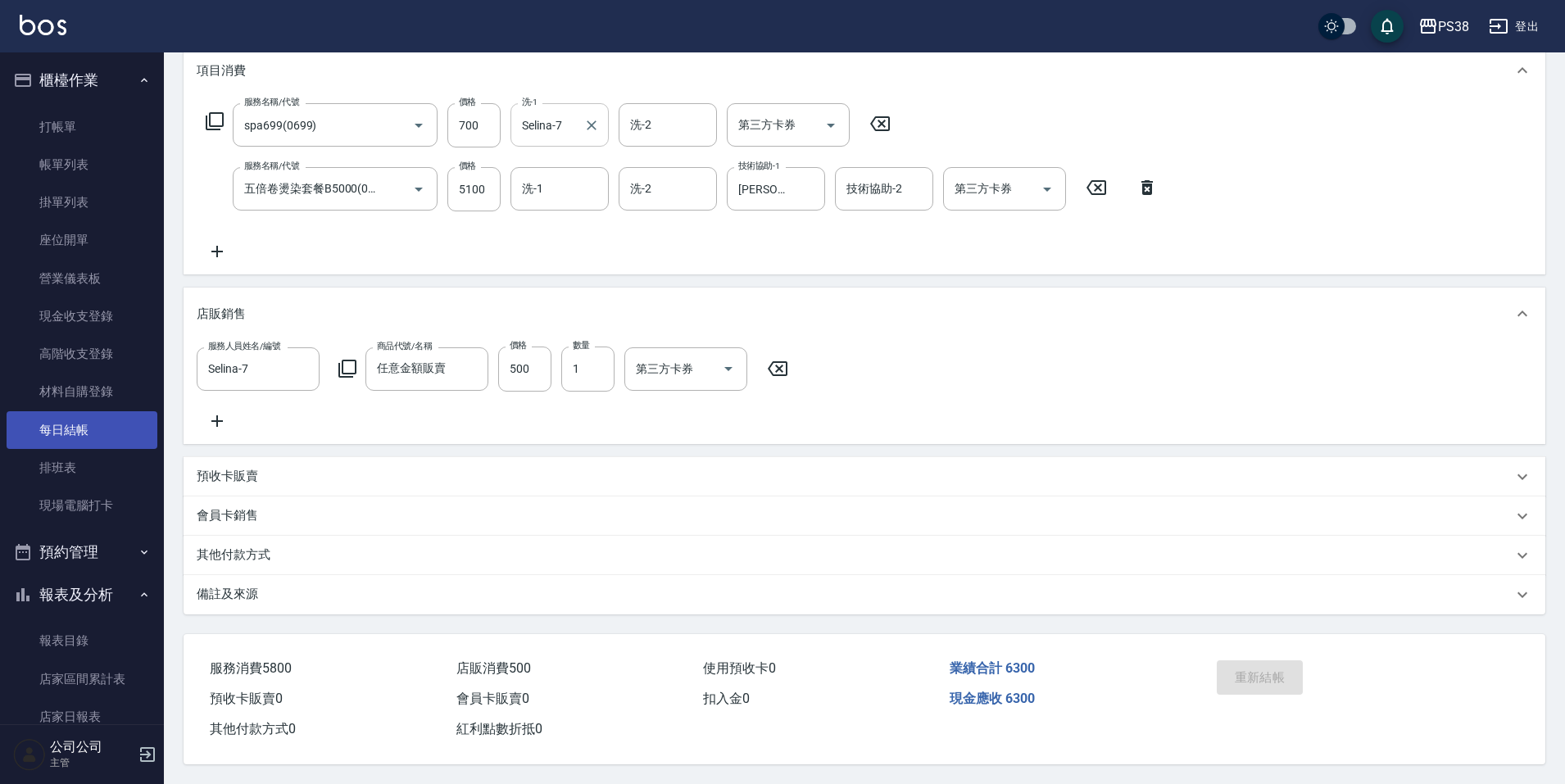
click at [117, 428] on link "每日結帳" at bounding box center [81, 429] width 151 height 38
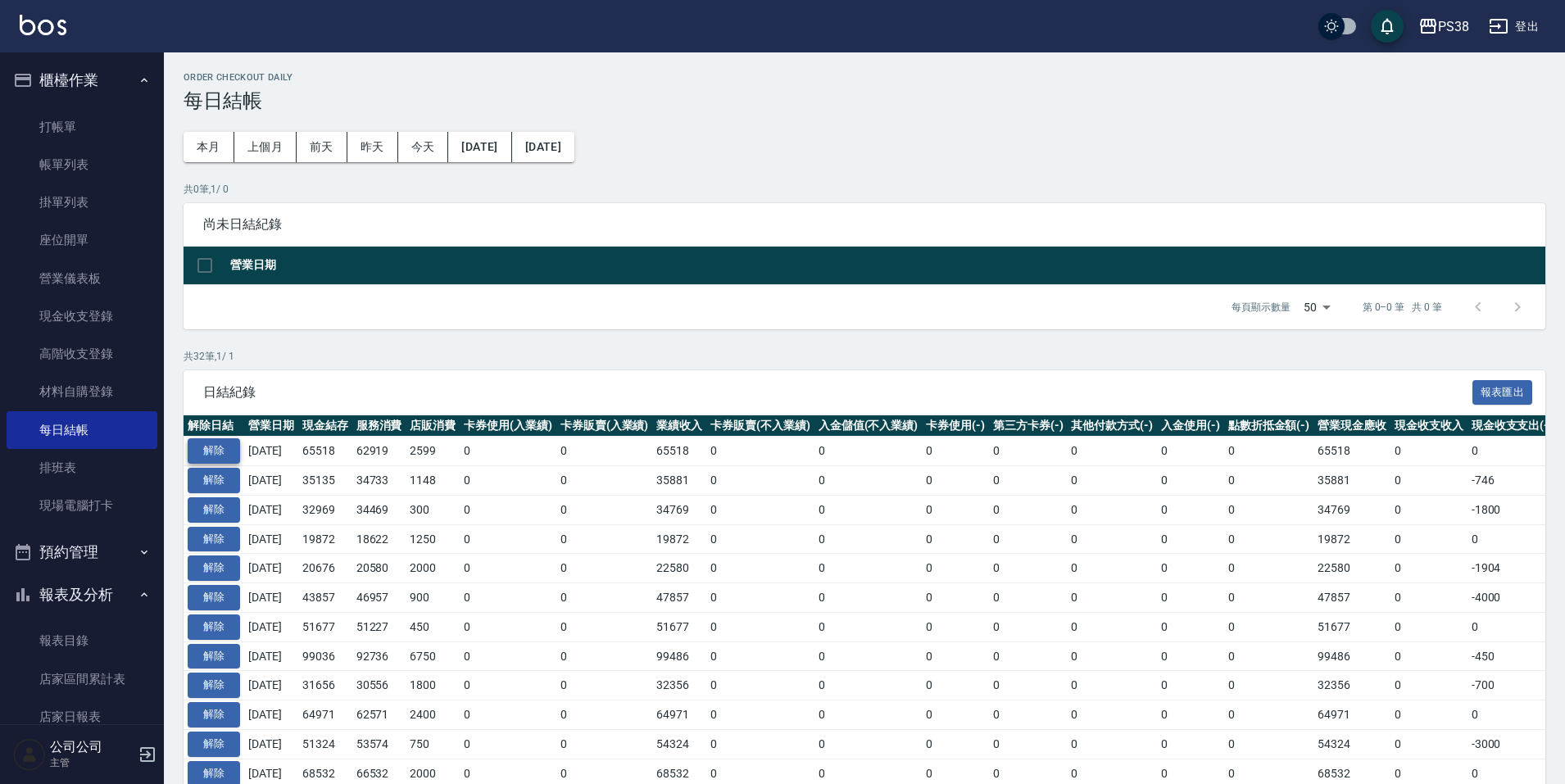
click at [220, 439] on button "解除" at bounding box center [214, 450] width 53 height 25
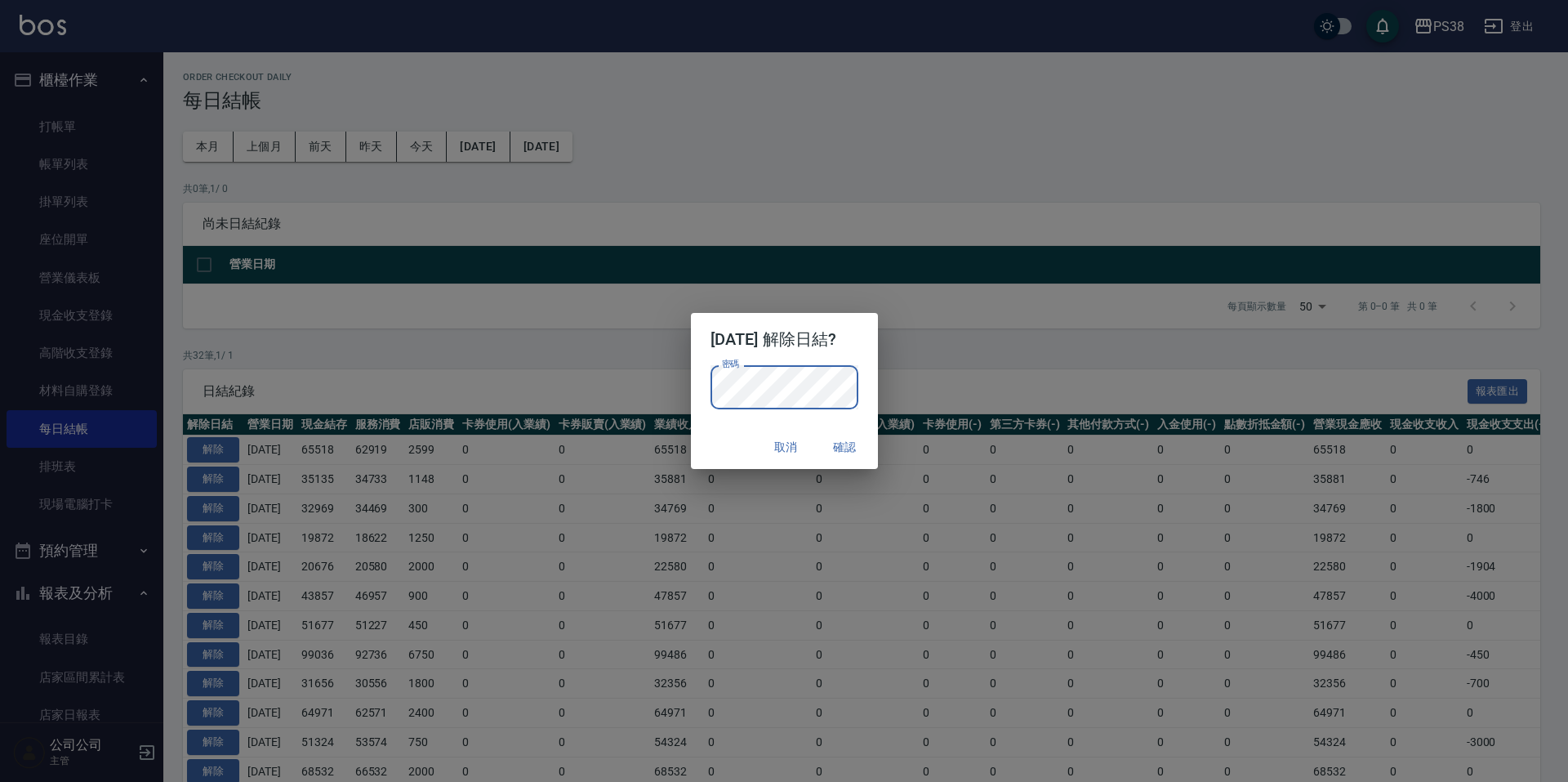
click at [850, 453] on button "確認" at bounding box center [846, 447] width 52 height 31
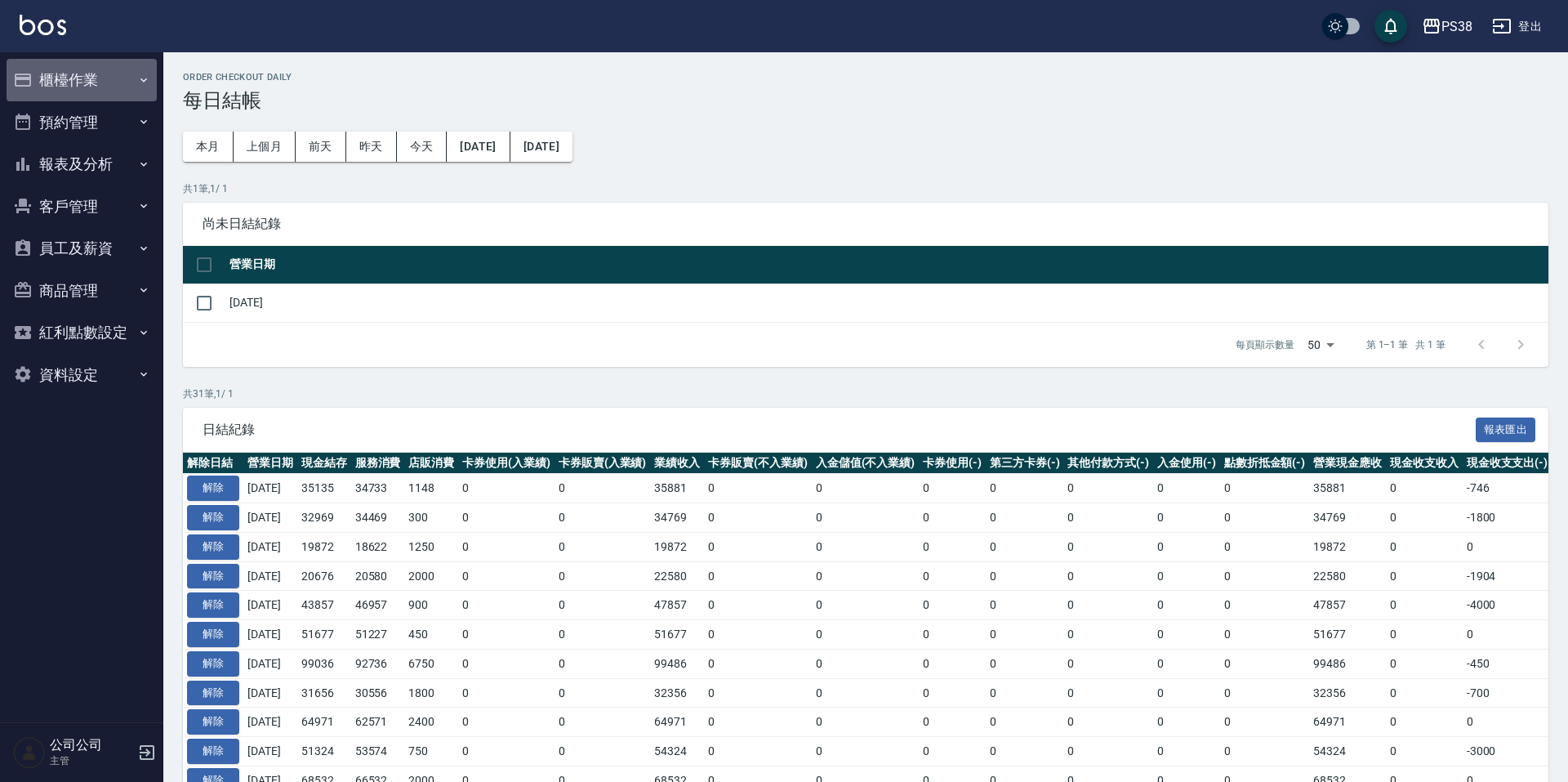
click at [44, 73] on button "櫃檯作業" at bounding box center [81, 80] width 150 height 43
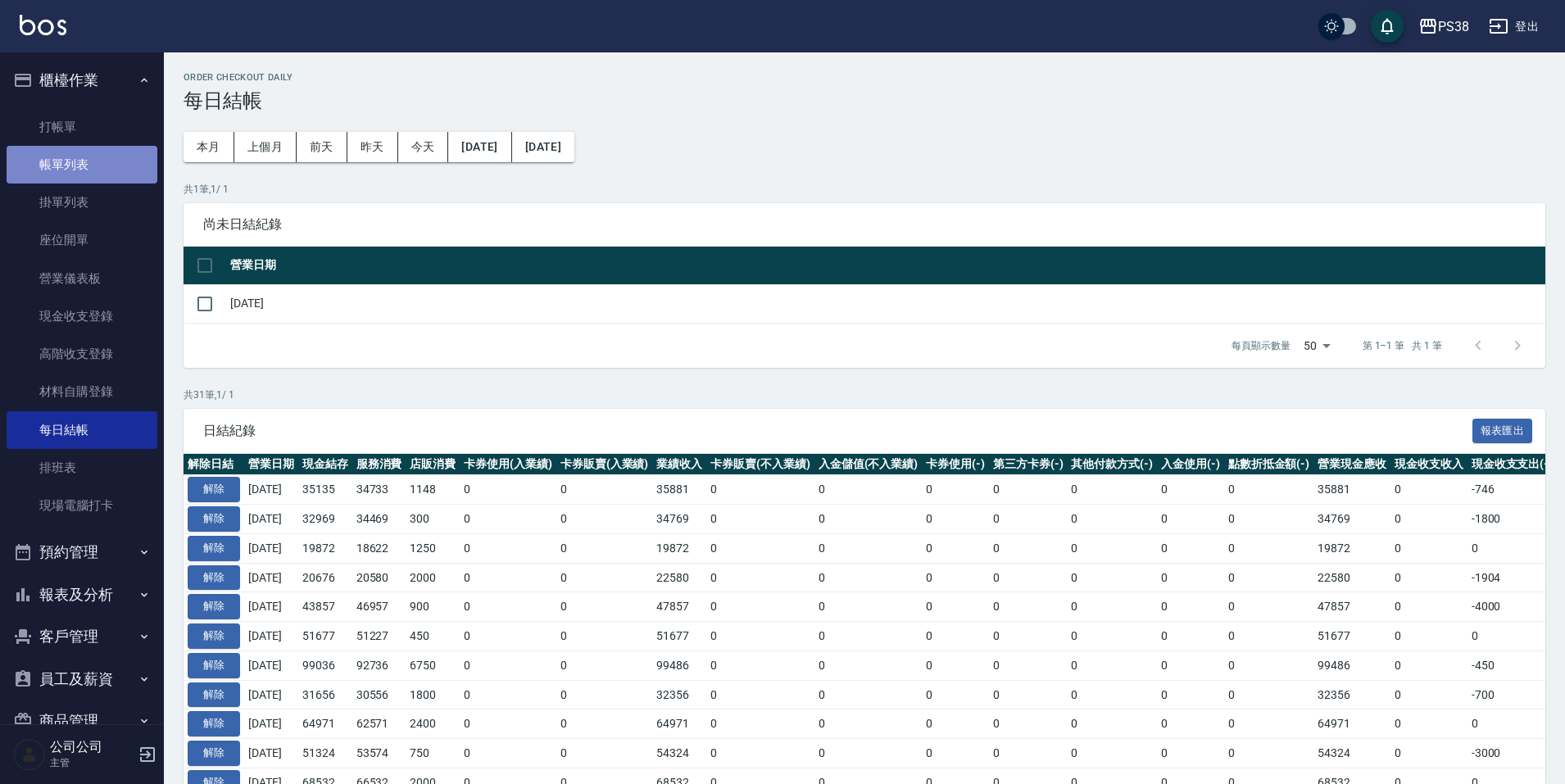
click at [144, 173] on link "帳單列表" at bounding box center [81, 164] width 151 height 38
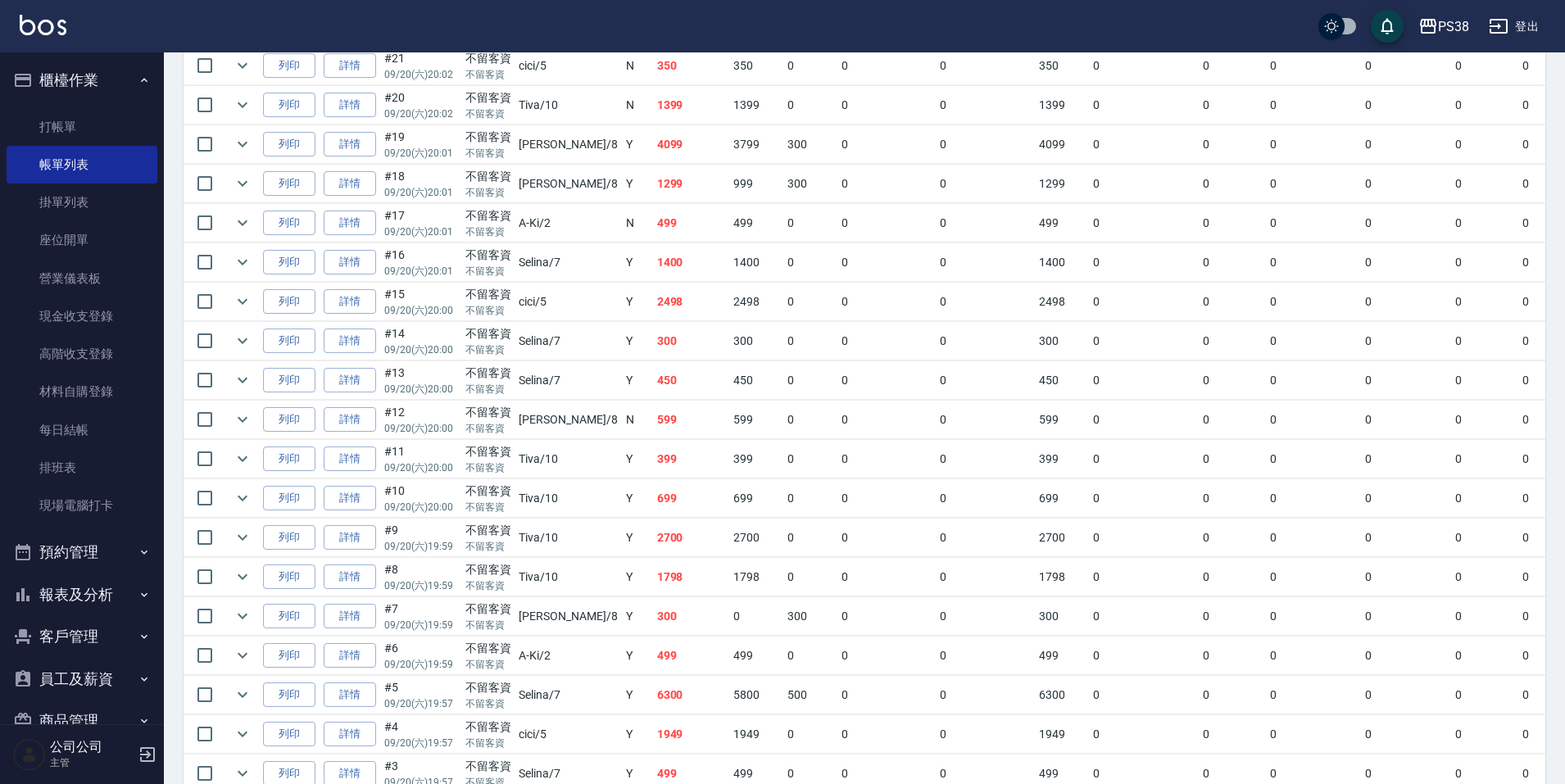
scroll to position [1201, 0]
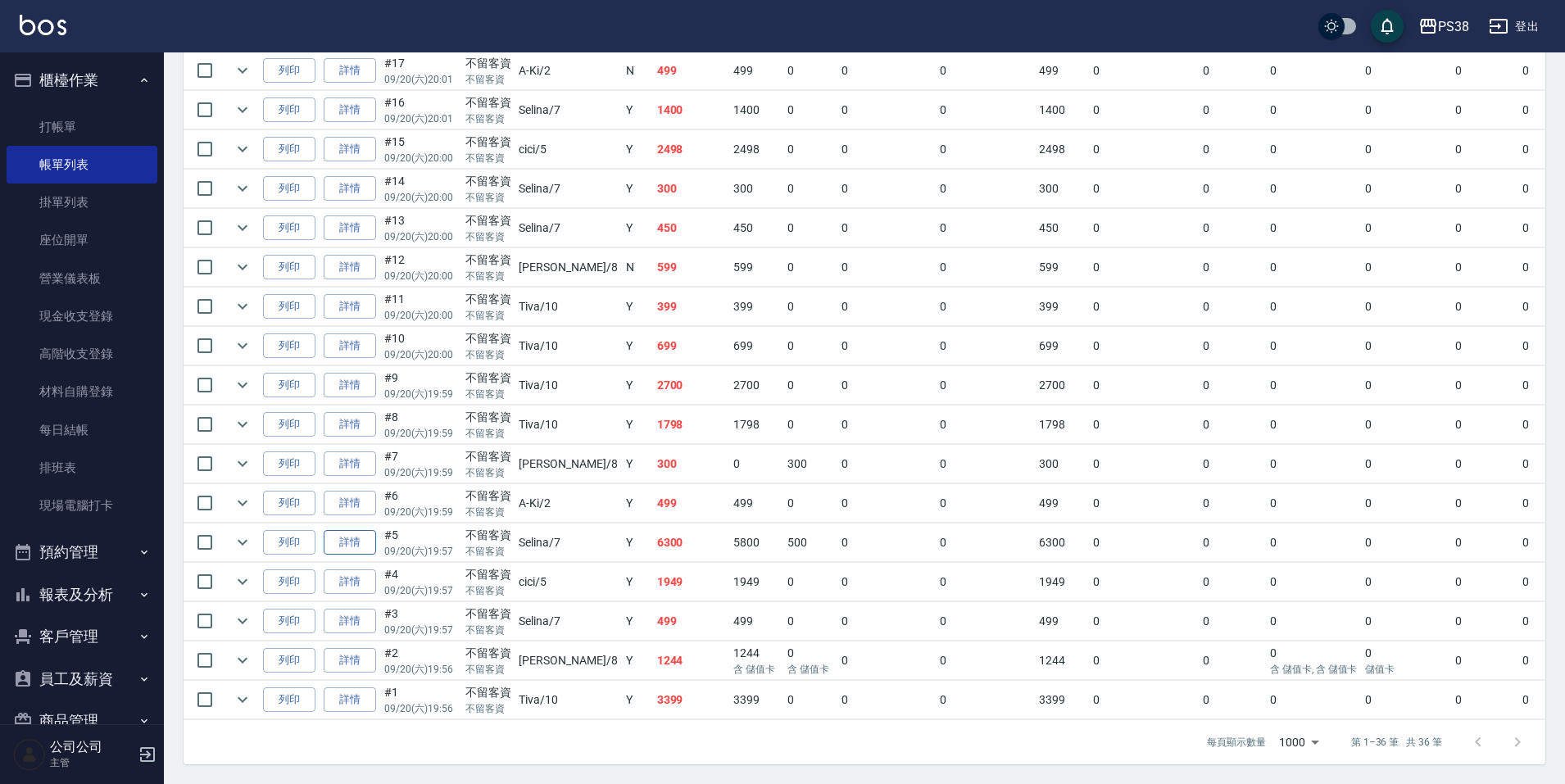
click at [350, 530] on link "詳情" at bounding box center [350, 542] width 53 height 25
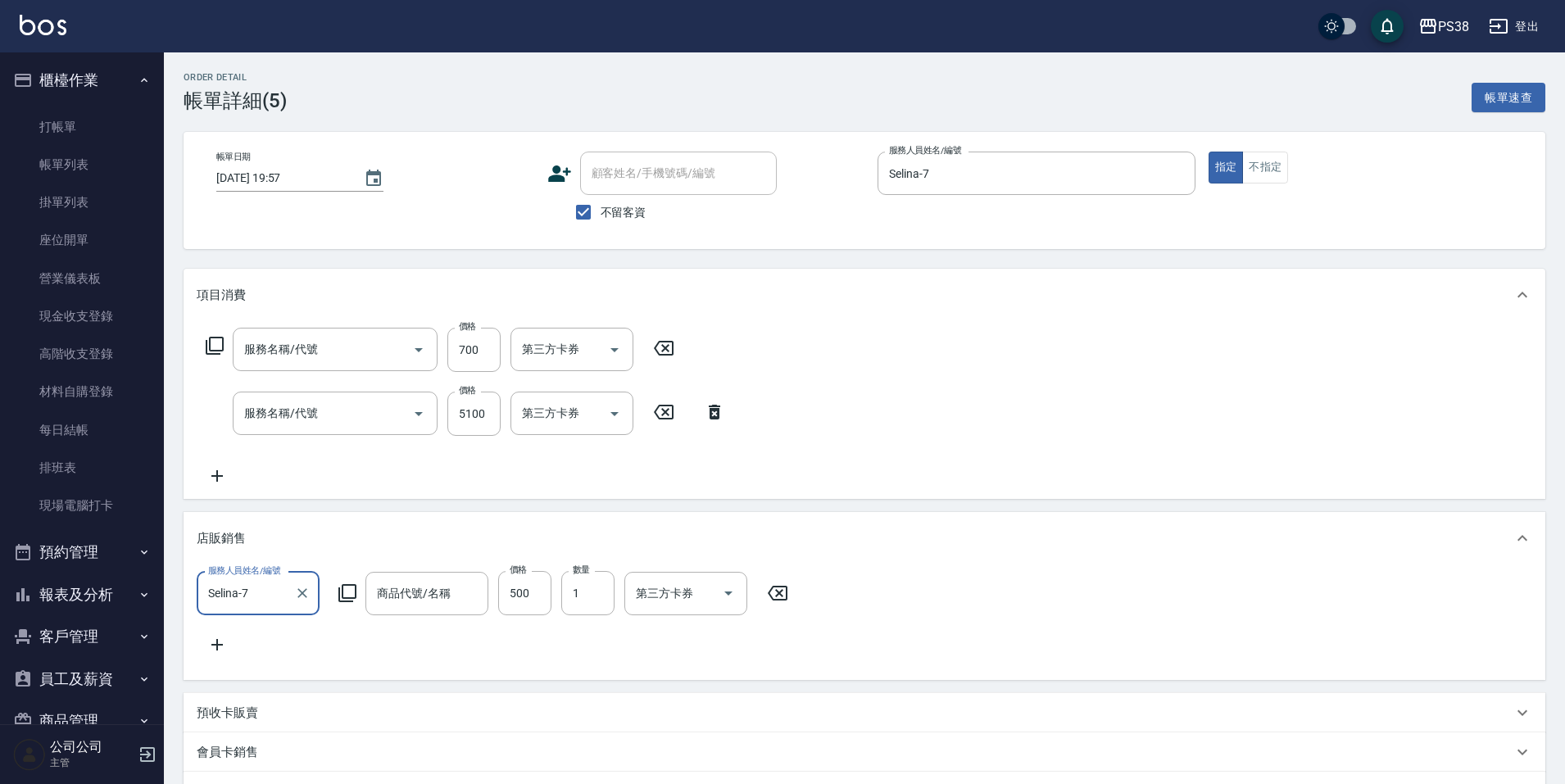
type input "2025/09/20 19:57"
checkbox input "true"
type input "Selina-7"
type input "spa699(0699)"
type input "五倍卷燙染套餐B5000(005000)"
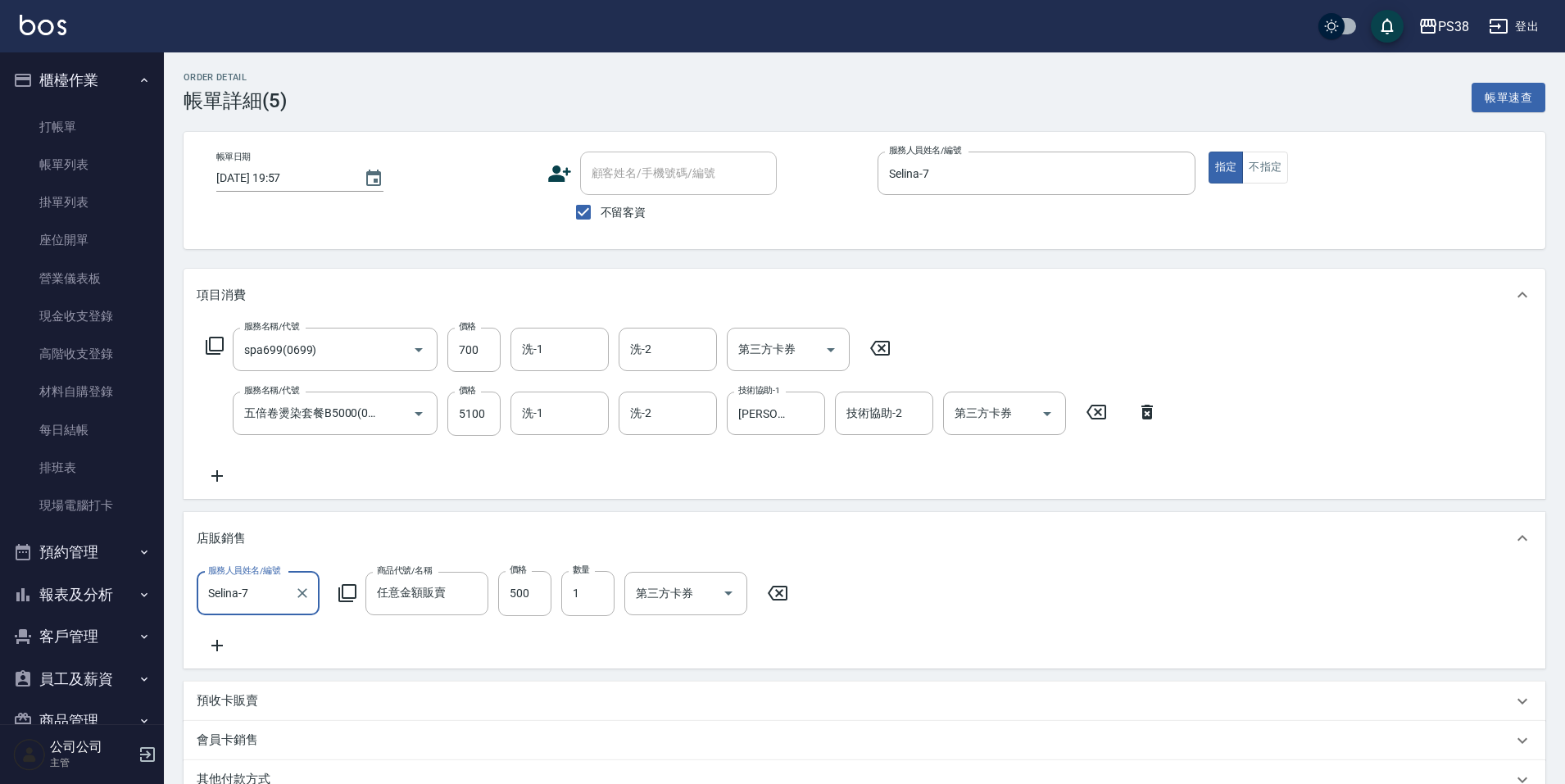
type input "任意金額販賣"
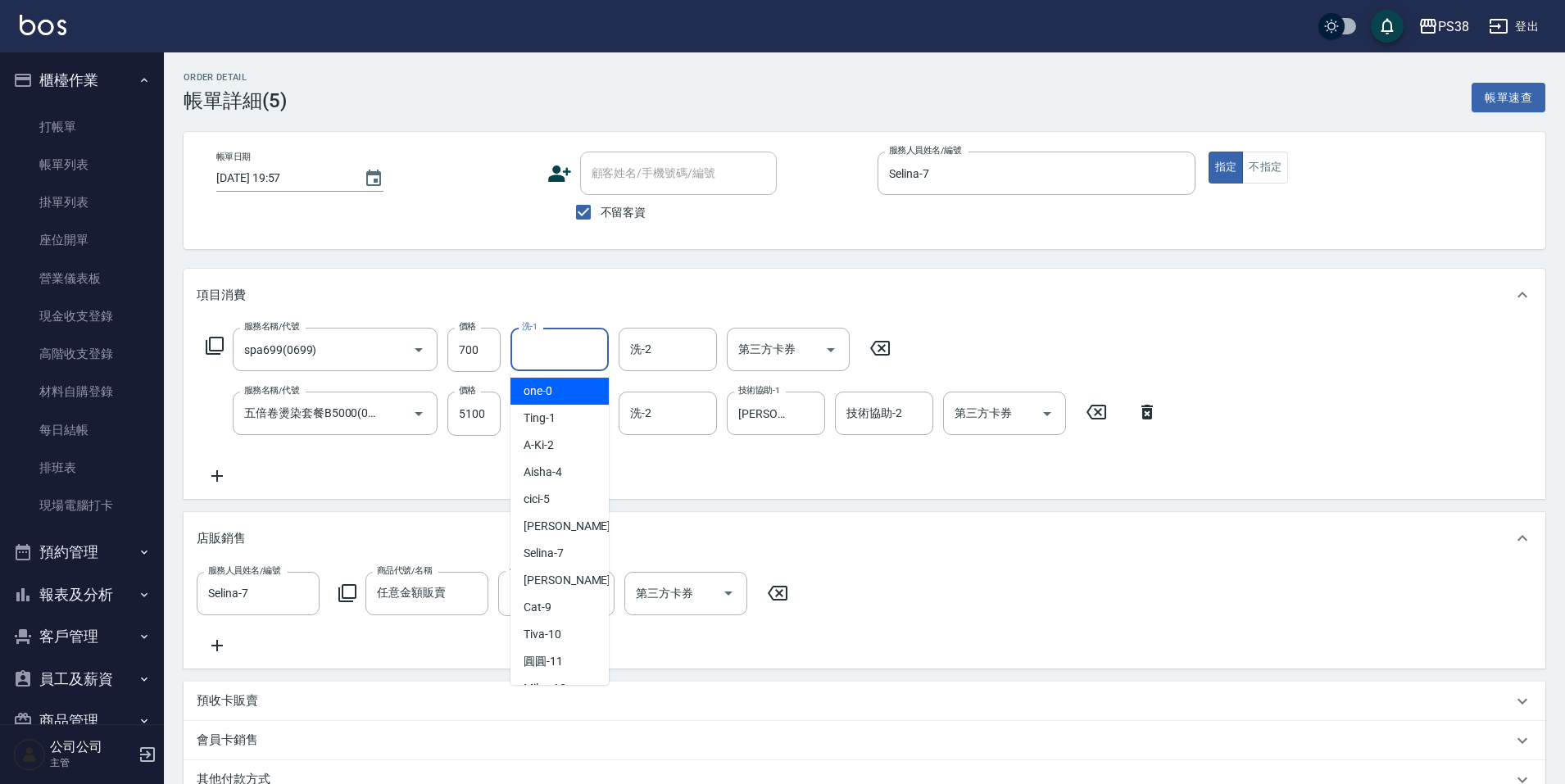
click at [543, 348] on input "洗-1" at bounding box center [559, 349] width 83 height 29
type input "[PERSON_NAME]-6"
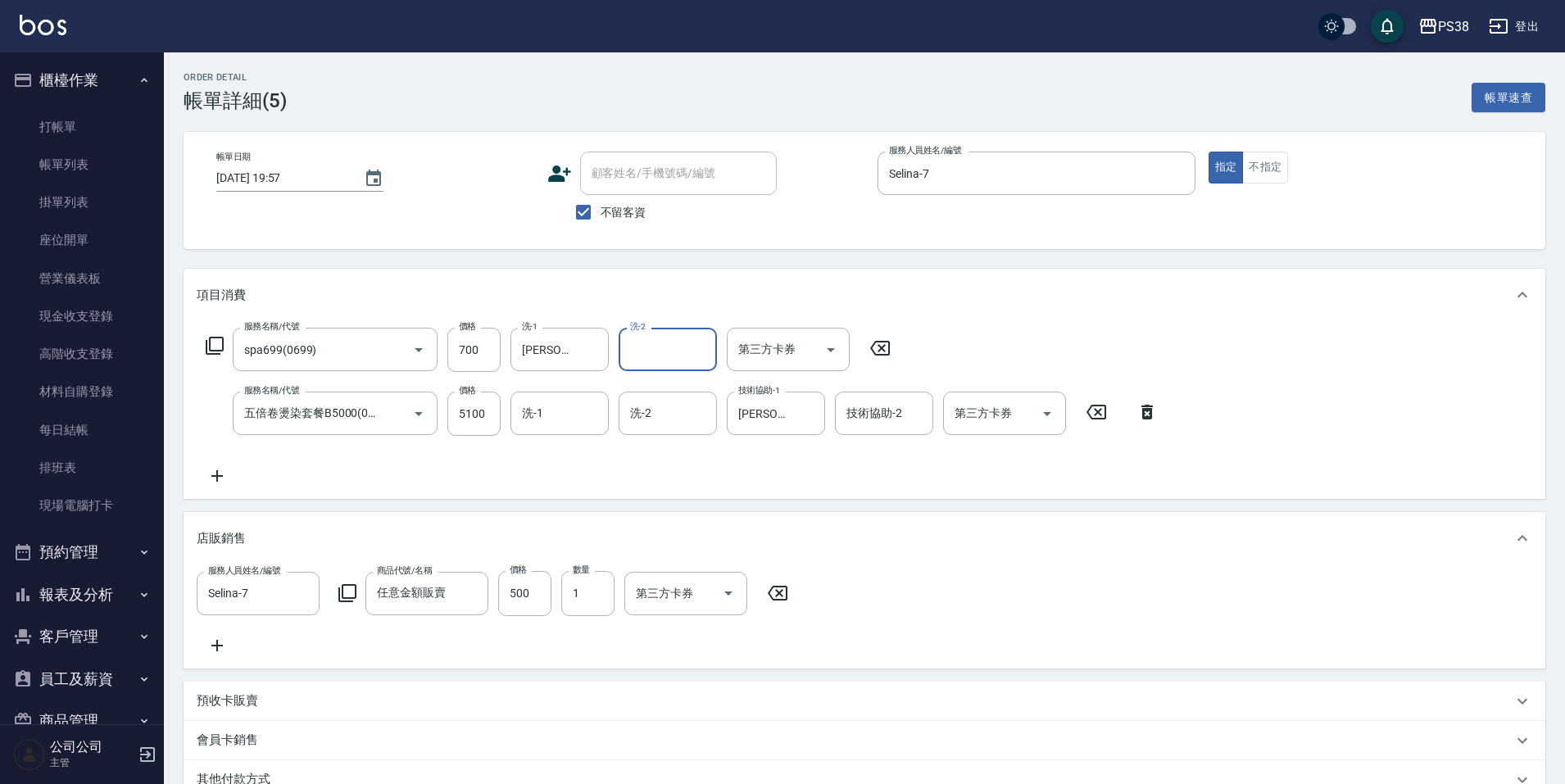
click at [590, 498] on div "服務名稱/代號 spa699(0699) 服務名稱/代號 價格 700 價格 洗-1 Yuki-6 洗-1 洗-2 洗-2 第三方卡券 第三方卡券 服務名稱/…" at bounding box center [864, 410] width 1362 height 178
click at [600, 348] on button "Clear" at bounding box center [591, 350] width 23 height 23
type input "Selina-7"
click at [593, 482] on div "服務名稱/代號 spa699(0699) 服務名稱/代號 價格 700 價格 洗-1 Selina-7 洗-1 洗-2 洗-2 第三方卡券 第三方卡券 服務名…" at bounding box center [682, 406] width 971 height 158
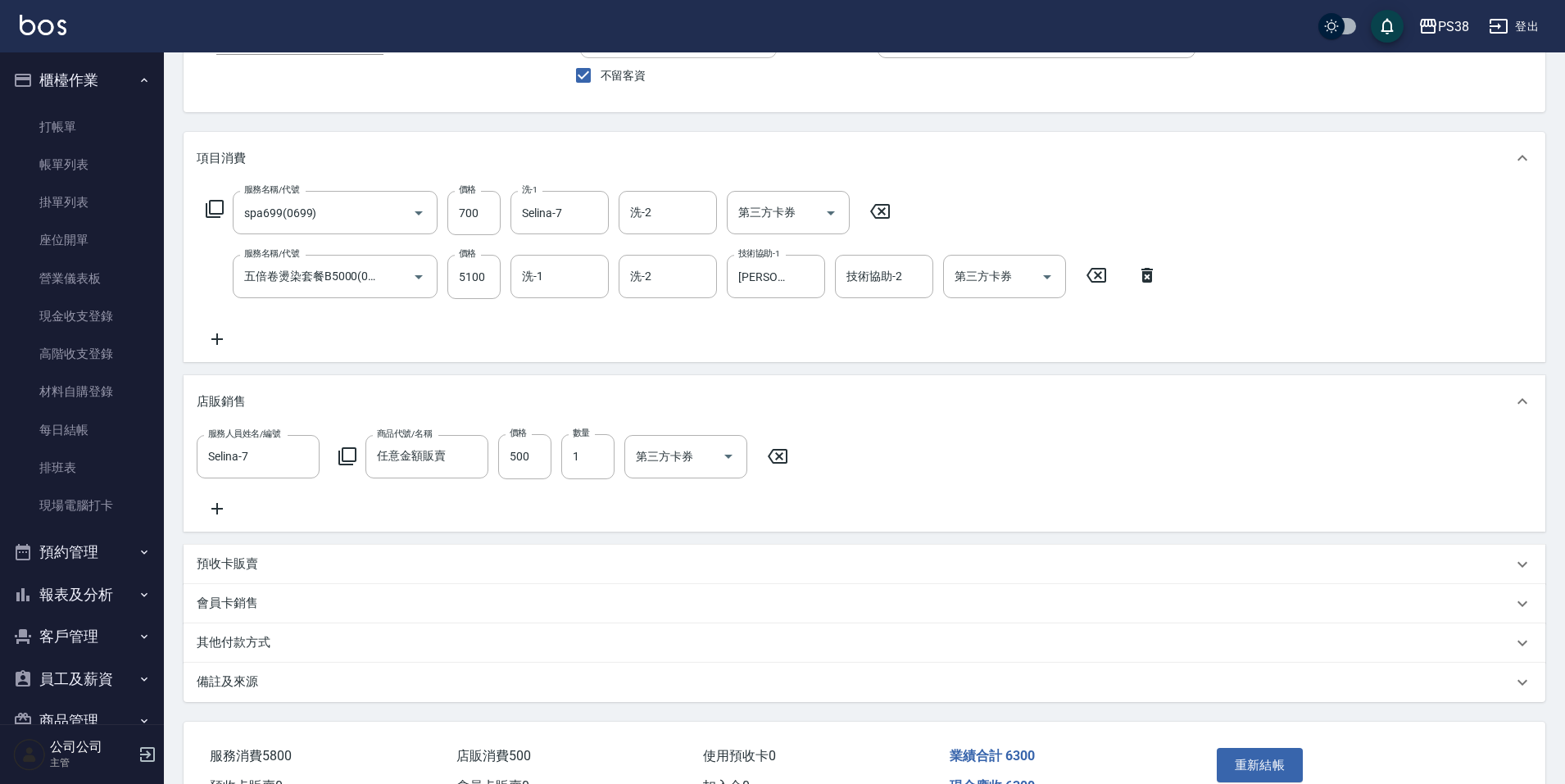
scroll to position [244, 0]
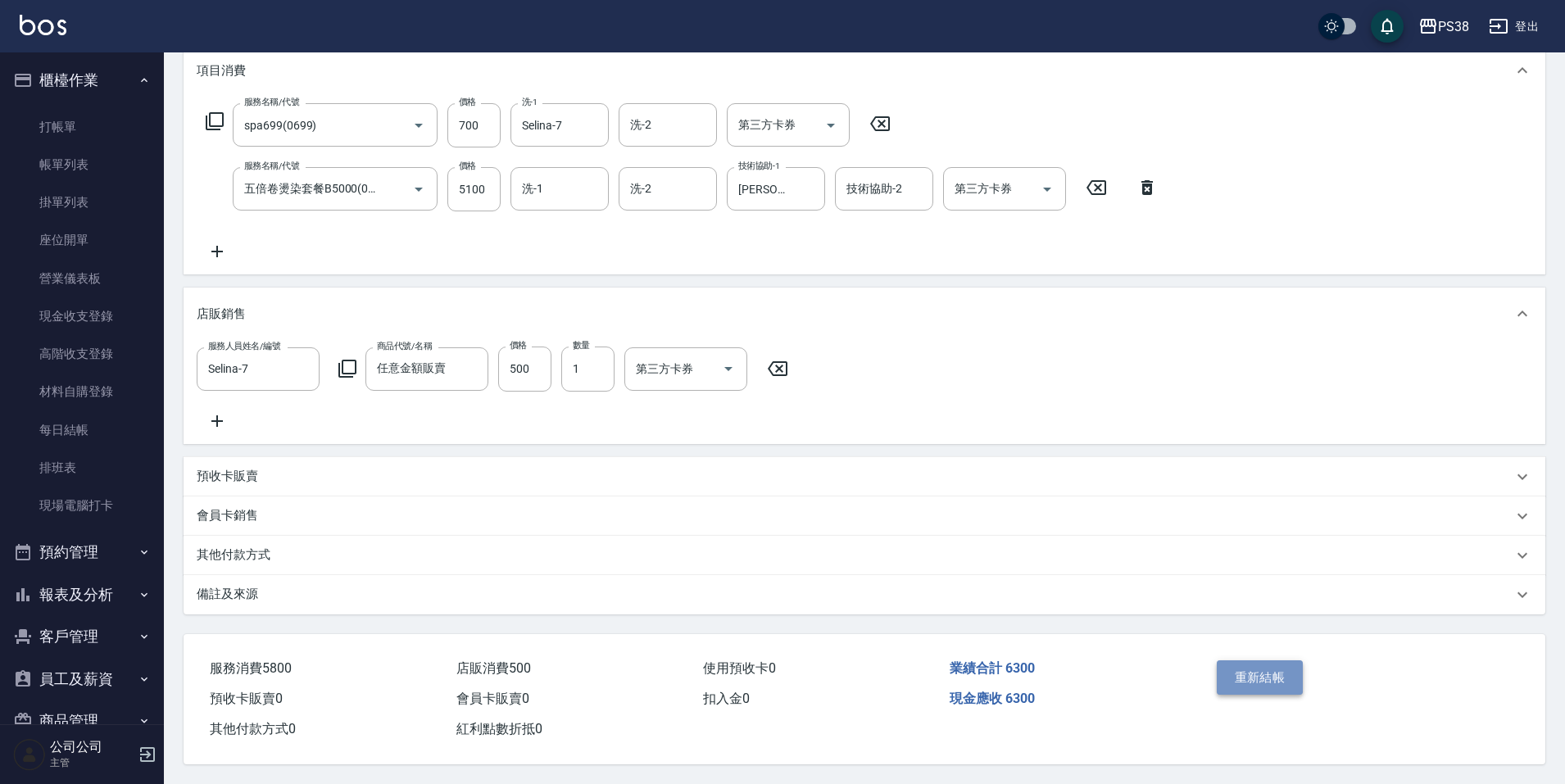
click at [1273, 673] on button "重新結帳" at bounding box center [1260, 677] width 87 height 34
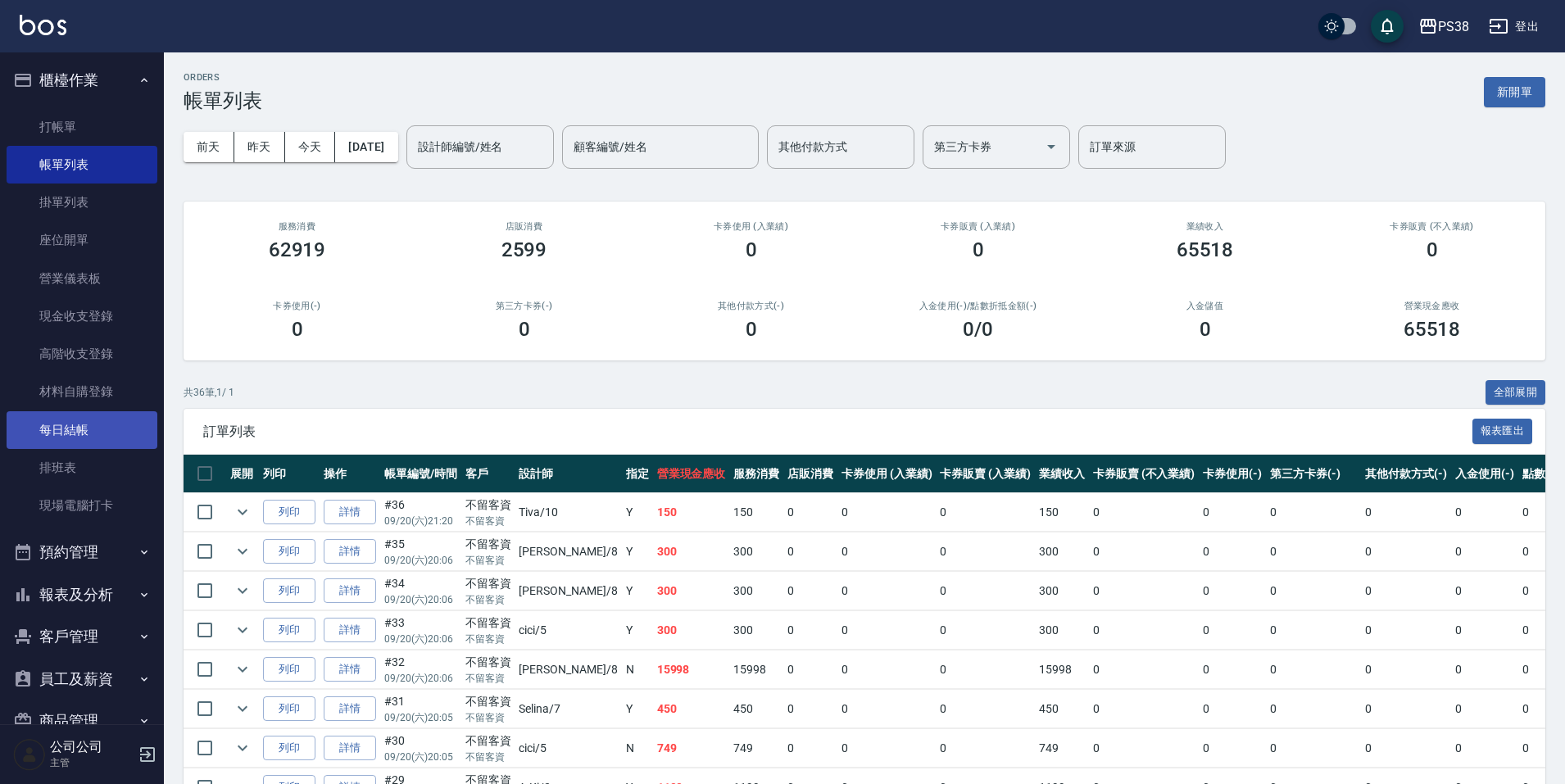
click at [97, 432] on link "每日結帳" at bounding box center [81, 429] width 151 height 38
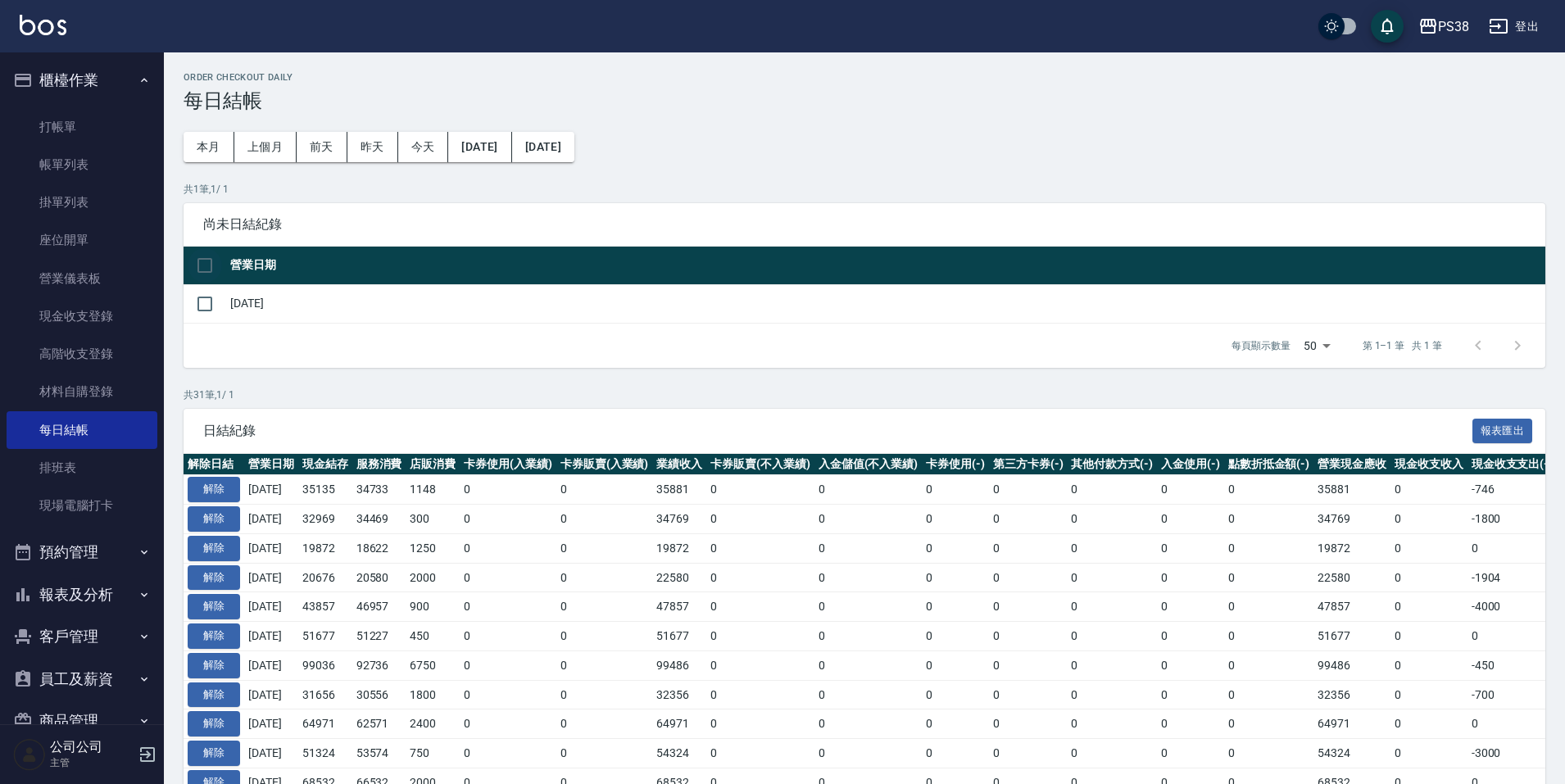
click at [206, 261] on input "checkbox" at bounding box center [204, 265] width 34 height 34
checkbox input "true"
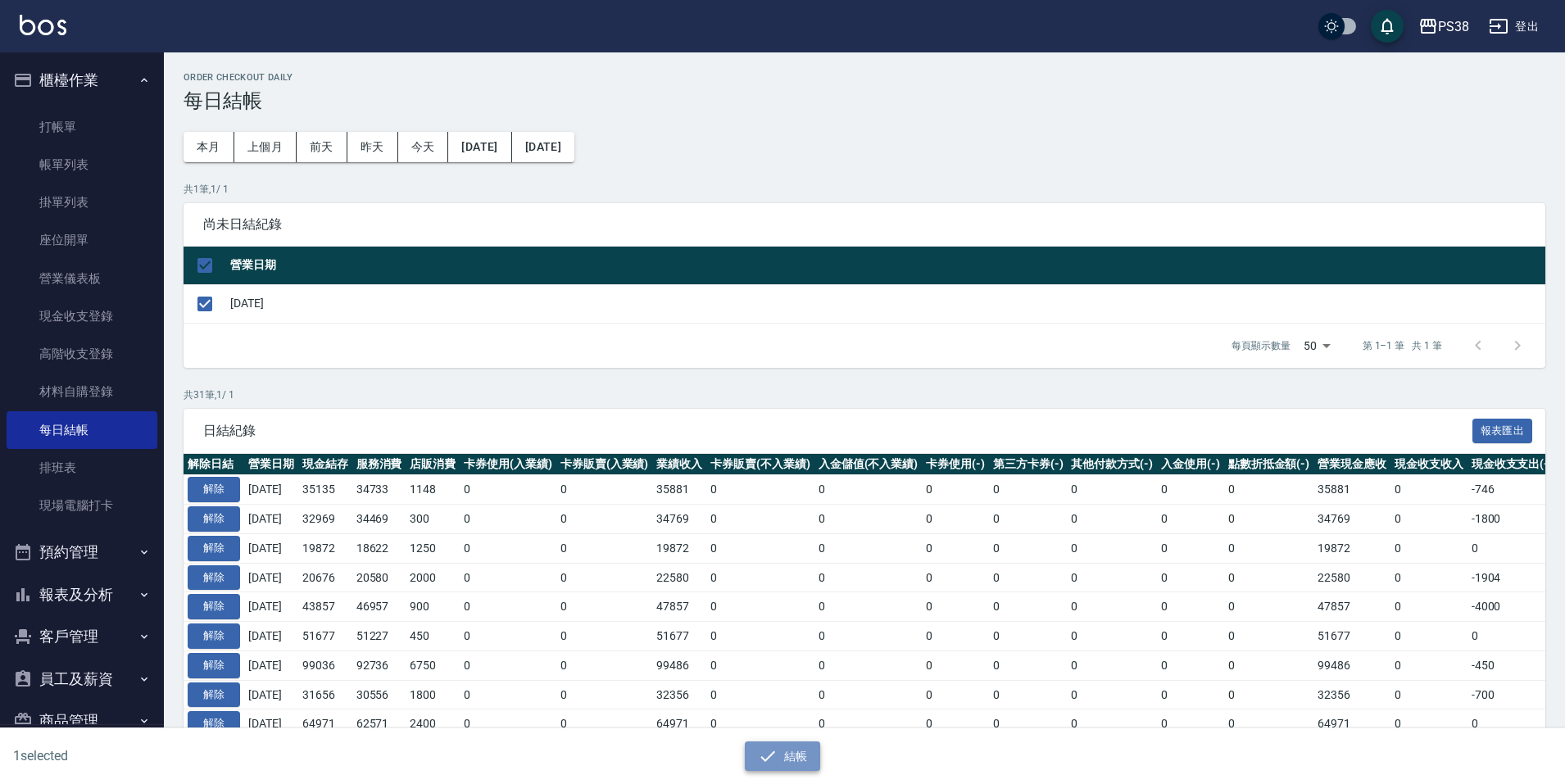
click at [777, 752] on icon "button" at bounding box center [768, 756] width 19 height 19
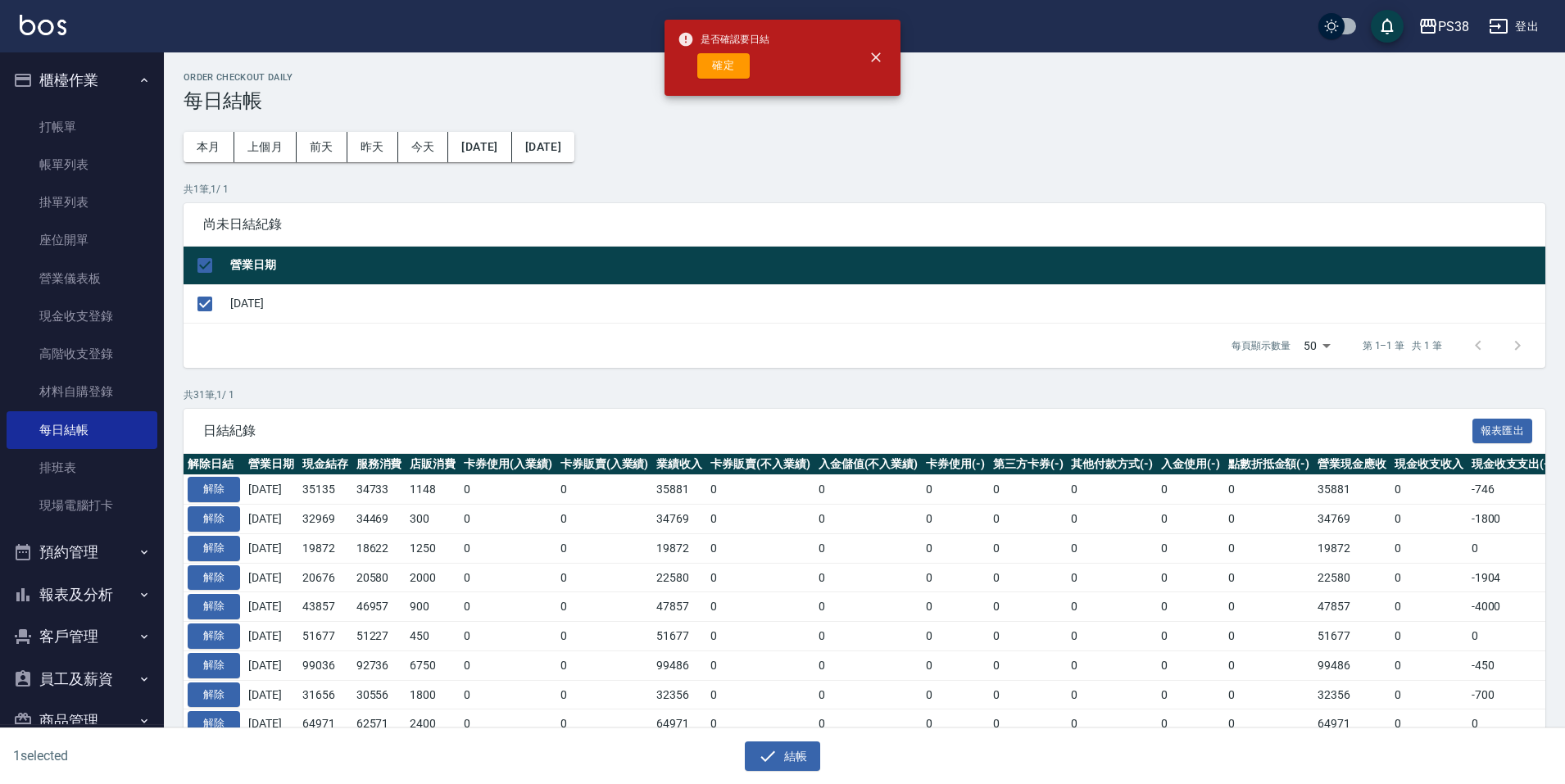
click at [732, 50] on div "是否確認要日結 確定" at bounding box center [723, 58] width 92 height 67
click at [731, 61] on button "確定" at bounding box center [724, 66] width 53 height 25
checkbox input "false"
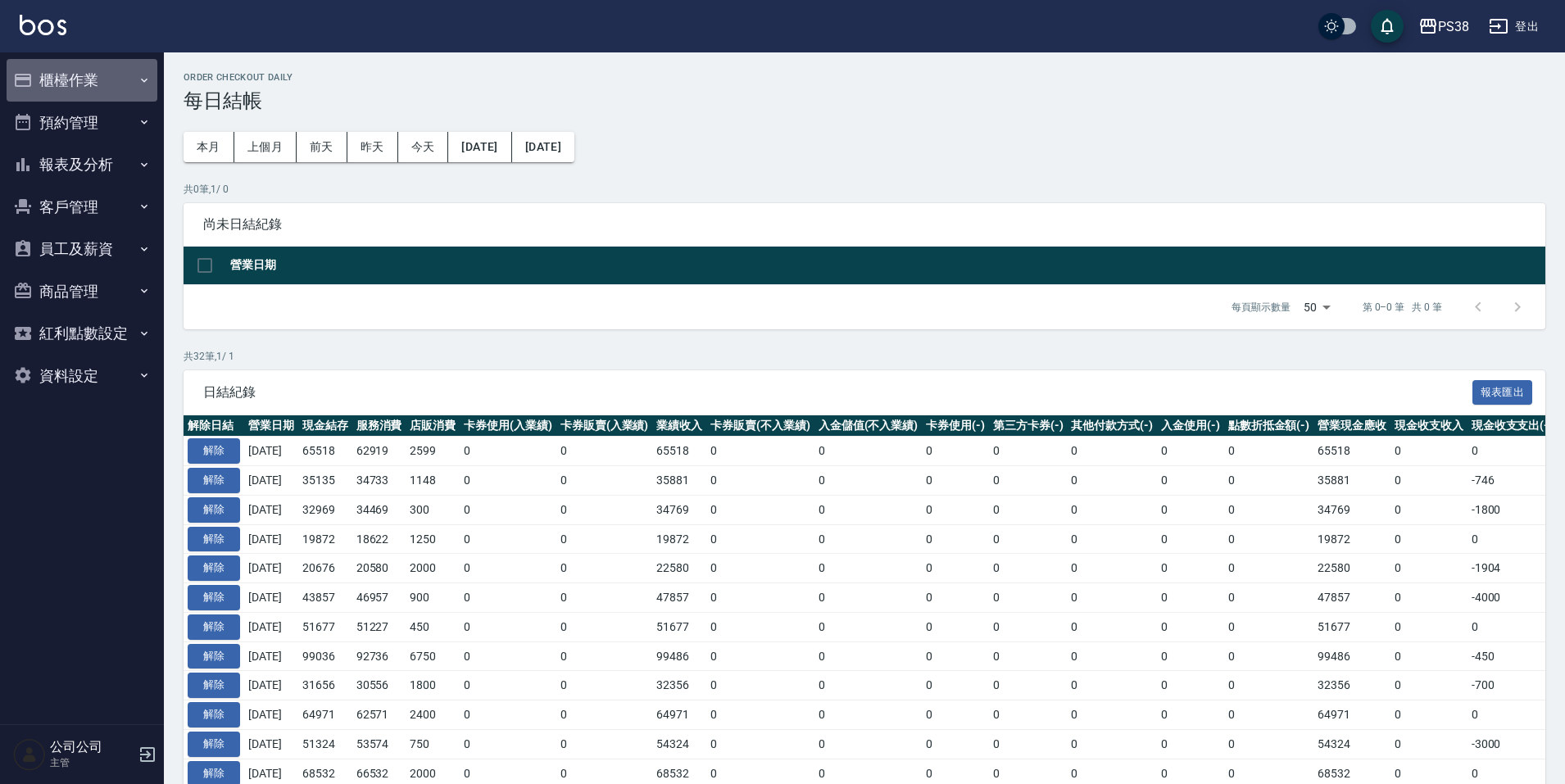
click at [94, 67] on button "櫃檯作業" at bounding box center [81, 80] width 151 height 43
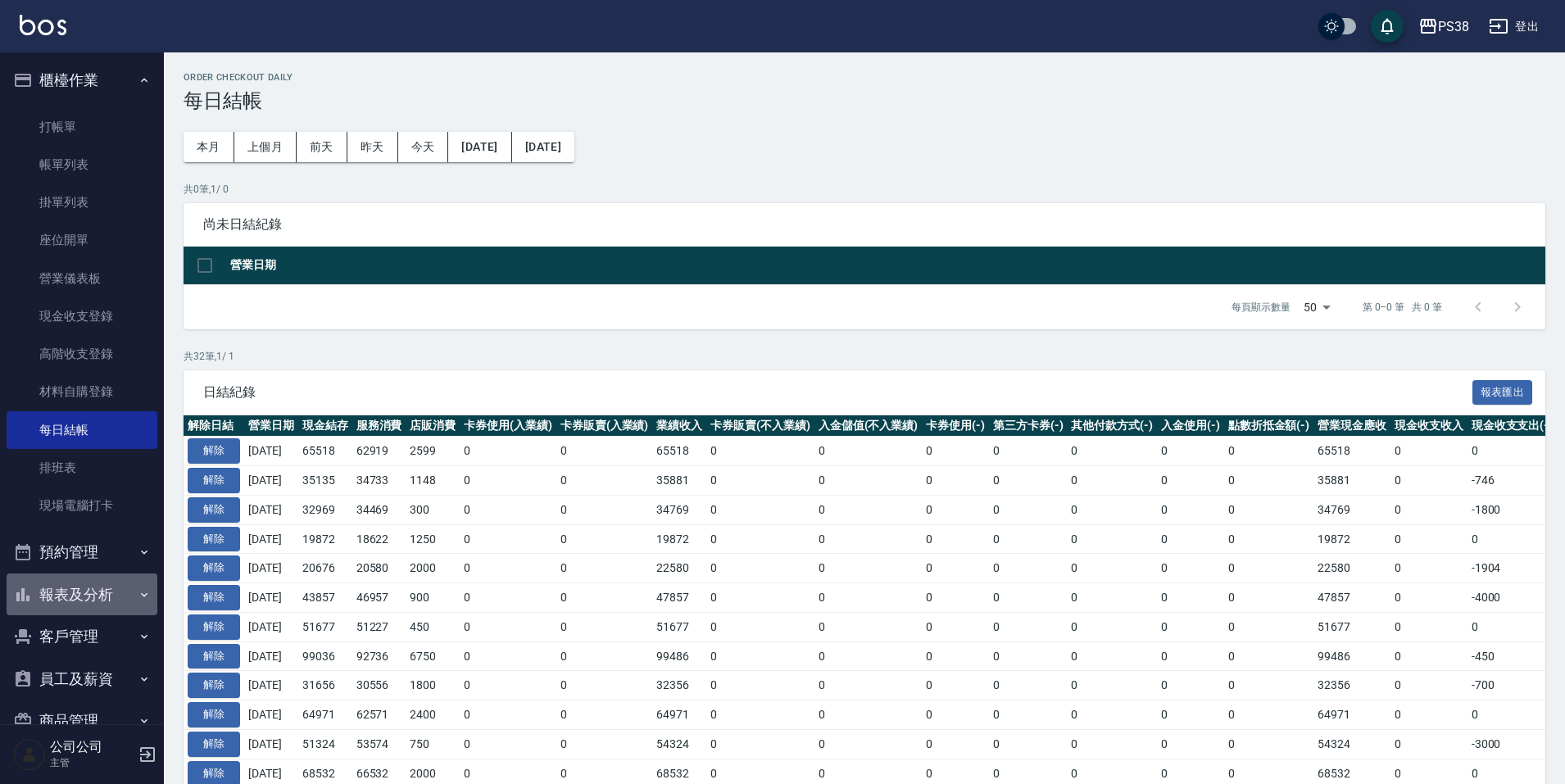
click at [91, 584] on button "報表及分析" at bounding box center [81, 595] width 151 height 43
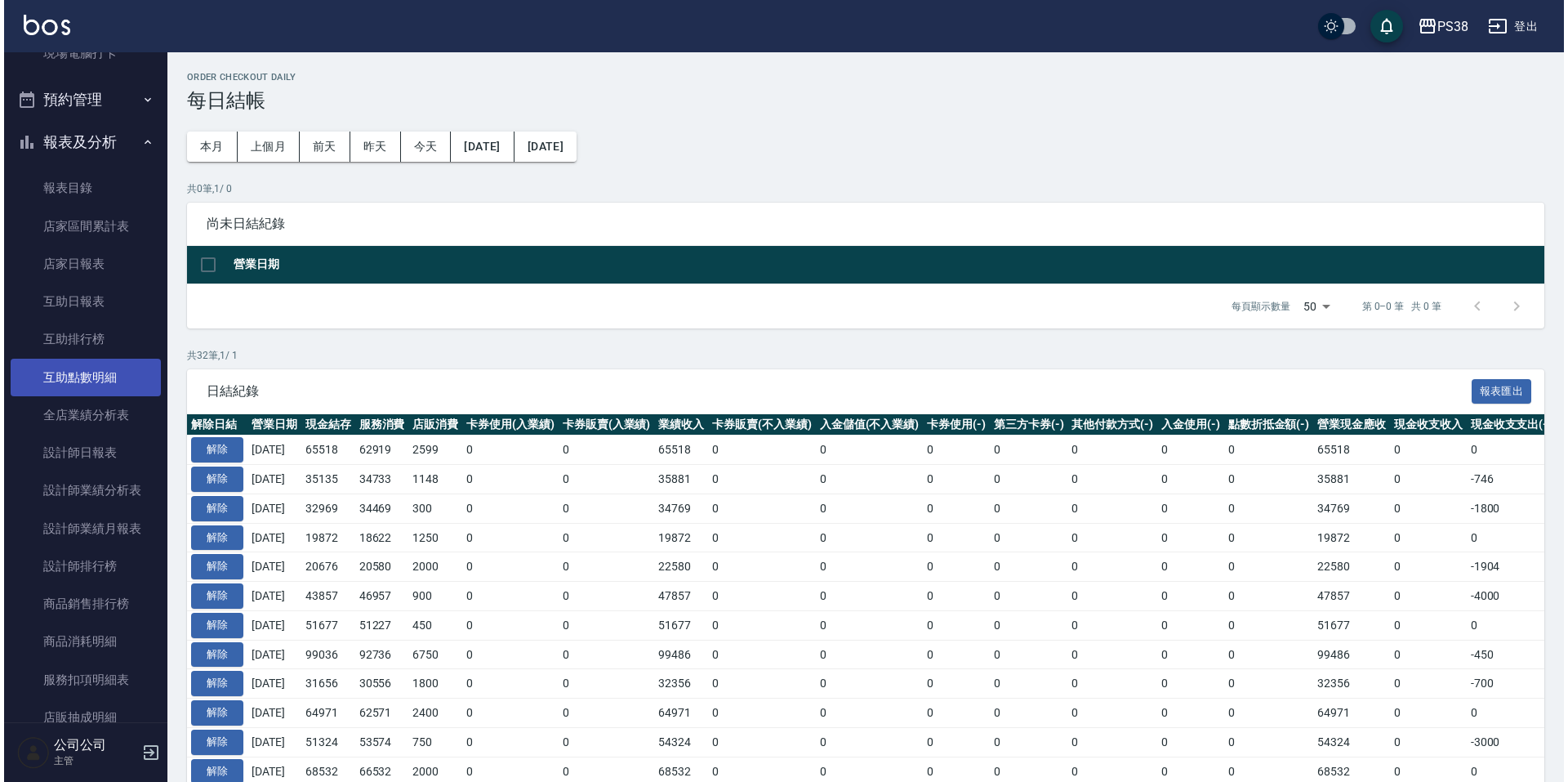
scroll to position [490, 0]
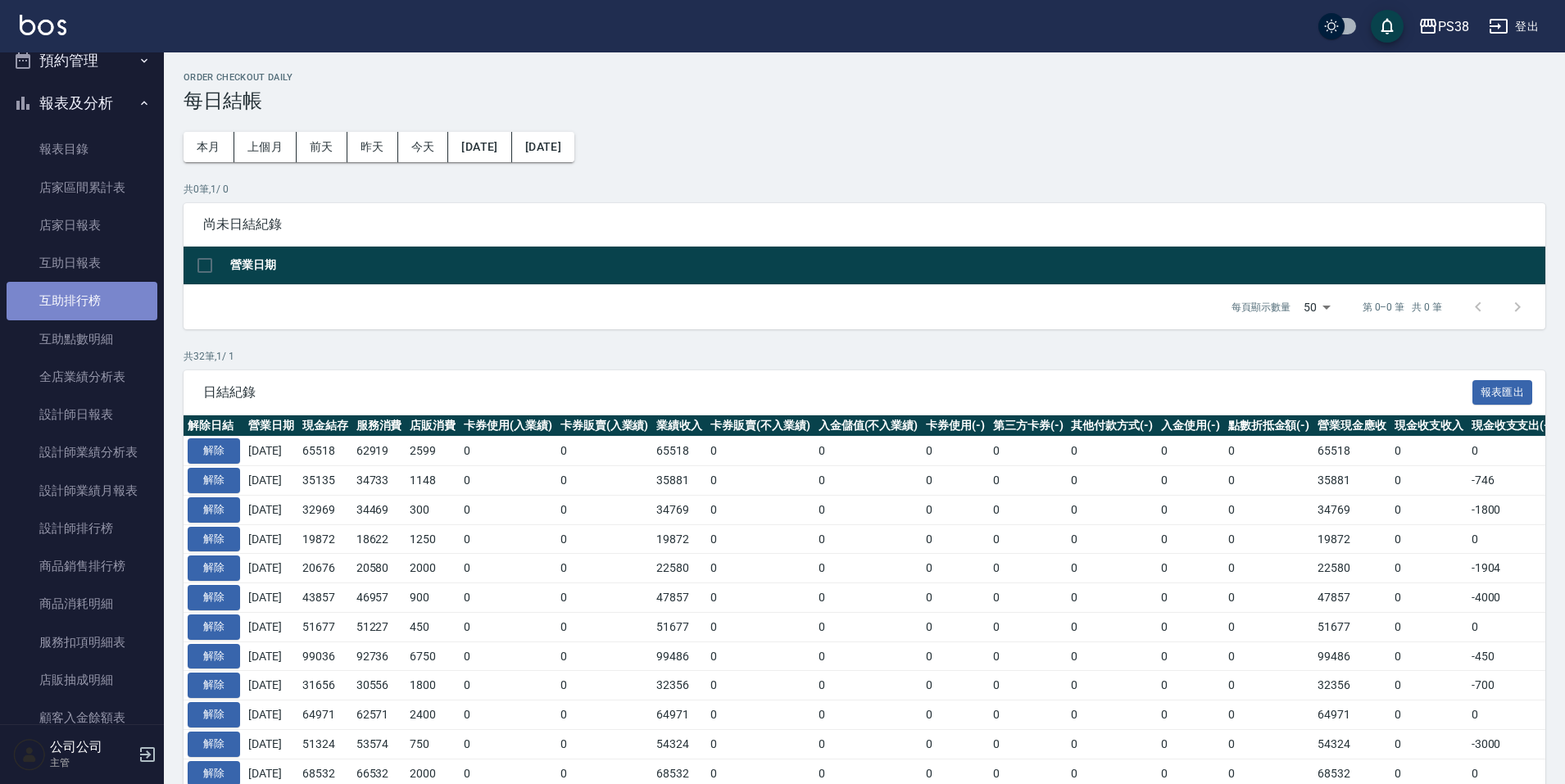
click at [124, 308] on link "互助排行榜" at bounding box center [81, 300] width 151 height 38
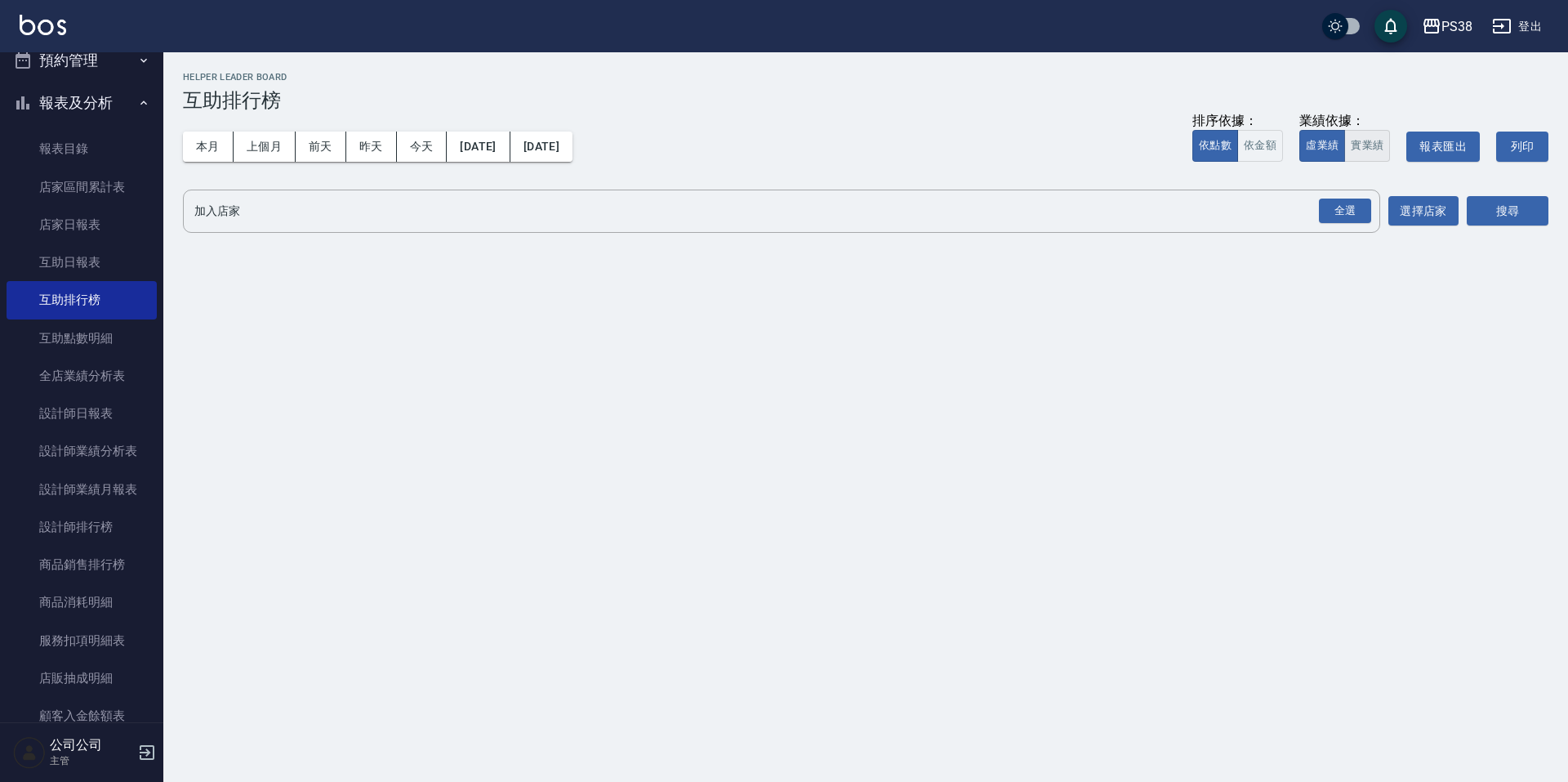
click at [1383, 145] on button "實業績" at bounding box center [1367, 146] width 45 height 31
click at [1340, 222] on div "全選" at bounding box center [1345, 211] width 52 height 25
click at [1480, 225] on button "搜尋" at bounding box center [1509, 211] width 82 height 31
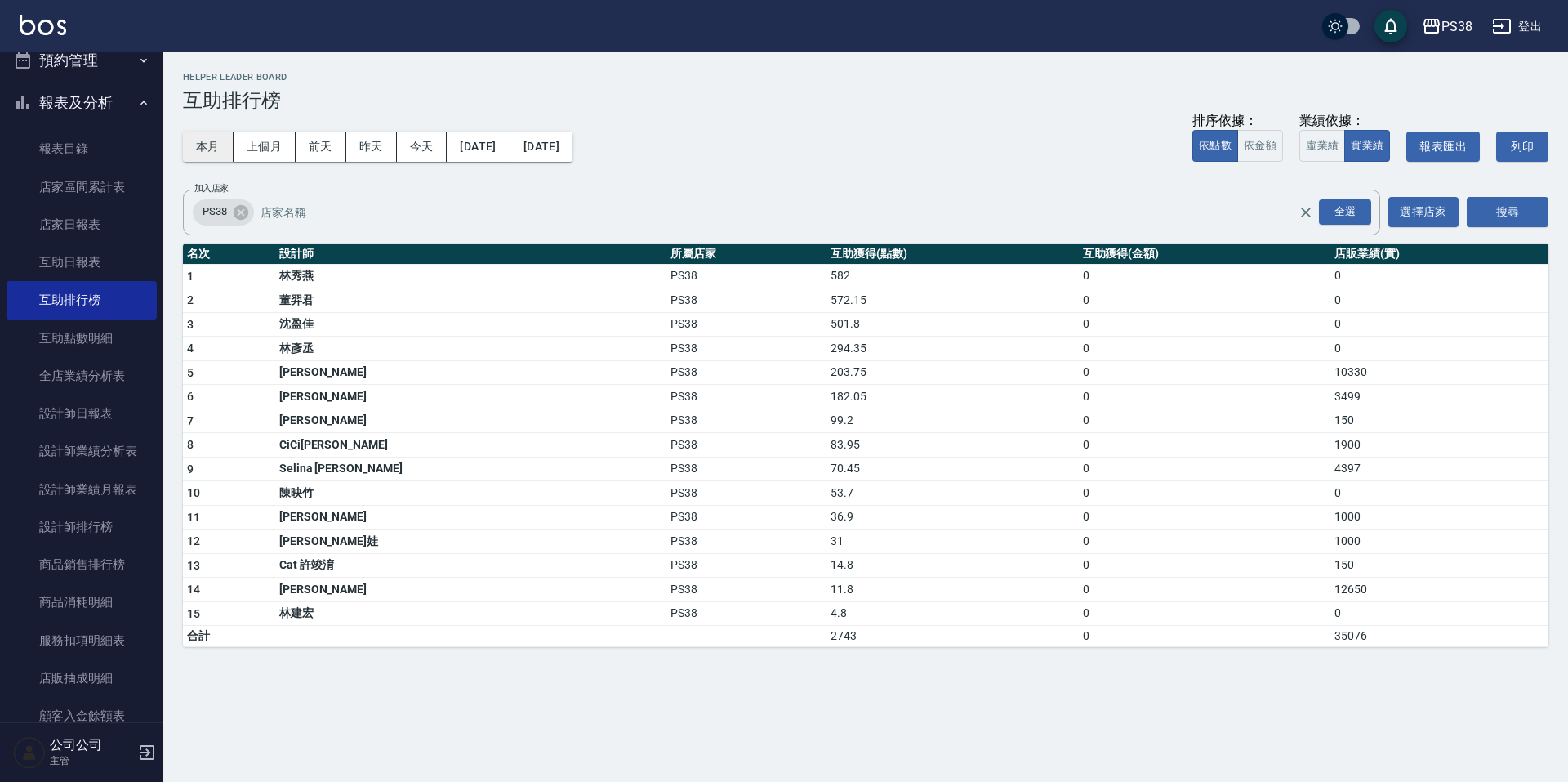
click at [206, 145] on button "本月" at bounding box center [208, 147] width 51 height 31
click at [104, 536] on link "設計師排行榜" at bounding box center [81, 527] width 150 height 38
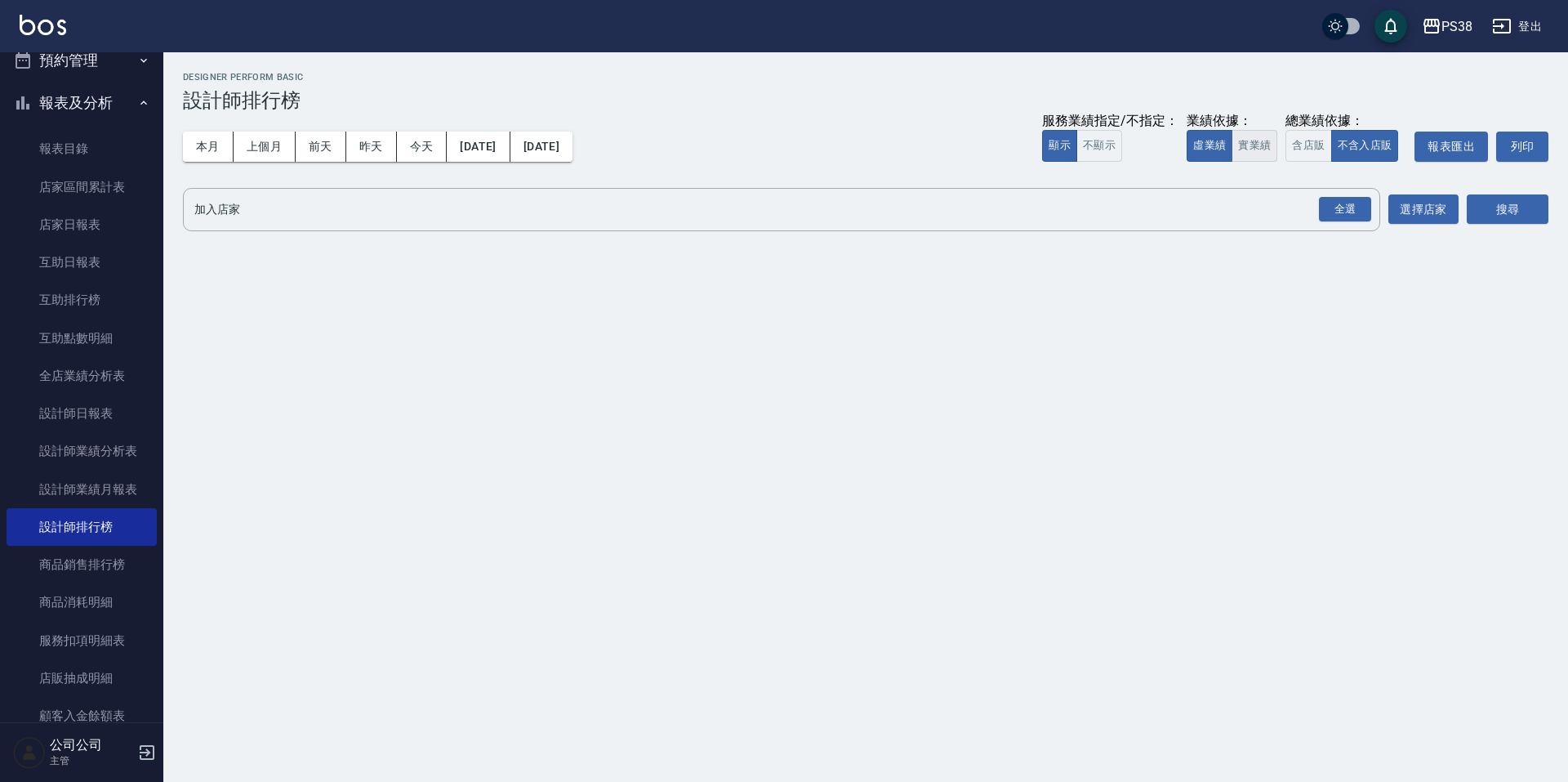
click at [1269, 151] on button "實業績" at bounding box center [1254, 146] width 45 height 31
click at [1344, 197] on div "全選" at bounding box center [1345, 209] width 52 height 25
click at [1489, 205] on button "搜尋" at bounding box center [1509, 210] width 82 height 31
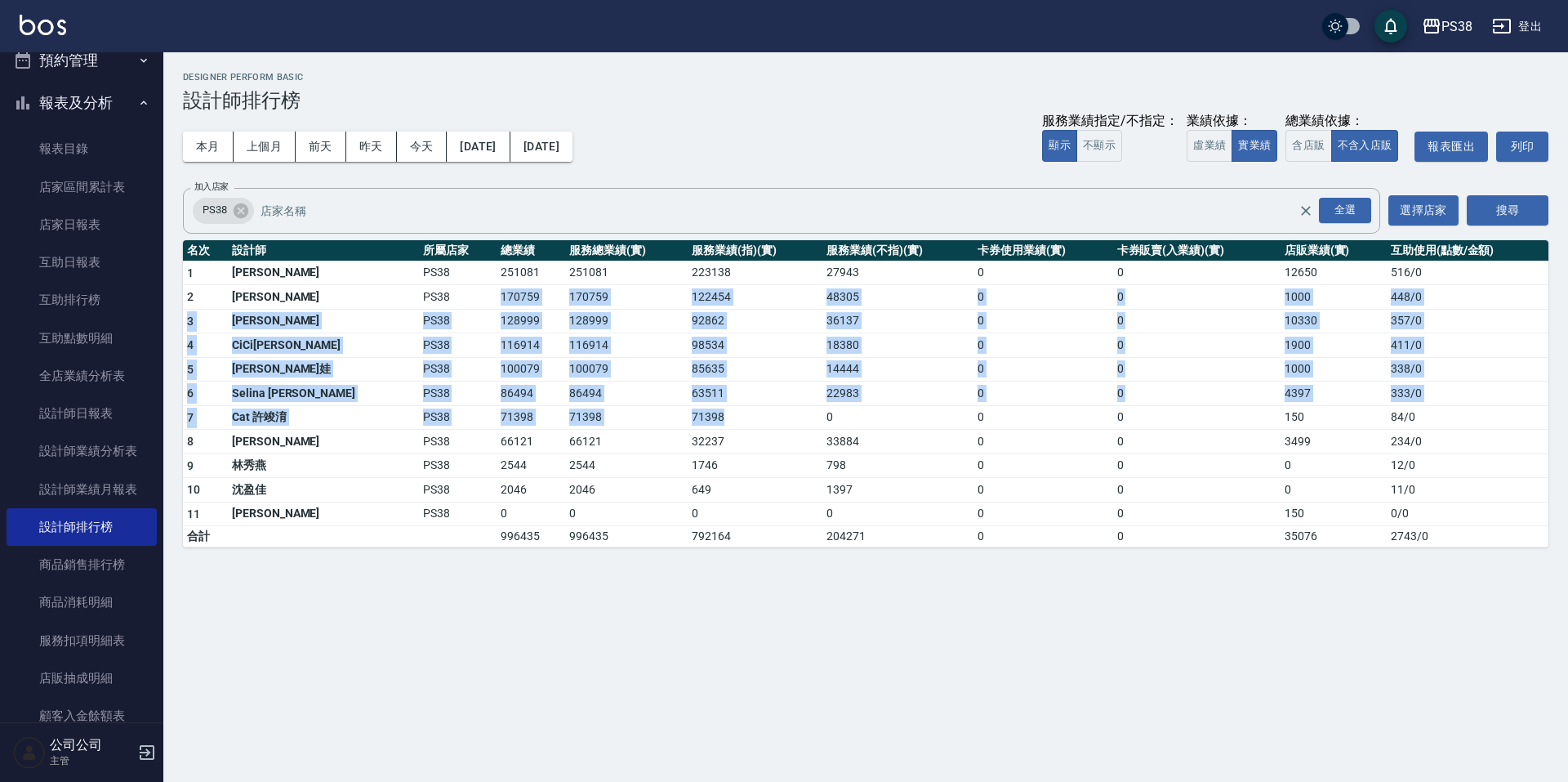
drag, startPoint x: 576, startPoint y: 315, endPoint x: 761, endPoint y: 423, distance: 214.2
click at [761, 423] on tbody "1 Ting 婷婷 PS38 251081 251081 223138 27943 0 0 12650 516 / 0 2 Aisha 黃馨萩 PS38 17…" at bounding box center [866, 404] width 1366 height 287
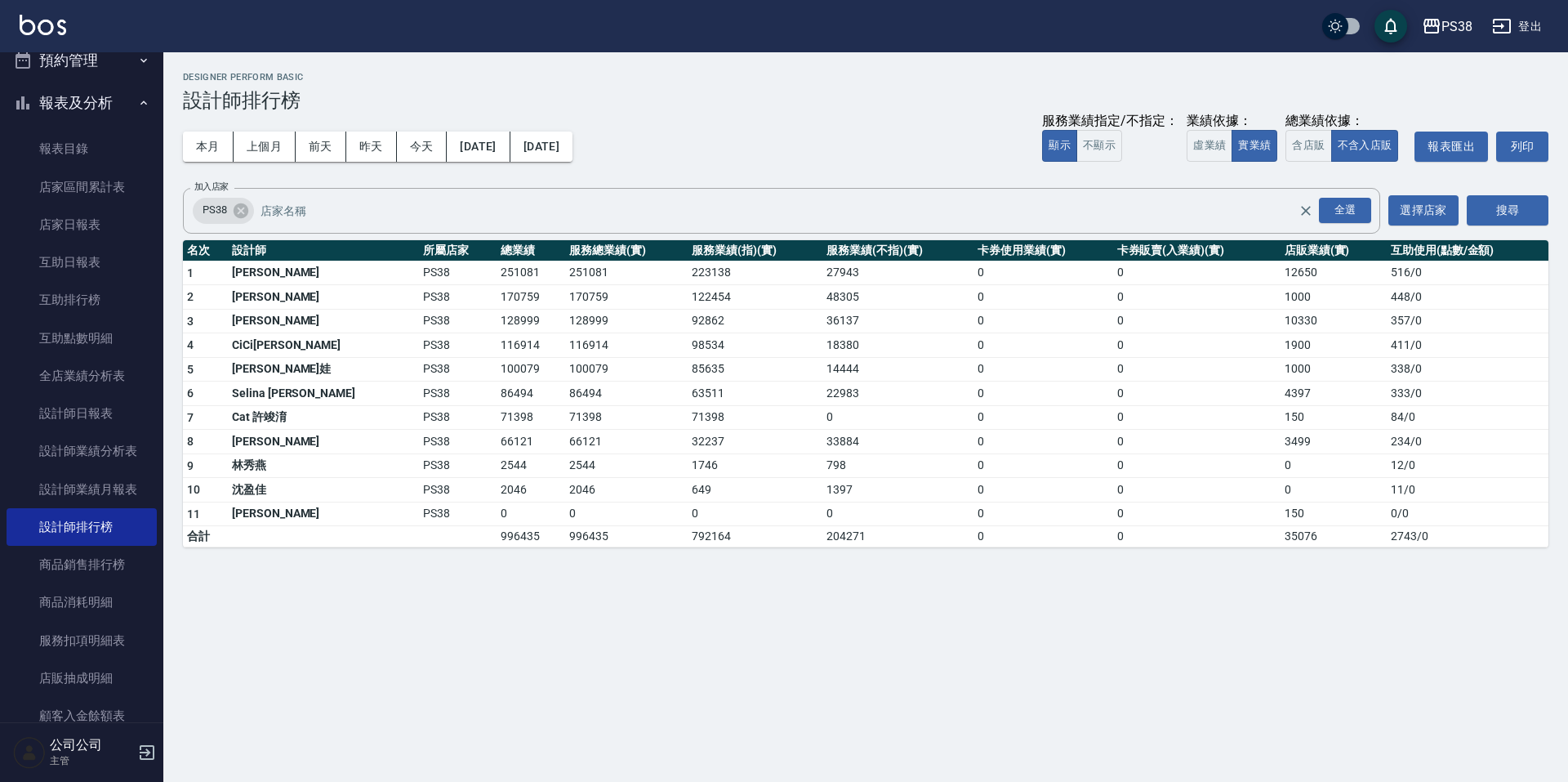
click at [805, 648] on div "PS38 2025-09-01 - 2025-09-20 設計師排行榜 列印時間： 2025-09-20-21:41 Designer Perform Bas…" at bounding box center [784, 391] width 1568 height 782
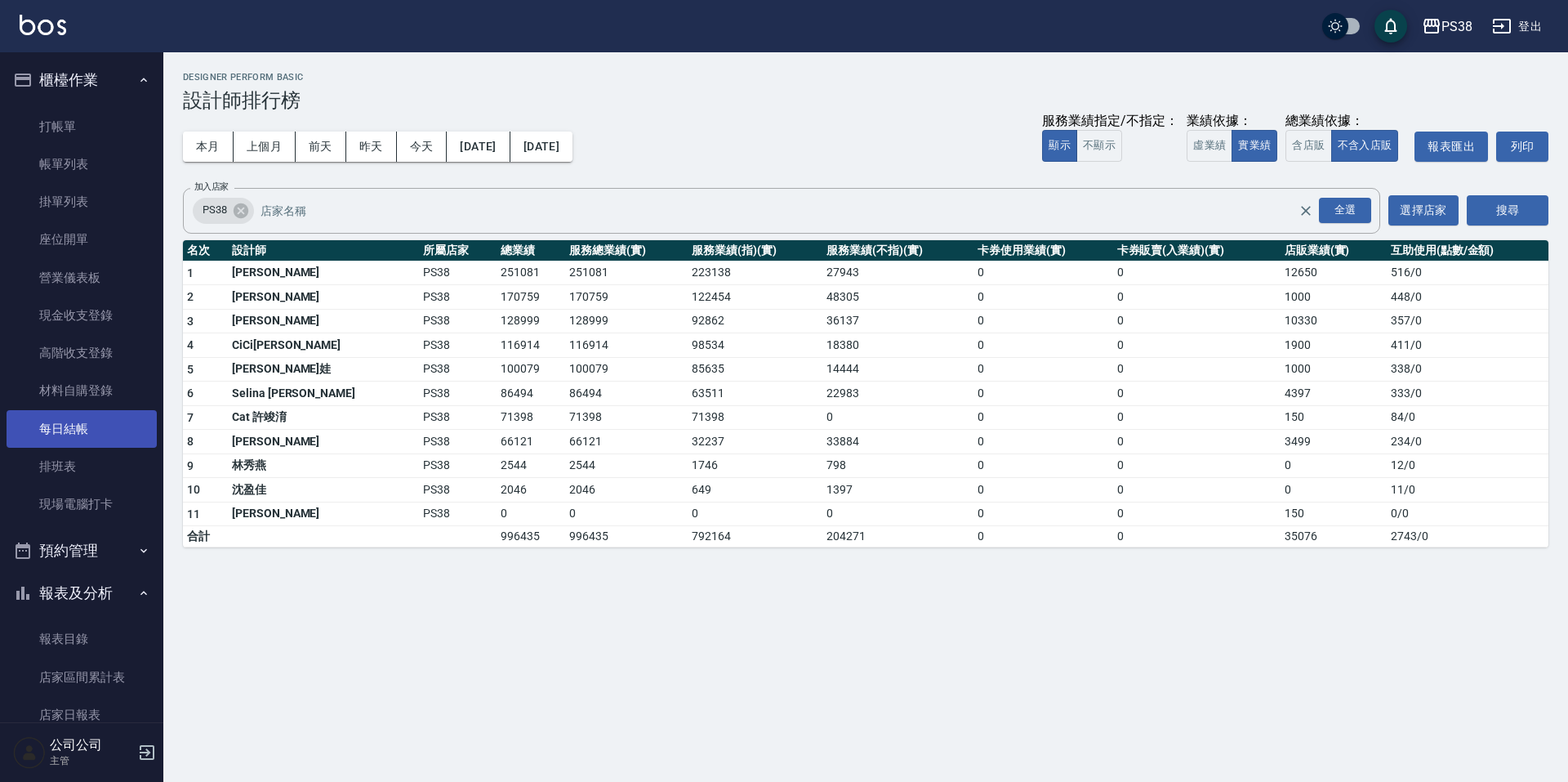
click at [132, 416] on link "每日結帳" at bounding box center [81, 428] width 150 height 38
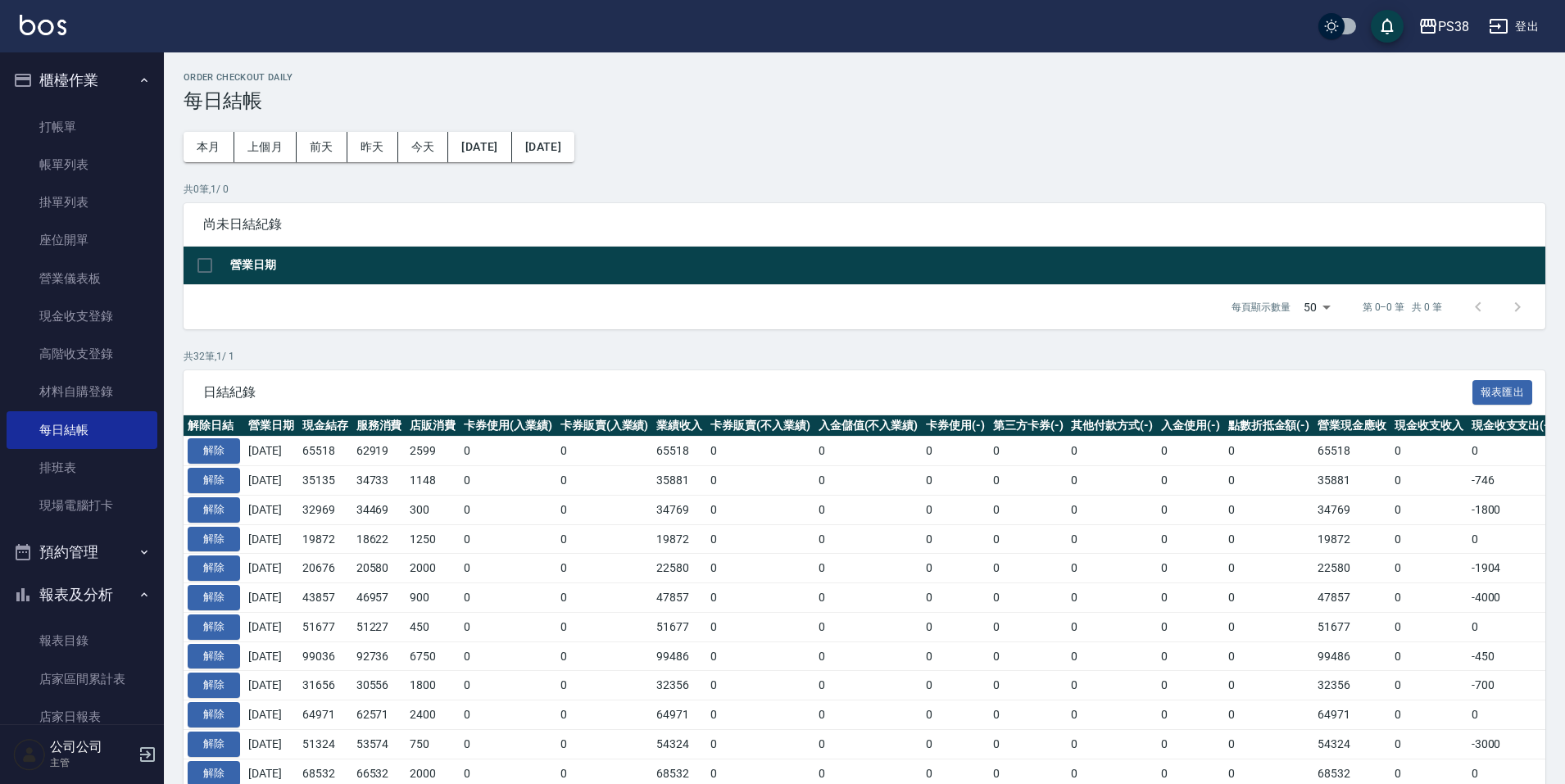
click at [904, 149] on div "Order checkout daily 每日結帳 本月 上個月 前天 昨天 今天 2025/08/20 2025/09/20 共 0 筆, 1 / 0 尚未…" at bounding box center [864, 756] width 1401 height 1408
click at [122, 159] on link "帳單列表" at bounding box center [81, 164] width 151 height 38
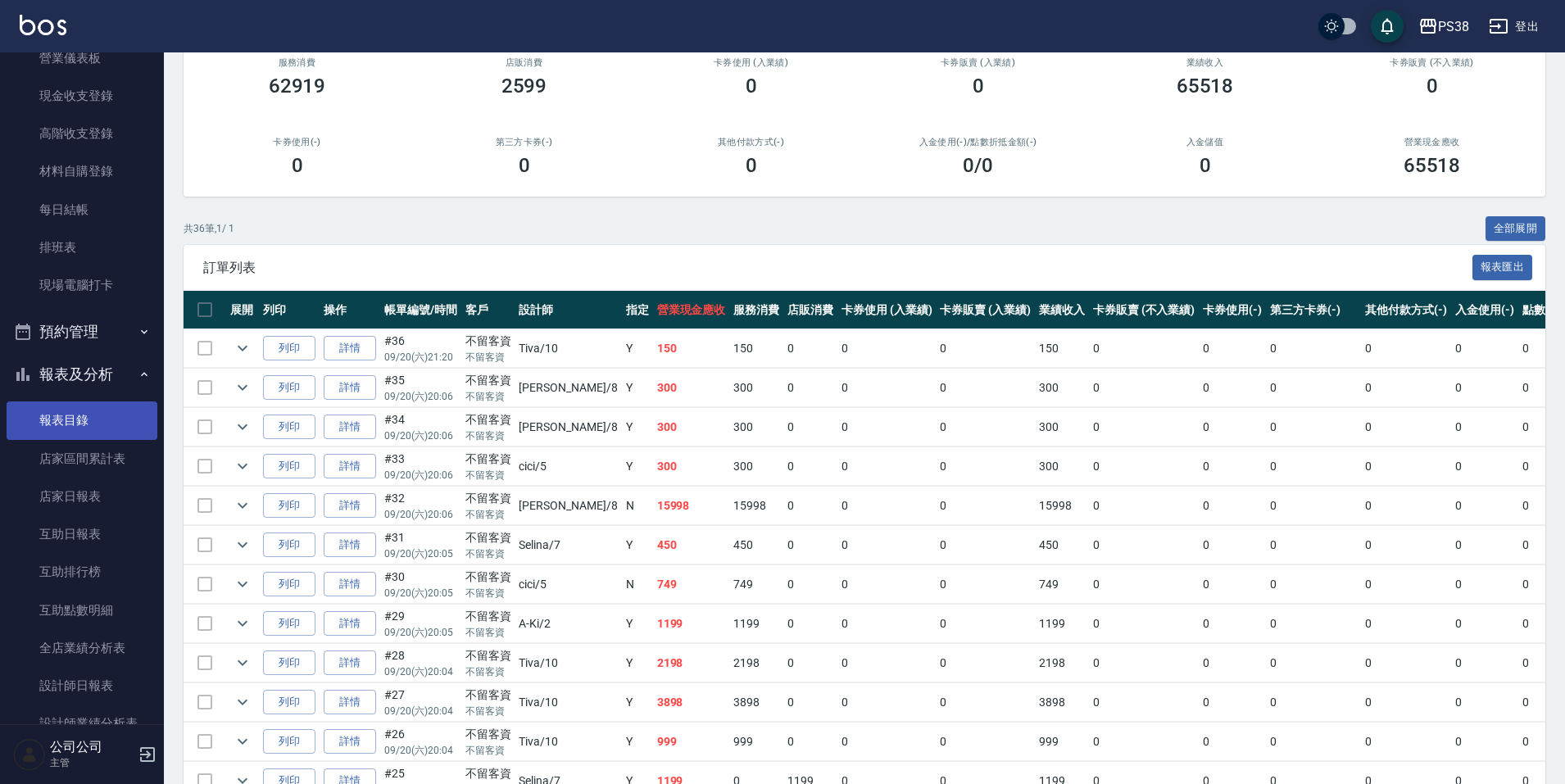
scroll to position [491, 0]
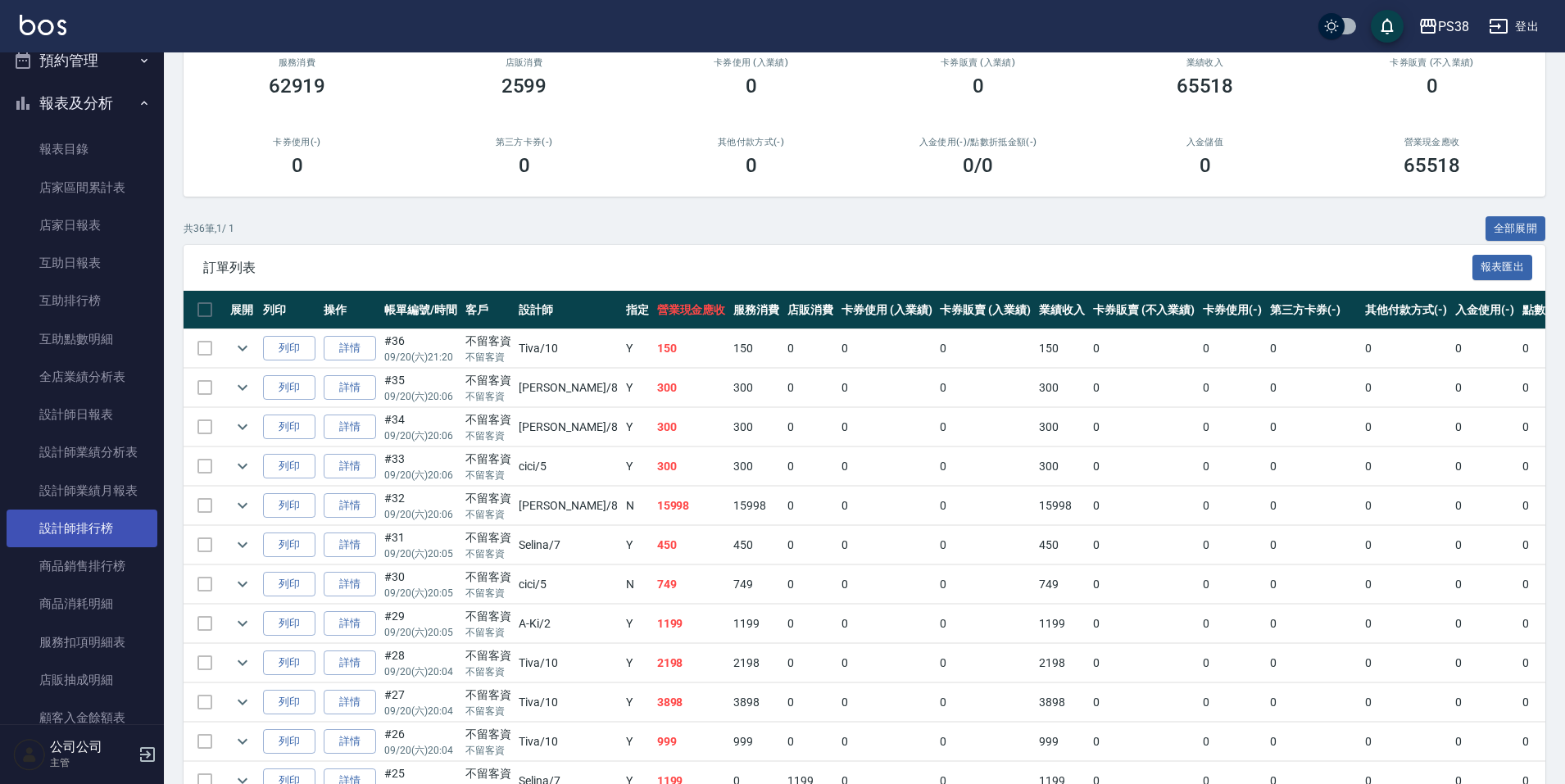
click at [101, 534] on link "設計師排行榜" at bounding box center [81, 528] width 151 height 38
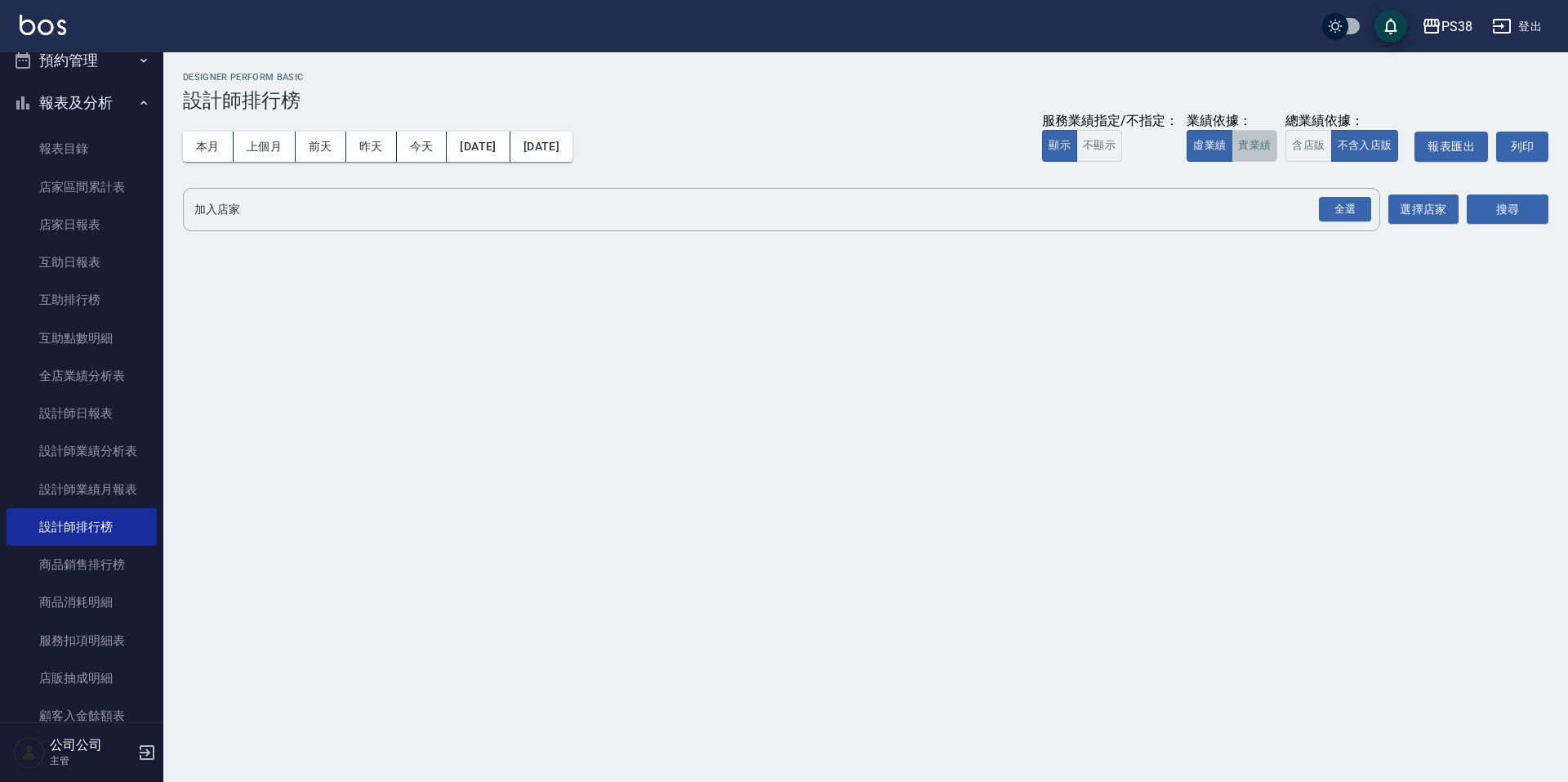
click at [1241, 145] on button "實業績" at bounding box center [1254, 146] width 45 height 31
click at [1352, 212] on div "全選" at bounding box center [1345, 209] width 52 height 25
click at [1504, 215] on button "搜尋" at bounding box center [1509, 210] width 82 height 31
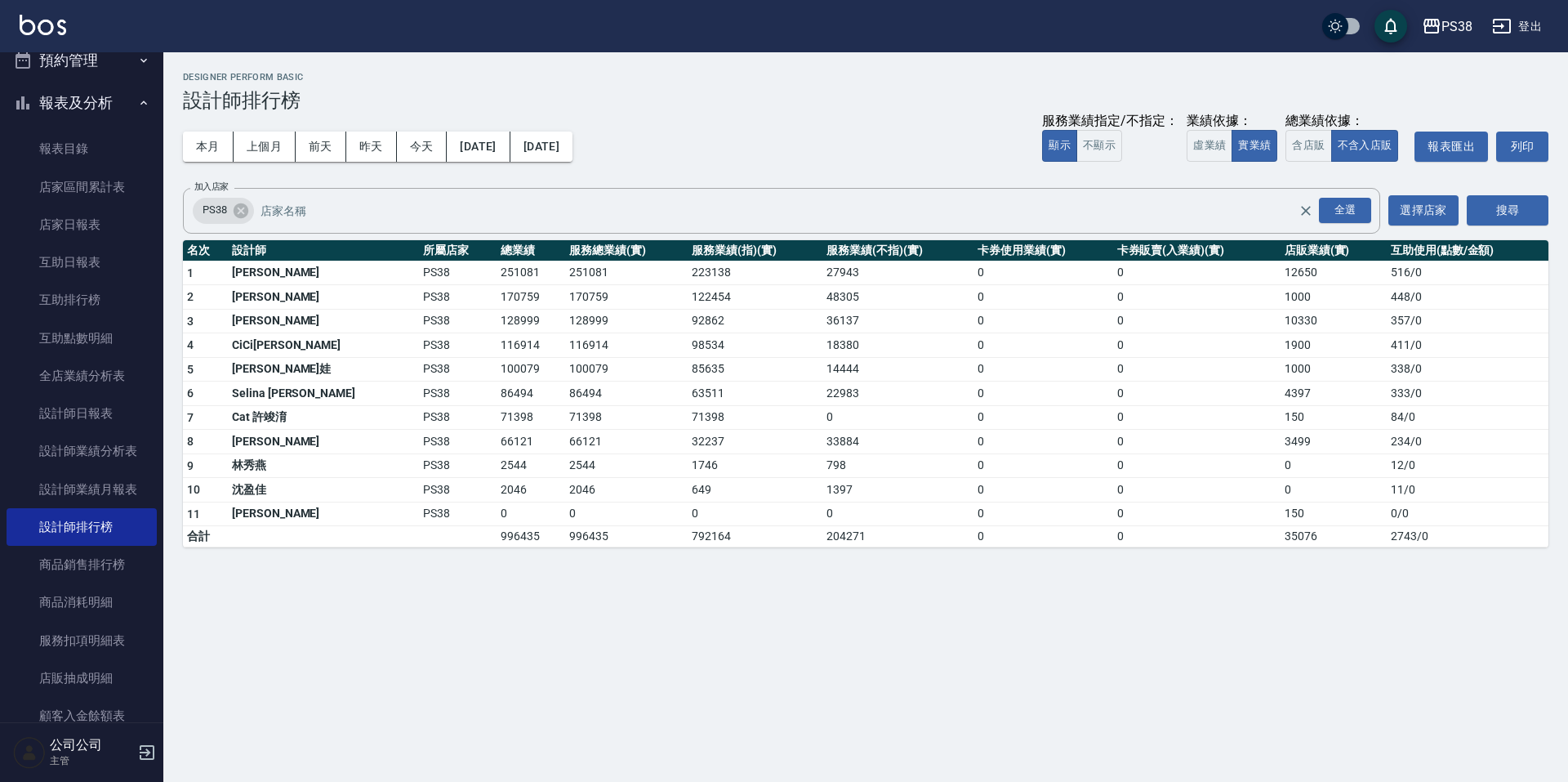
click at [701, 96] on h3 "設計師排行榜" at bounding box center [866, 100] width 1366 height 23
click at [217, 151] on button "本月" at bounding box center [208, 147] width 51 height 31
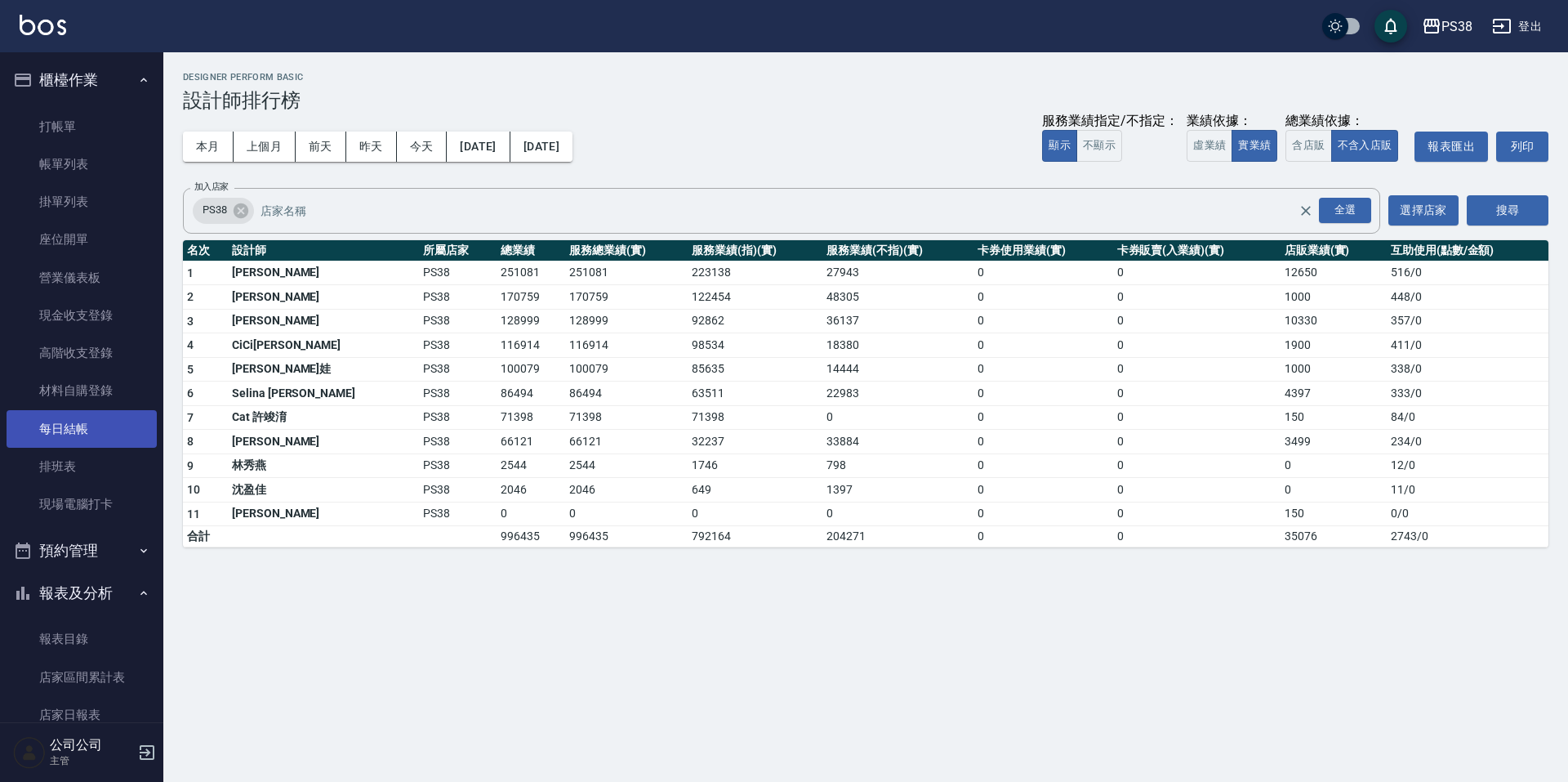
click at [100, 425] on link "每日結帳" at bounding box center [81, 428] width 150 height 38
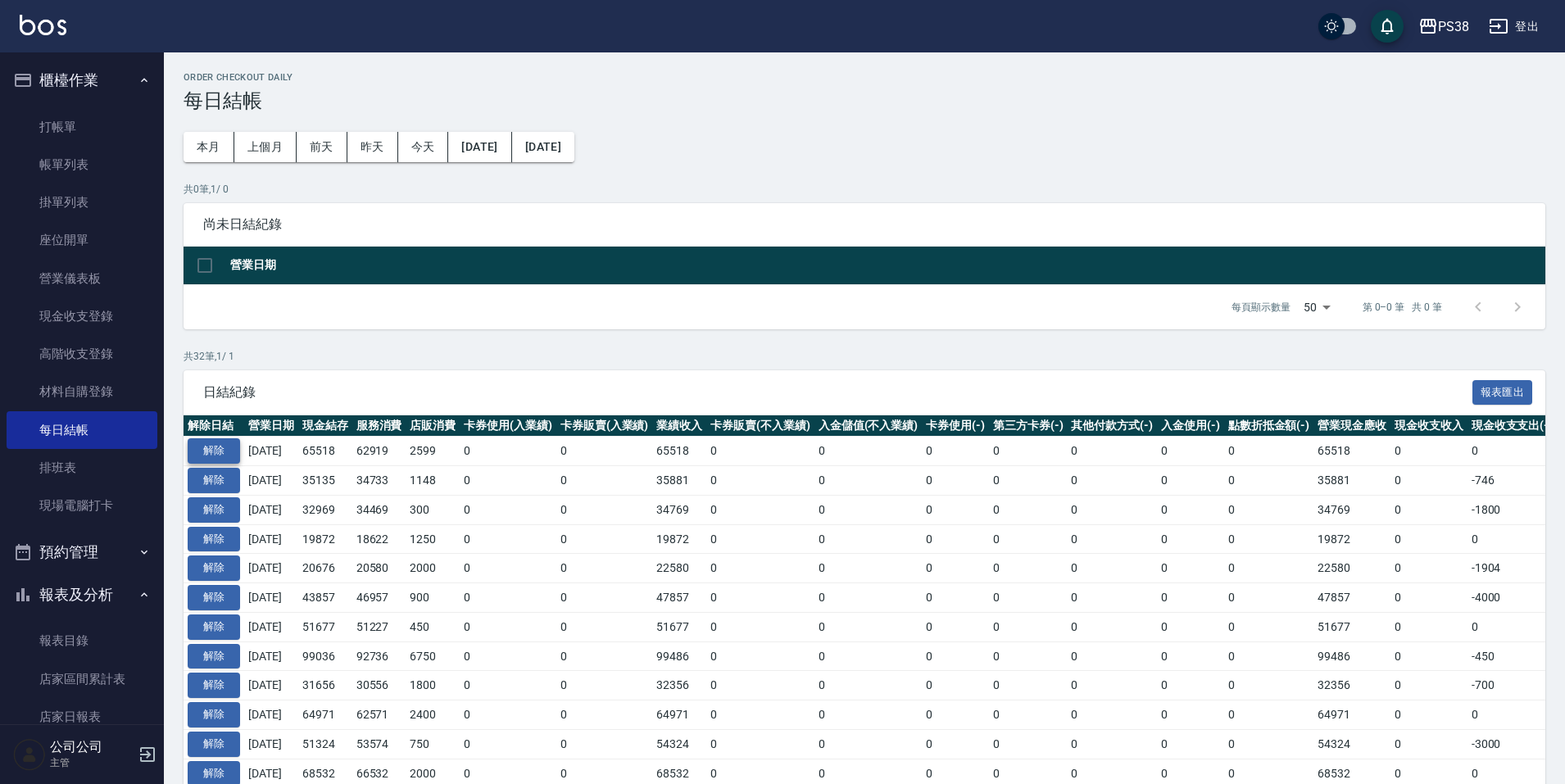
click at [227, 453] on button "解除" at bounding box center [214, 450] width 53 height 25
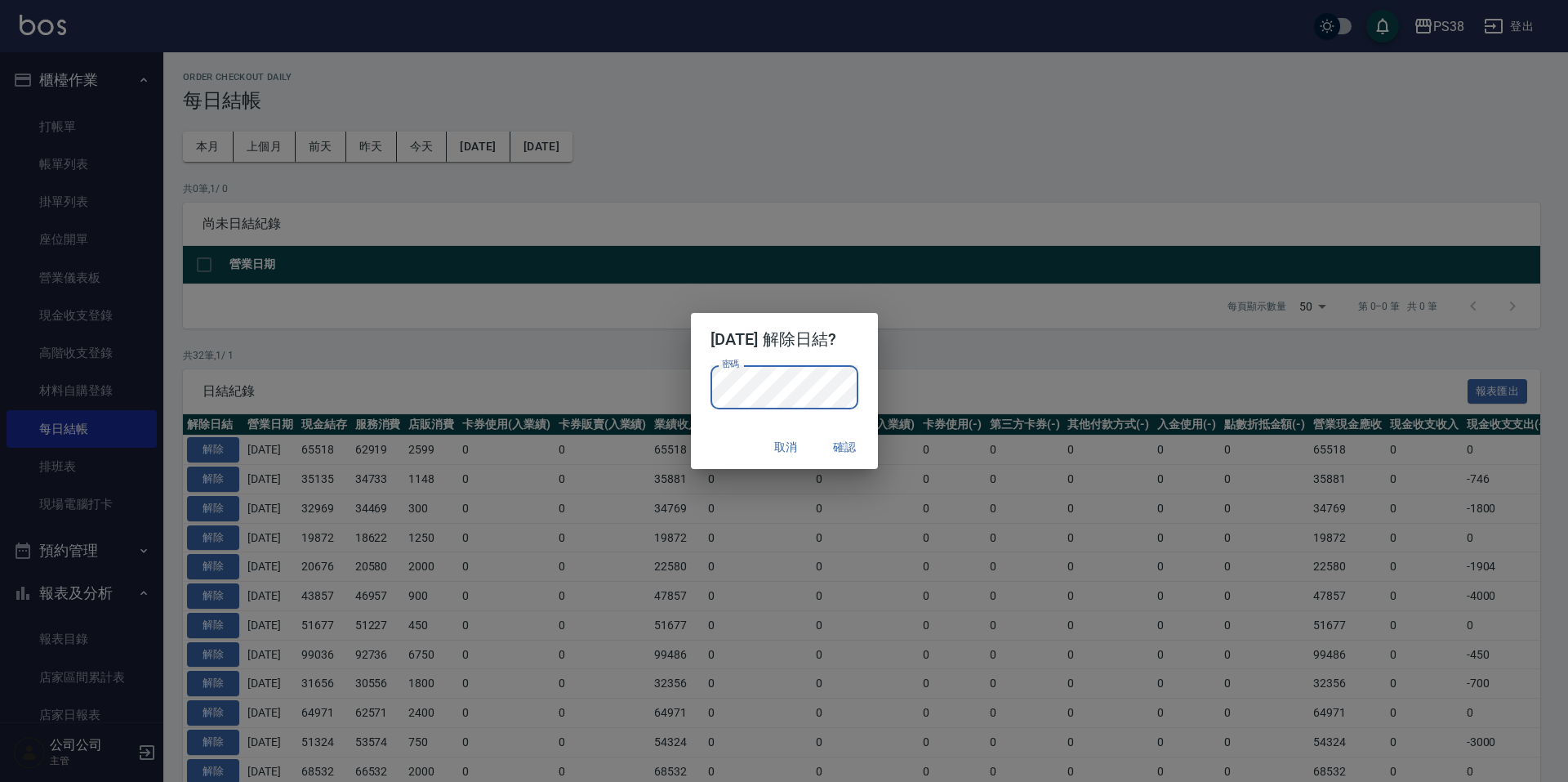
click at [839, 440] on button "確認" at bounding box center [846, 447] width 52 height 31
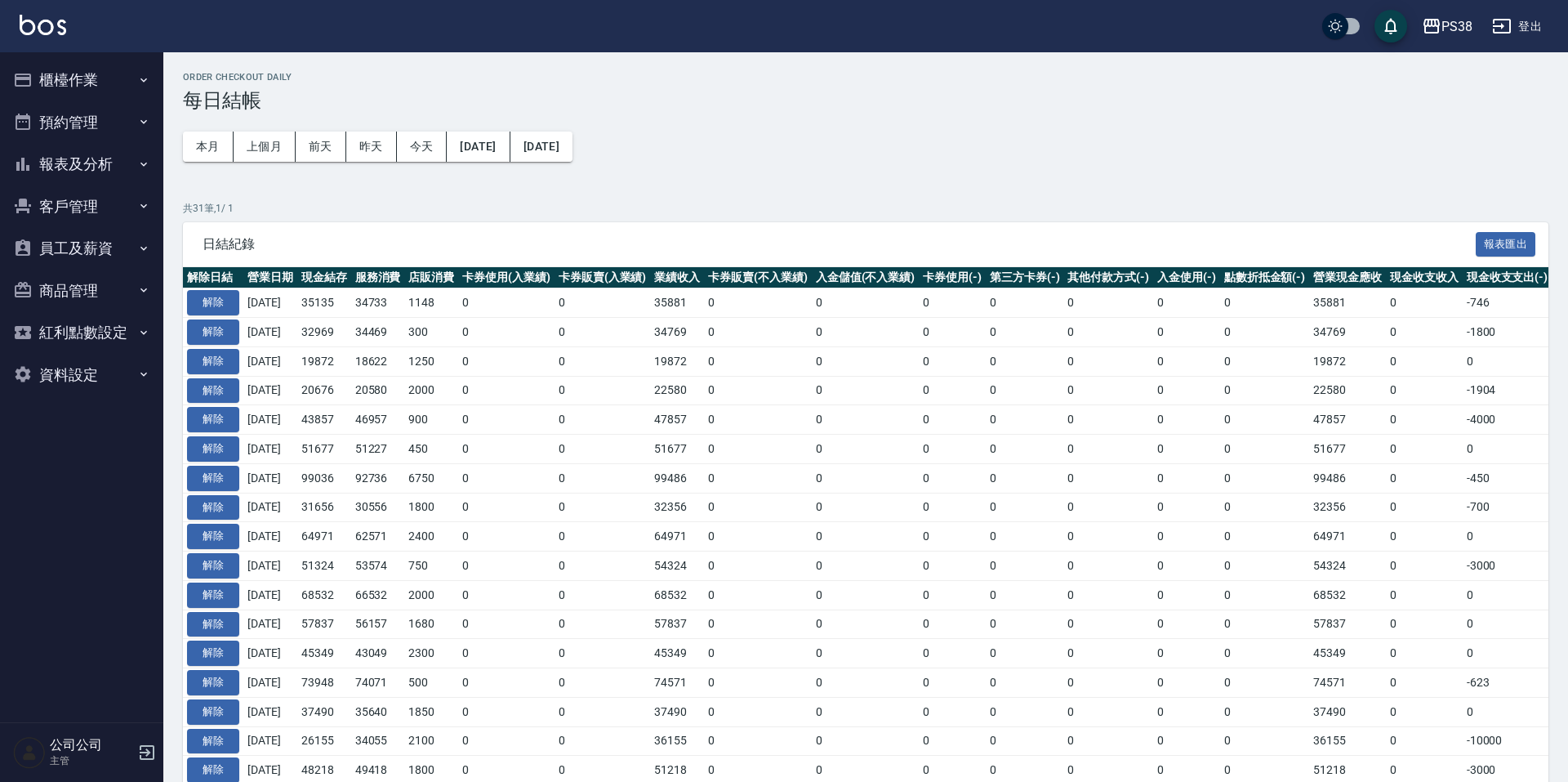
click at [114, 70] on button "櫃檯作業" at bounding box center [81, 80] width 150 height 43
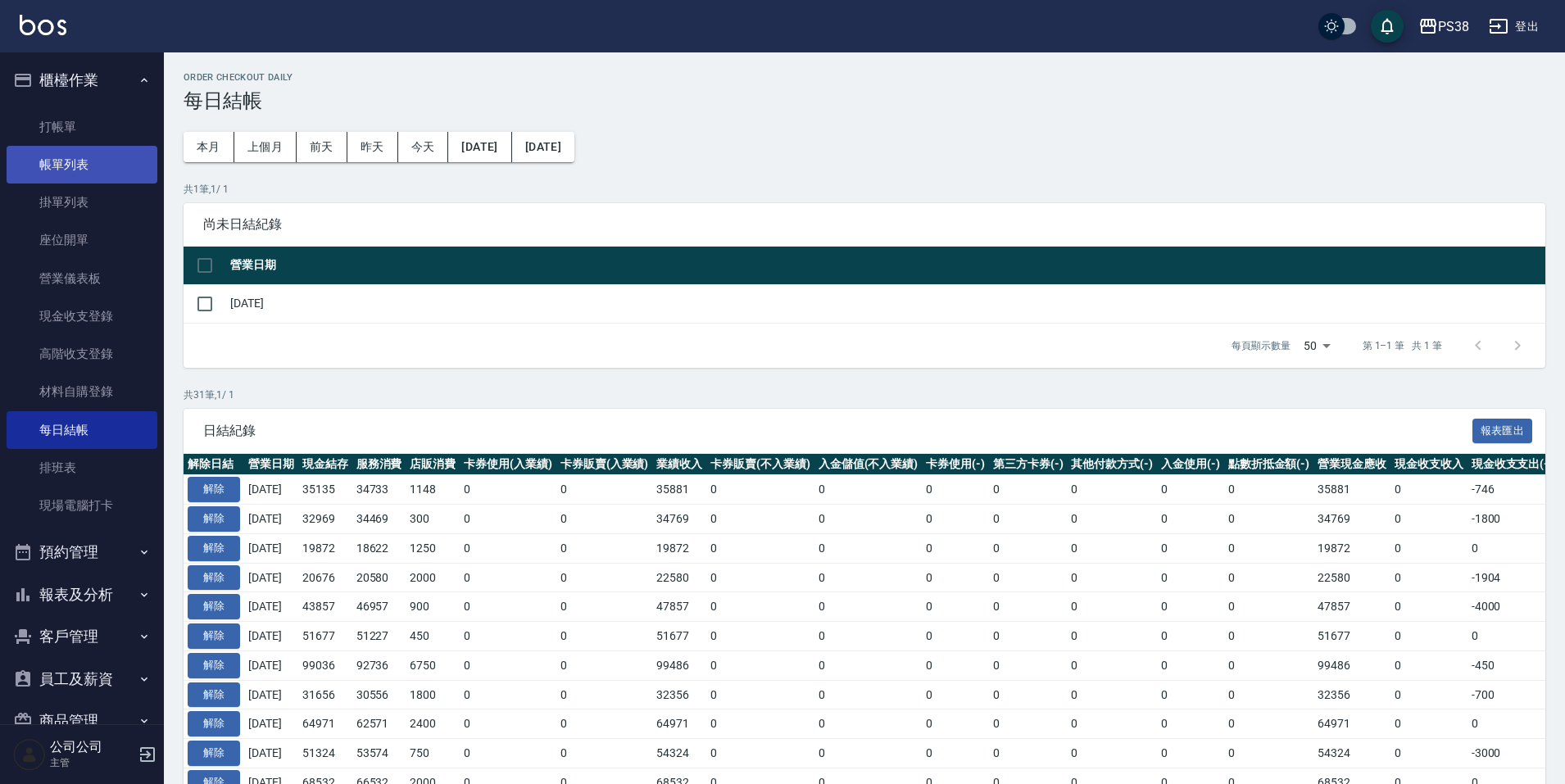
click at [113, 154] on link "帳單列表" at bounding box center [81, 164] width 151 height 38
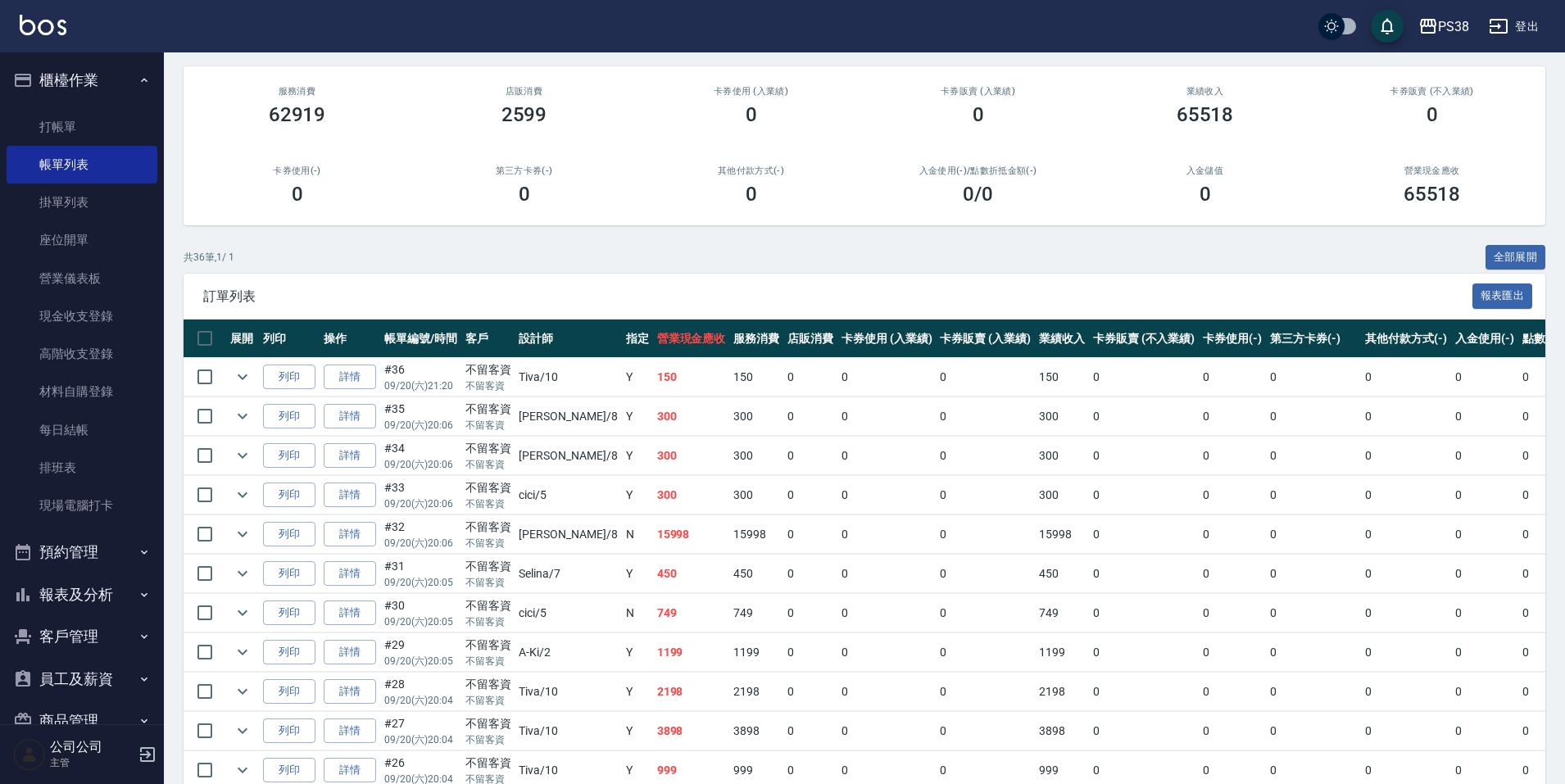
scroll to position [164, 0]
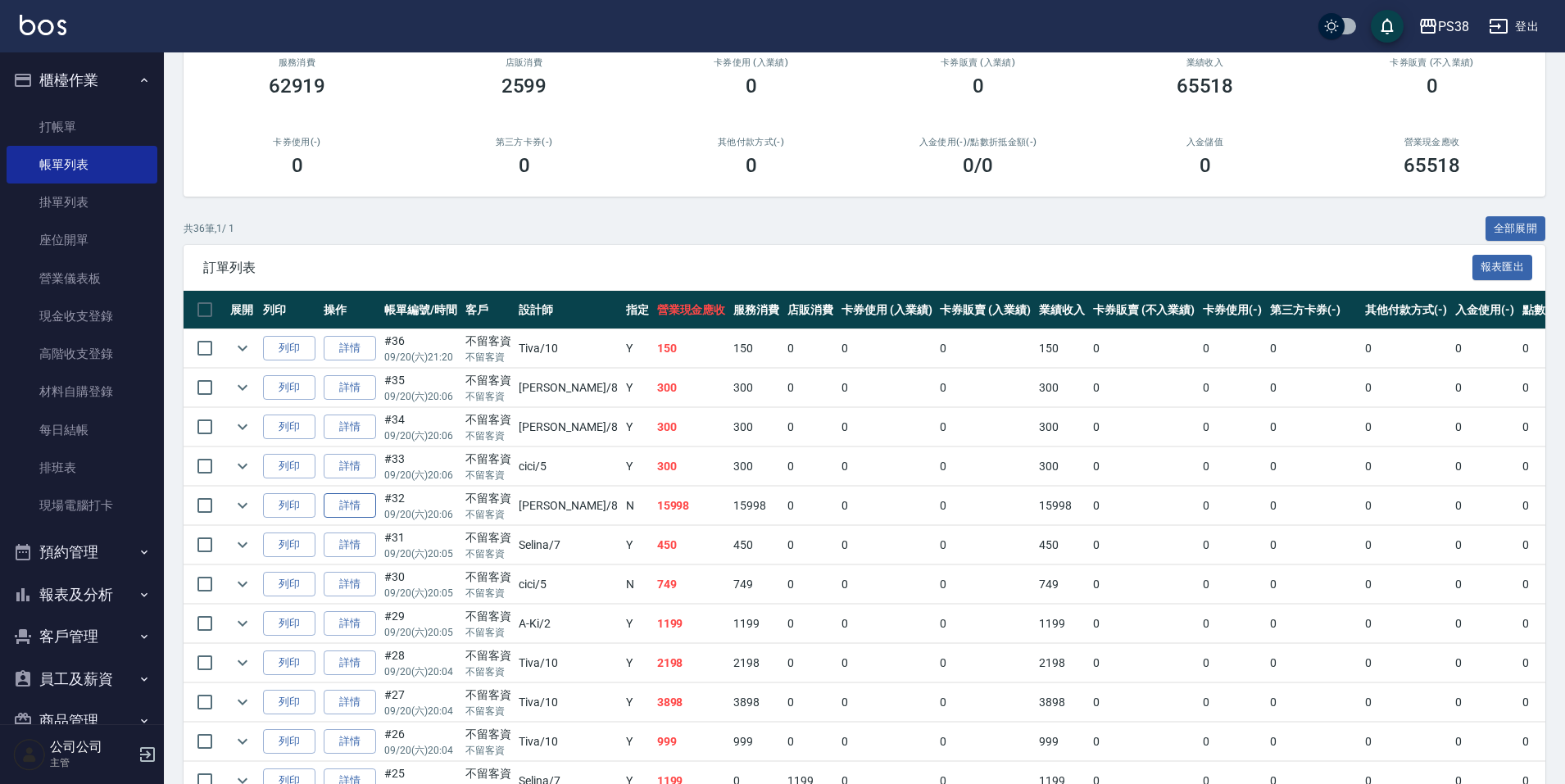
click at [356, 512] on link "詳情" at bounding box center [350, 505] width 53 height 25
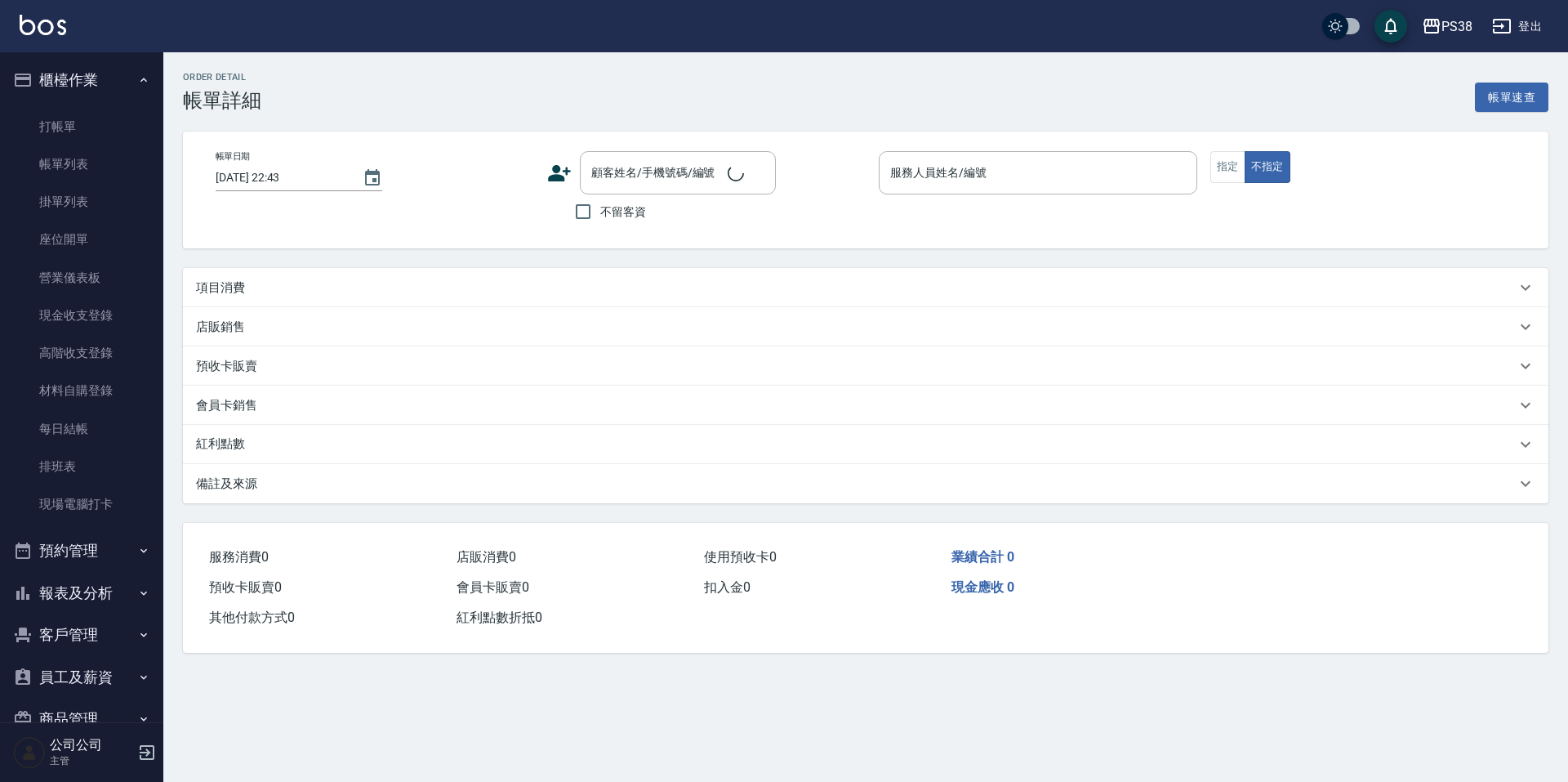
type input "[DATE] 20:06"
checkbox input "true"
type input "mika-8"
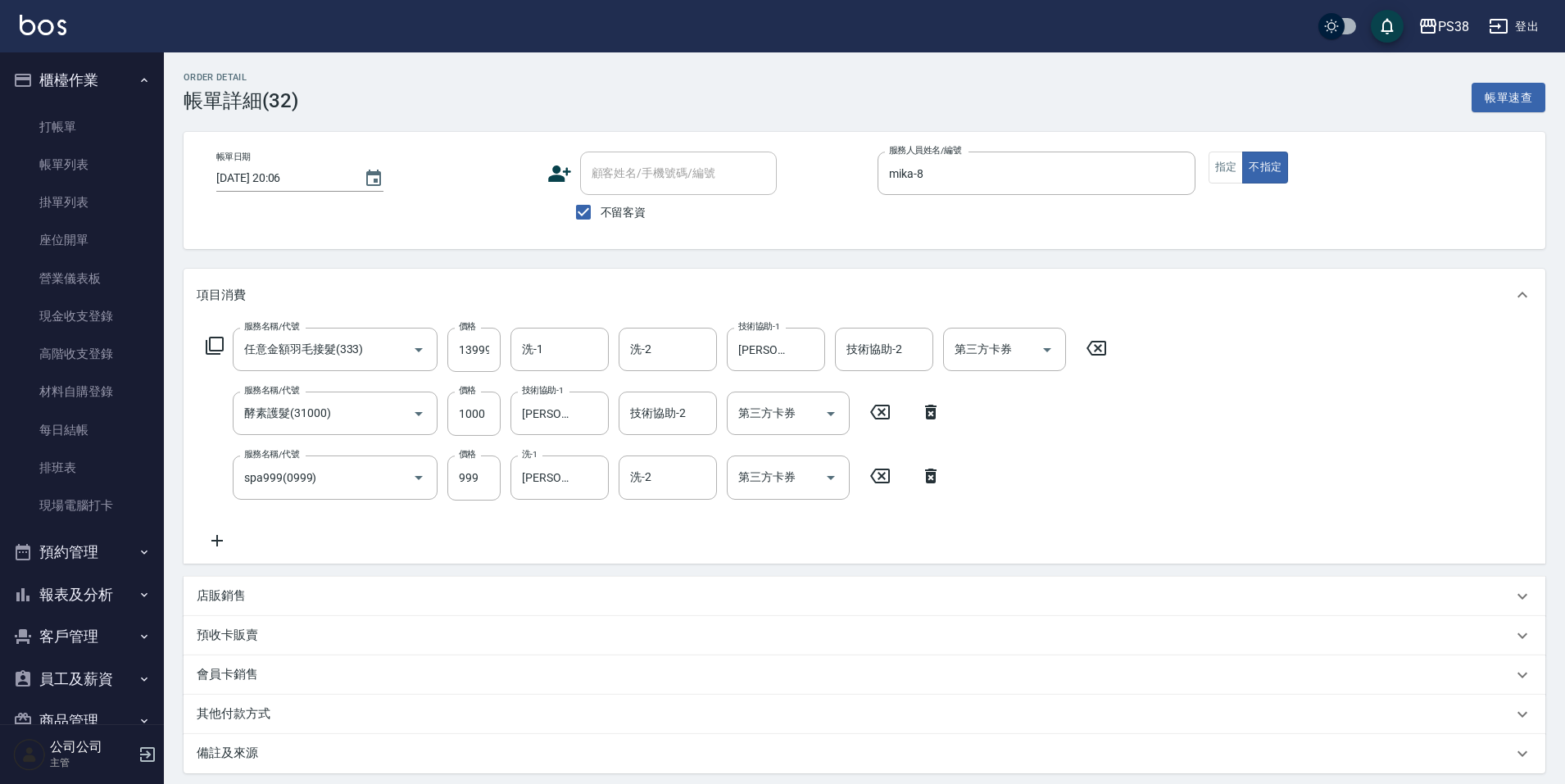
scroll to position [164, 0]
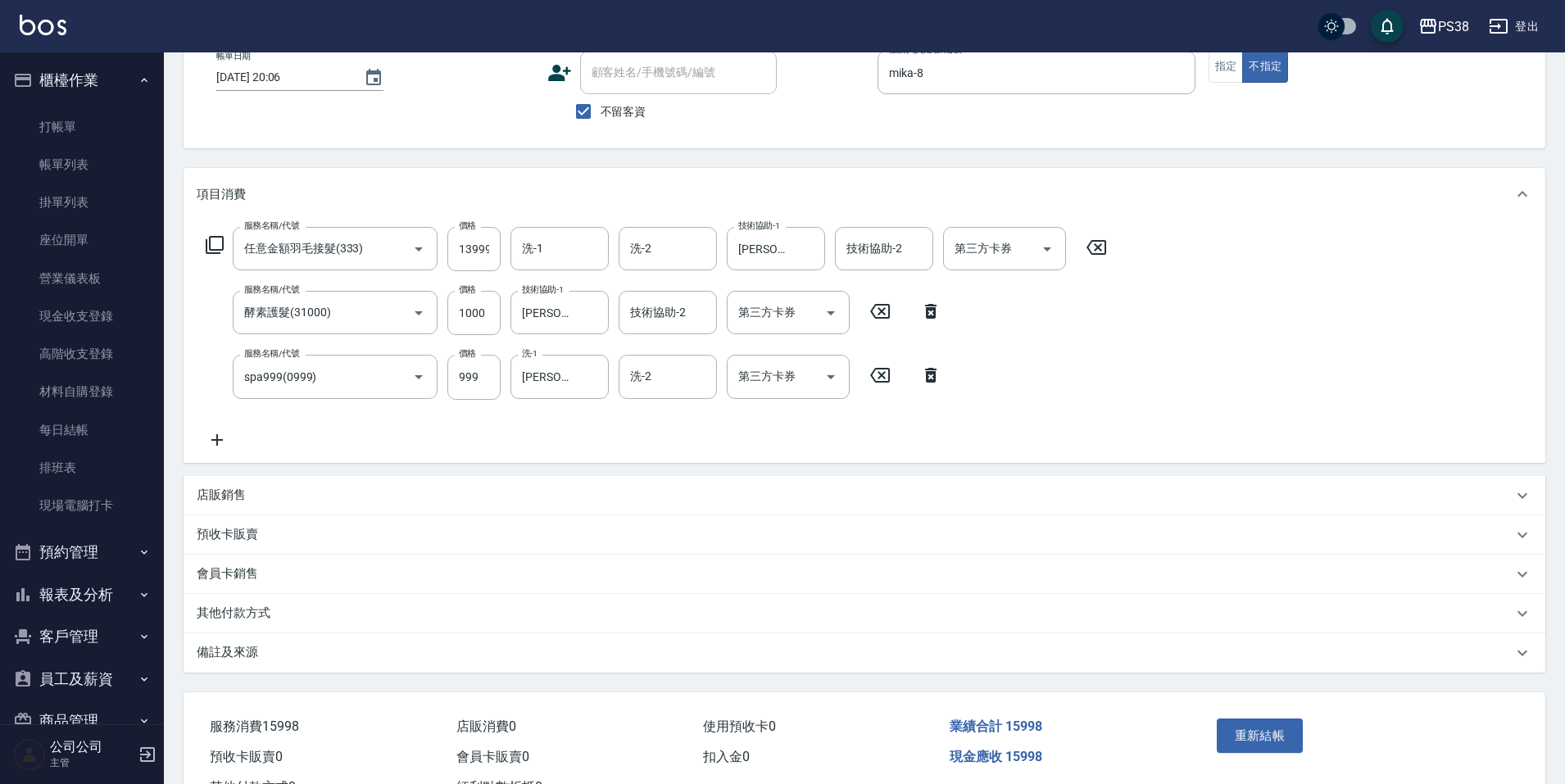
type input "任意金額羽毛接髮(333)"
type input "酵素護髮(31000)"
type input "spa999(0999)"
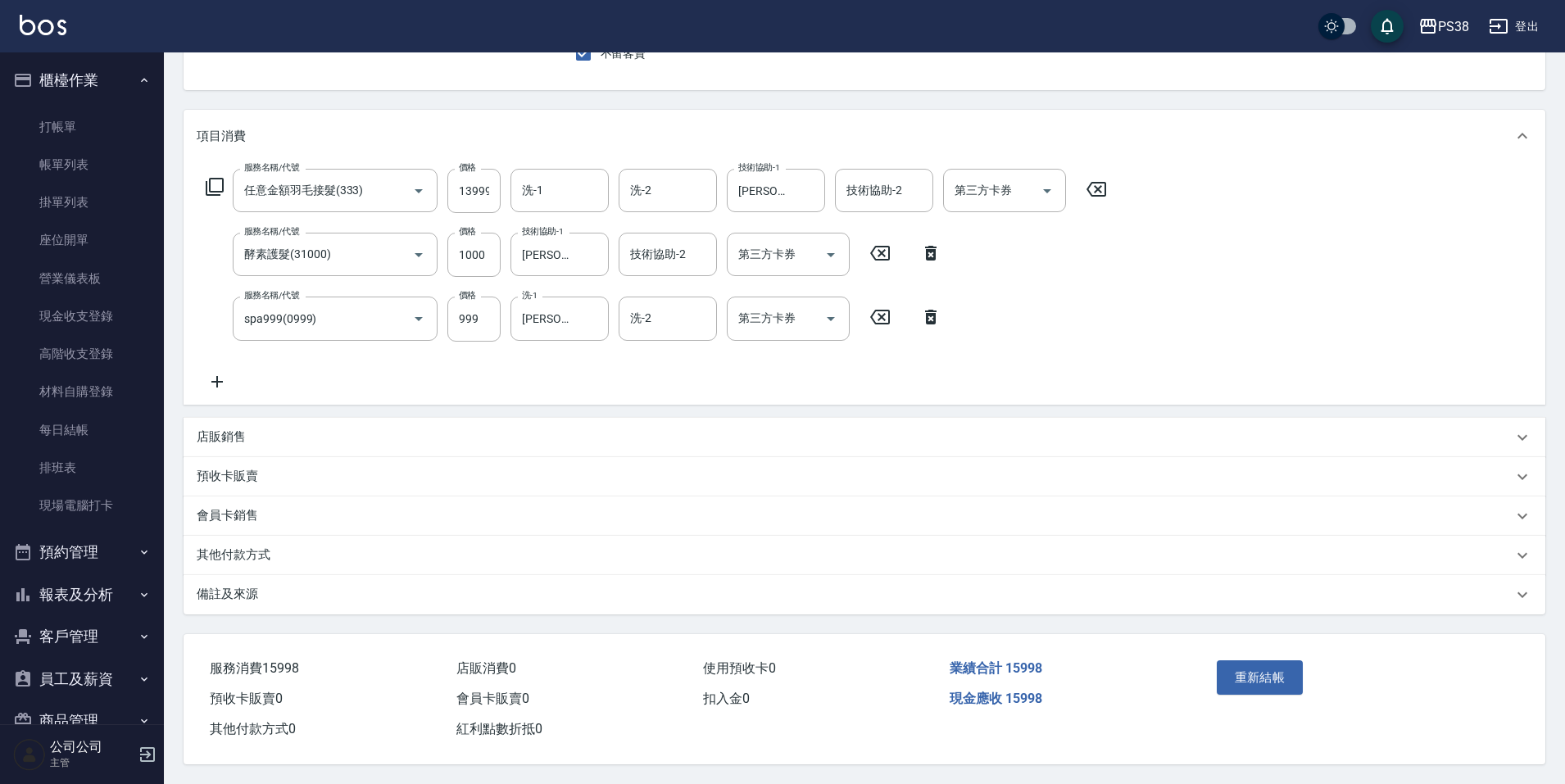
click at [241, 434] on p "店販銷售" at bounding box center [221, 437] width 49 height 18
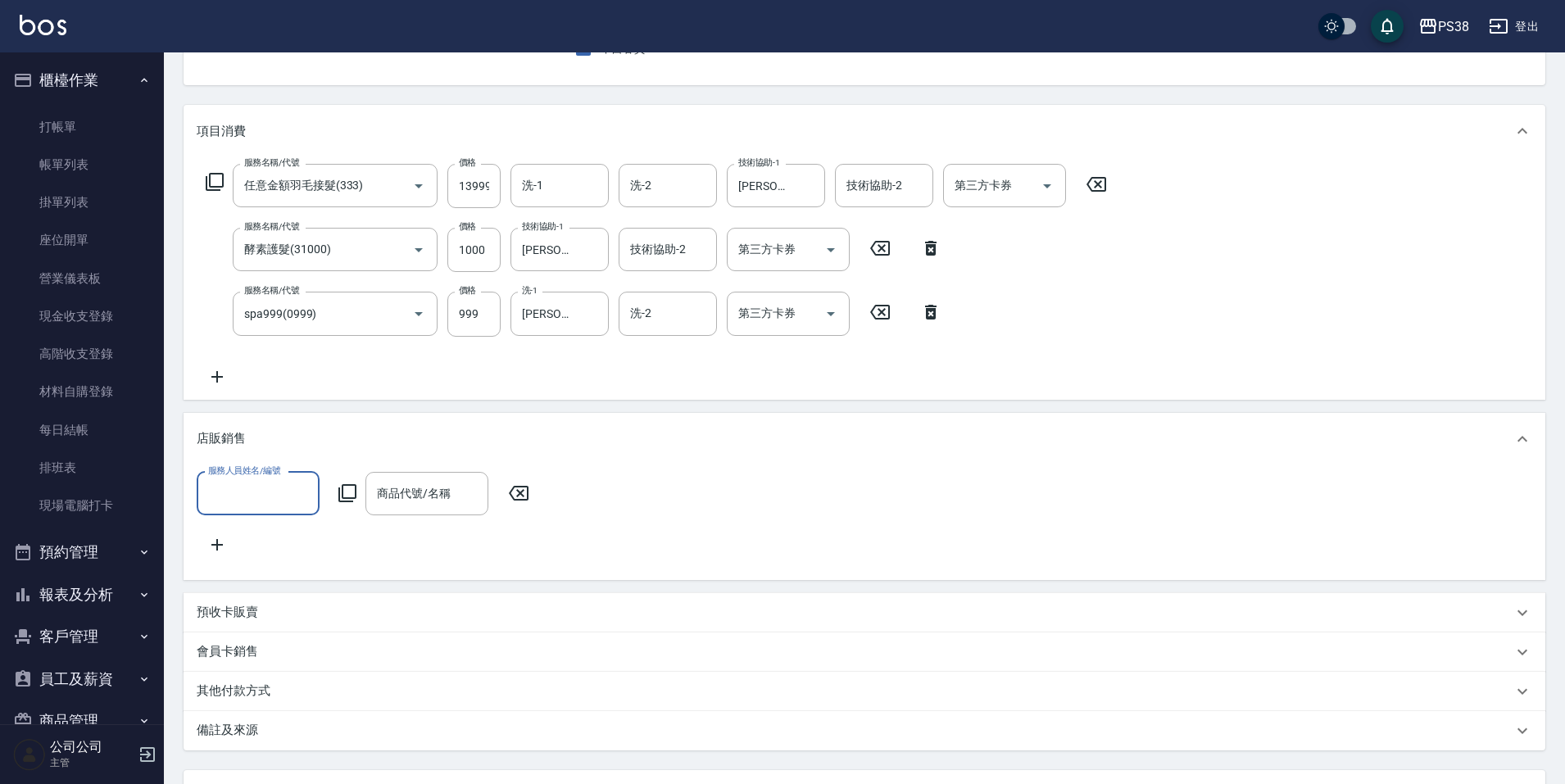
scroll to position [0, 0]
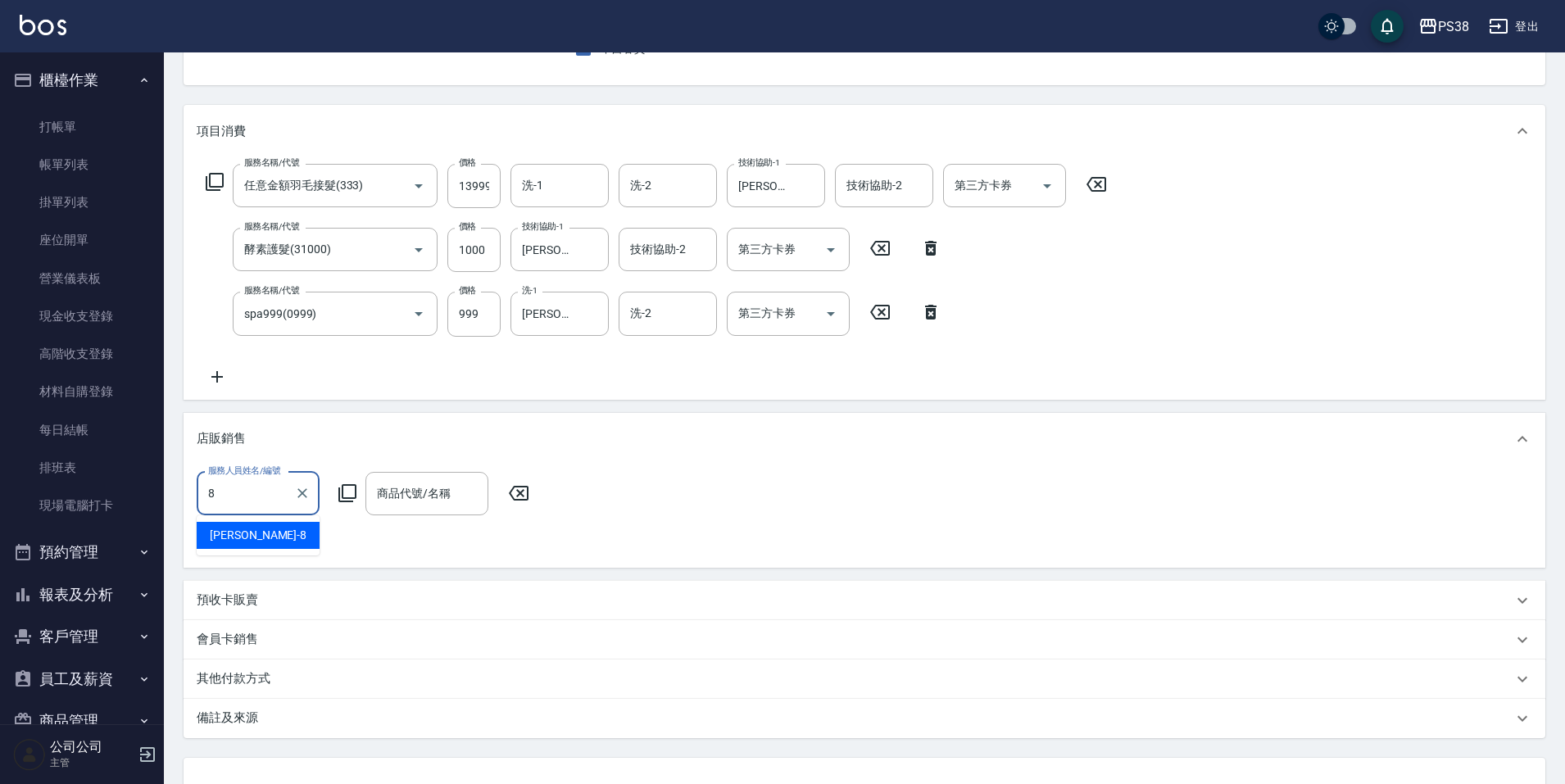
type input "mika-8"
click at [438, 493] on input "商品代號/名稱" at bounding box center [426, 493] width 108 height 29
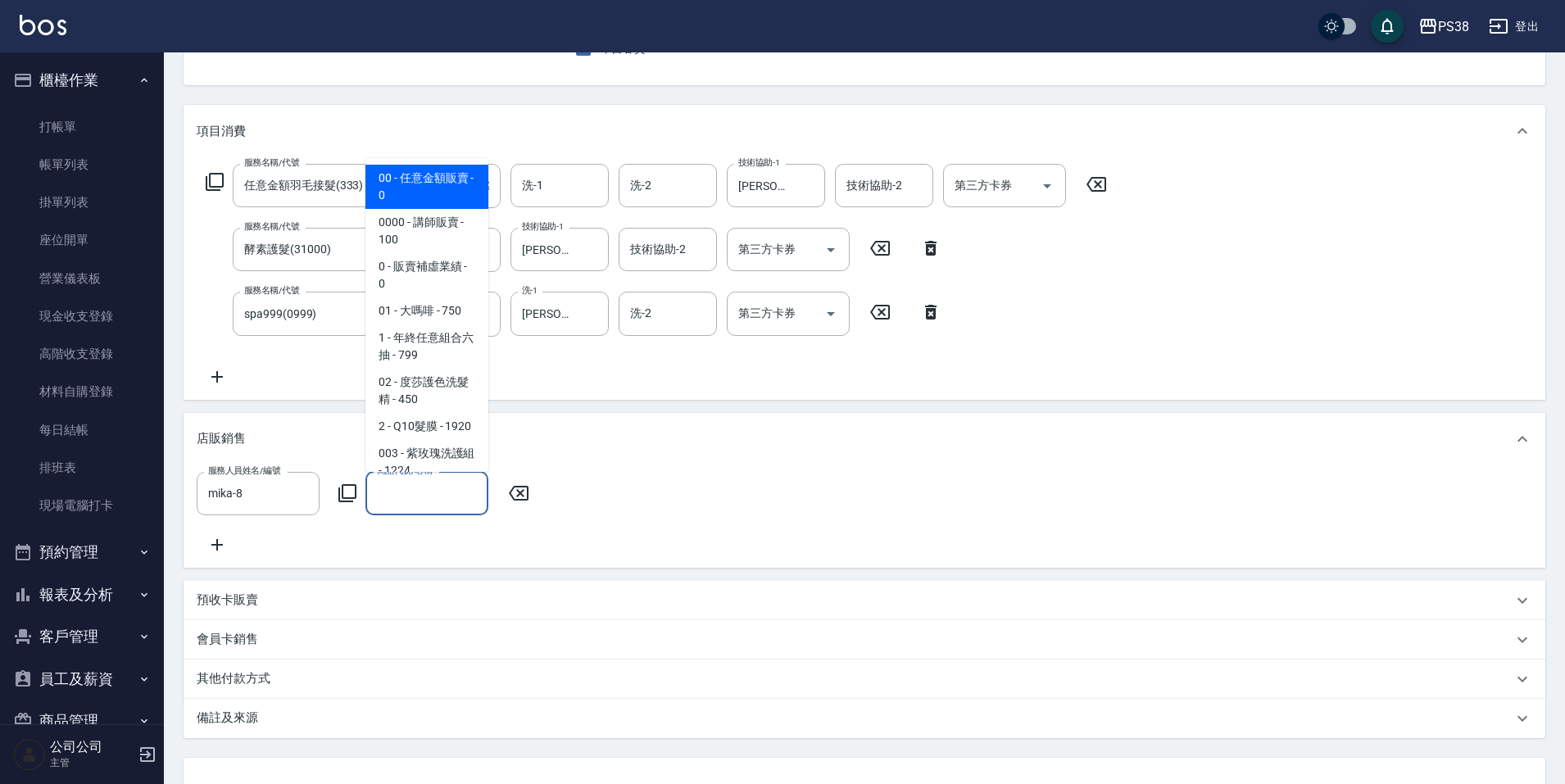
click at [431, 205] on span "00 - 任意金額販賣 - 0" at bounding box center [427, 187] width 123 height 44
type input "任意金額販賣"
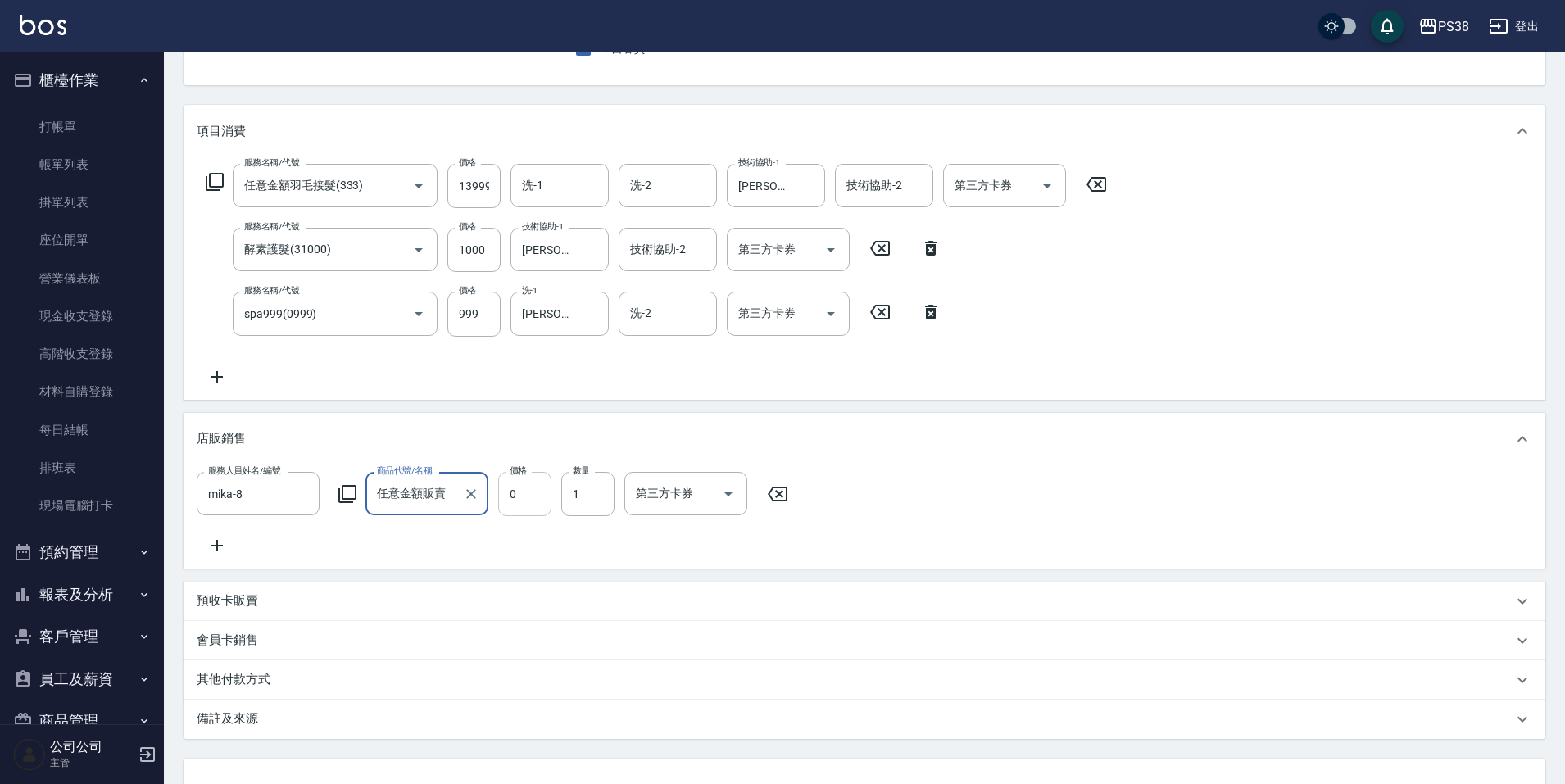
click at [542, 495] on input "0" at bounding box center [525, 494] width 53 height 44
type input "150"
click at [543, 542] on div "服務人員姓名/編號 mika-8 服務人員姓名/編號 商品代號/名稱 任意金額販賣 商品代號/名稱 價格 150 價格 數量 1 數量 第三方卡券 第三方卡券" at bounding box center [864, 513] width 1335 height 83
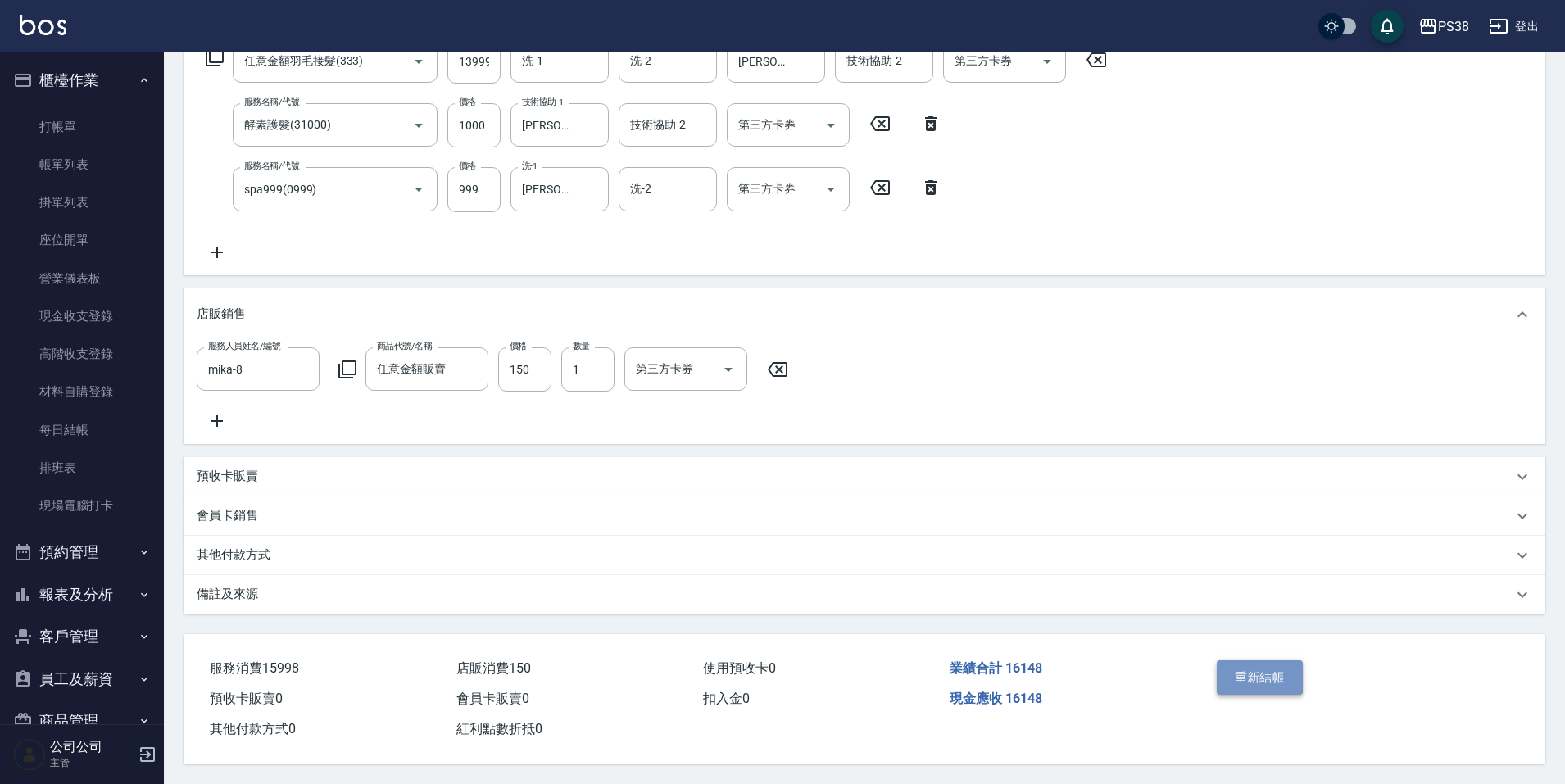
click at [1258, 681] on button "重新結帳" at bounding box center [1260, 677] width 87 height 34
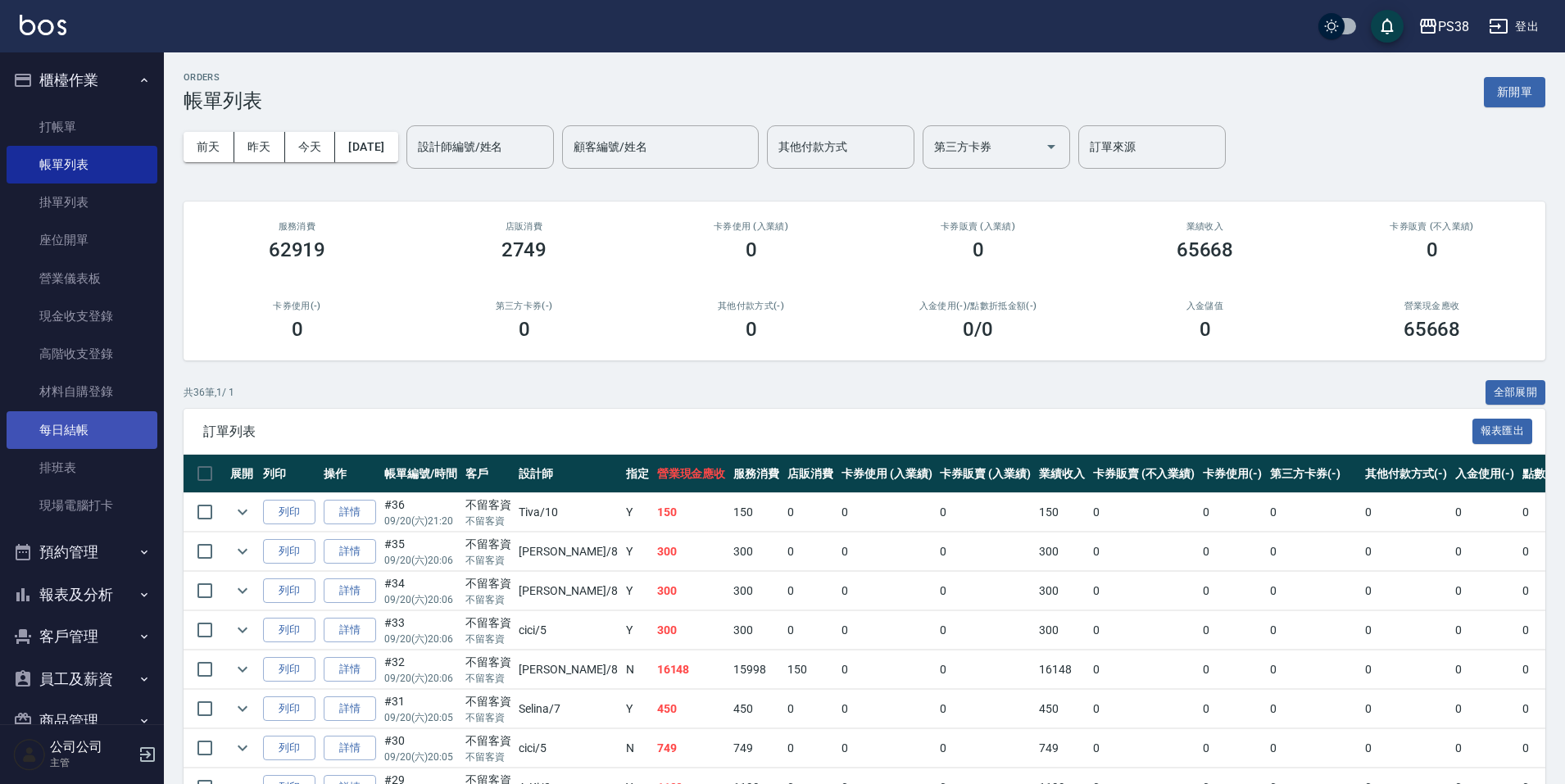
click at [60, 419] on link "每日結帳" at bounding box center [81, 429] width 151 height 38
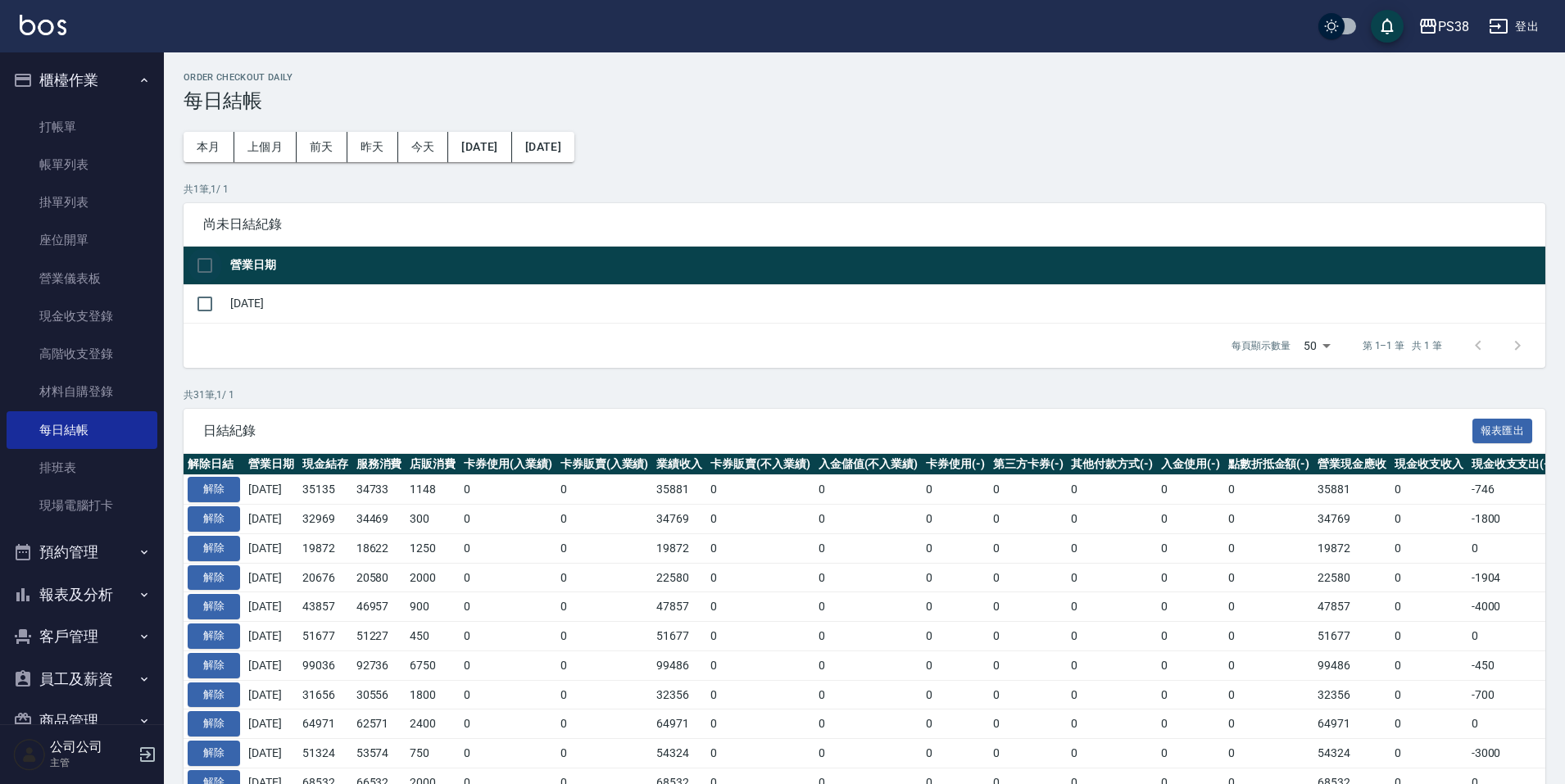
drag, startPoint x: 202, startPoint y: 249, endPoint x: 209, endPoint y: 255, distance: 9.2
click at [202, 249] on input "checkbox" at bounding box center [204, 265] width 34 height 34
checkbox input "true"
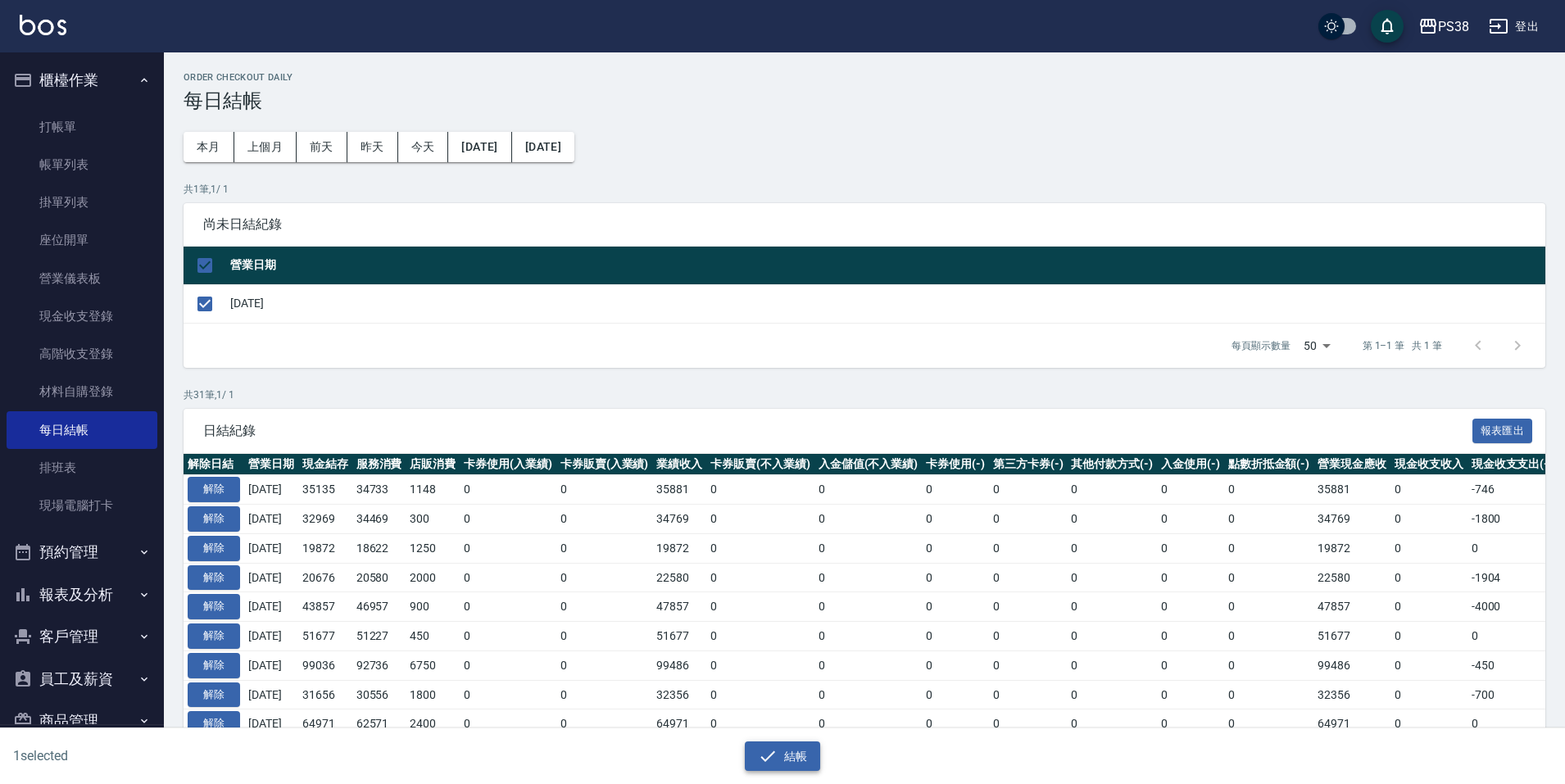
click at [775, 754] on icon "button" at bounding box center [768, 756] width 19 height 19
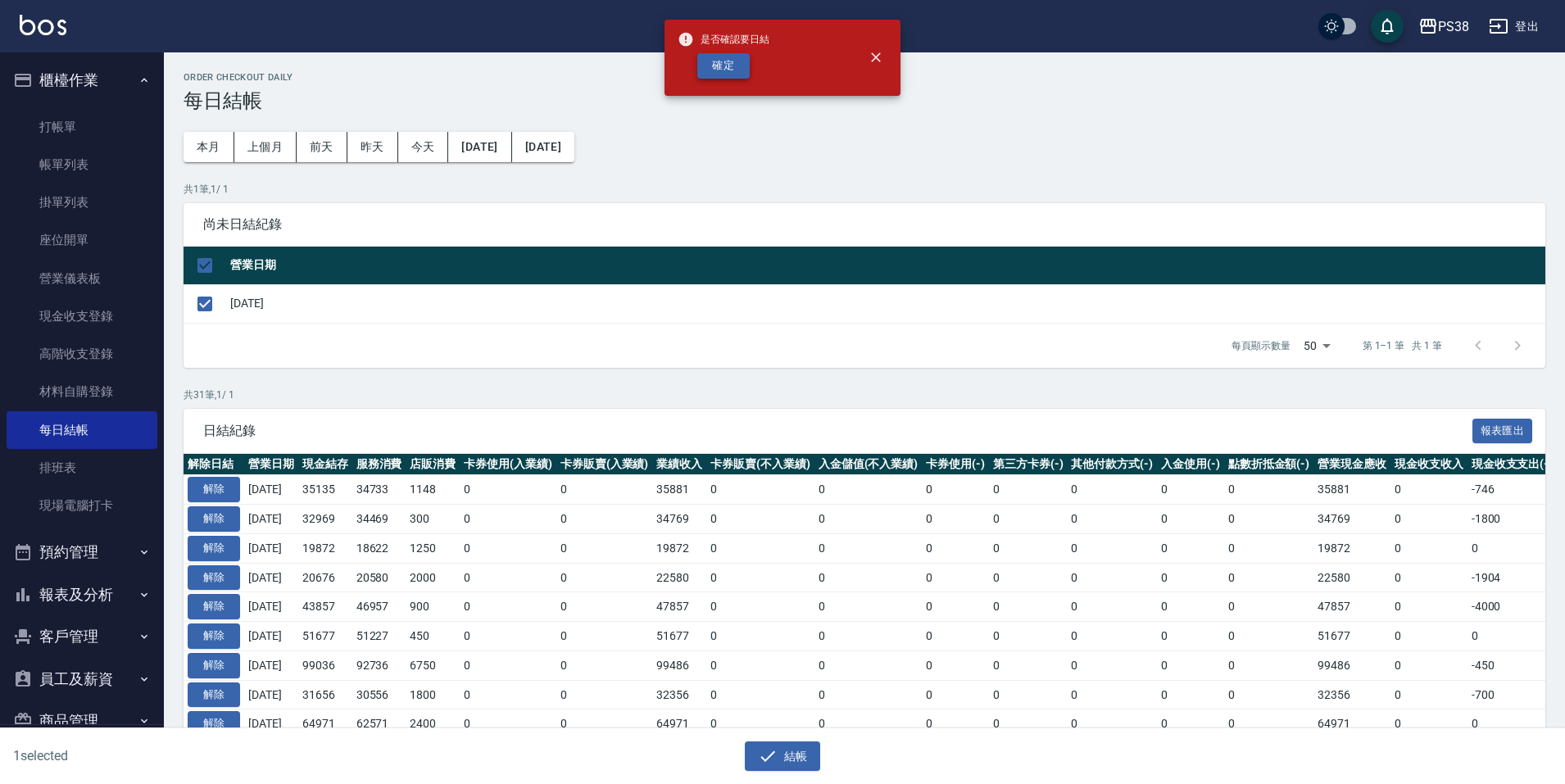
click at [713, 72] on button "確定" at bounding box center [724, 66] width 53 height 25
checkbox input "false"
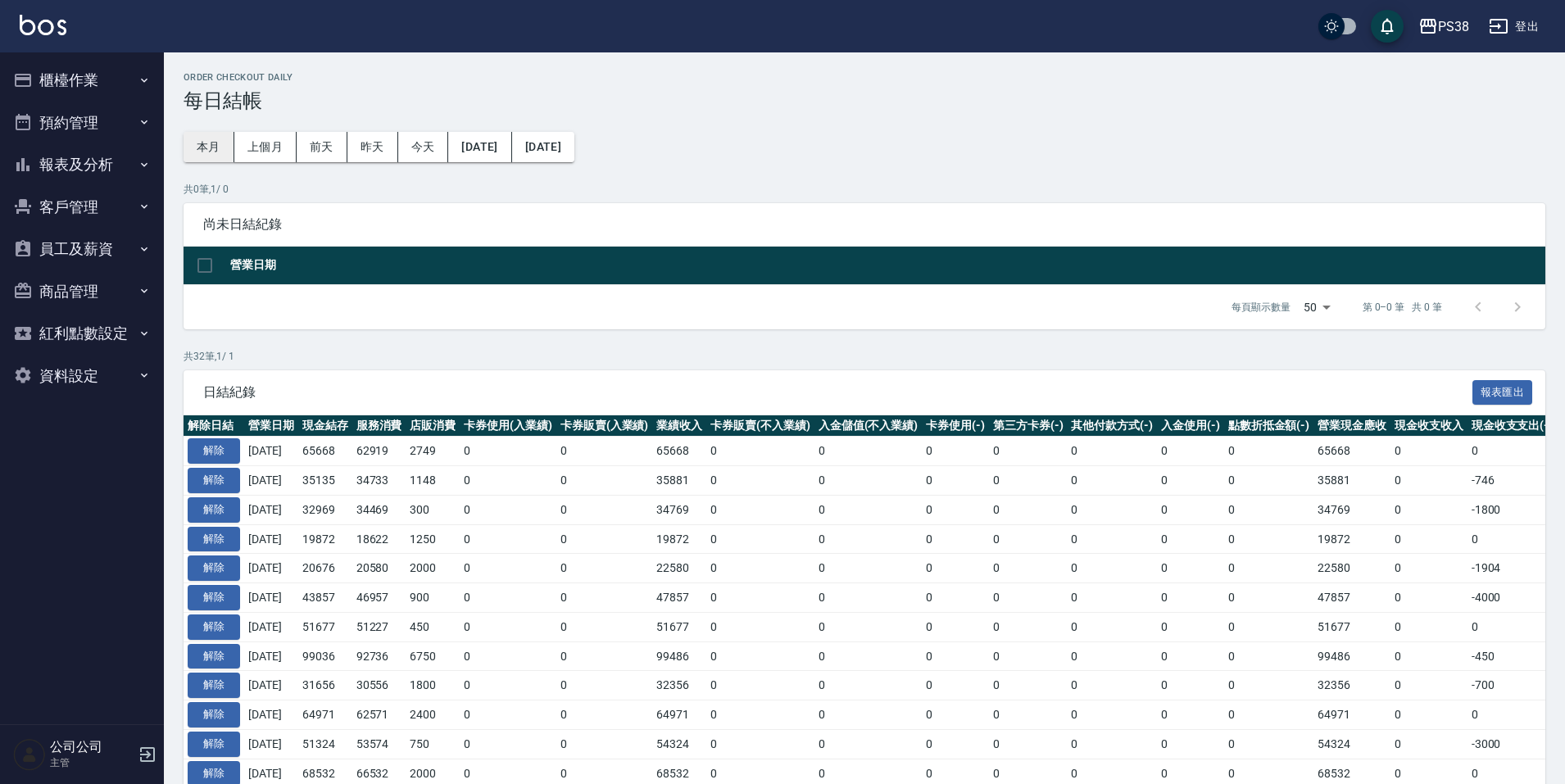
click at [192, 151] on button "本月" at bounding box center [209, 147] width 51 height 31
click at [104, 172] on button "報表及分析" at bounding box center [81, 165] width 151 height 43
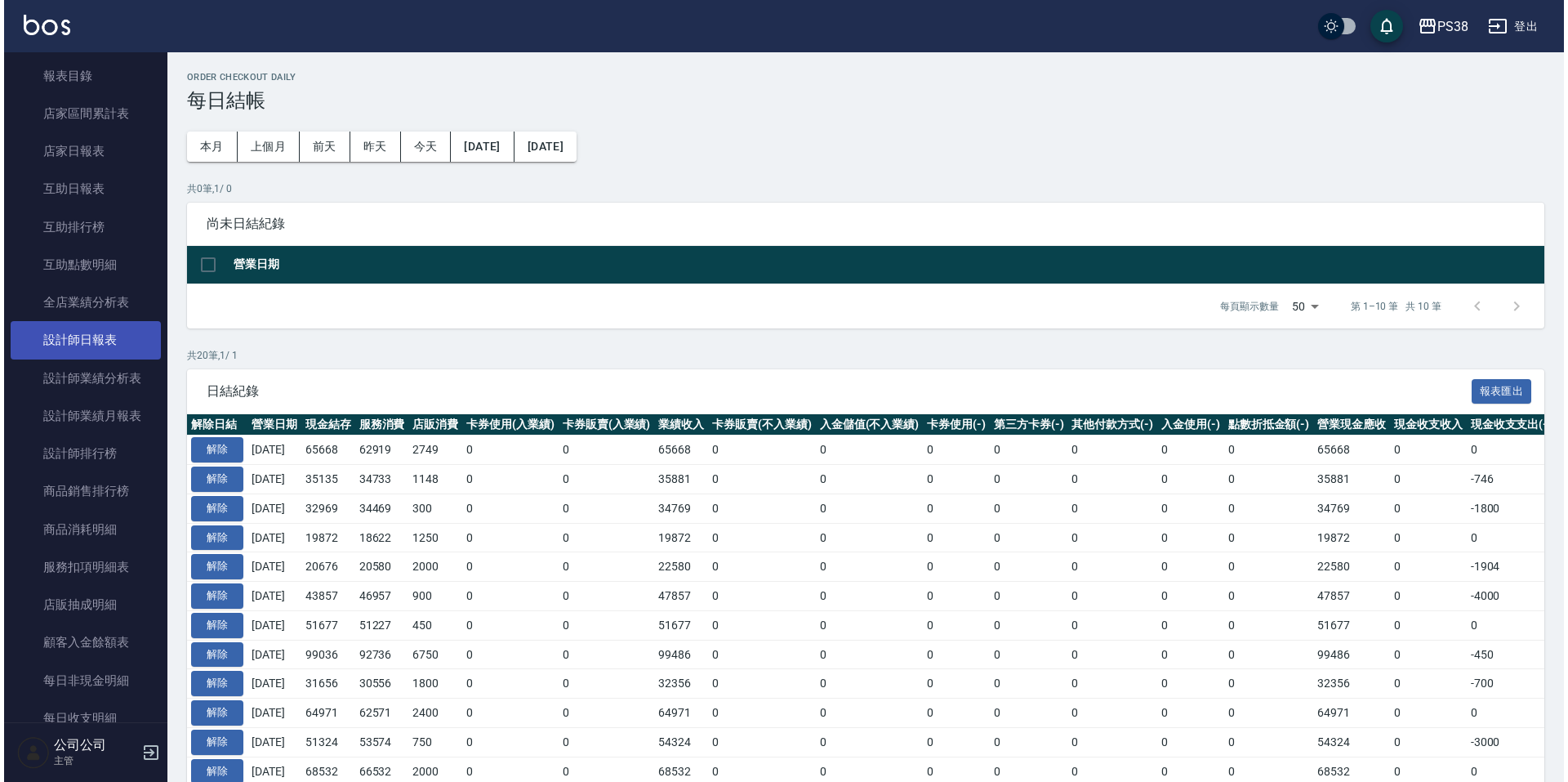
scroll to position [163, 0]
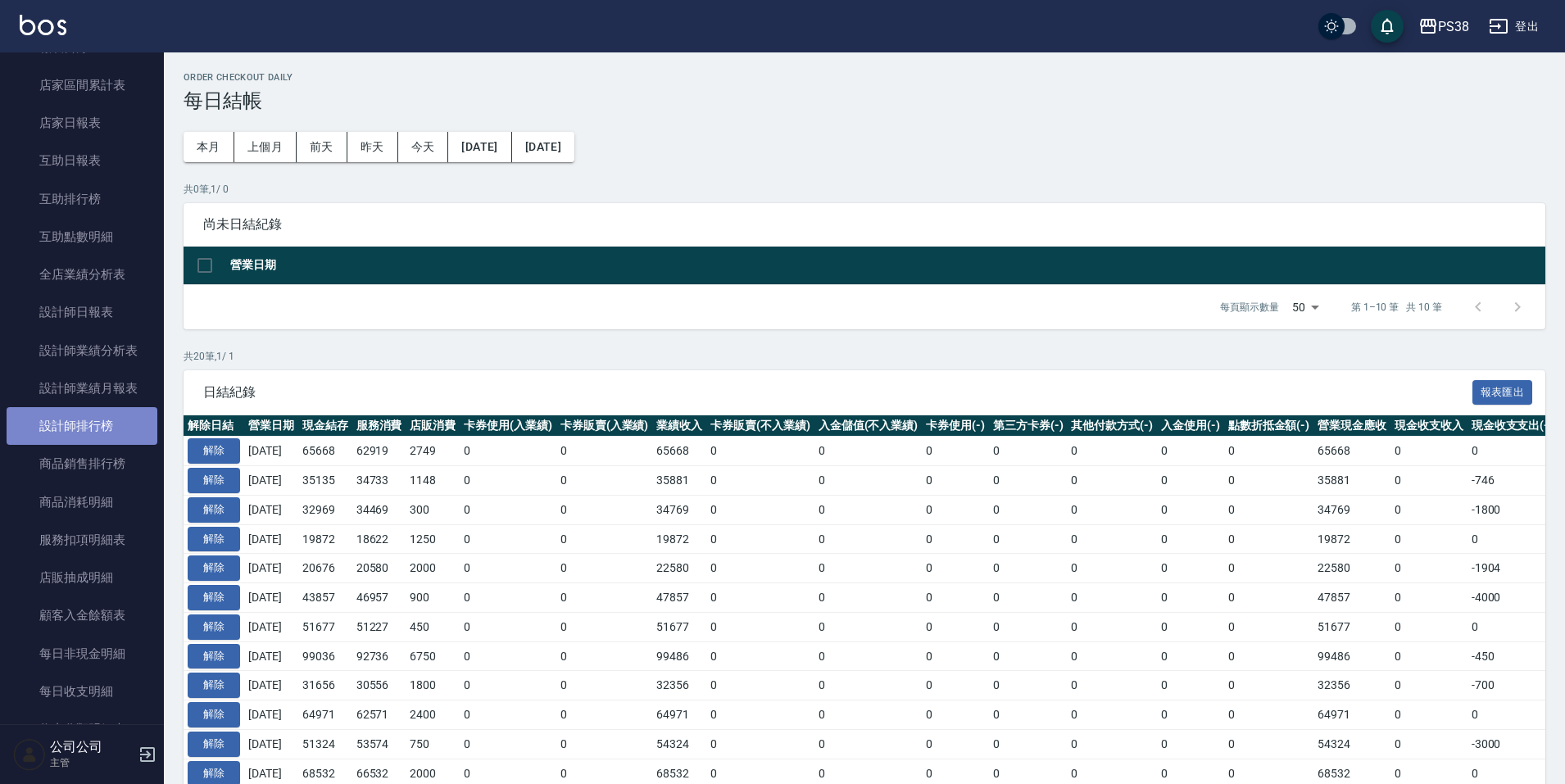
click at [98, 435] on link "設計師排行榜" at bounding box center [81, 426] width 151 height 38
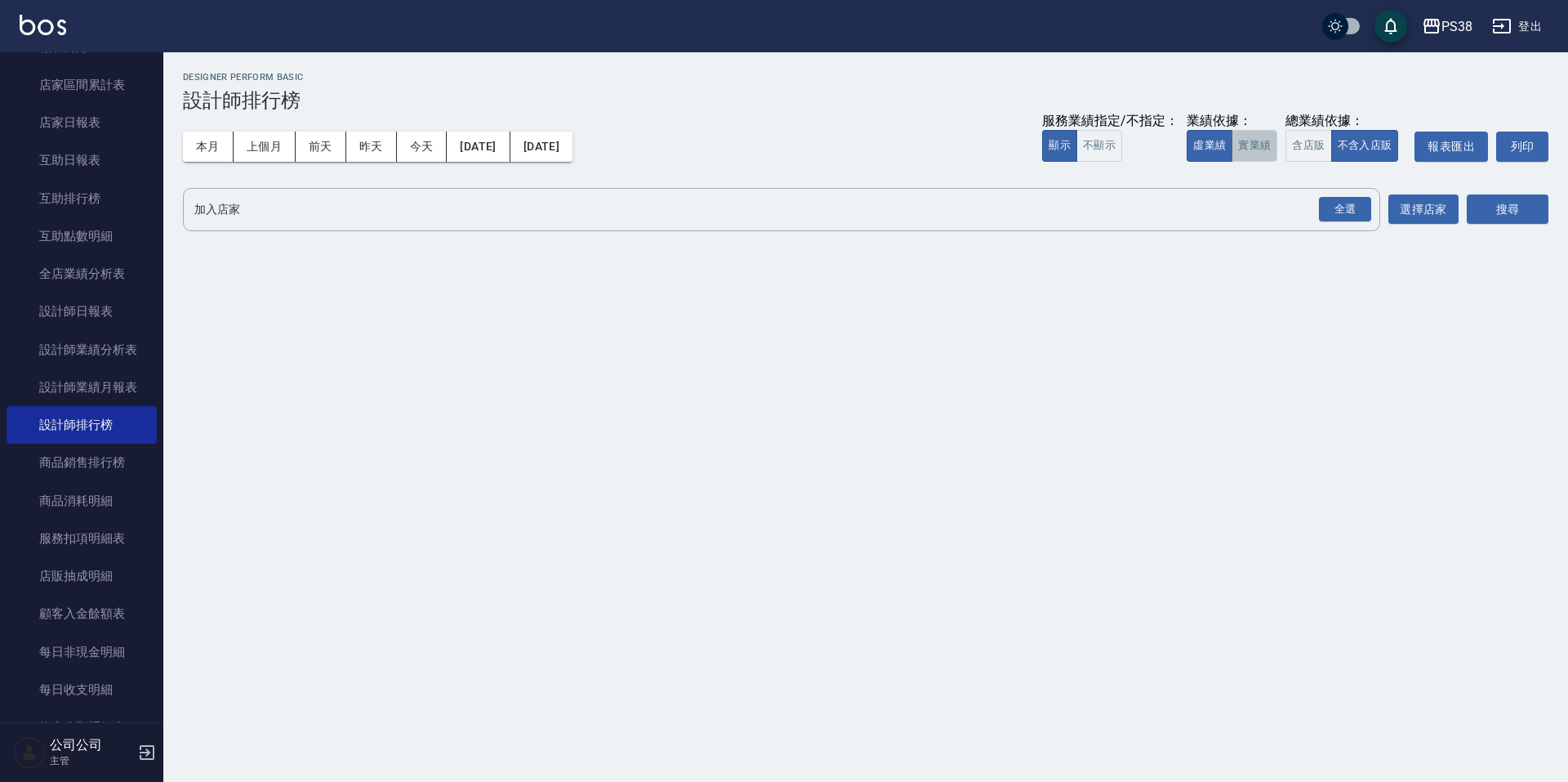
click at [1242, 156] on button "實業績" at bounding box center [1254, 146] width 45 height 31
click at [1346, 216] on div "全選" at bounding box center [1345, 209] width 52 height 25
click at [1511, 198] on button "搜尋" at bounding box center [1509, 210] width 82 height 31
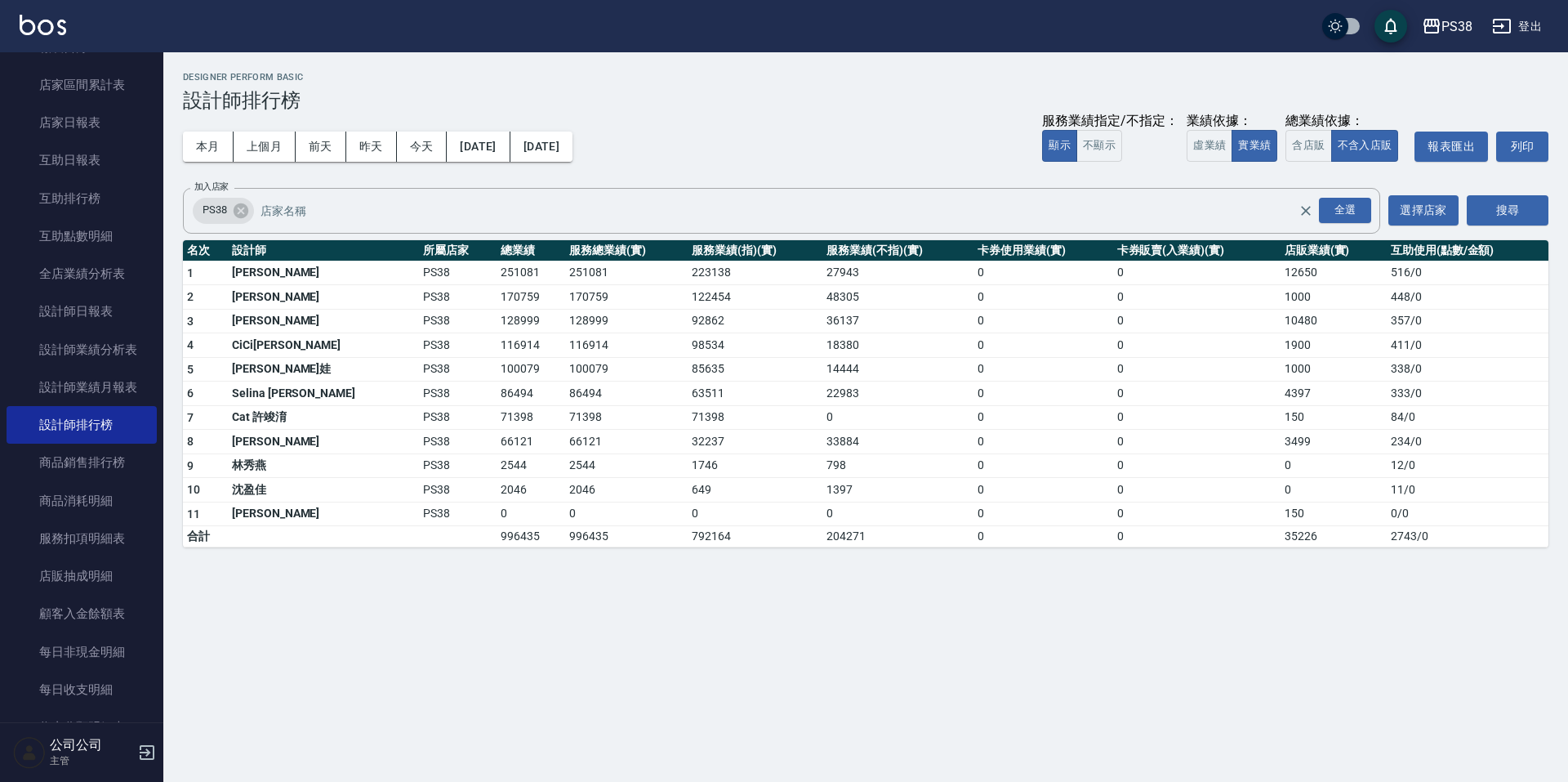
click at [947, 88] on div "Designer Perform Basic 設計師排行榜" at bounding box center [866, 92] width 1366 height 40
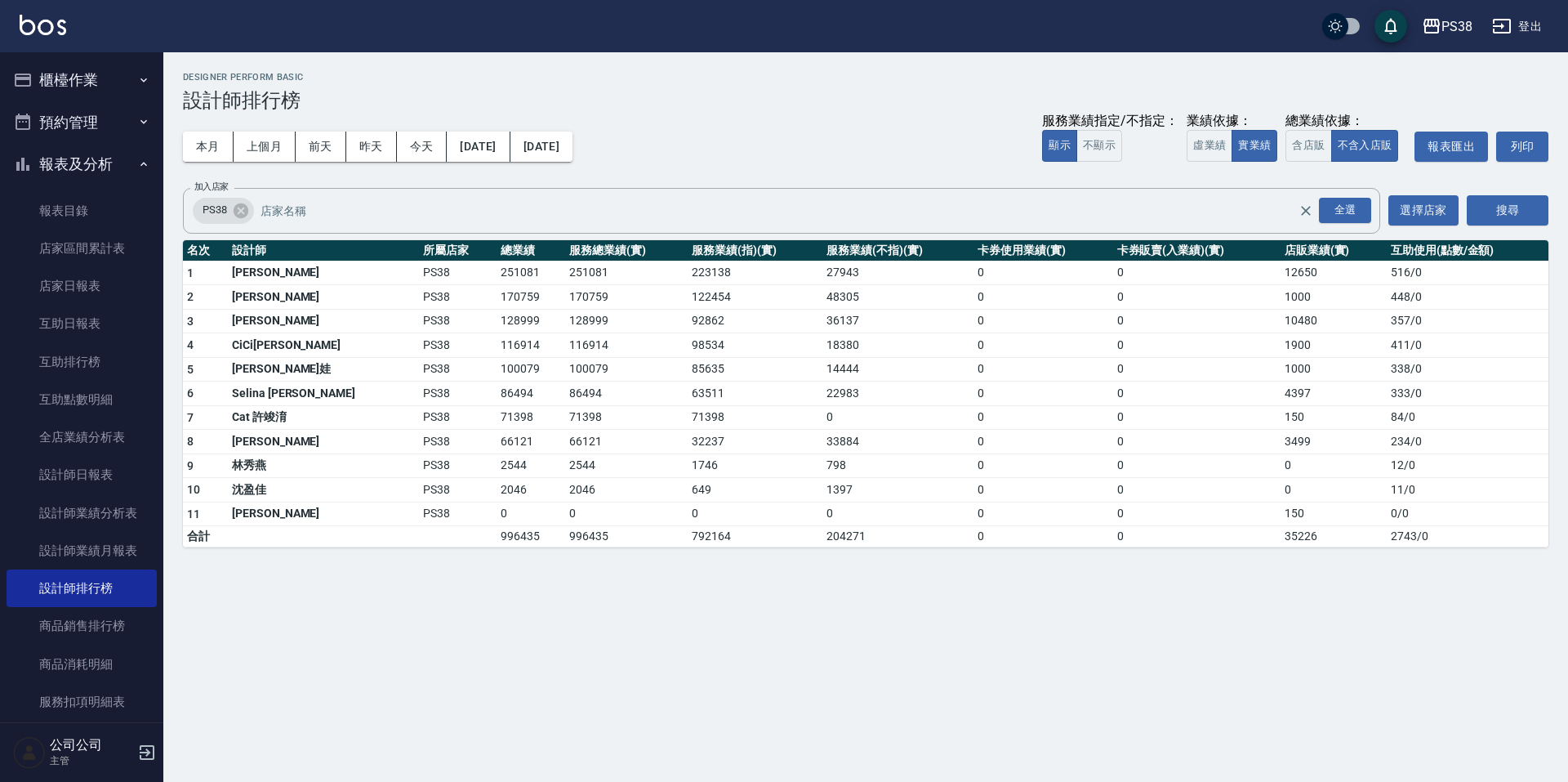
click at [114, 157] on button "報表及分析" at bounding box center [81, 164] width 150 height 43
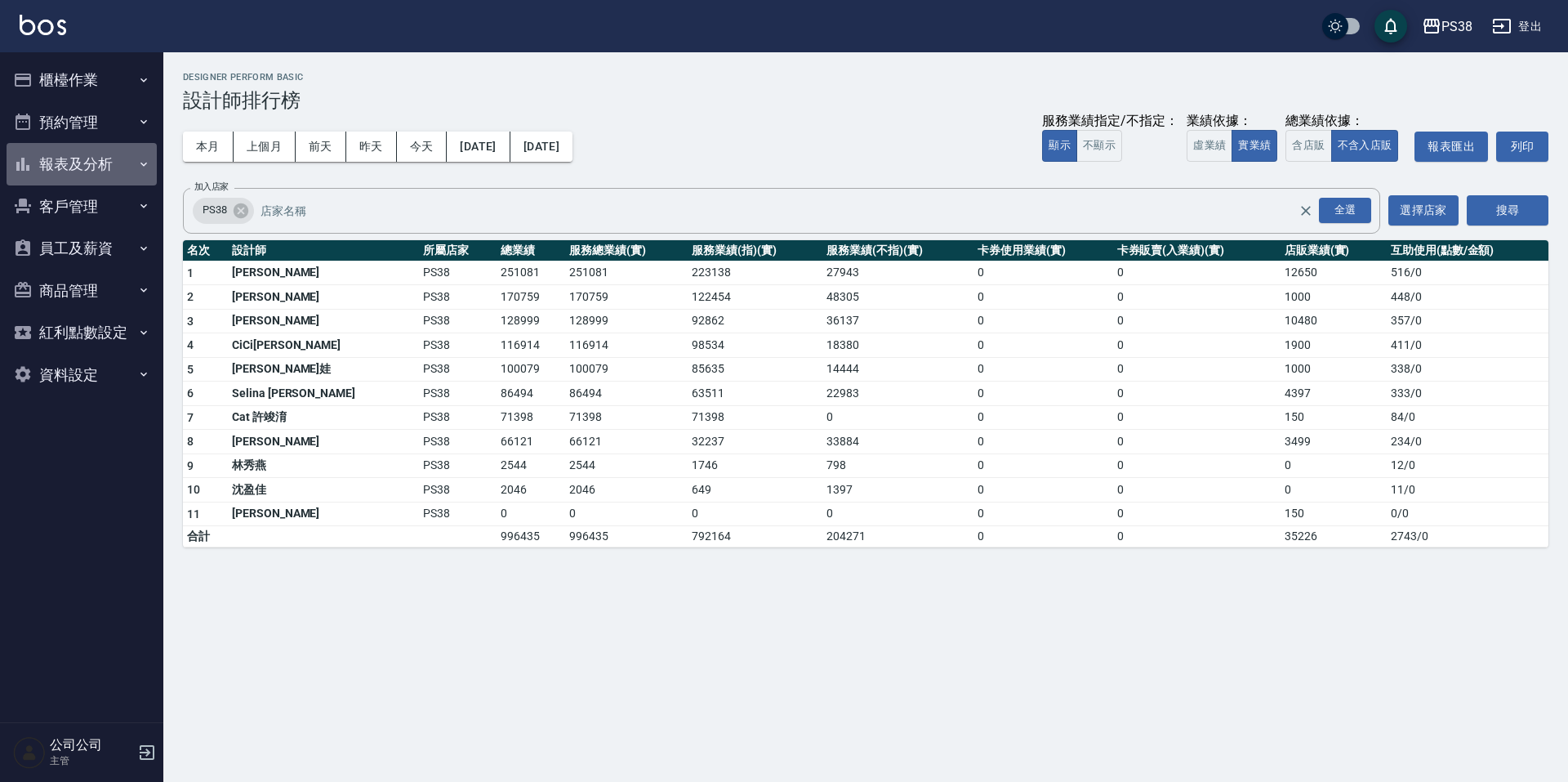
click at [114, 157] on button "報表及分析" at bounding box center [81, 164] width 150 height 43
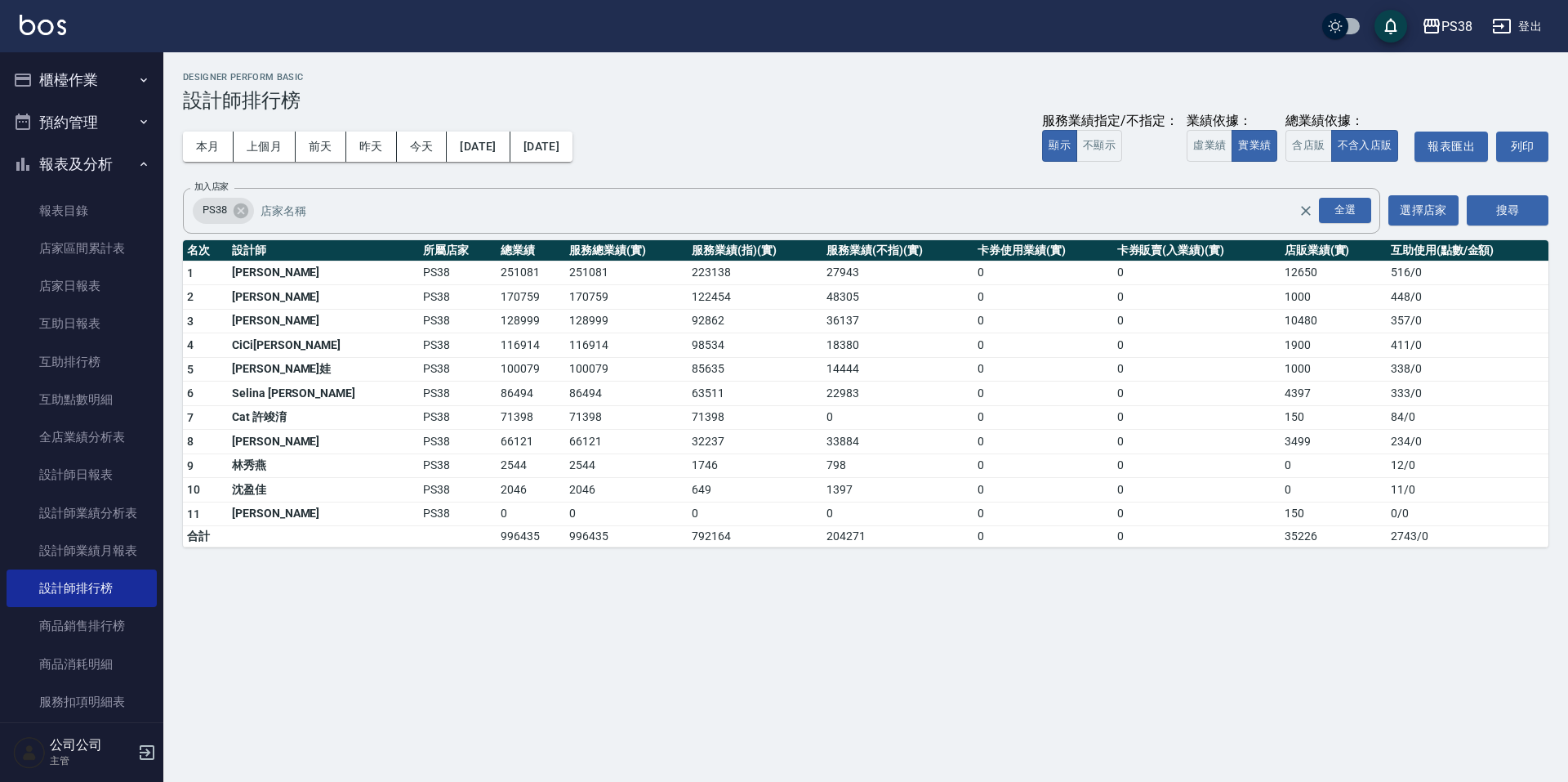
click at [137, 157] on icon "button" at bounding box center [143, 163] width 13 height 13
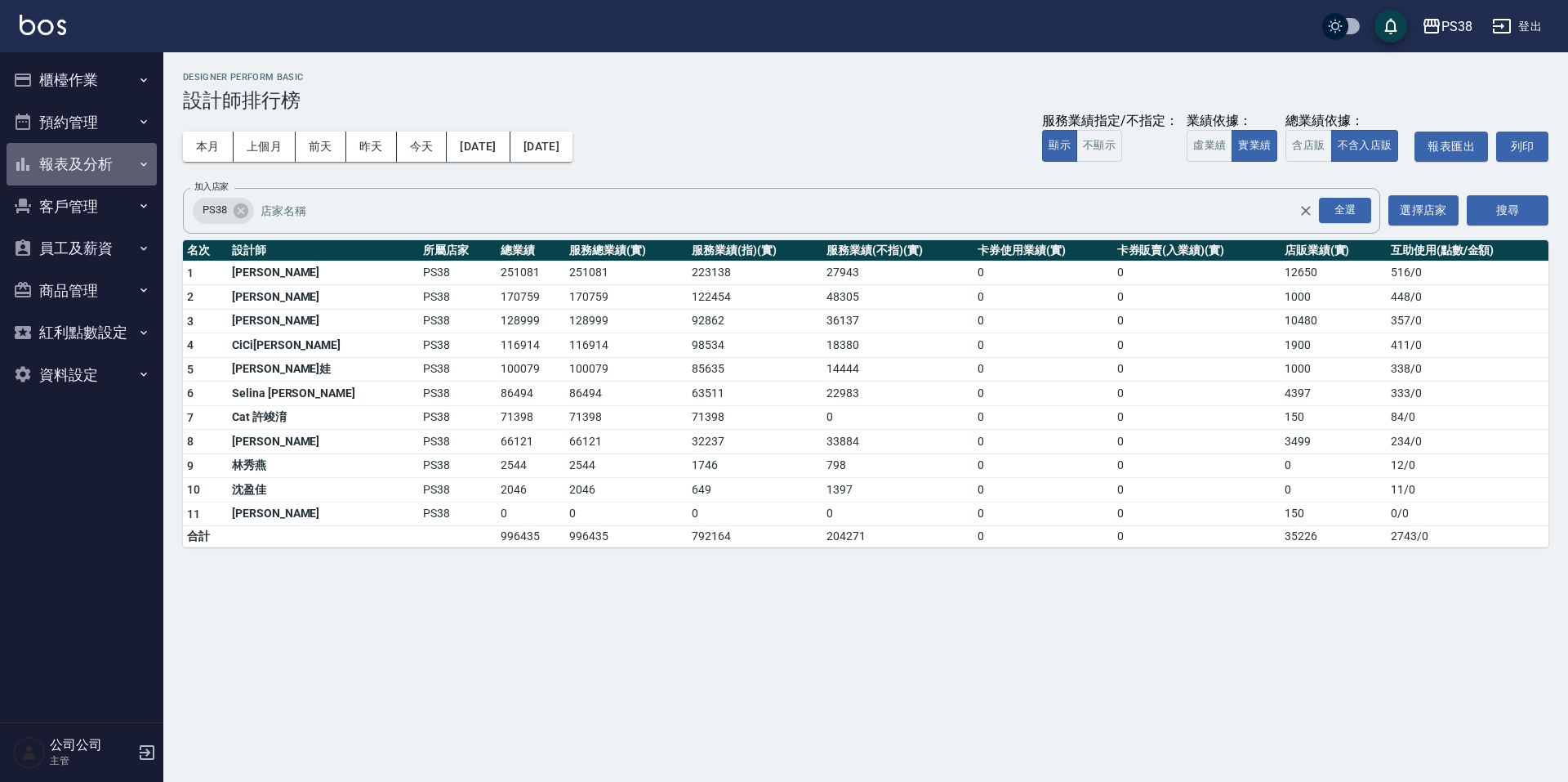
click at [132, 159] on button "報表及分析" at bounding box center [81, 164] width 150 height 43
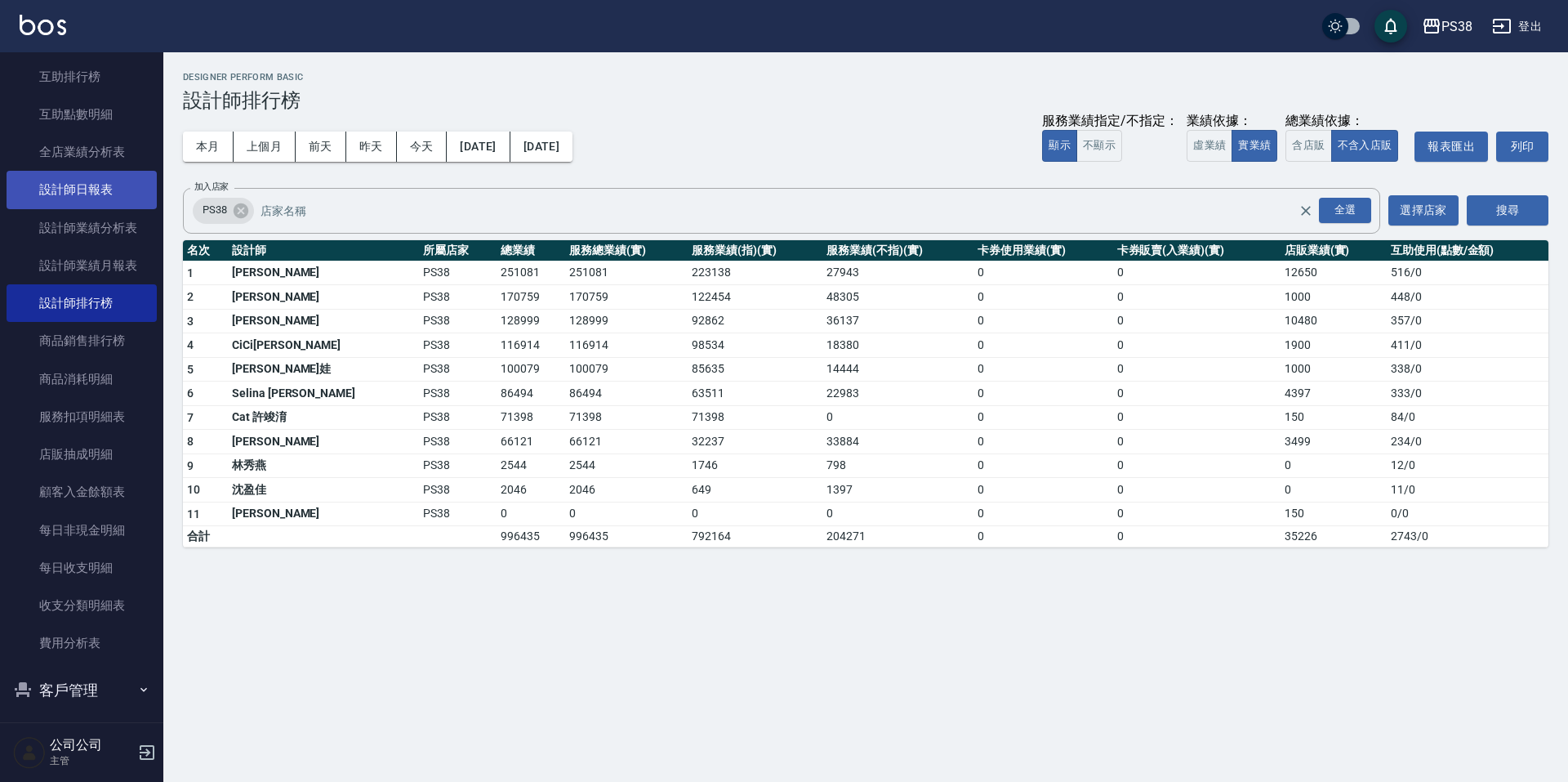
scroll to position [327, 0]
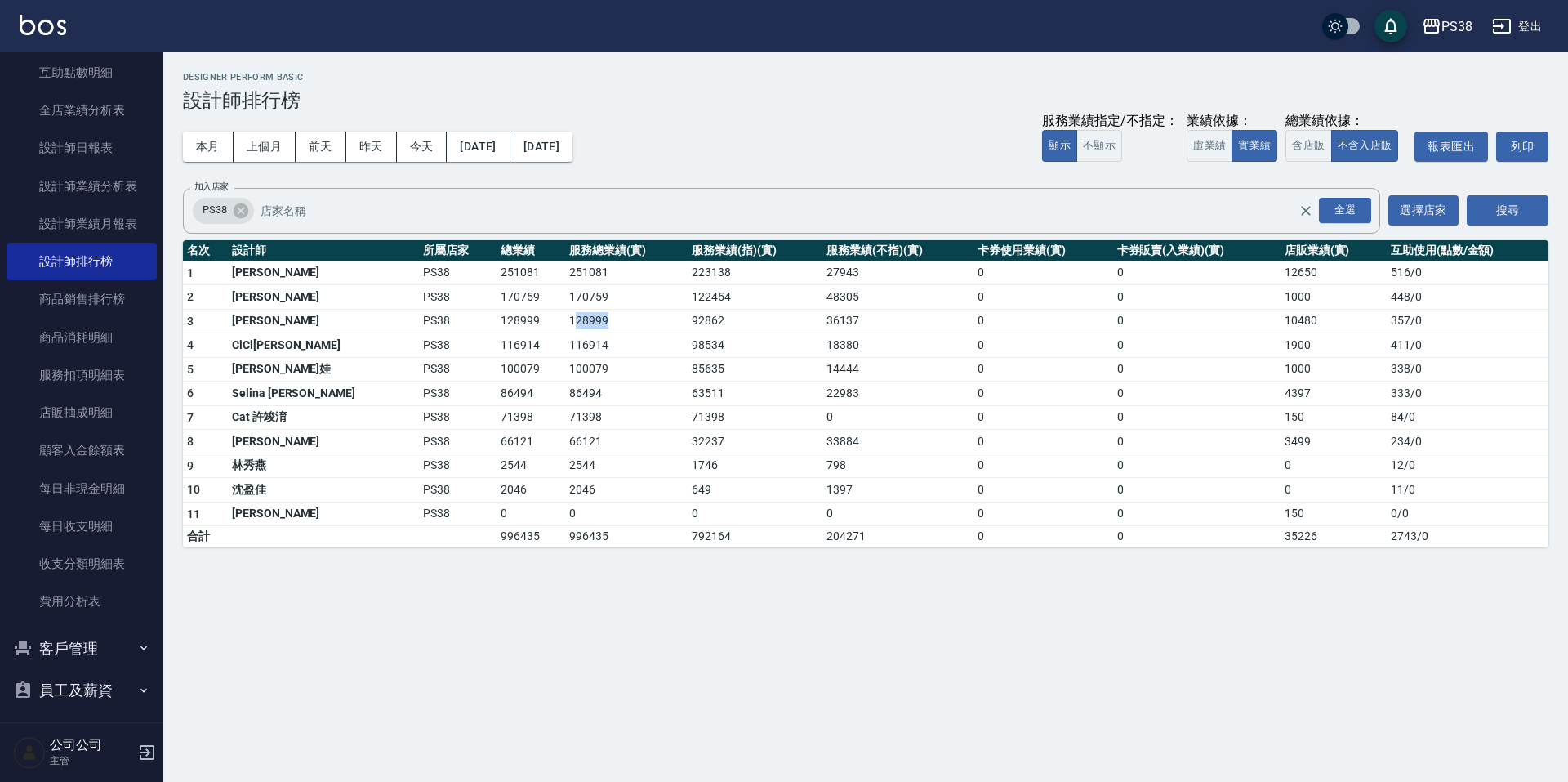
drag, startPoint x: 515, startPoint y: 308, endPoint x: 545, endPoint y: 310, distance: 30.1
click at [565, 310] on td "128999" at bounding box center [626, 321] width 122 height 24
click at [687, 361] on td "85635" at bounding box center [755, 370] width 135 height 24
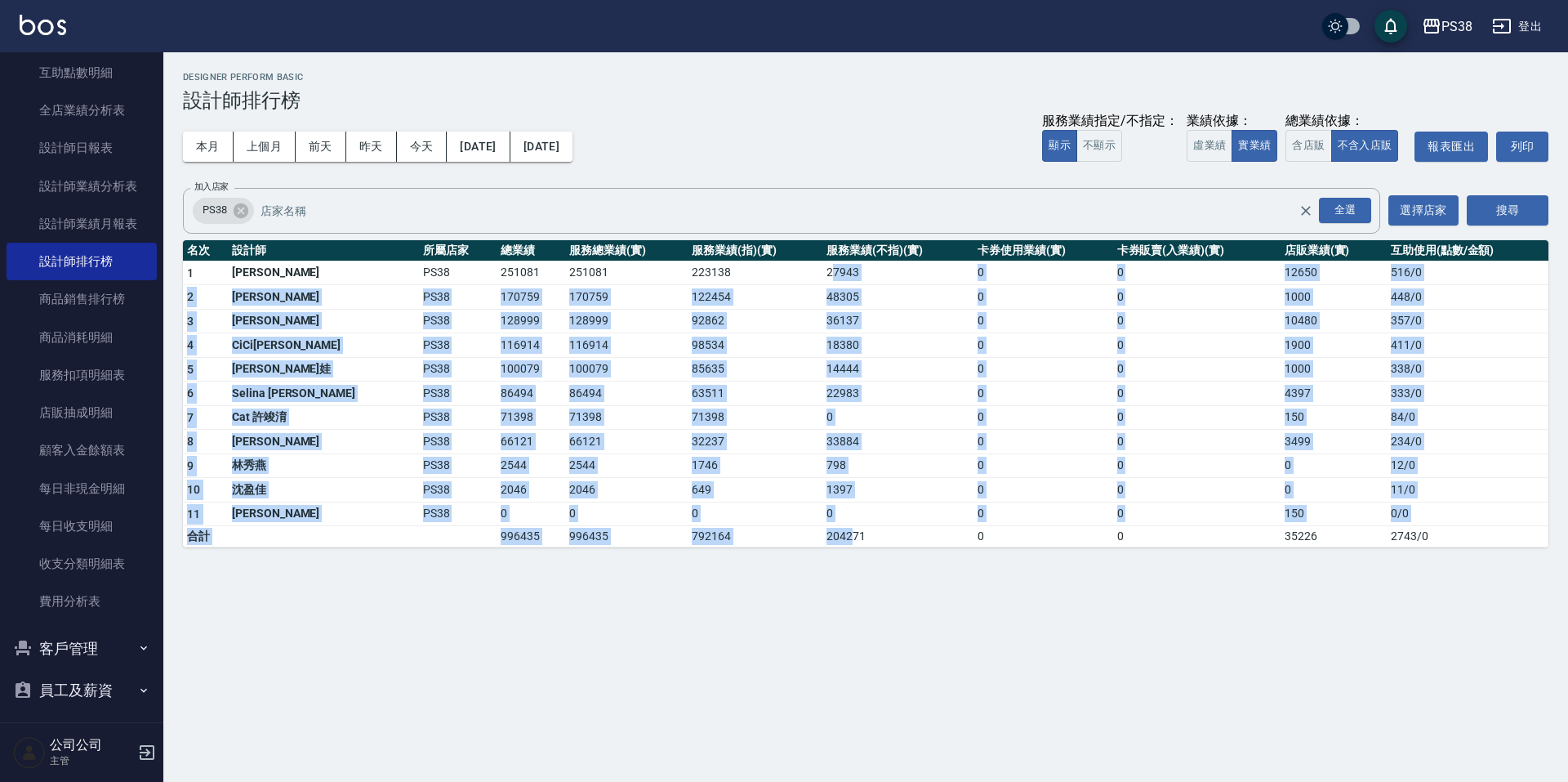
drag, startPoint x: 791, startPoint y: 311, endPoint x: 804, endPoint y: 535, distance: 224.4
click at [804, 535] on tbody "1 [PERSON_NAME] PS38 251081 251081 223138 27943 0 0 12650 516 / 0 2 Aisha [PERS…" at bounding box center [866, 404] width 1366 height 287
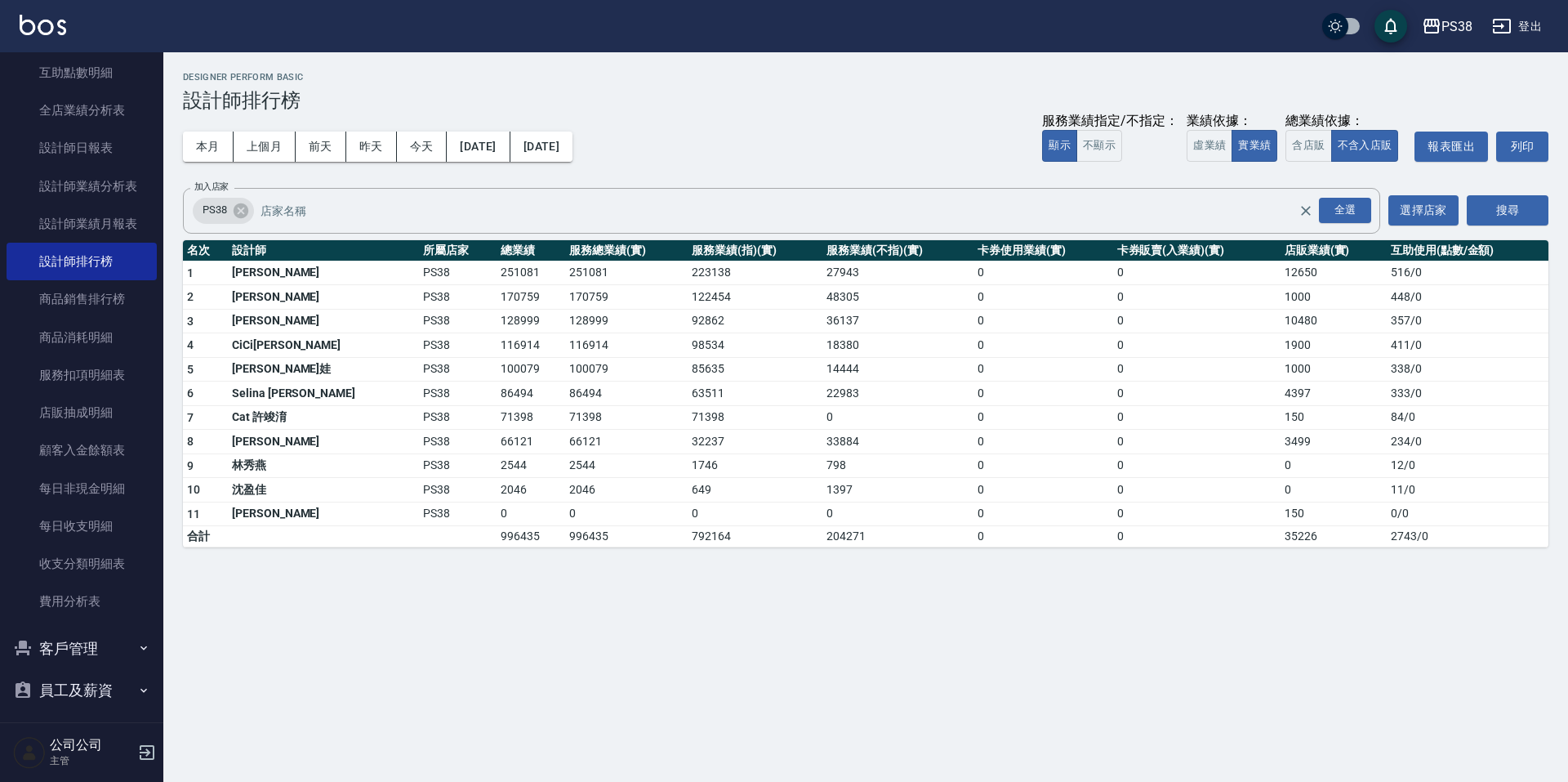
click at [852, 622] on div "PS38 [DATE] - [DATE] 設計師排行榜 列印時間： [DATE][PHONE_NUMBER]:44 Designer Perform Basi…" at bounding box center [784, 391] width 1568 height 782
drag, startPoint x: 638, startPoint y: 321, endPoint x: 660, endPoint y: 322, distance: 22.0
click at [660, 322] on tr "3 [PERSON_NAME] PS38 128999 128999 92862 36137 0 0 10480 357 / 0" at bounding box center [866, 321] width 1366 height 24
click at [823, 377] on td "14444" at bounding box center [898, 370] width 151 height 24
drag, startPoint x: 775, startPoint y: 322, endPoint x: 832, endPoint y: 329, distance: 57.4
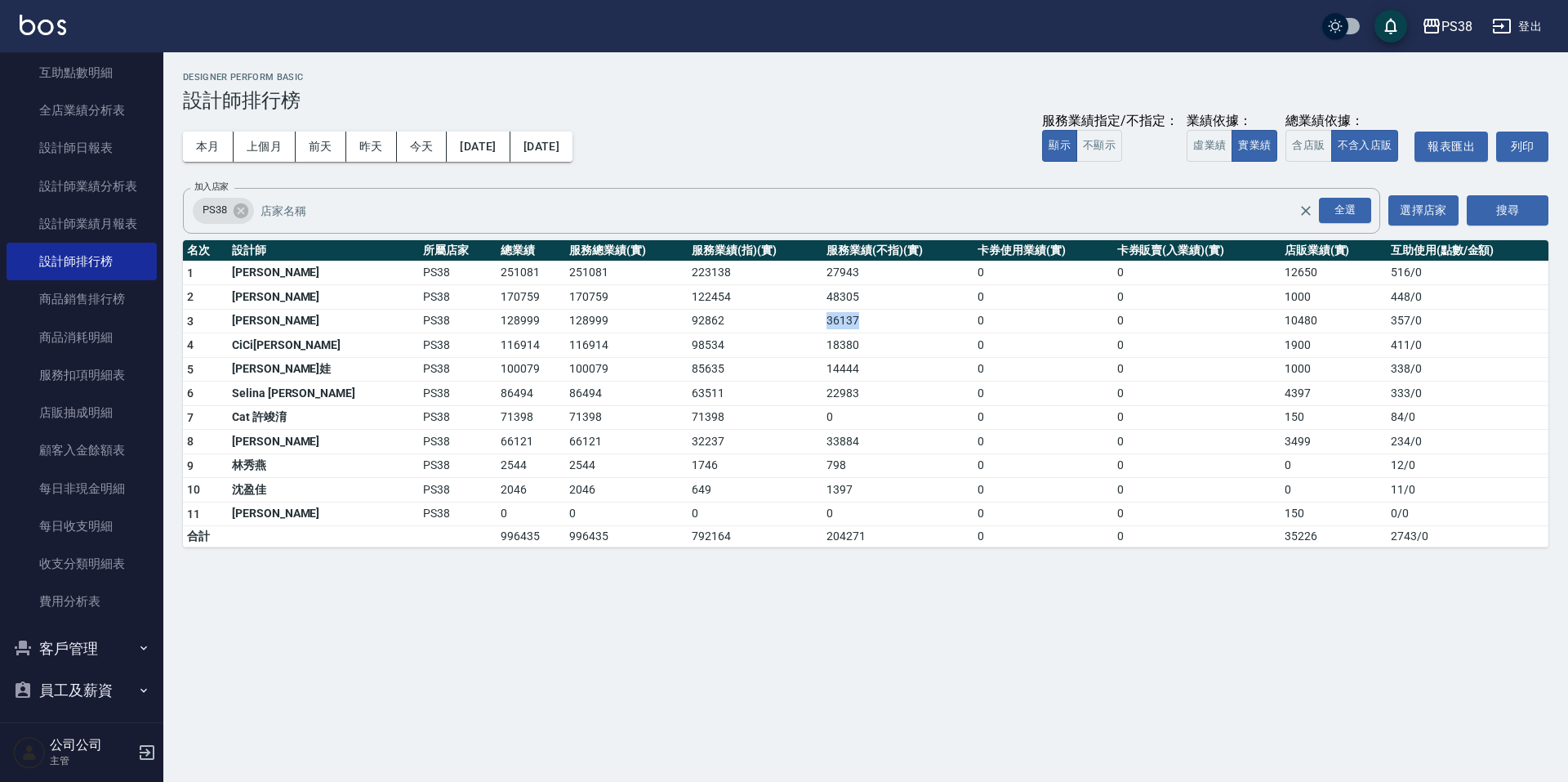
click at [826, 322] on tr "3 [PERSON_NAME] PS38 128999 128999 92862 36137 0 0 10480 357 / 0" at bounding box center [866, 321] width 1366 height 24
click at [847, 359] on td "14444" at bounding box center [898, 370] width 151 height 24
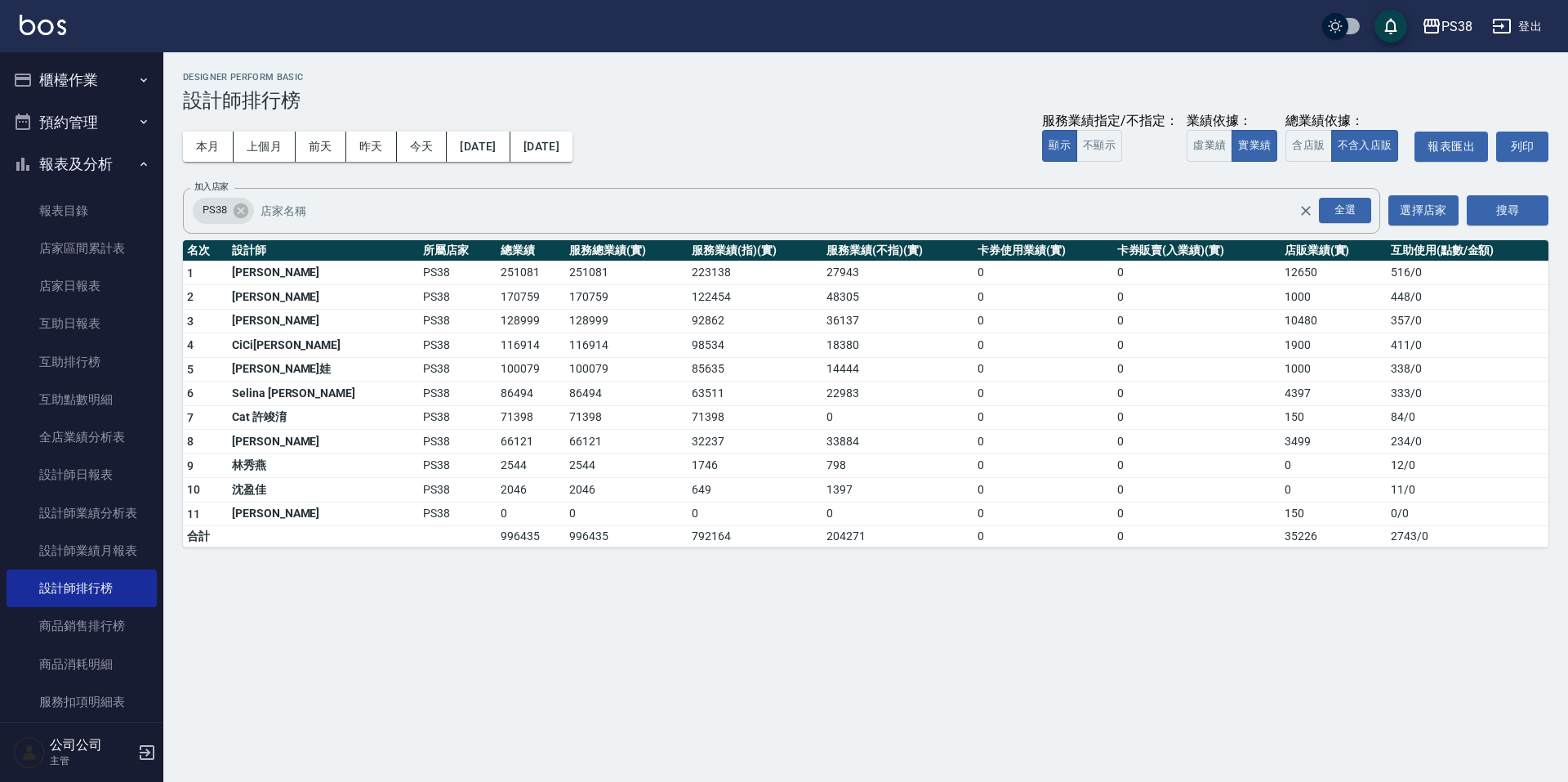
click at [63, 164] on button "報表及分析" at bounding box center [81, 164] width 150 height 43
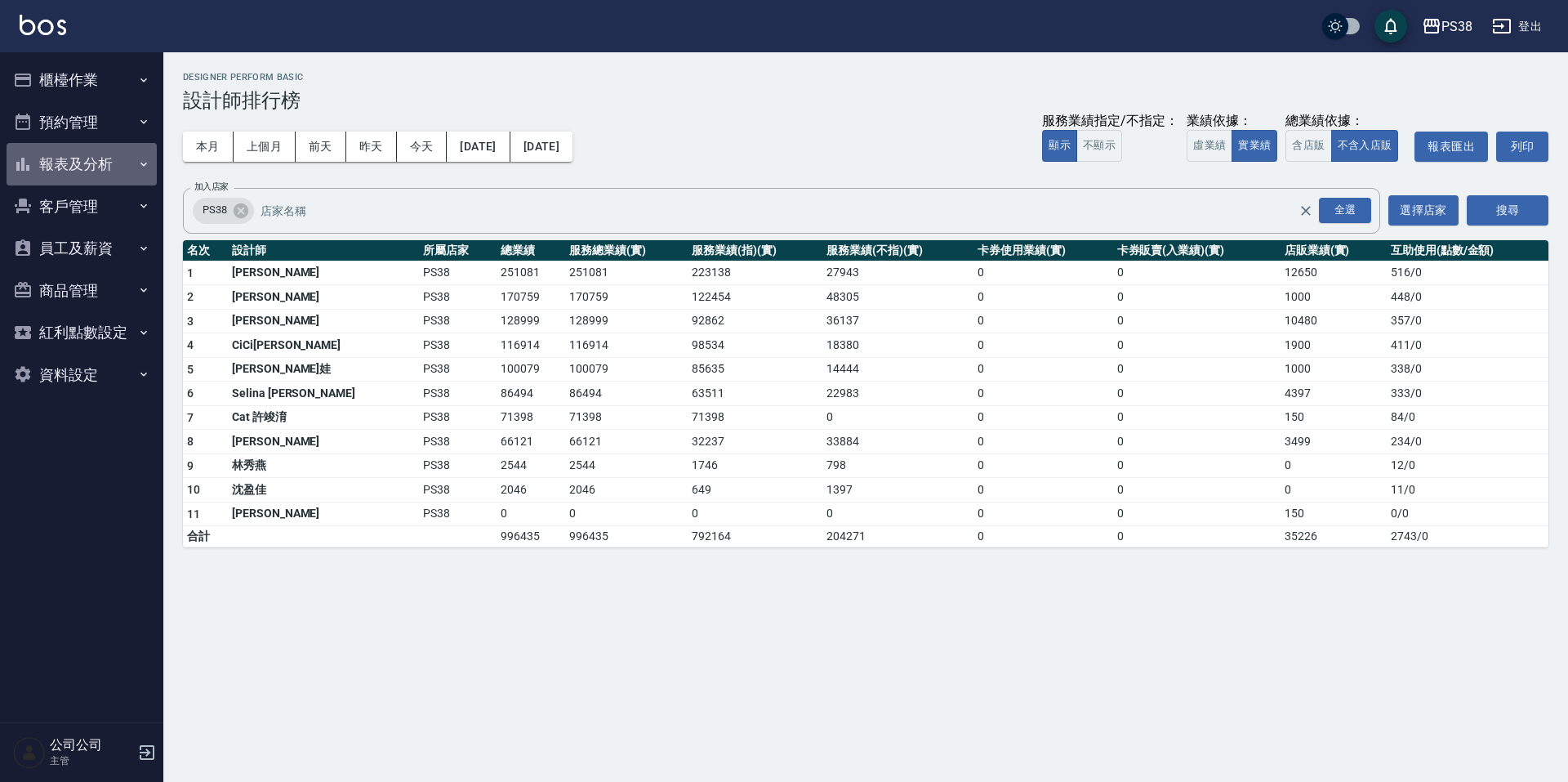
click at [128, 170] on button "報表及分析" at bounding box center [81, 164] width 150 height 43
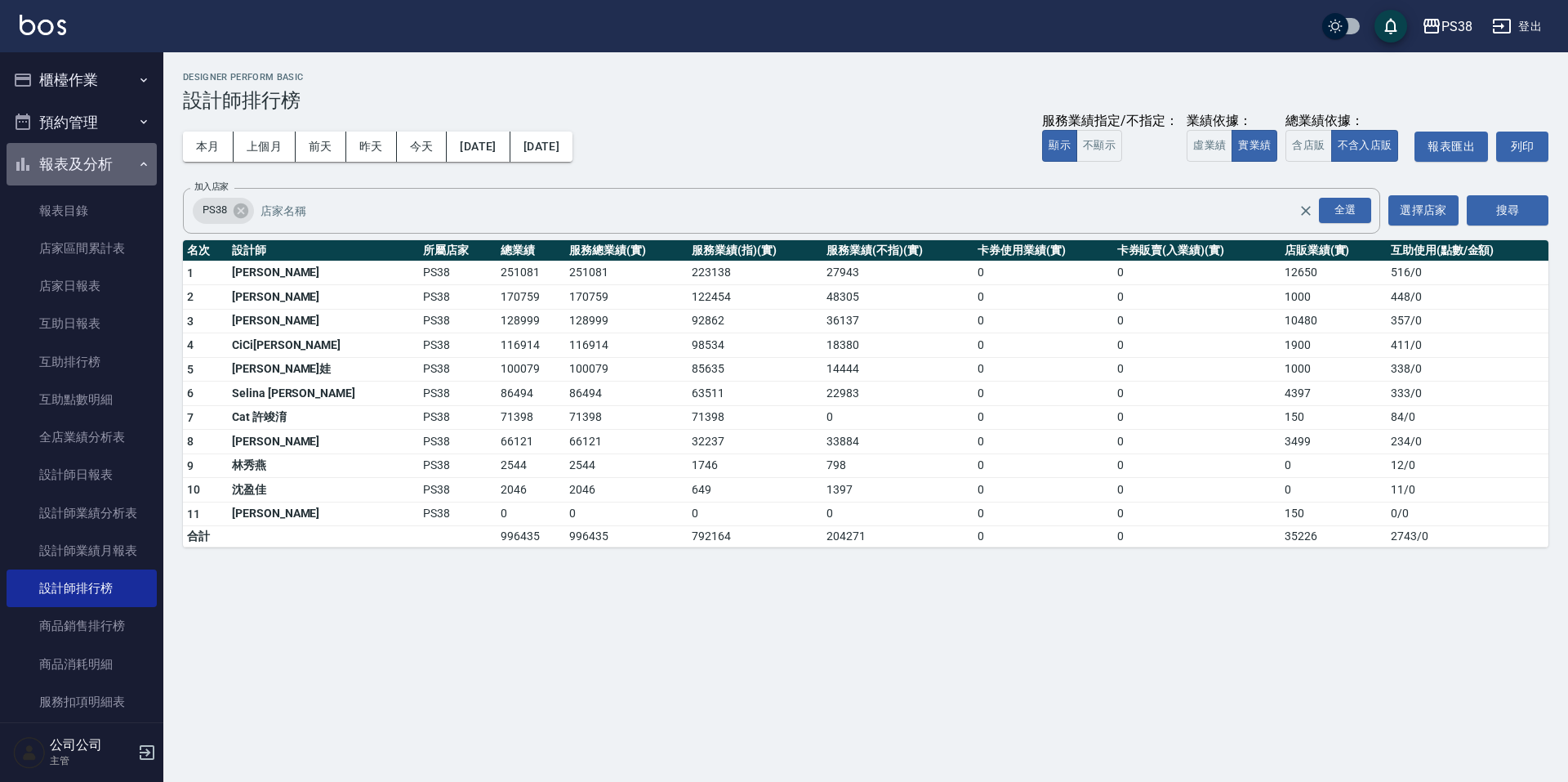
click at [137, 170] on icon "button" at bounding box center [143, 163] width 13 height 13
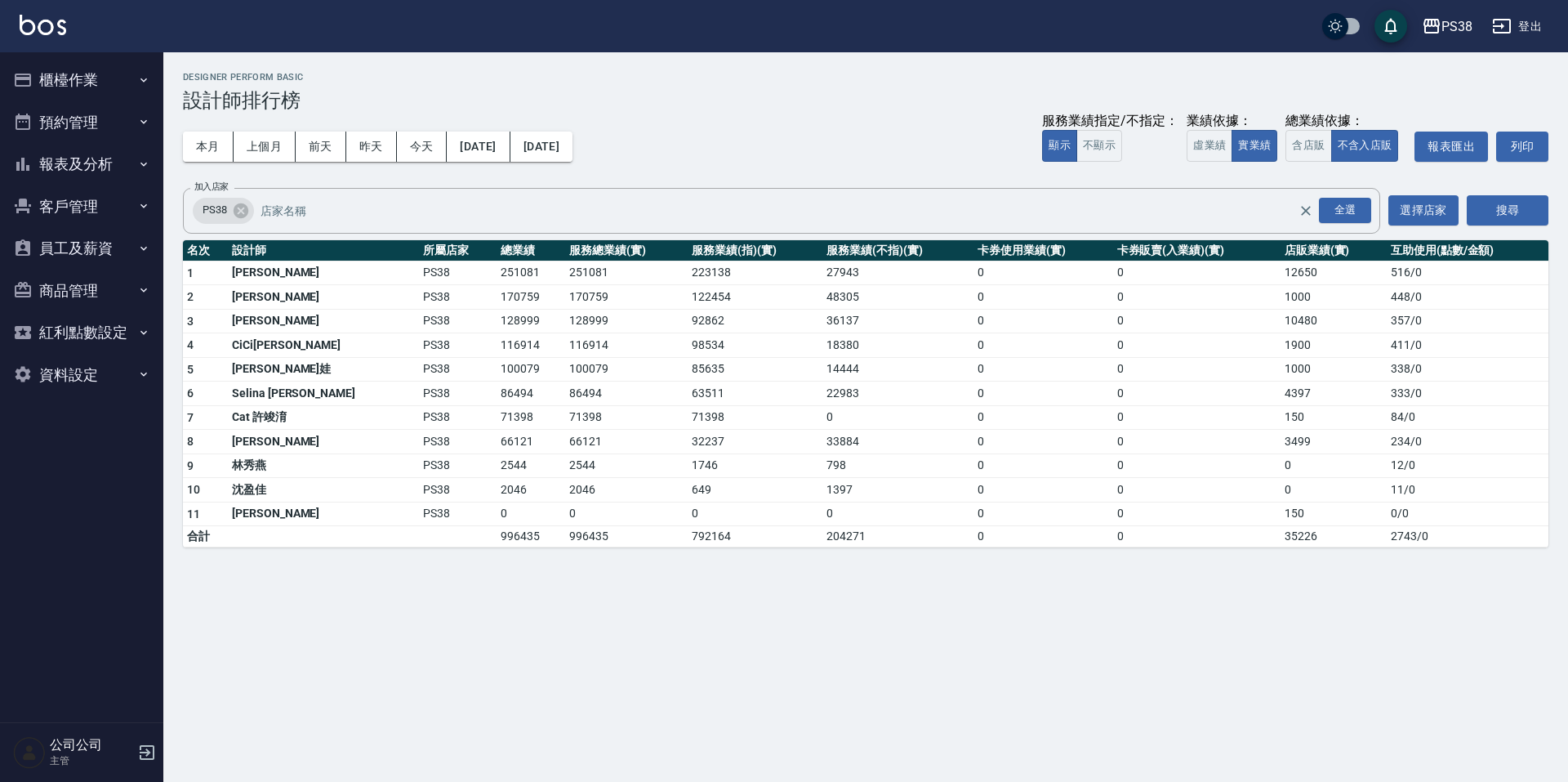
click at [129, 136] on button "預約管理" at bounding box center [81, 122] width 150 height 43
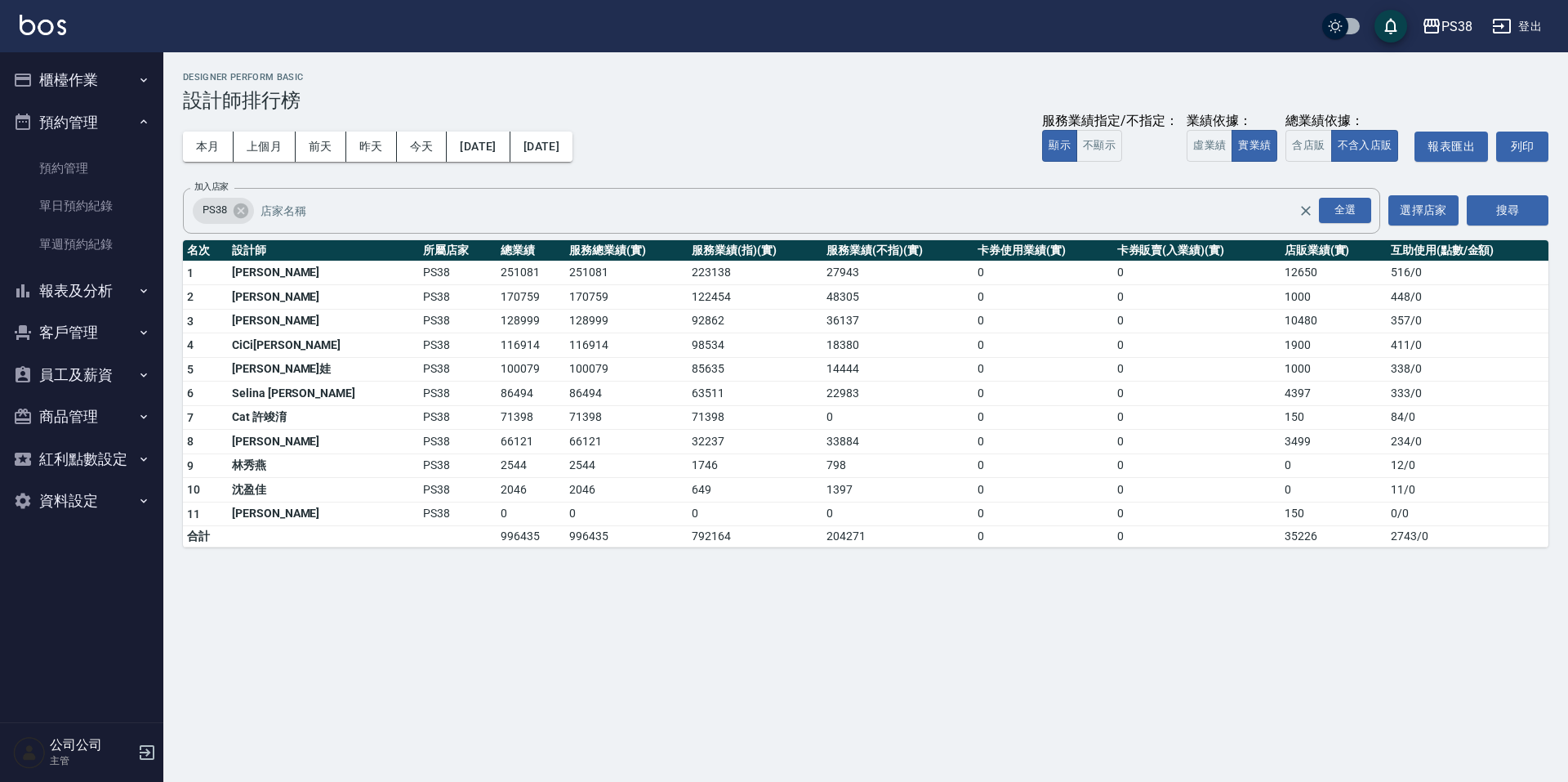
click at [130, 135] on button "預約管理" at bounding box center [81, 122] width 150 height 43
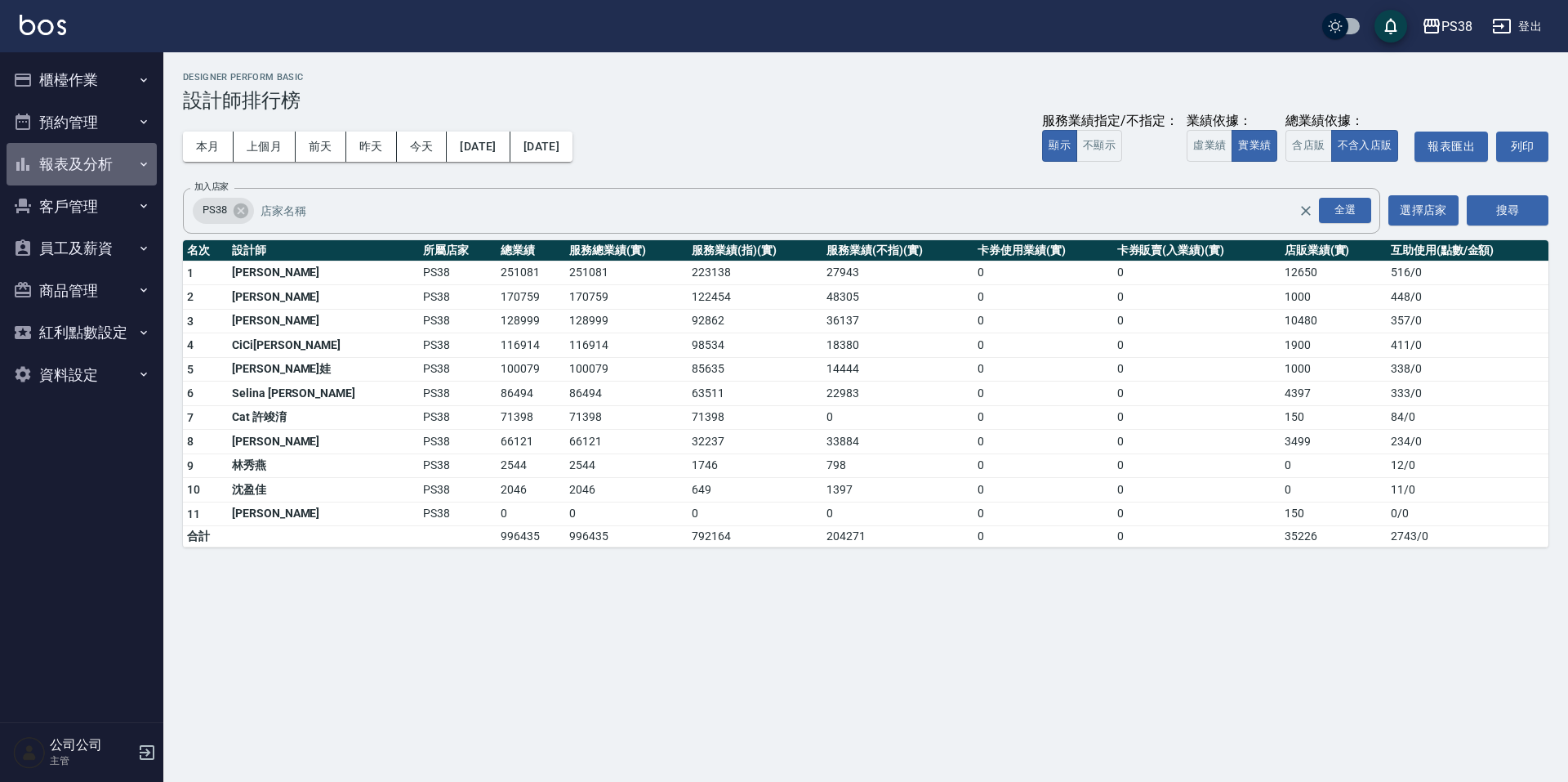
click at [111, 170] on button "報表及分析" at bounding box center [81, 164] width 150 height 43
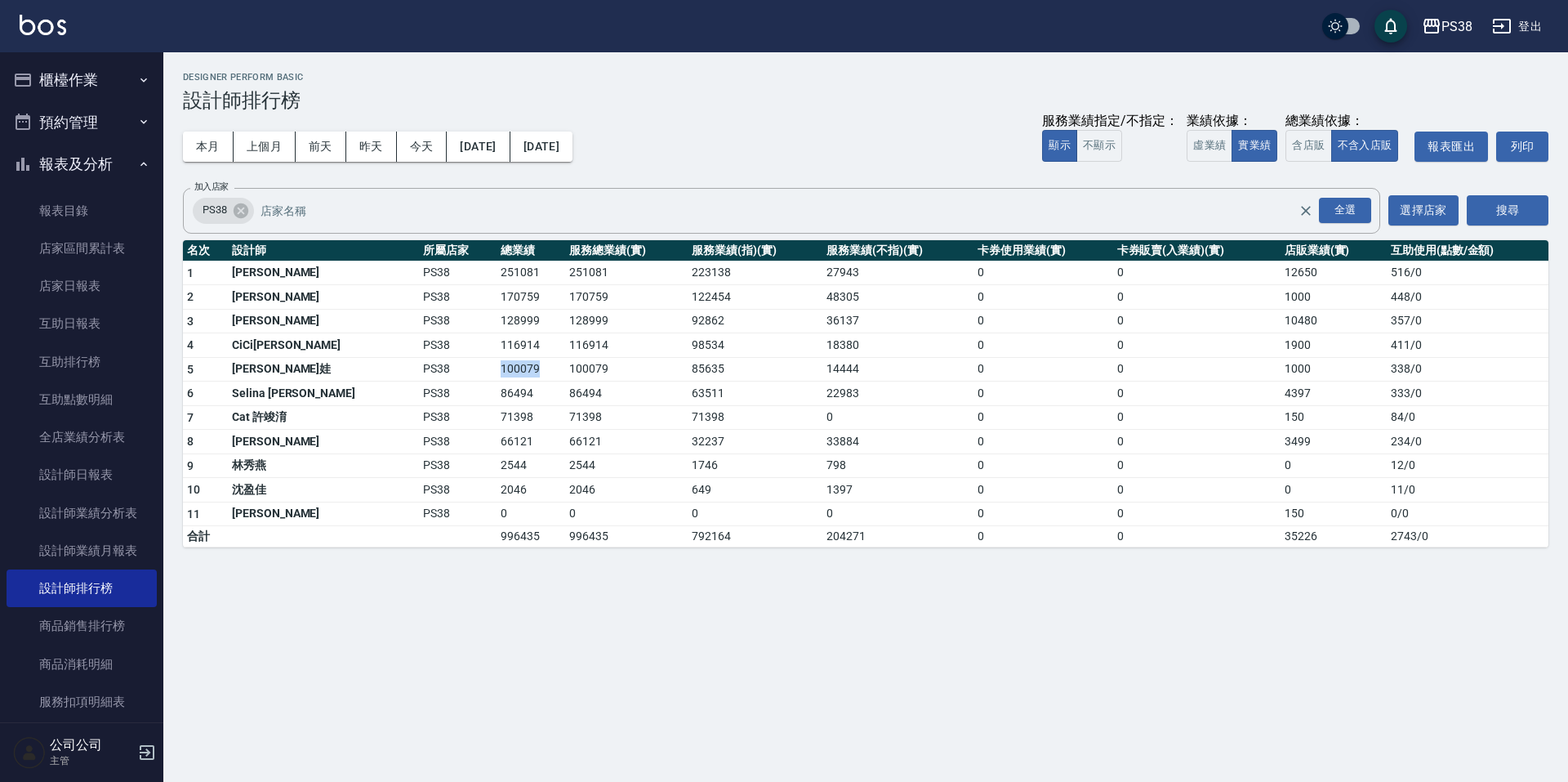
drag, startPoint x: 434, startPoint y: 369, endPoint x: 480, endPoint y: 361, distance: 46.7
click at [497, 361] on td "100079" at bounding box center [531, 370] width 69 height 24
click at [497, 387] on td "86494" at bounding box center [531, 394] width 69 height 24
drag, startPoint x: 435, startPoint y: 349, endPoint x: 480, endPoint y: 348, distance: 45.0
click at [497, 348] on td "116914" at bounding box center [531, 346] width 69 height 24
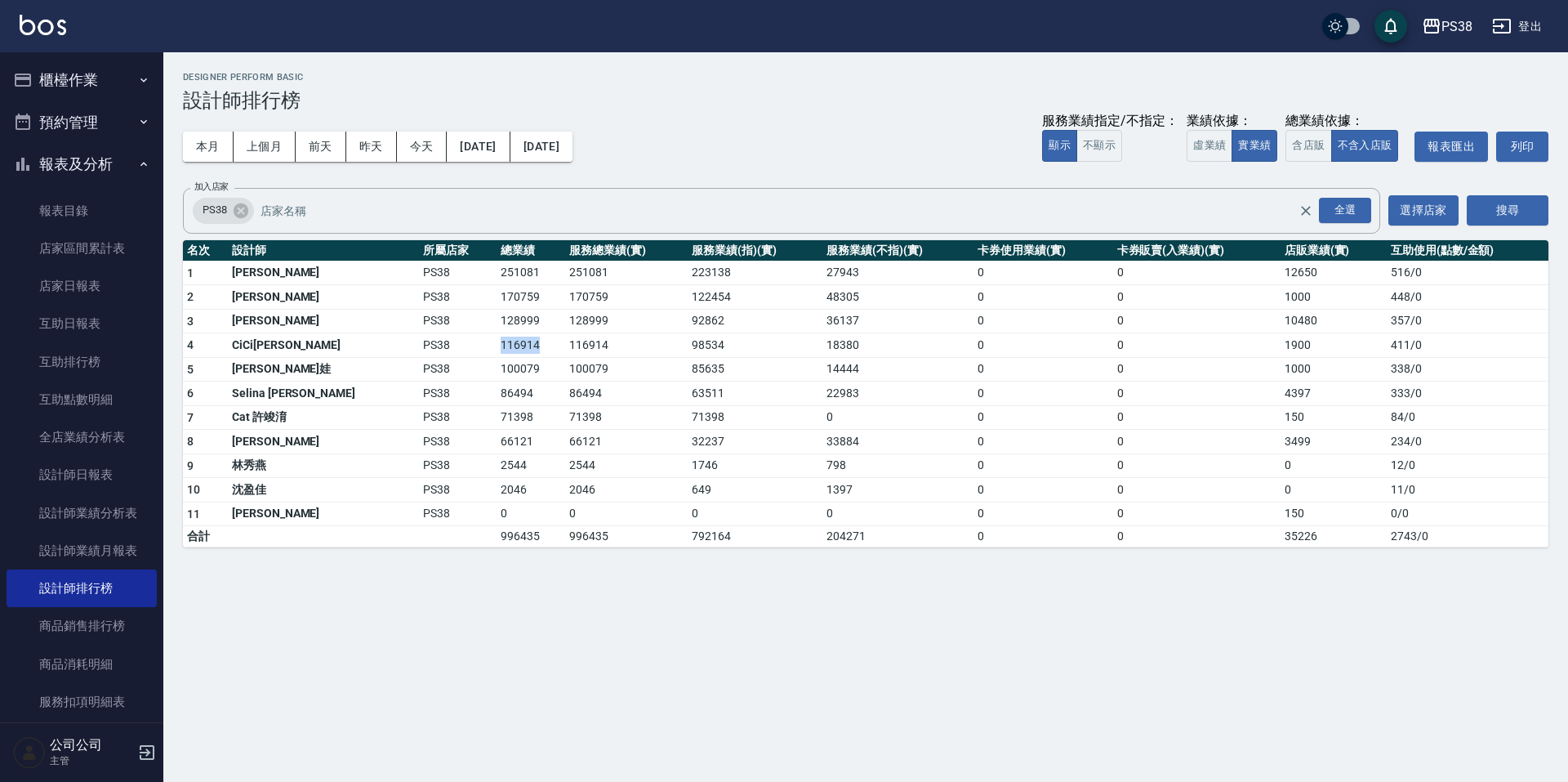
drag, startPoint x: 487, startPoint y: 348, endPoint x: 446, endPoint y: 321, distance: 49.1
click at [497, 348] on td "116914" at bounding box center [531, 346] width 69 height 24
drag, startPoint x: 438, startPoint y: 317, endPoint x: 498, endPoint y: 328, distance: 61.0
click at [498, 328] on td "128999" at bounding box center [531, 321] width 69 height 24
click at [498, 327] on td "128999" at bounding box center [531, 321] width 69 height 24
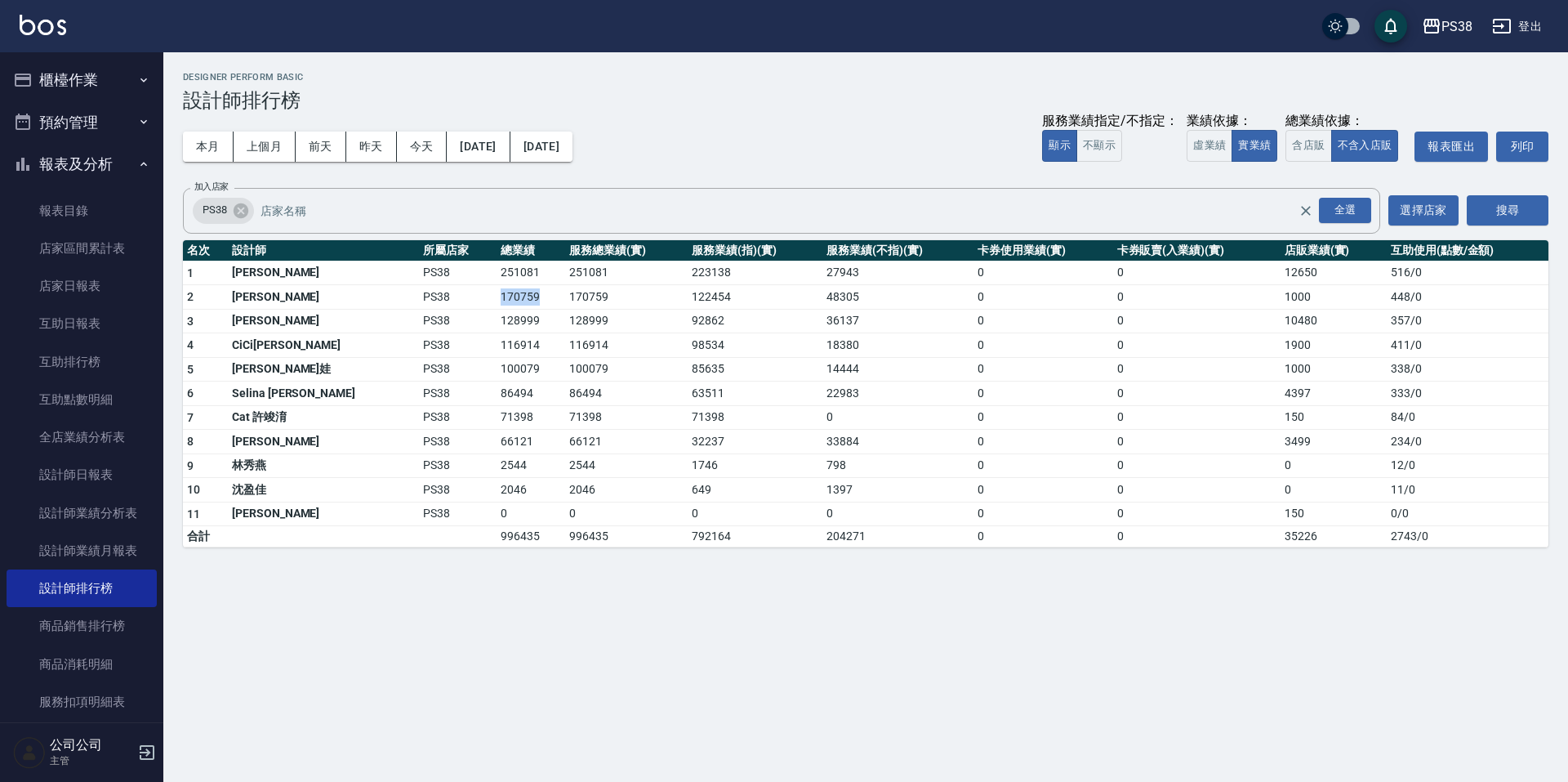
drag, startPoint x: 432, startPoint y: 293, endPoint x: 494, endPoint y: 296, distance: 62.1
click at [497, 296] on td "170759" at bounding box center [531, 297] width 69 height 24
drag, startPoint x: 432, startPoint y: 271, endPoint x: 500, endPoint y: 273, distance: 68.0
click at [499, 273] on tr "1 [PERSON_NAME] PS38 251081 251081 223138 27943 0 0 12650 516 / 0" at bounding box center [866, 273] width 1366 height 24
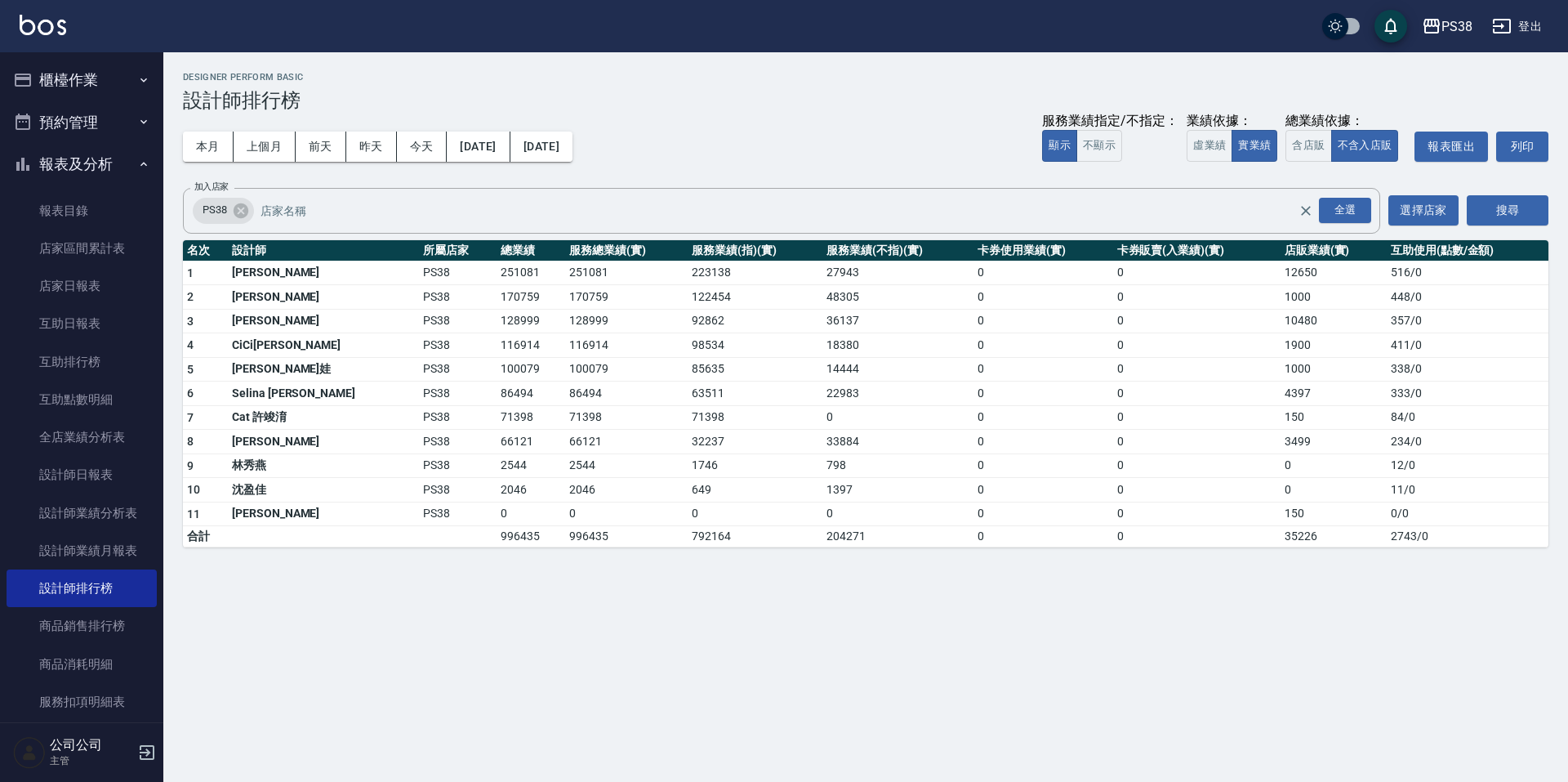
click at [565, 327] on td "128999" at bounding box center [626, 321] width 122 height 24
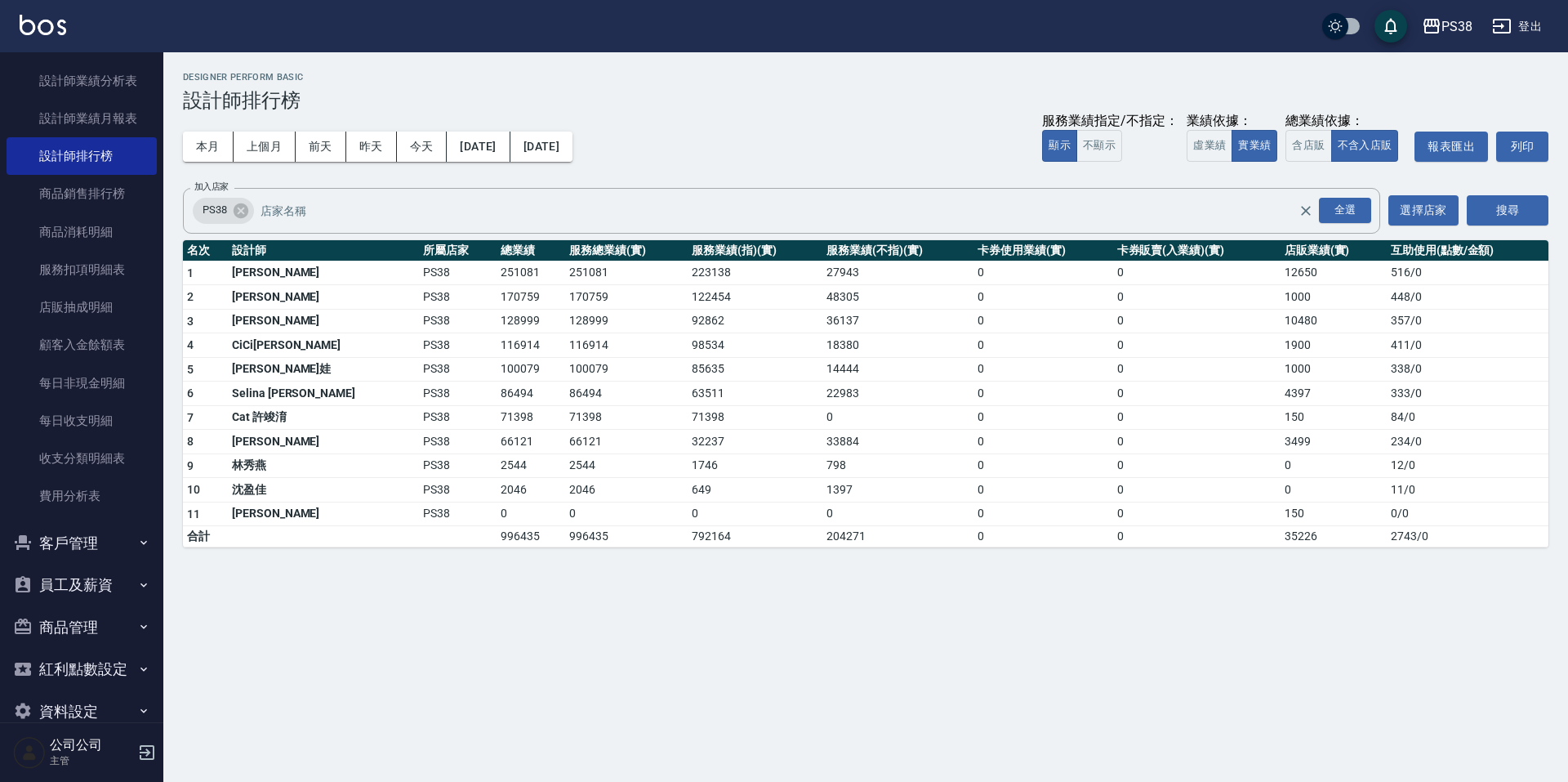
scroll to position [461, 0]
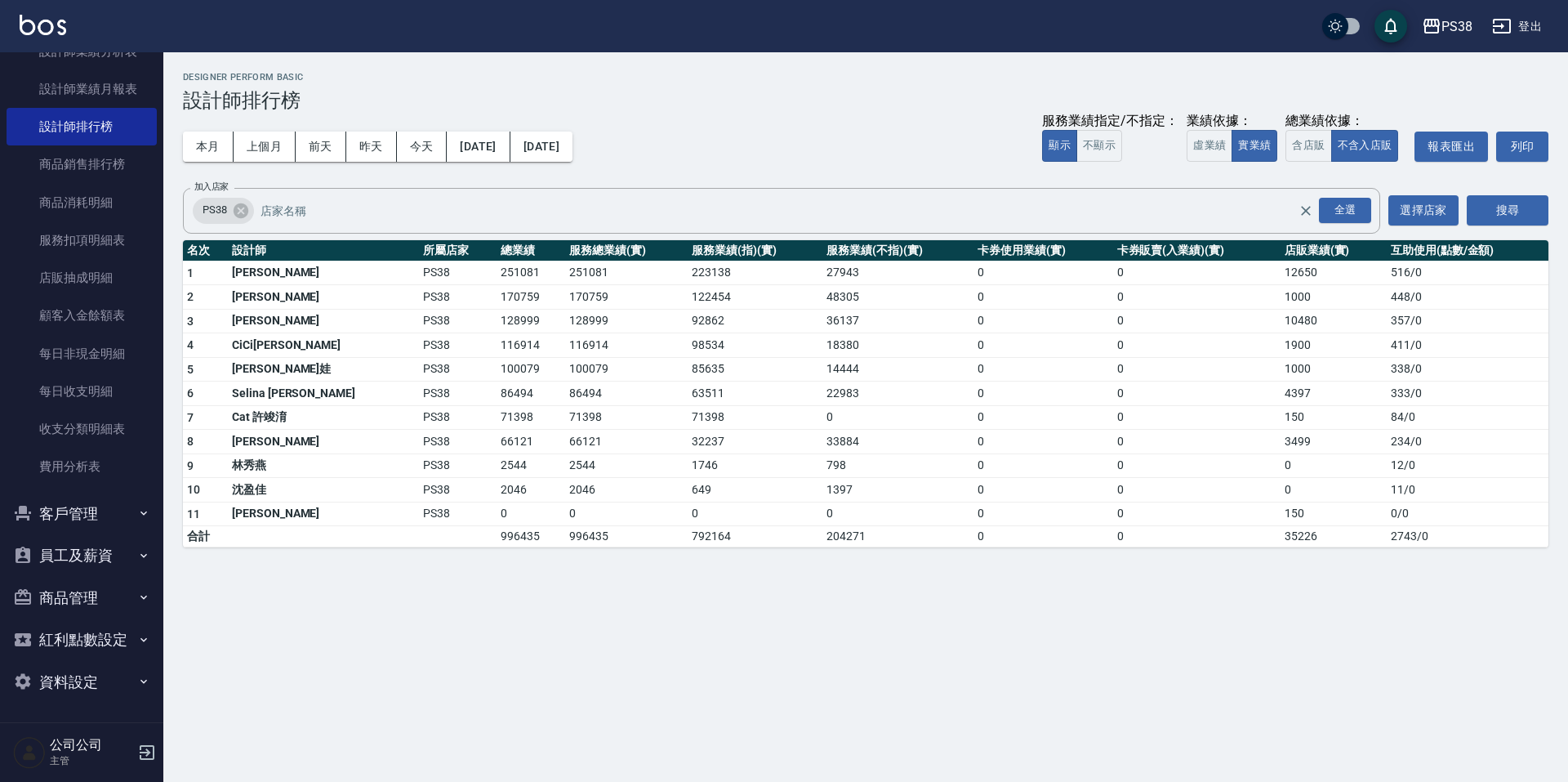
click at [79, 499] on button "客戶管理" at bounding box center [81, 514] width 150 height 43
click at [80, 518] on button "客戶管理" at bounding box center [81, 514] width 150 height 43
click at [93, 553] on button "員工及薪資" at bounding box center [81, 556] width 150 height 43
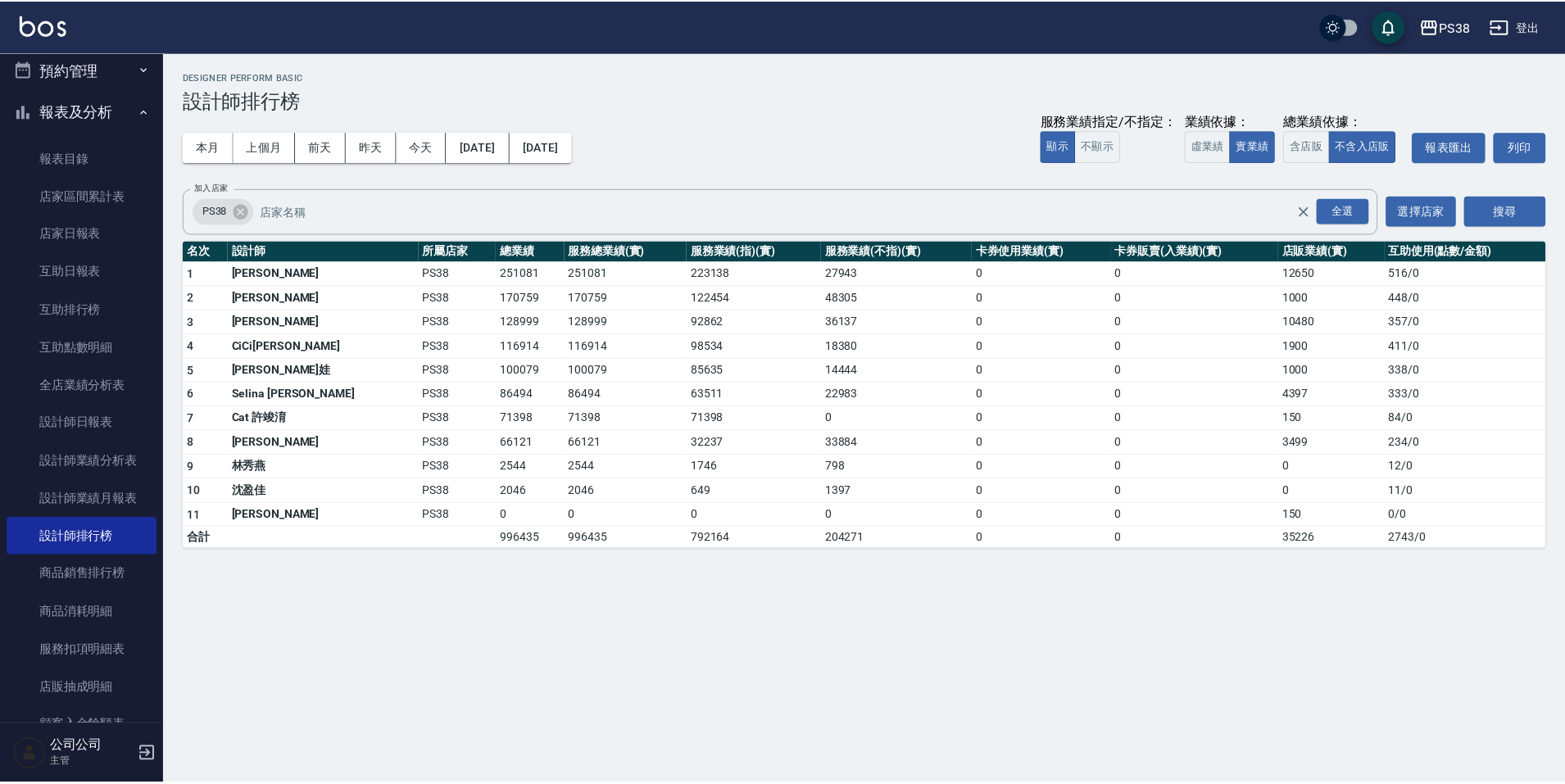
scroll to position [0, 0]
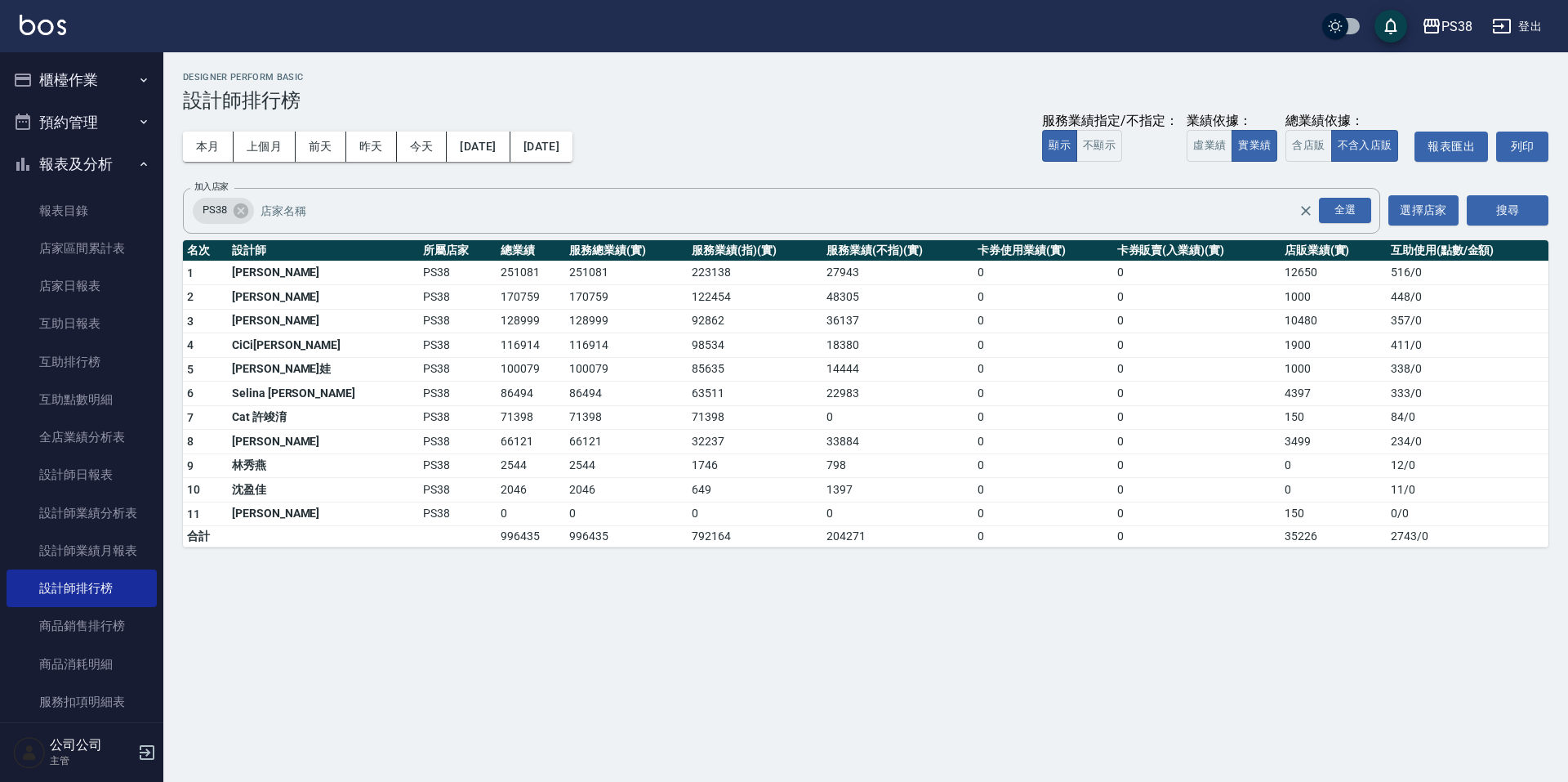
click at [66, 170] on button "報表及分析" at bounding box center [81, 164] width 150 height 43
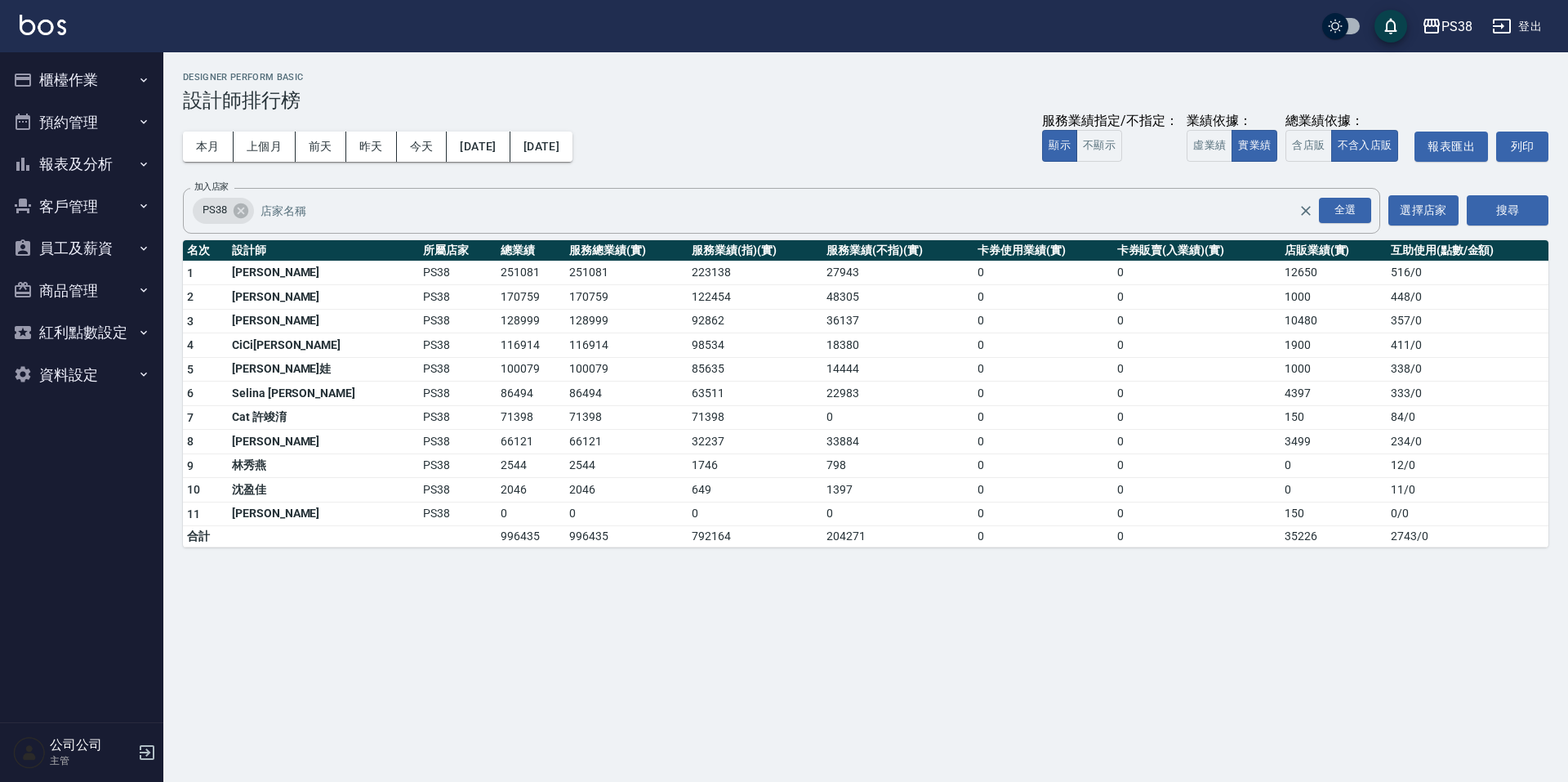
click at [136, 120] on button "預約管理" at bounding box center [81, 122] width 150 height 43
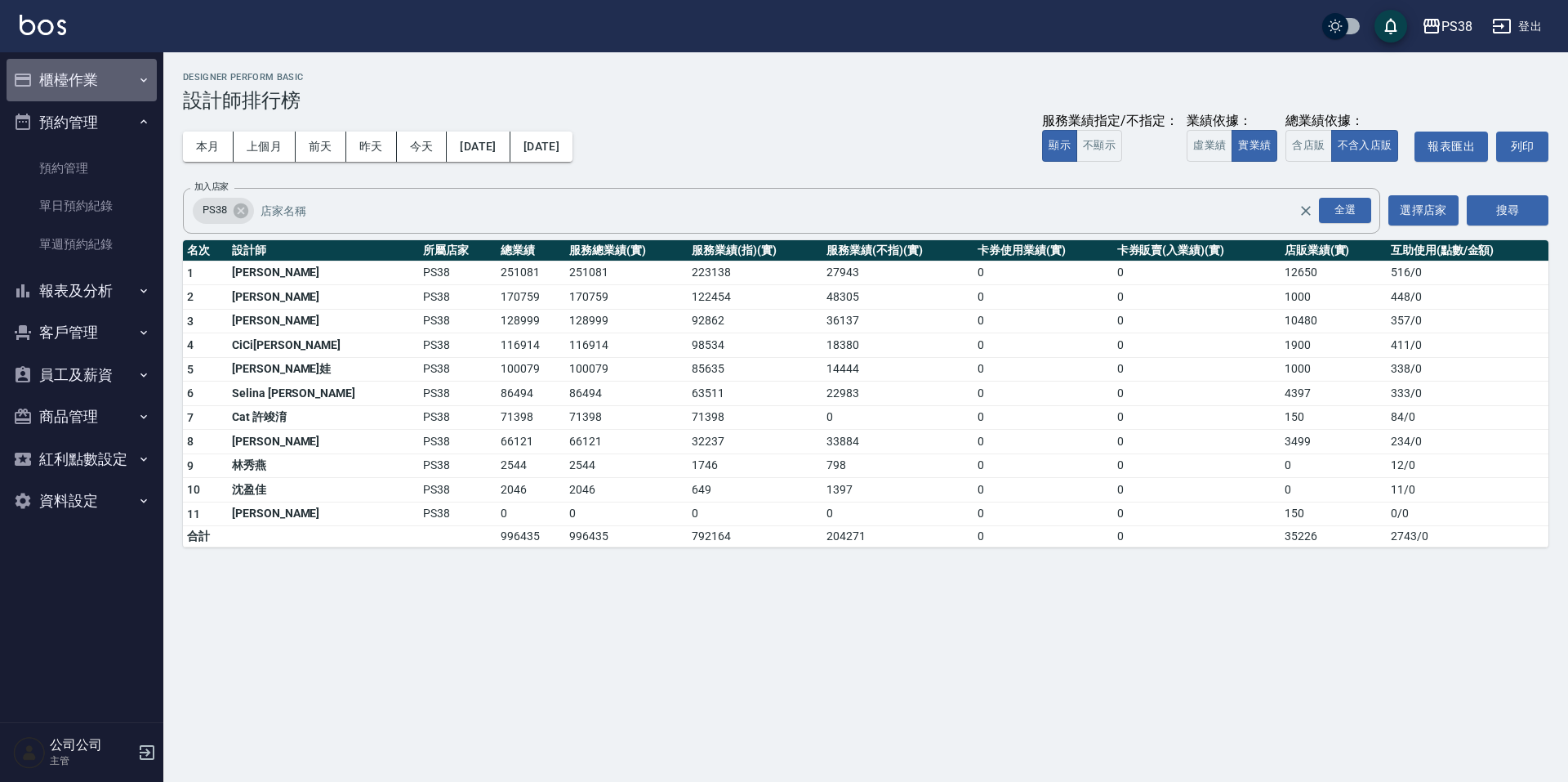
click at [139, 80] on icon "button" at bounding box center [143, 80] width 13 height 13
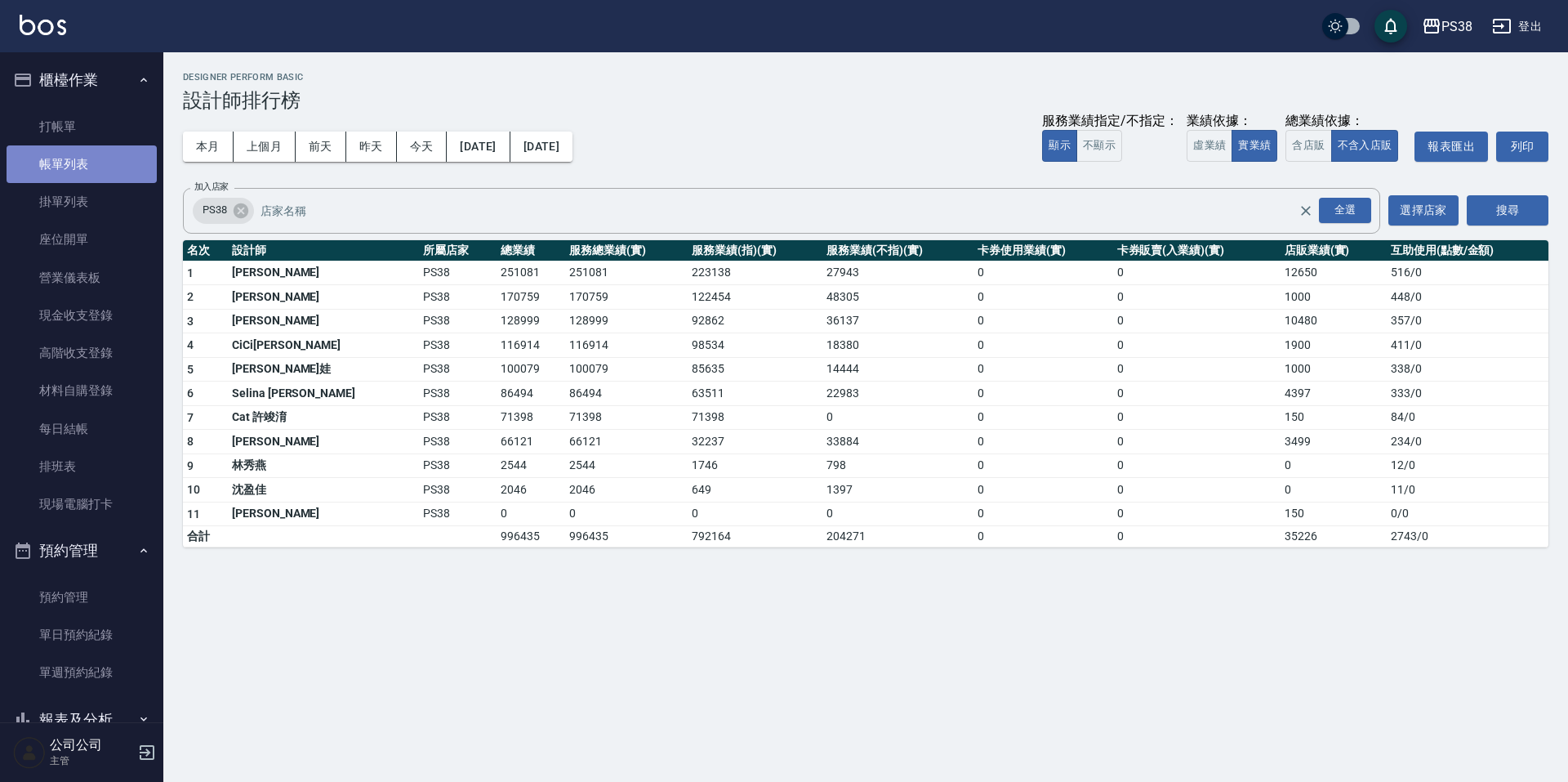
click at [103, 158] on link "帳單列表" at bounding box center [81, 163] width 150 height 38
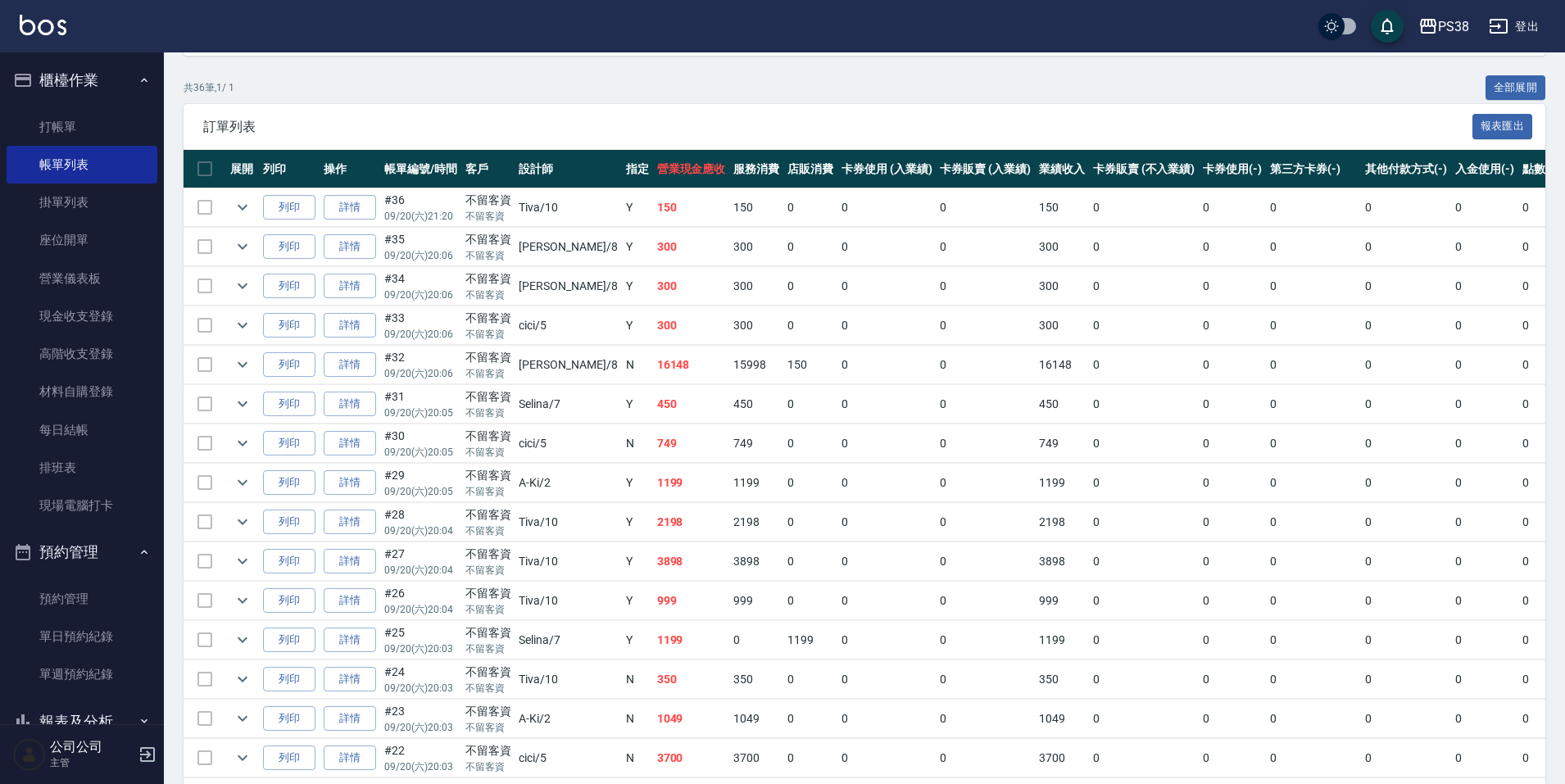
scroll to position [54, 0]
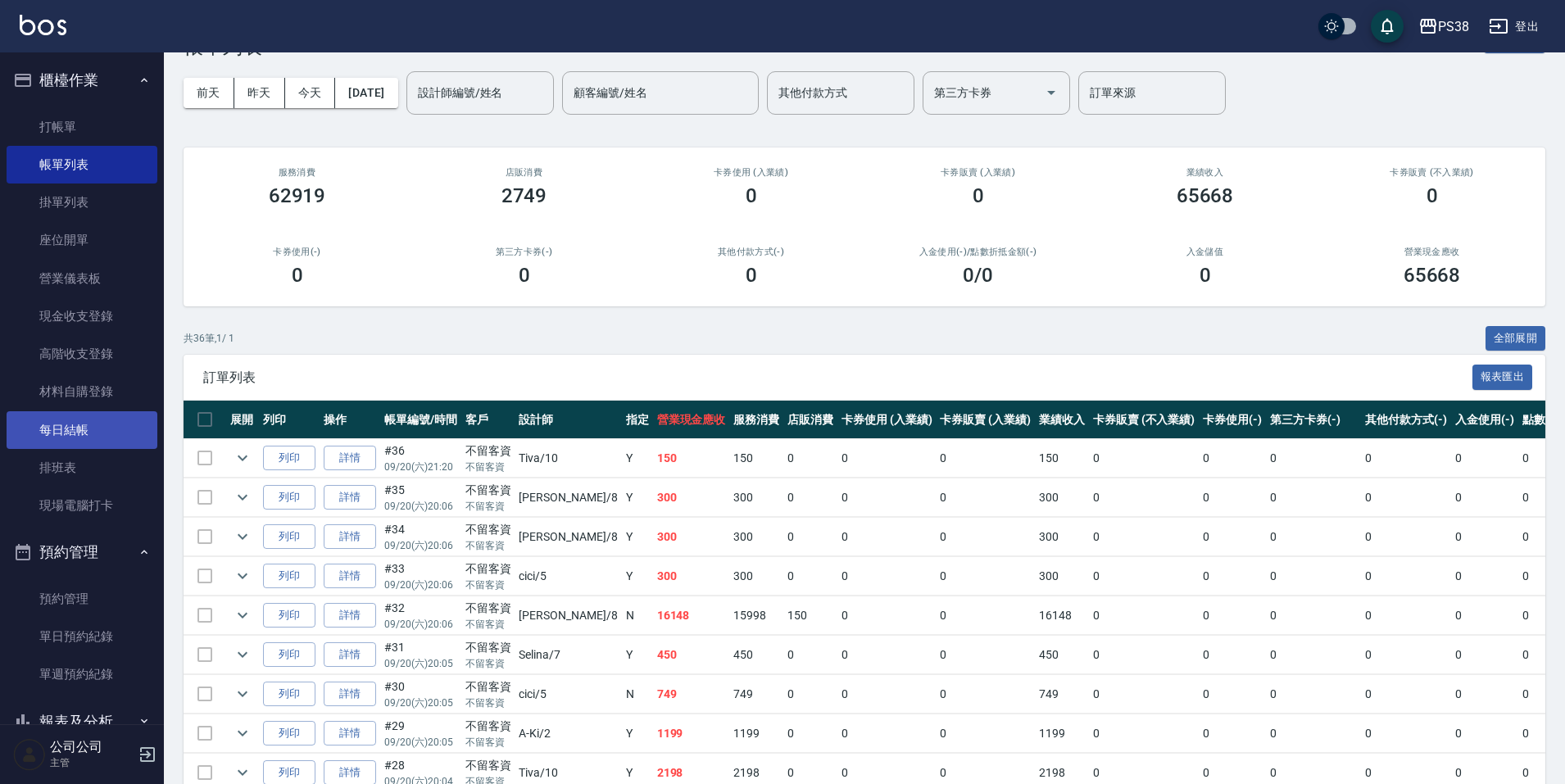
click at [54, 426] on link "每日結帳" at bounding box center [81, 429] width 151 height 38
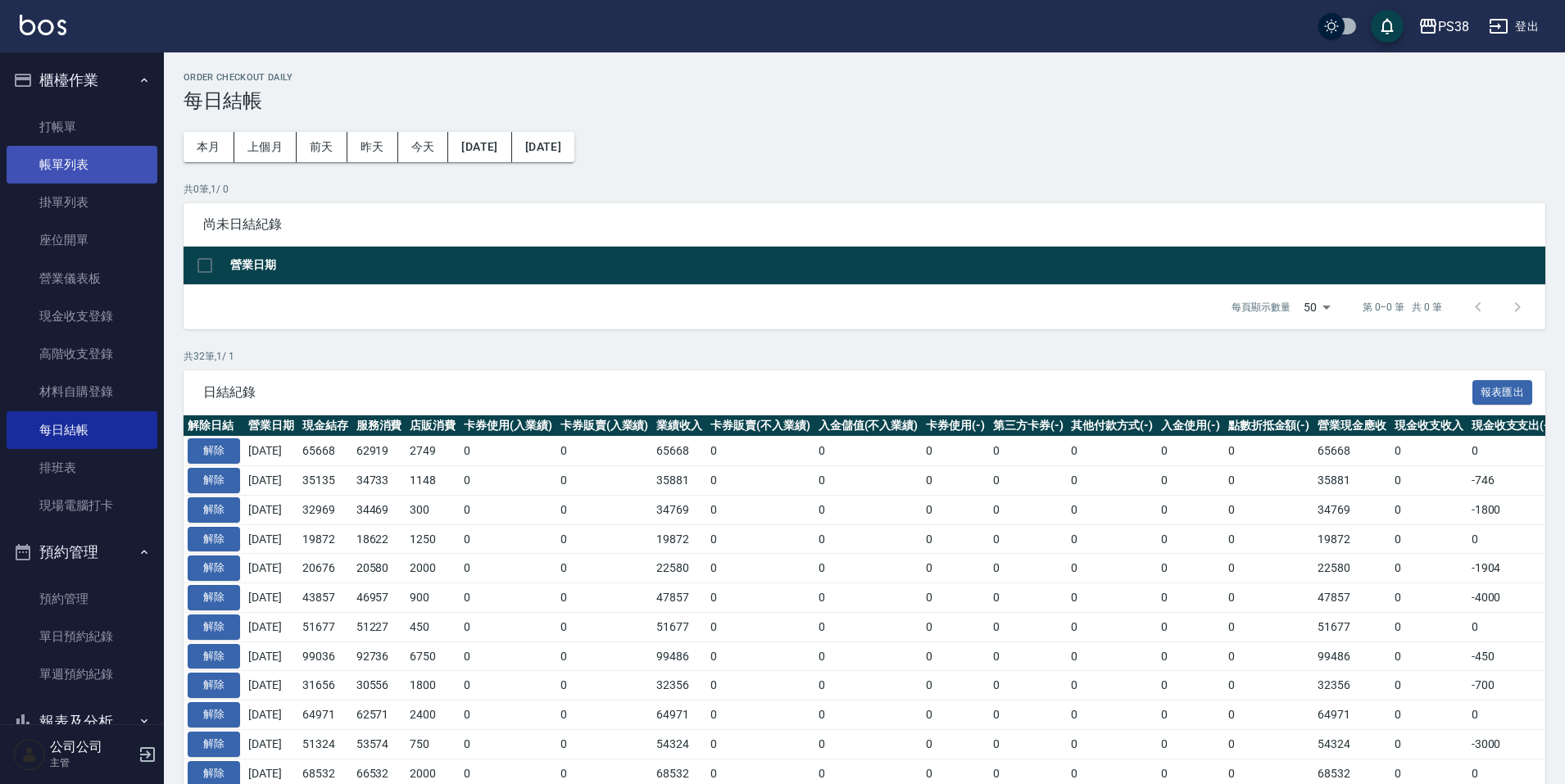
click at [117, 167] on link "帳單列表" at bounding box center [81, 164] width 151 height 38
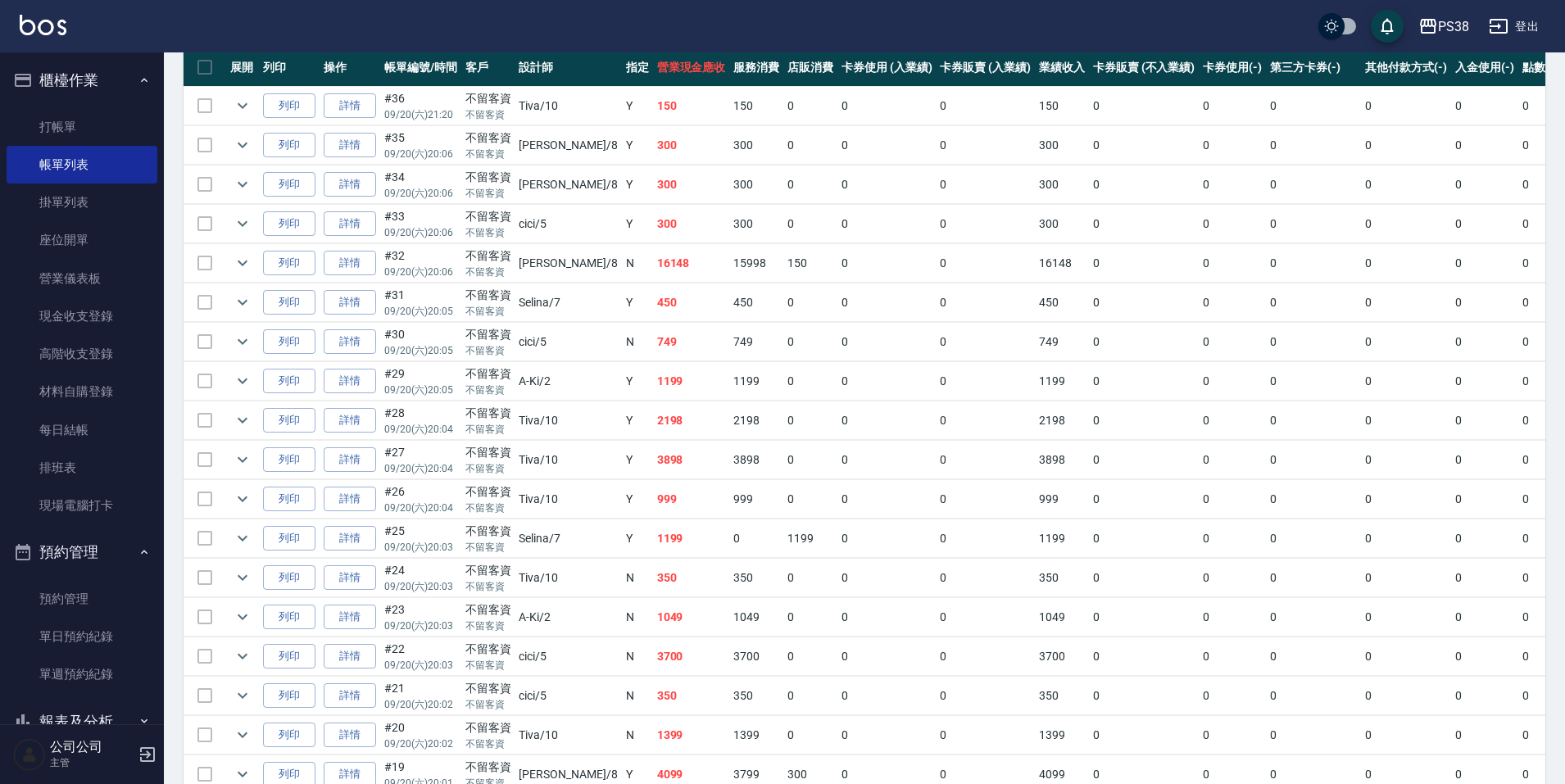
scroll to position [410, 0]
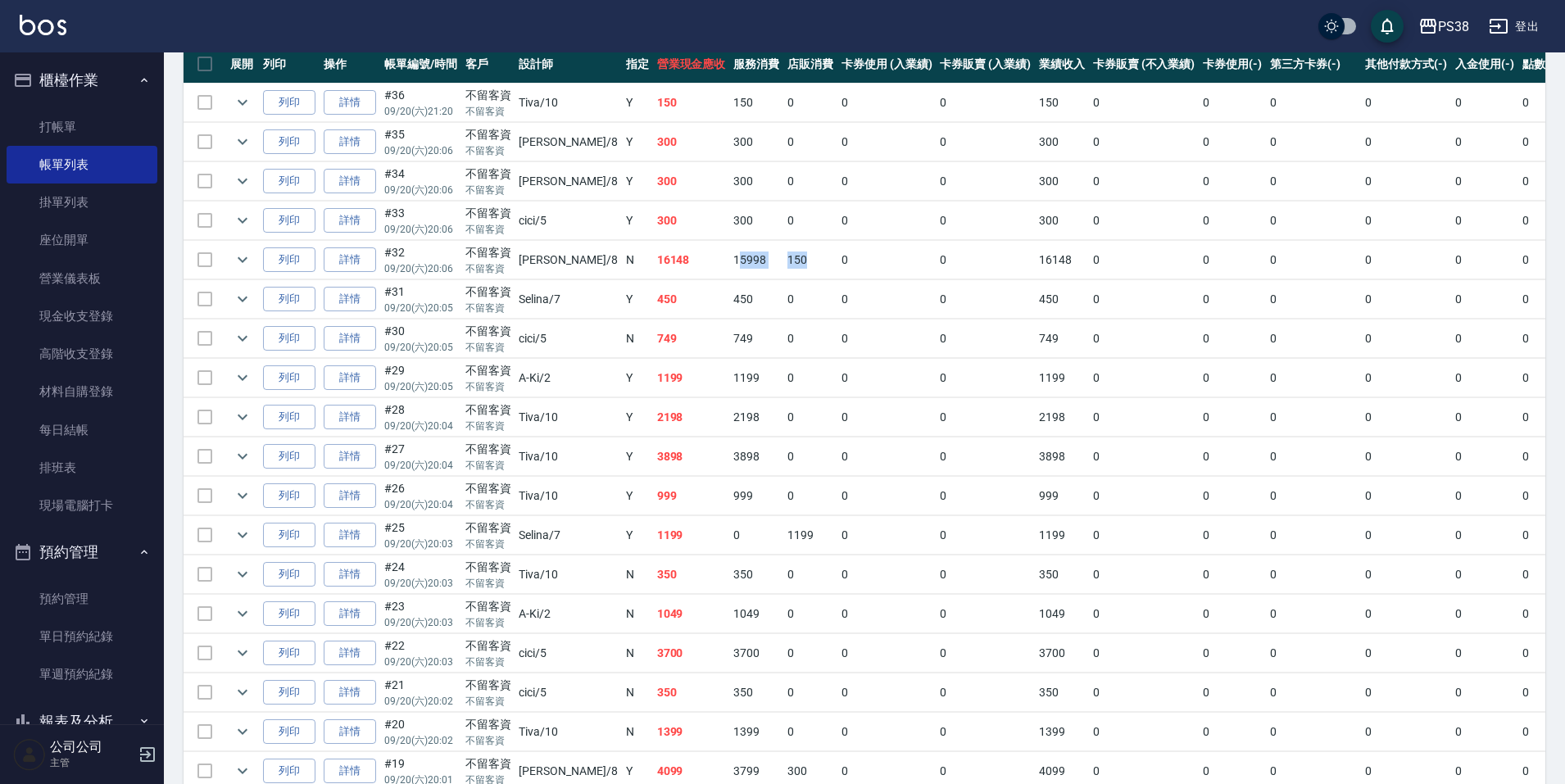
drag, startPoint x: 684, startPoint y: 265, endPoint x: 753, endPoint y: 276, distance: 69.9
click at [753, 276] on tr "列印 詳情 #32 09/20 (六) 20:06 不留客資 不留客資 mika /8 N 16148 15998 150 0 0 16148 0 0 0 0…" at bounding box center [938, 260] width 1510 height 39
click at [936, 411] on td "0" at bounding box center [985, 417] width 99 height 39
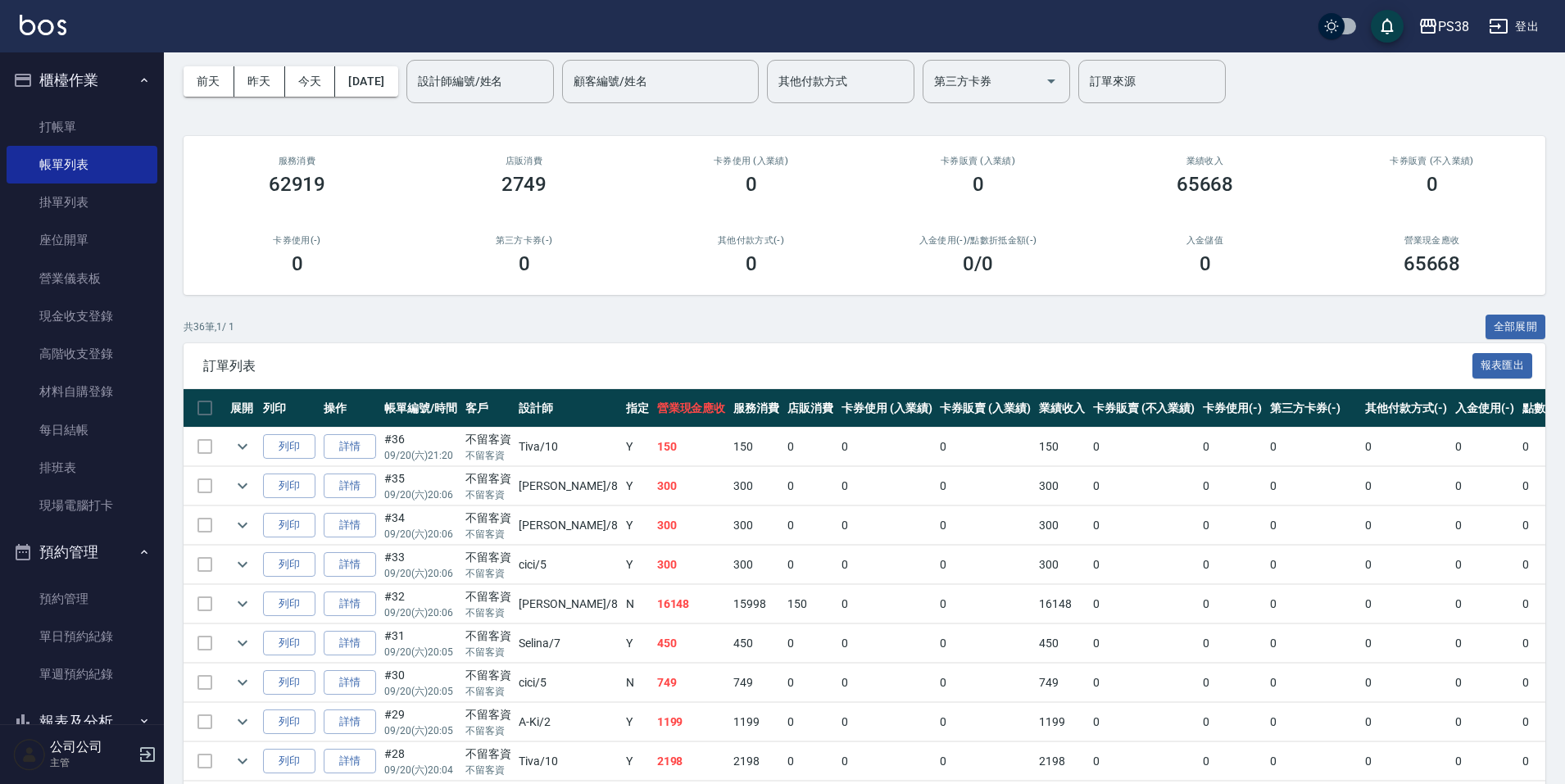
scroll to position [0, 0]
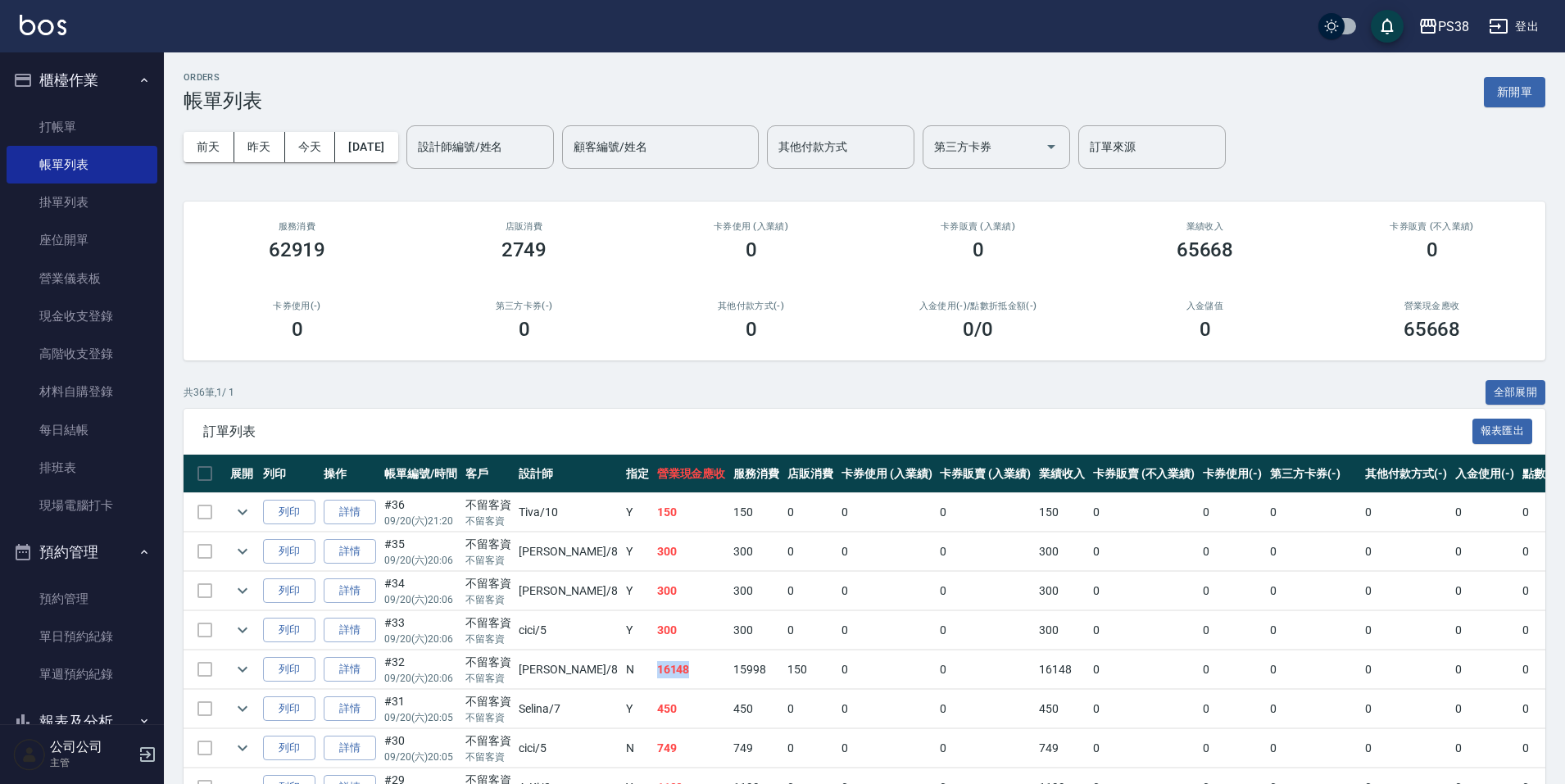
drag, startPoint x: 603, startPoint y: 669, endPoint x: 636, endPoint y: 670, distance: 33.0
click at [653, 670] on td "16148" at bounding box center [691, 670] width 77 height 39
click at [838, 698] on td "0" at bounding box center [887, 709] width 99 height 39
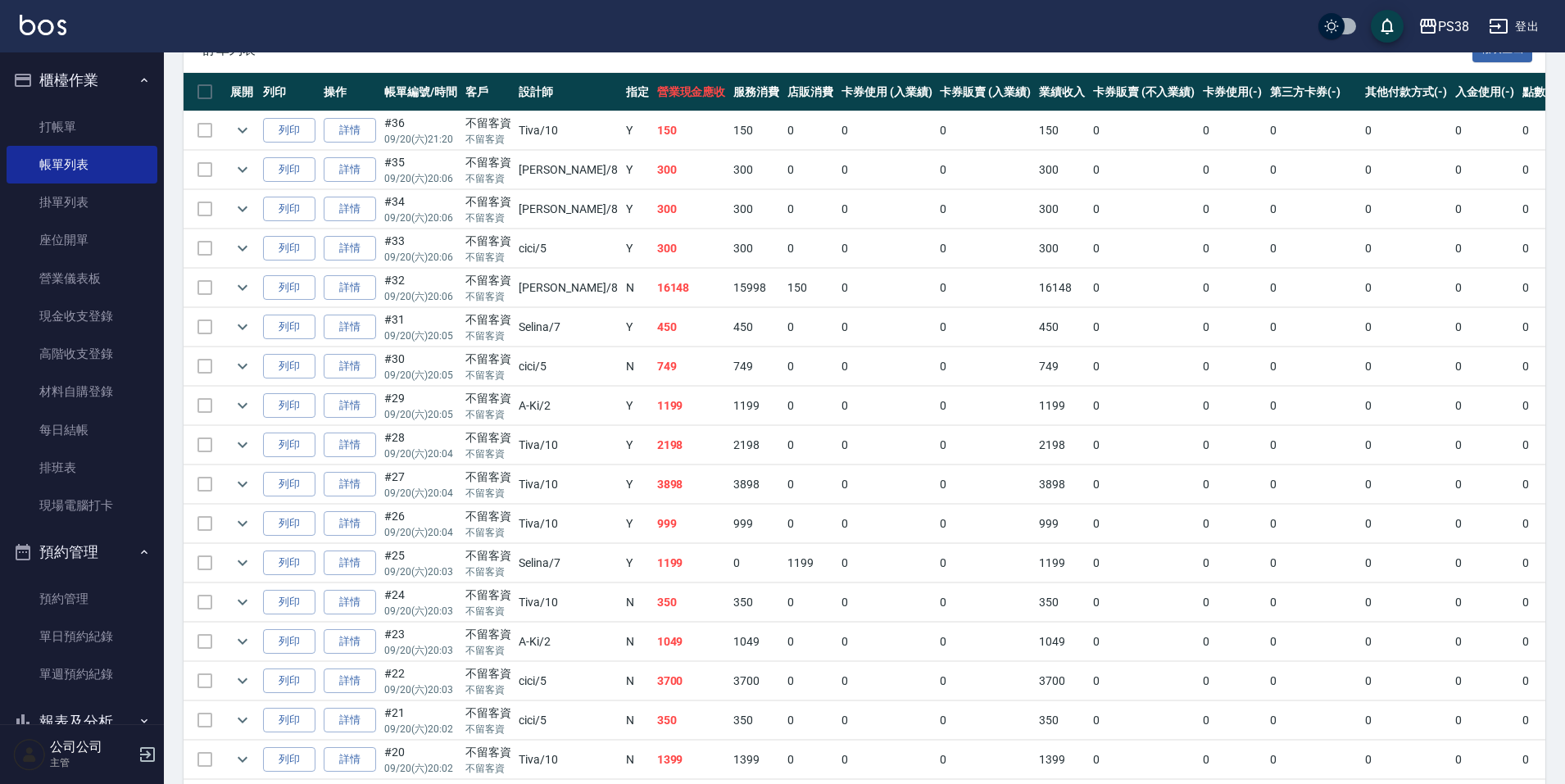
scroll to position [300, 0]
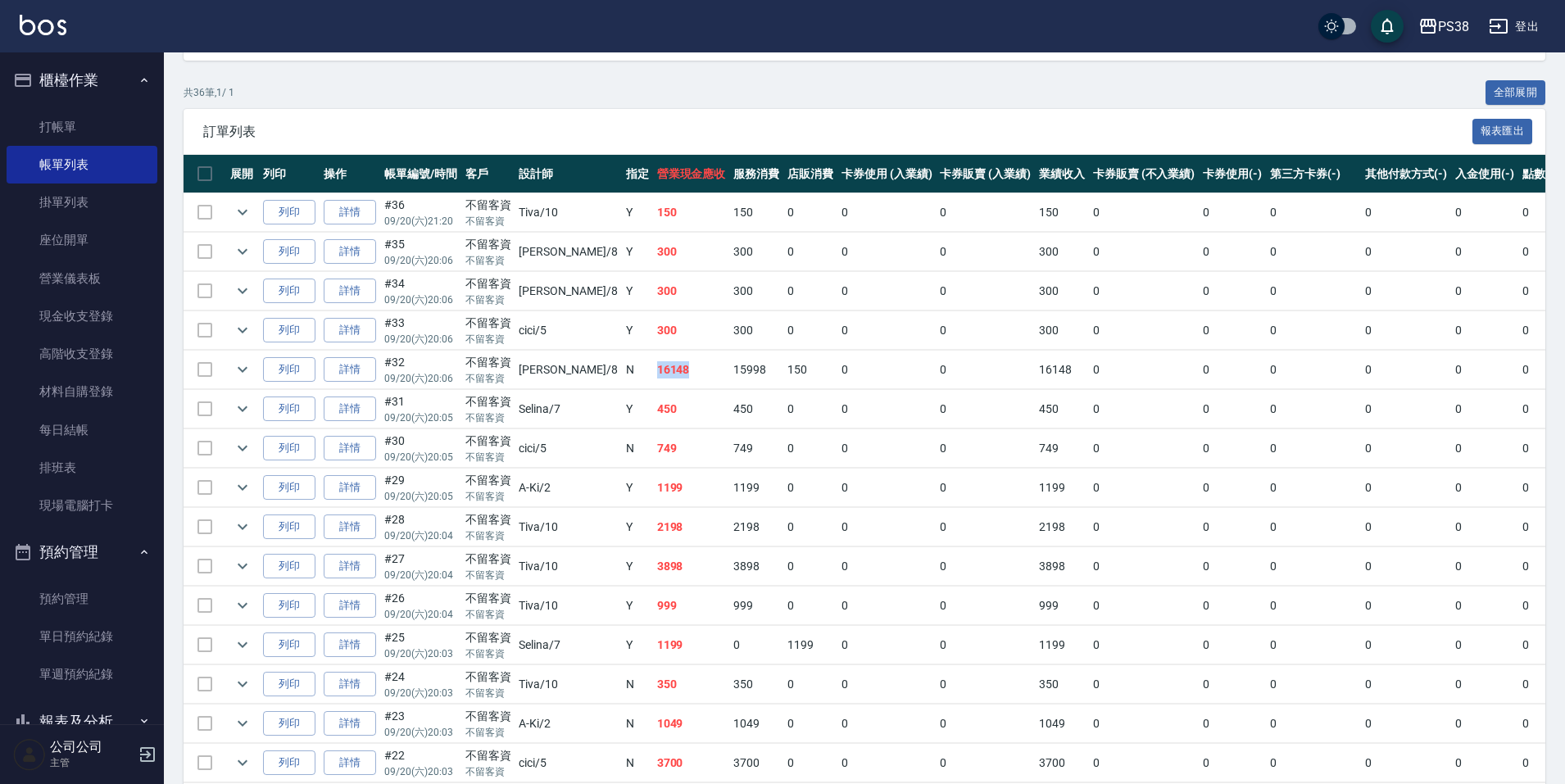
drag, startPoint x: 600, startPoint y: 371, endPoint x: 647, endPoint y: 371, distance: 47.0
click at [653, 371] on td "16148" at bounding box center [691, 370] width 77 height 39
click at [729, 378] on td "15998" at bounding box center [756, 370] width 54 height 39
drag, startPoint x: 586, startPoint y: 371, endPoint x: 683, endPoint y: 371, distance: 97.0
click at [683, 371] on tr "列印 詳情 #32 09/20 (六) 20:06 不留客資 不留客資 mika /8 N 16148 15998 150 0 0 16148 0 0 0 0…" at bounding box center [938, 370] width 1510 height 39
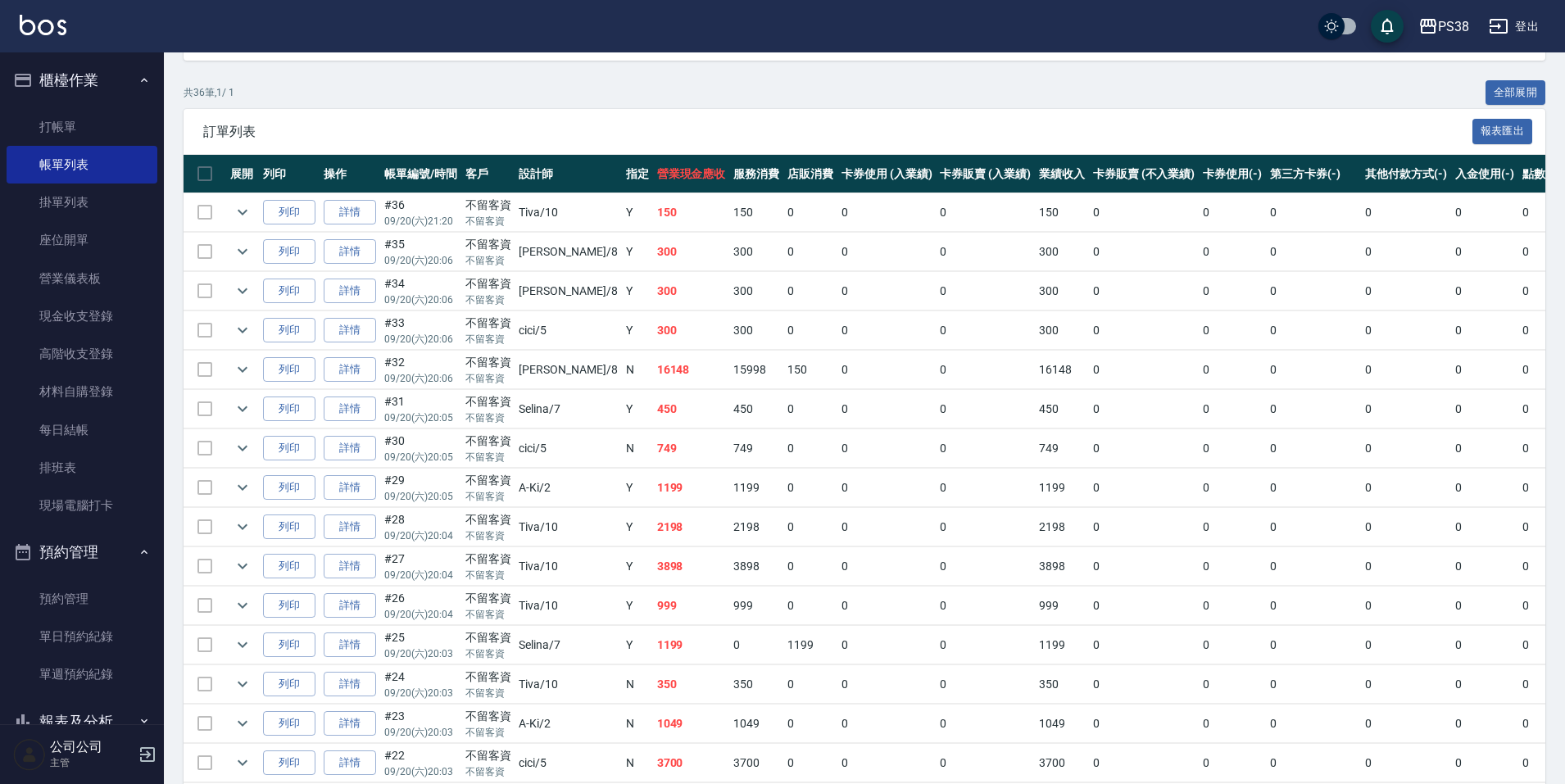
click at [783, 403] on td "0" at bounding box center [811, 409] width 54 height 39
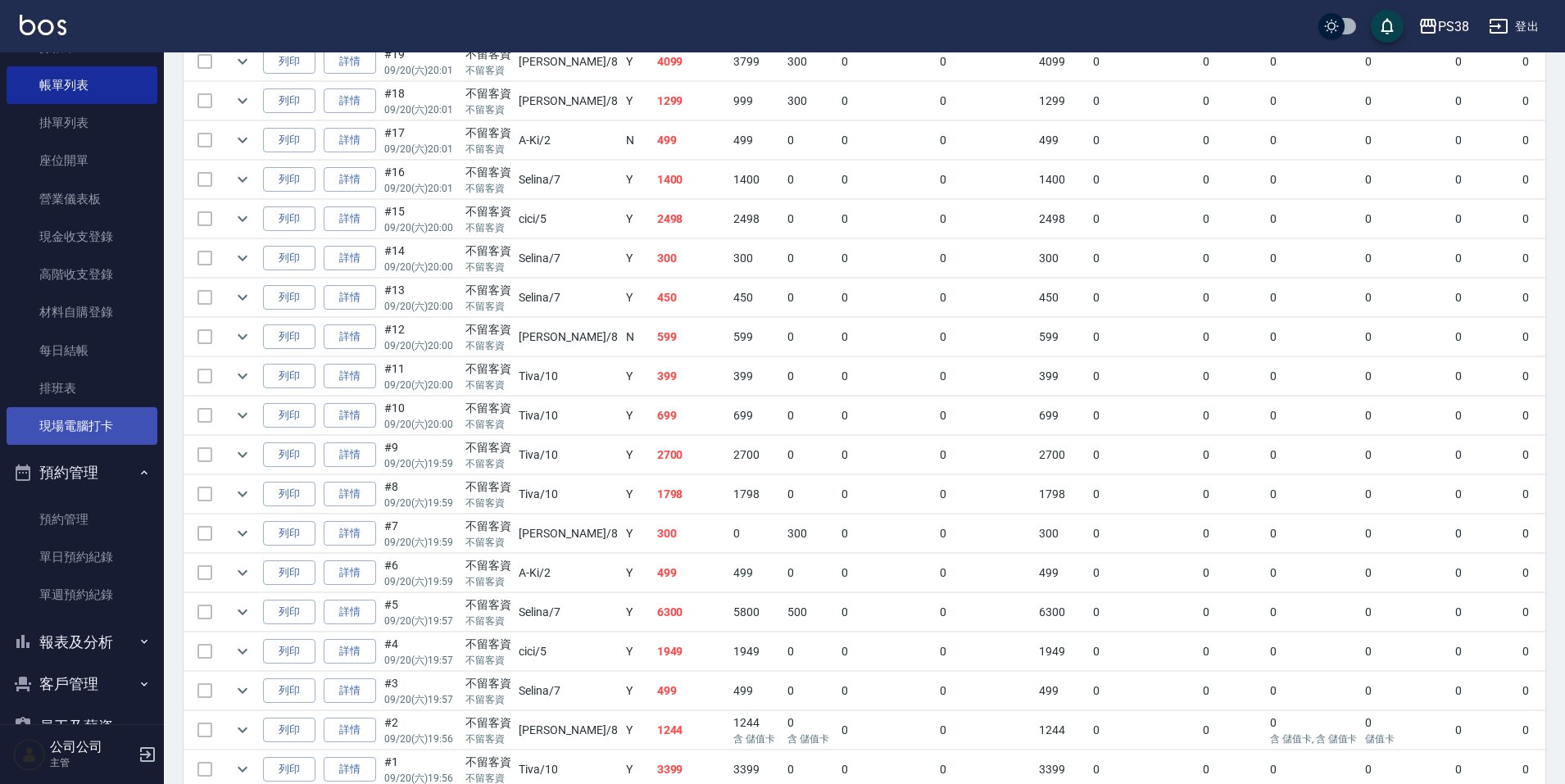
scroll to position [249, 0]
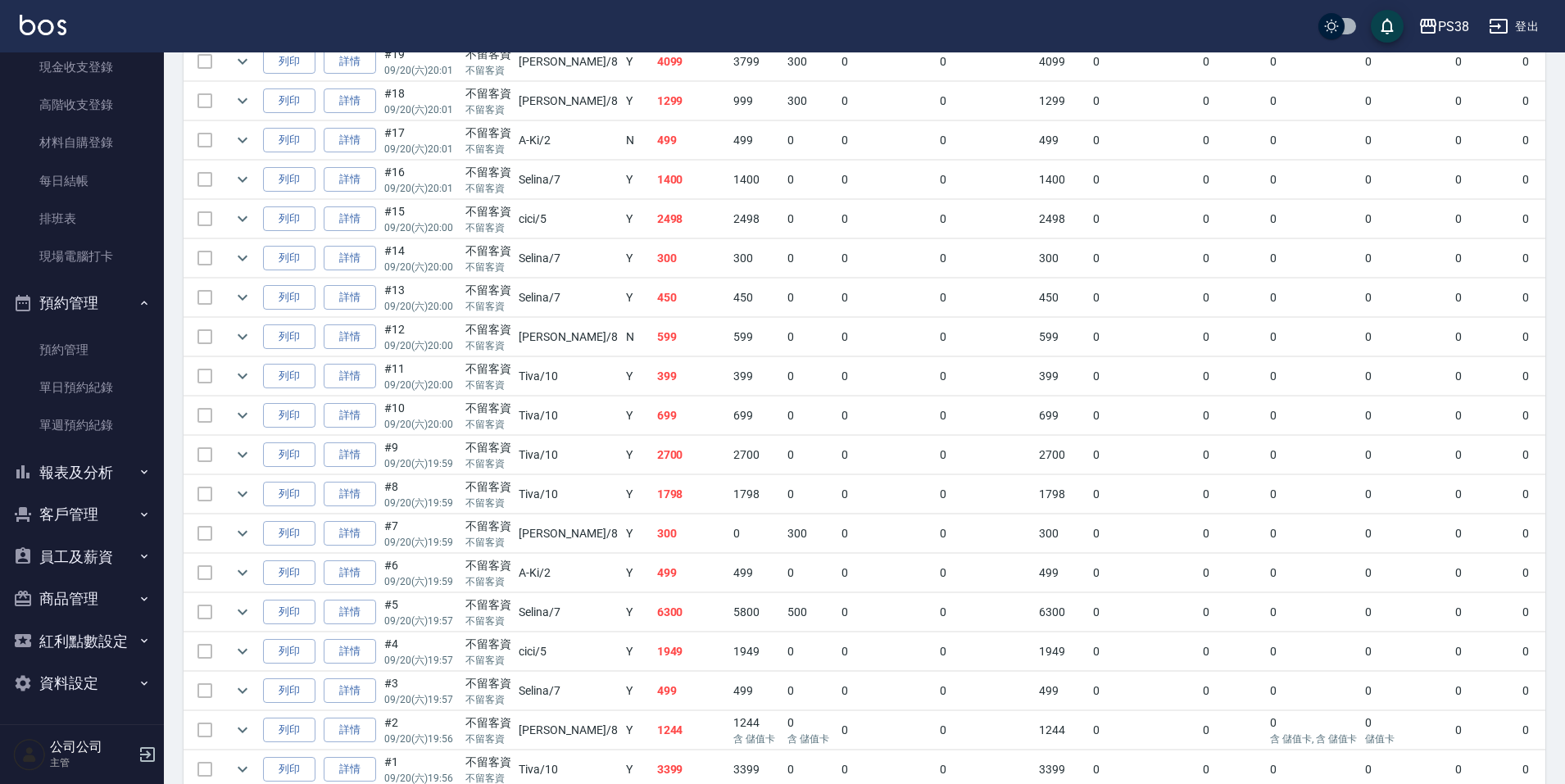
click at [110, 562] on button "員工及薪資" at bounding box center [81, 557] width 151 height 43
click at [111, 481] on button "報表及分析" at bounding box center [81, 472] width 151 height 43
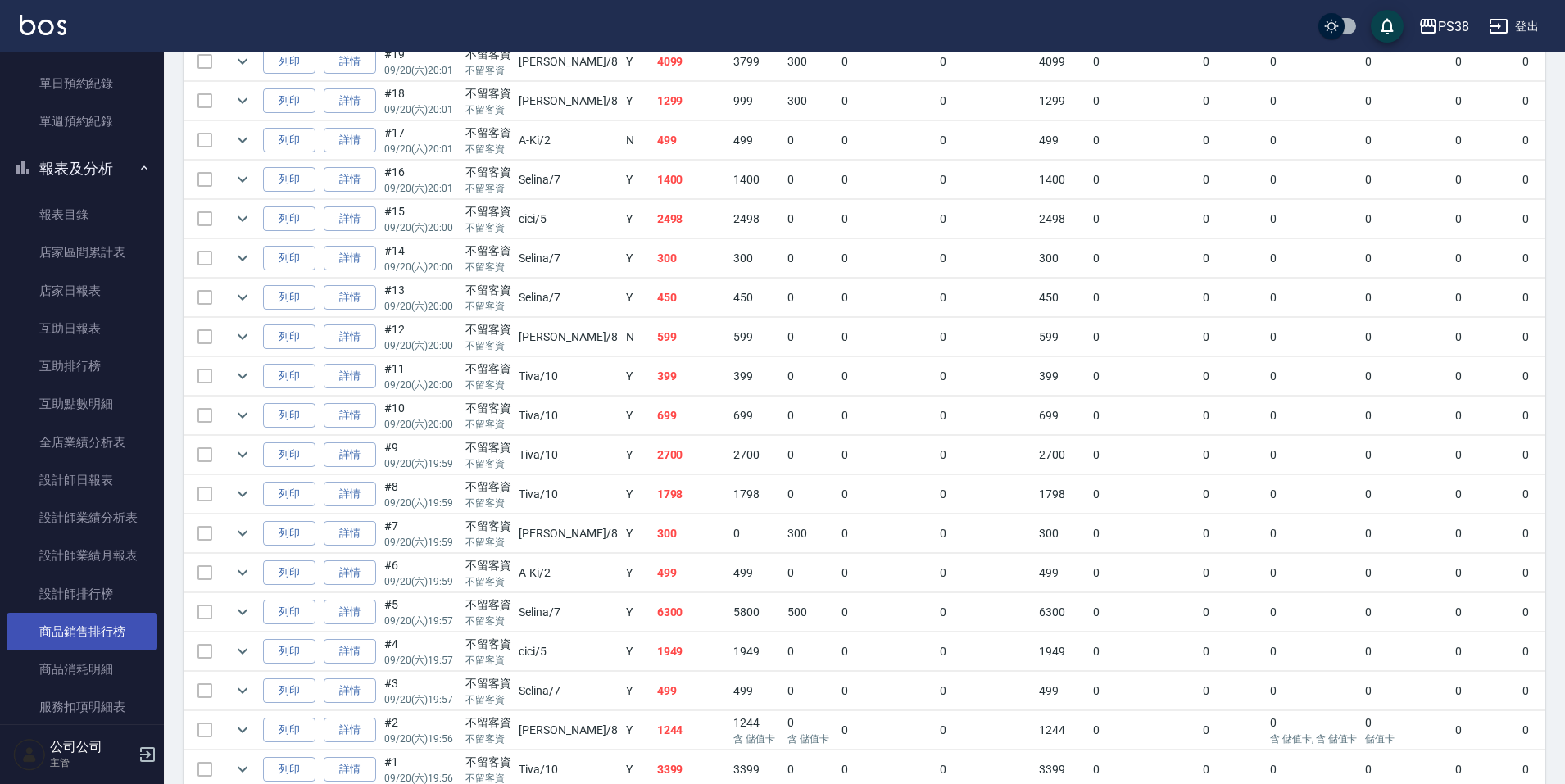
scroll to position [576, 0]
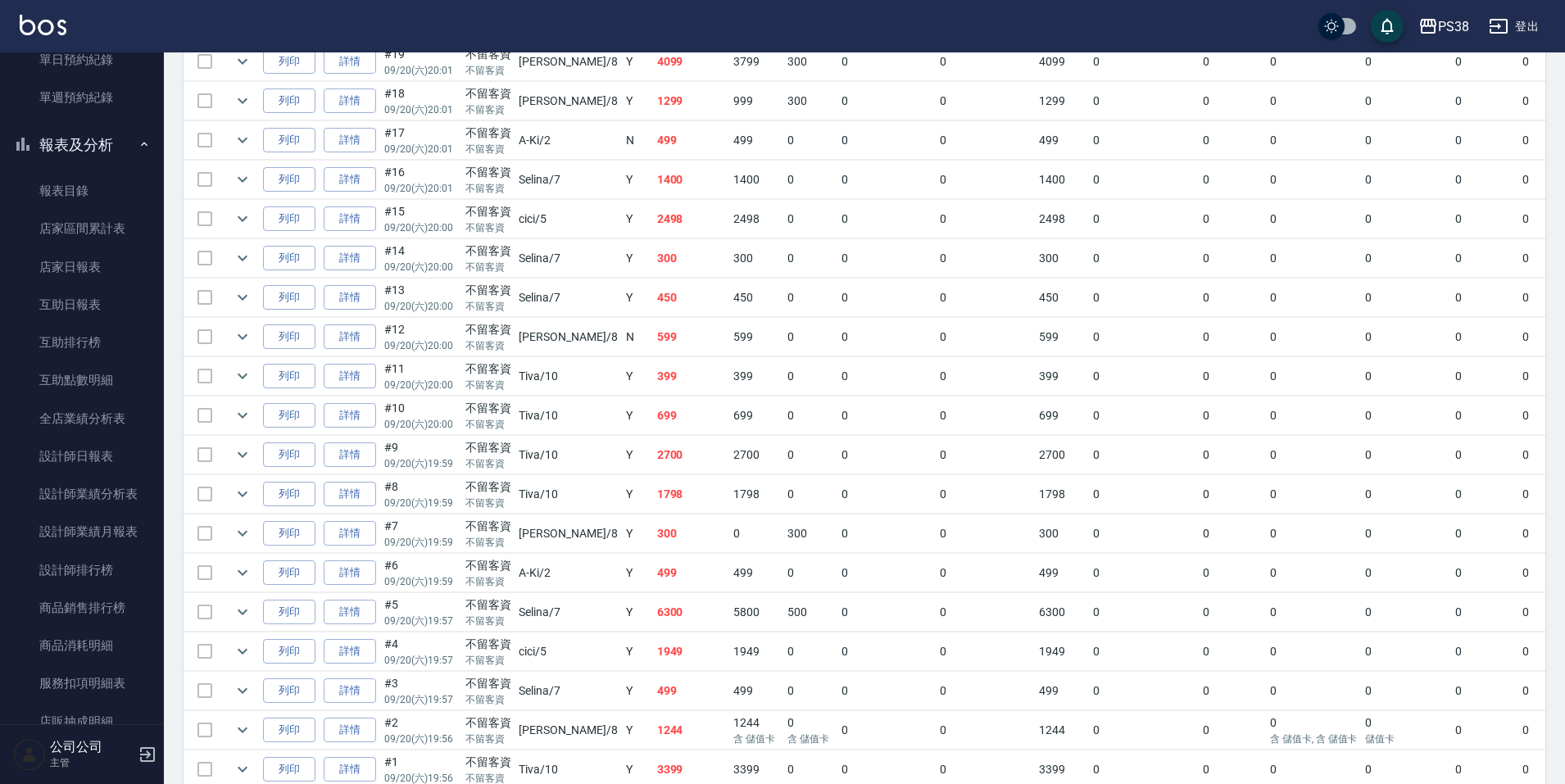
click at [121, 562] on link "設計師排行榜" at bounding box center [81, 569] width 151 height 38
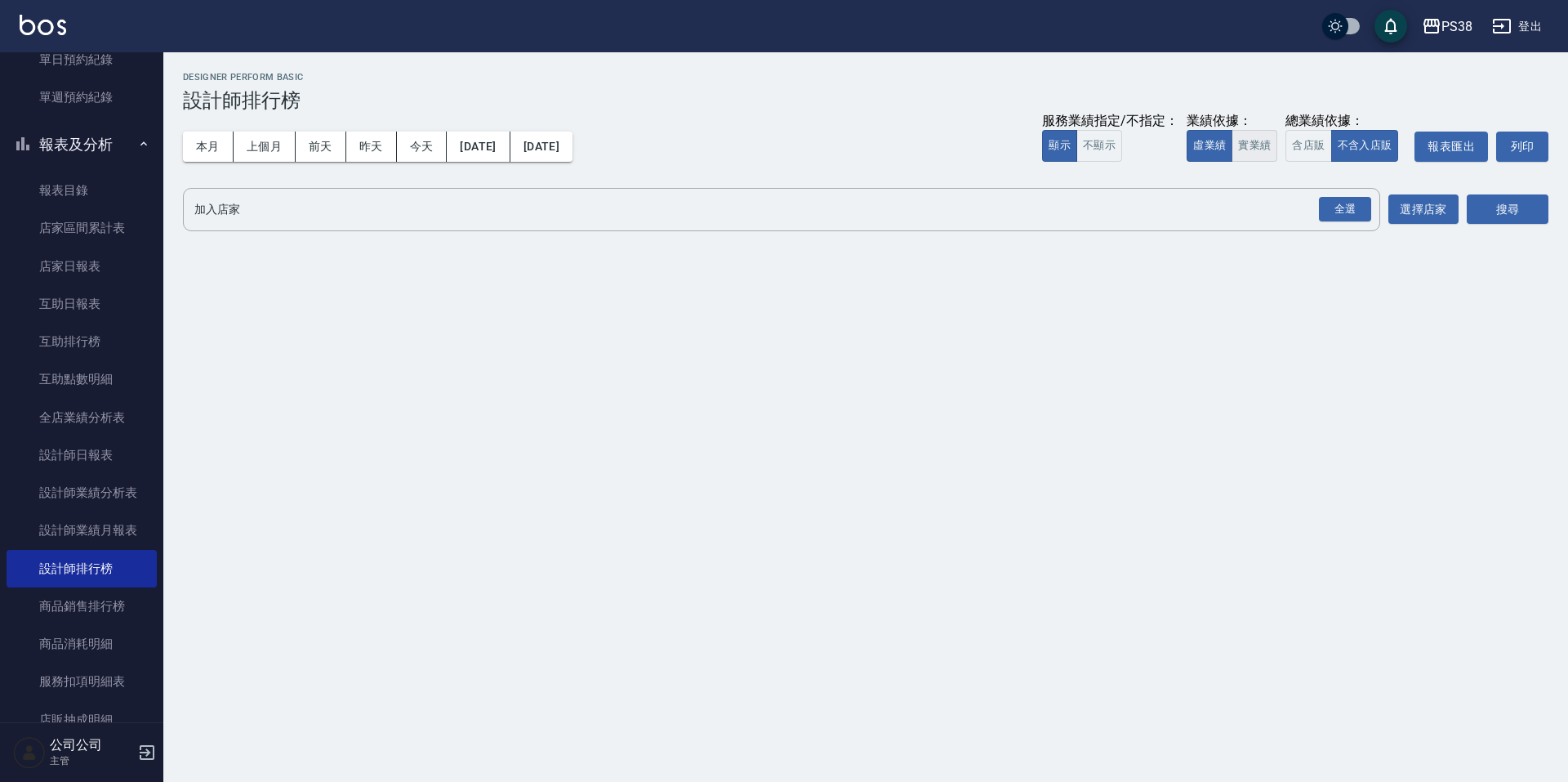
click at [1254, 137] on button "實業績" at bounding box center [1254, 146] width 45 height 31
click at [1337, 206] on div "全選" at bounding box center [1345, 209] width 52 height 25
click at [1489, 208] on button "搜尋" at bounding box center [1509, 210] width 82 height 31
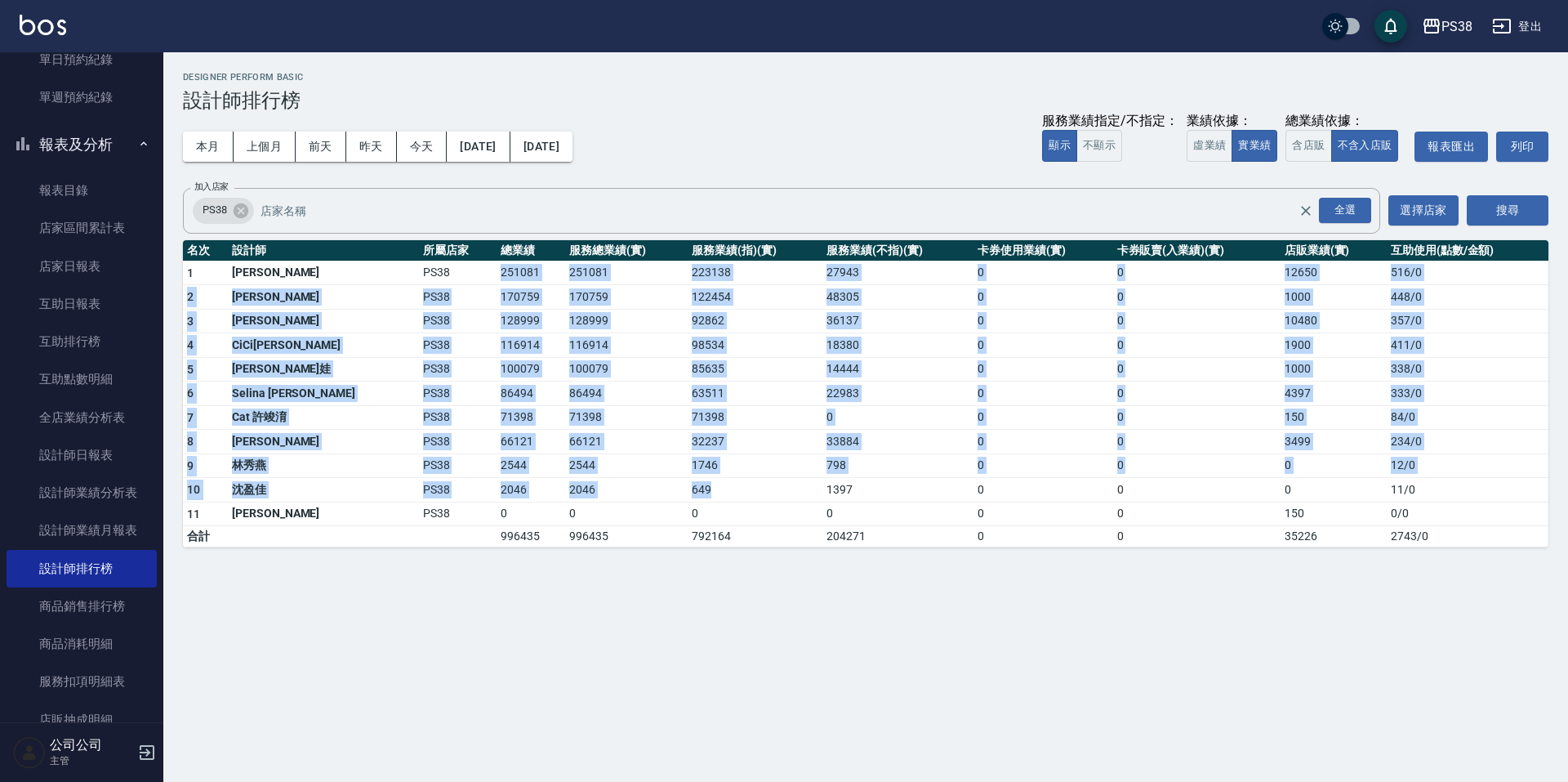
drag, startPoint x: 502, startPoint y: 301, endPoint x: 724, endPoint y: 489, distance: 290.9
click at [724, 489] on tbody "1 [PERSON_NAME] PS38 251081 251081 223138 27943 0 0 12650 516 / 0 2 Aisha [PERS…" at bounding box center [866, 404] width 1366 height 287
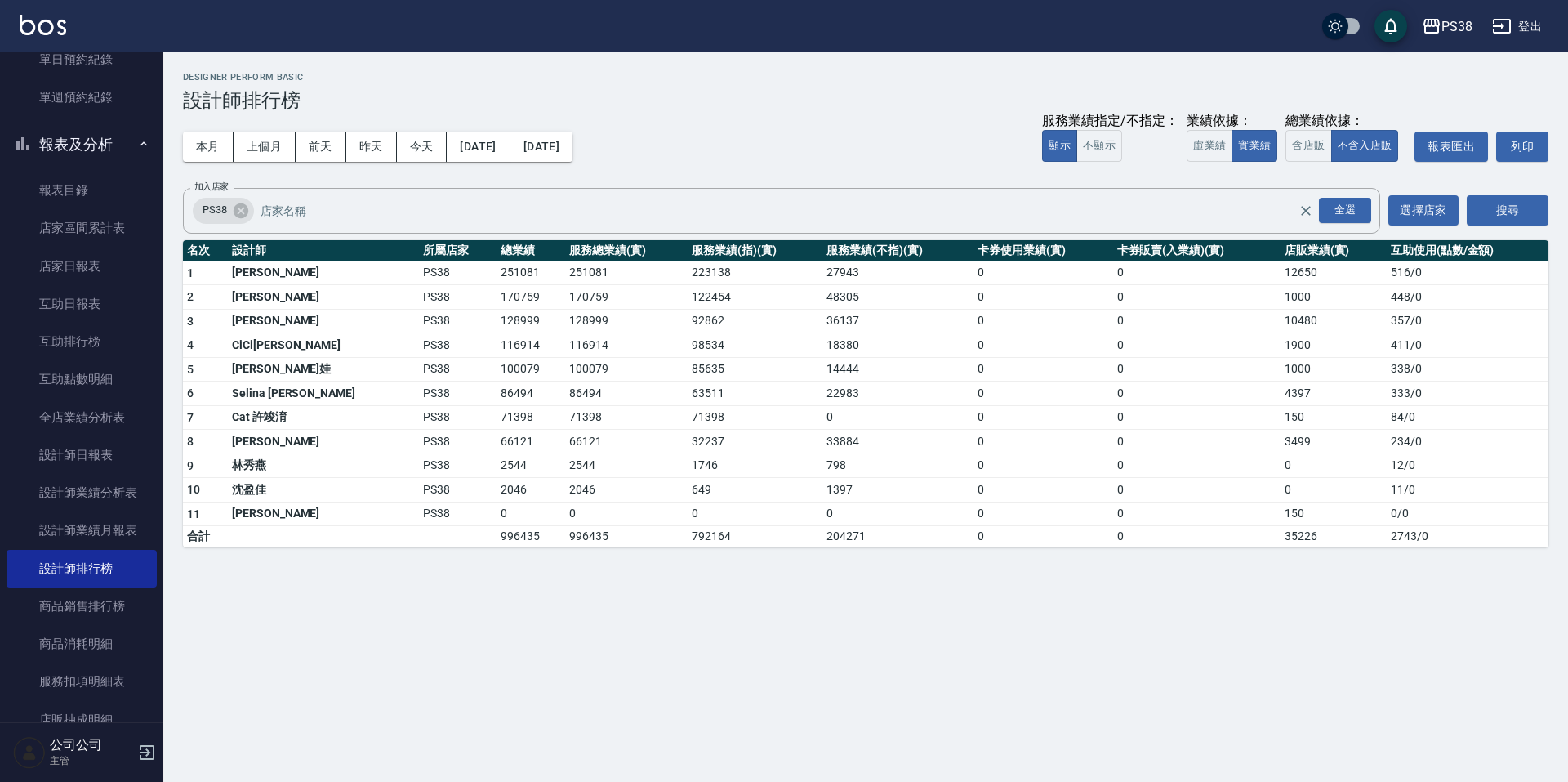
click at [801, 638] on div "PS38 [DATE] - [DATE] 設計師排行榜 列印時間： [DATE][PHONE_NUMBER]:50 Designer Perform Basi…" at bounding box center [784, 391] width 1568 height 782
click at [262, 152] on button "上個月" at bounding box center [264, 147] width 62 height 31
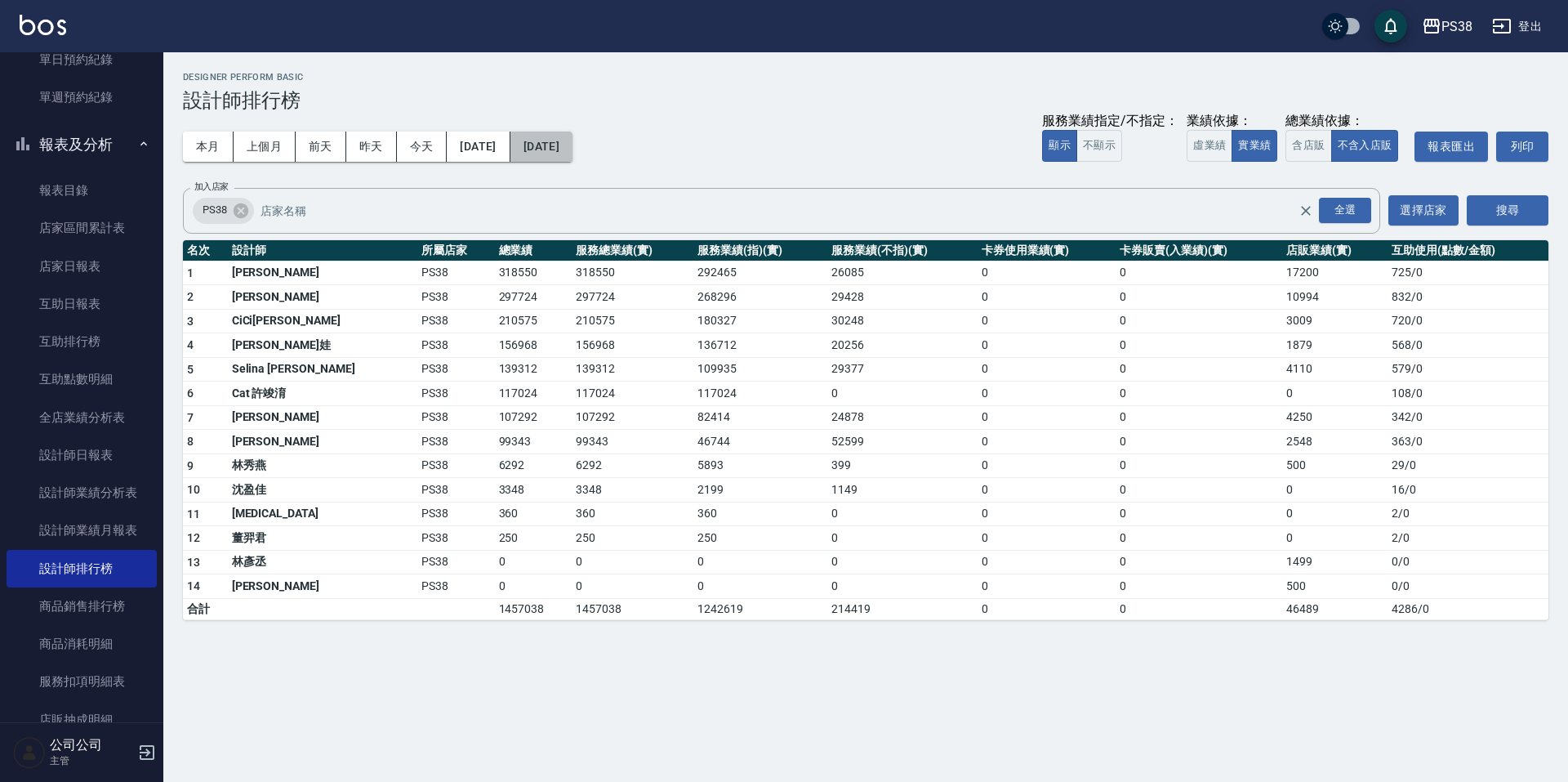
click at [573, 152] on button "[DATE]" at bounding box center [541, 147] width 62 height 31
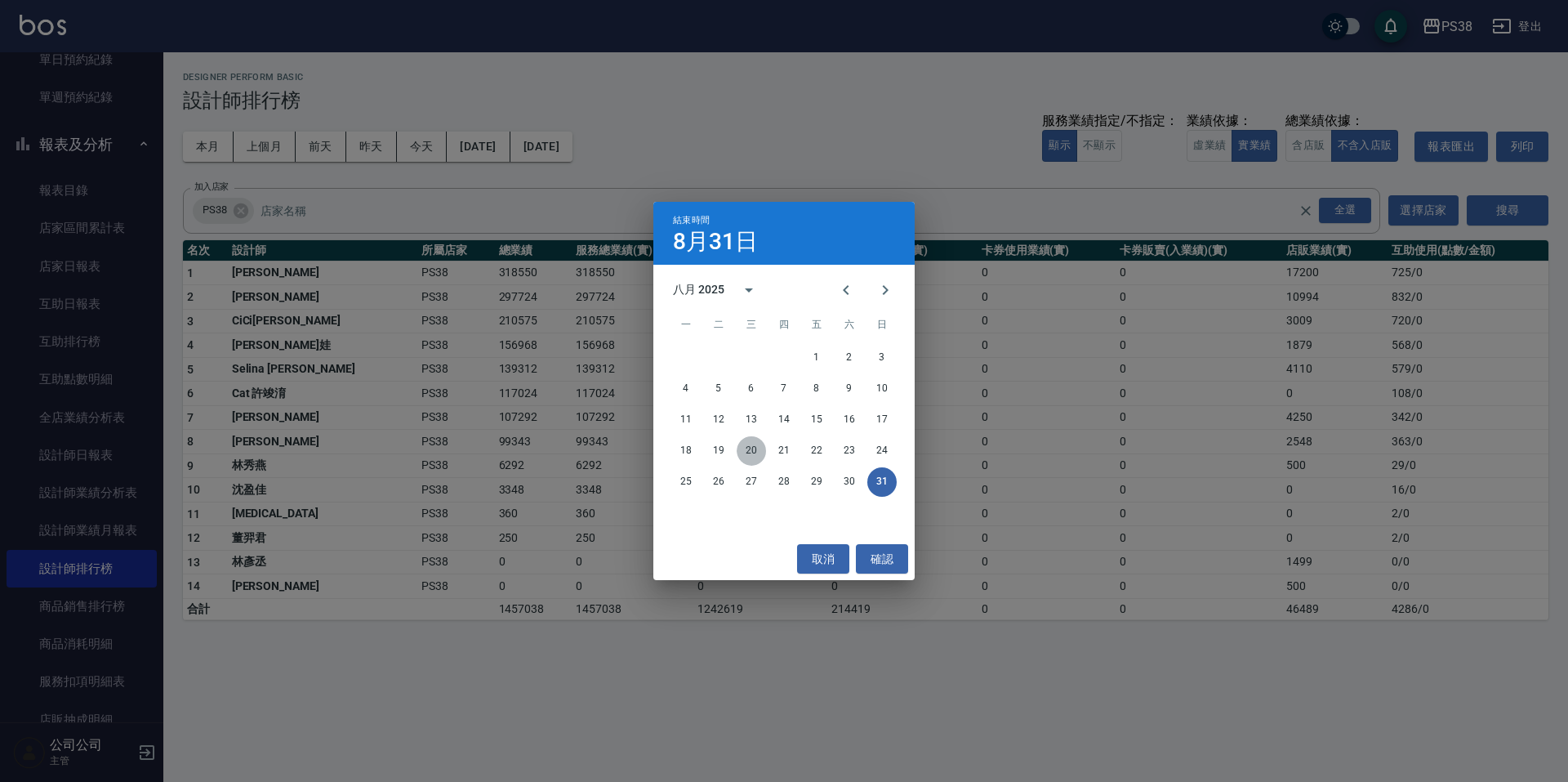
click at [746, 453] on button "20" at bounding box center [751, 451] width 30 height 30
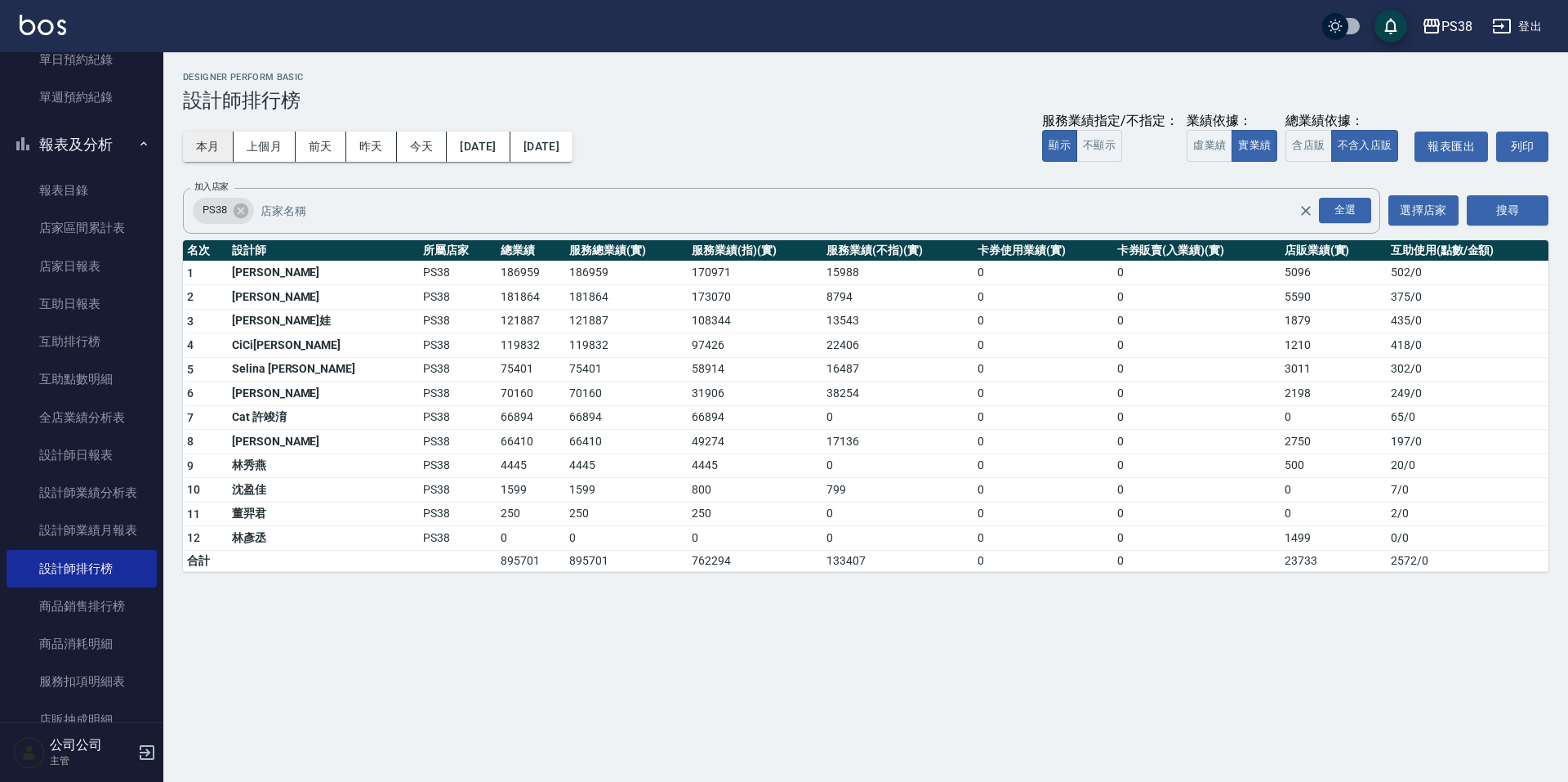
click at [225, 138] on button "本月" at bounding box center [208, 147] width 51 height 31
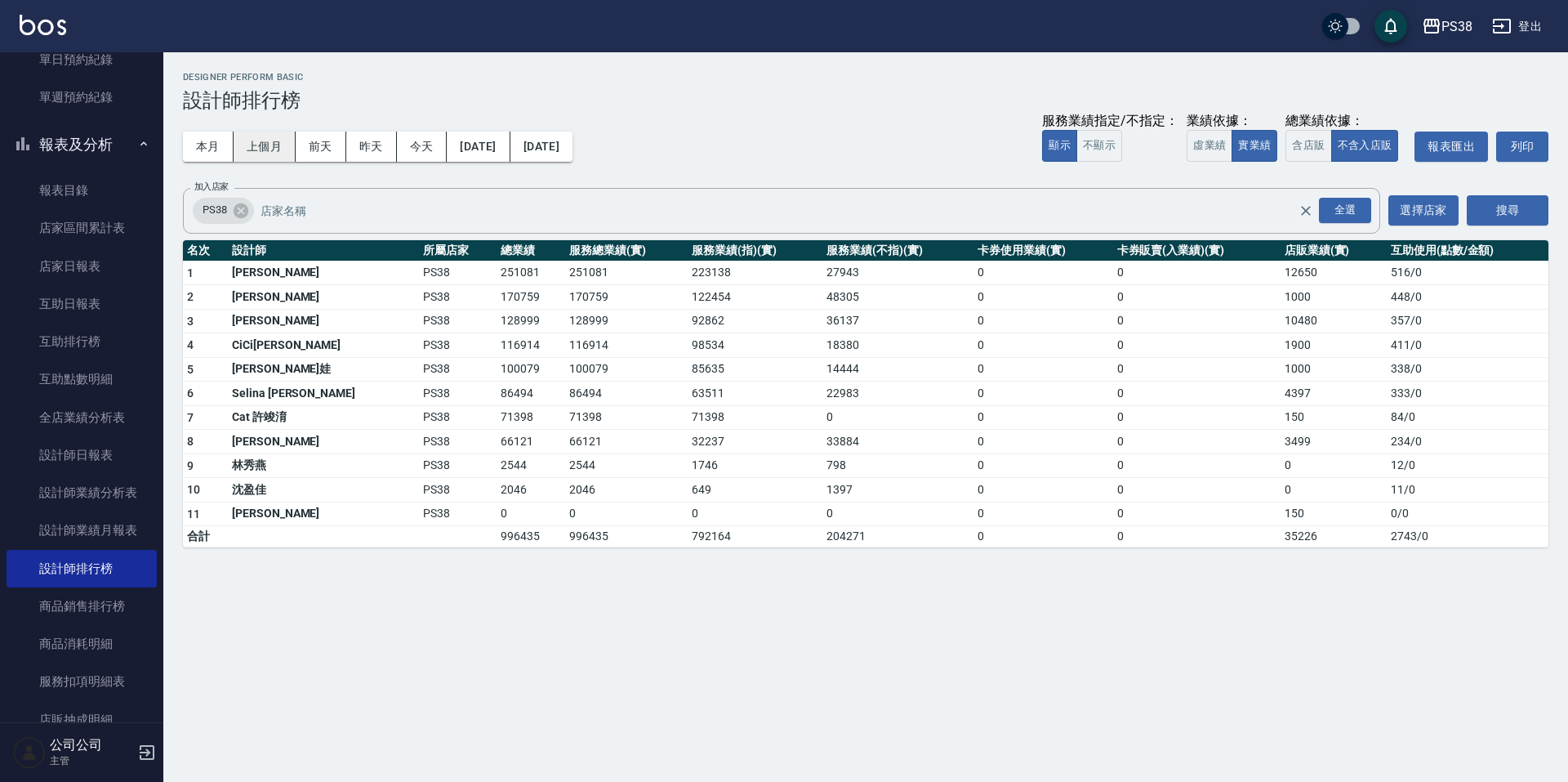
click at [266, 149] on button "上個月" at bounding box center [264, 147] width 62 height 31
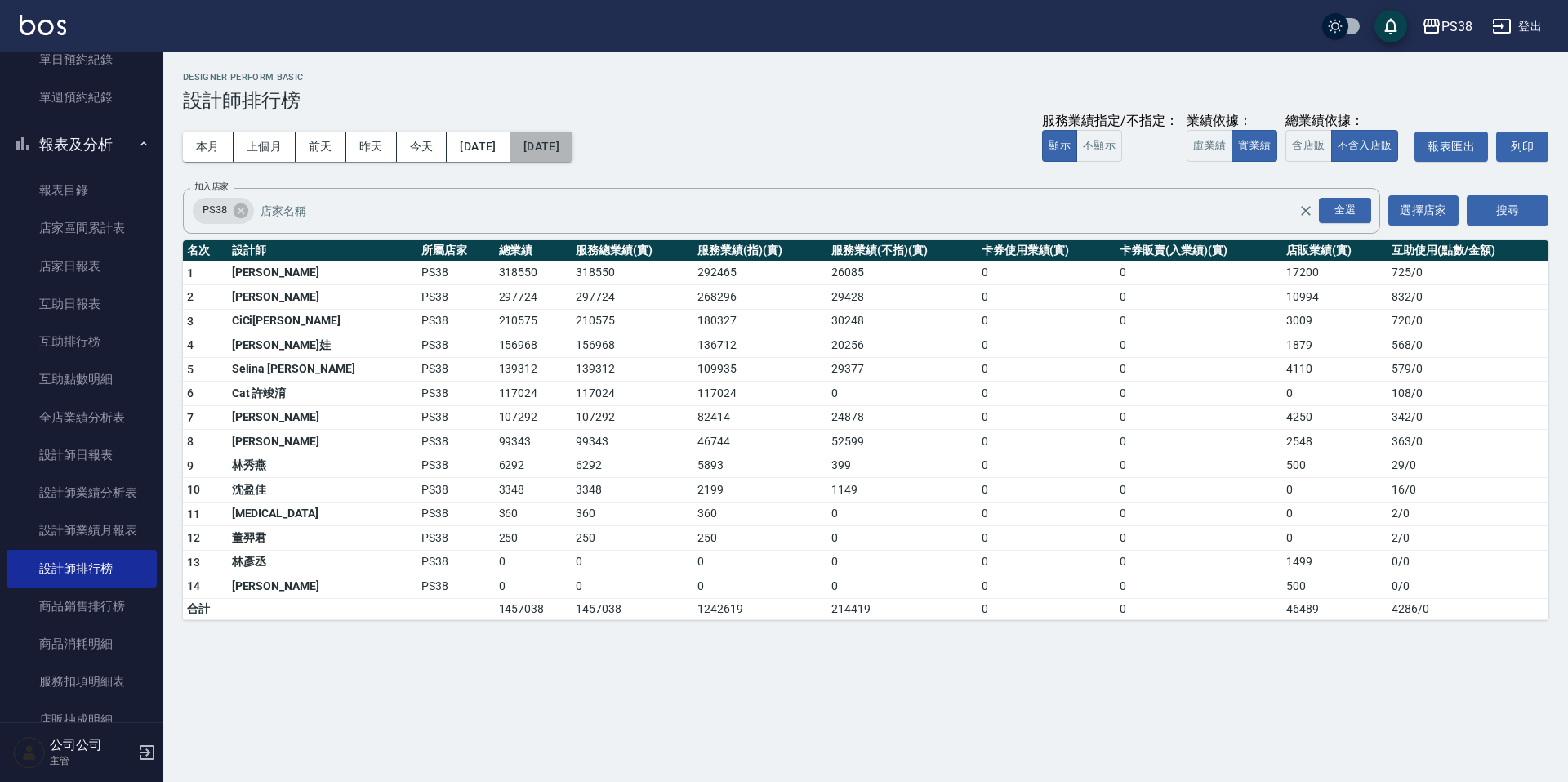
click at [573, 136] on button "[DATE]" at bounding box center [541, 147] width 62 height 31
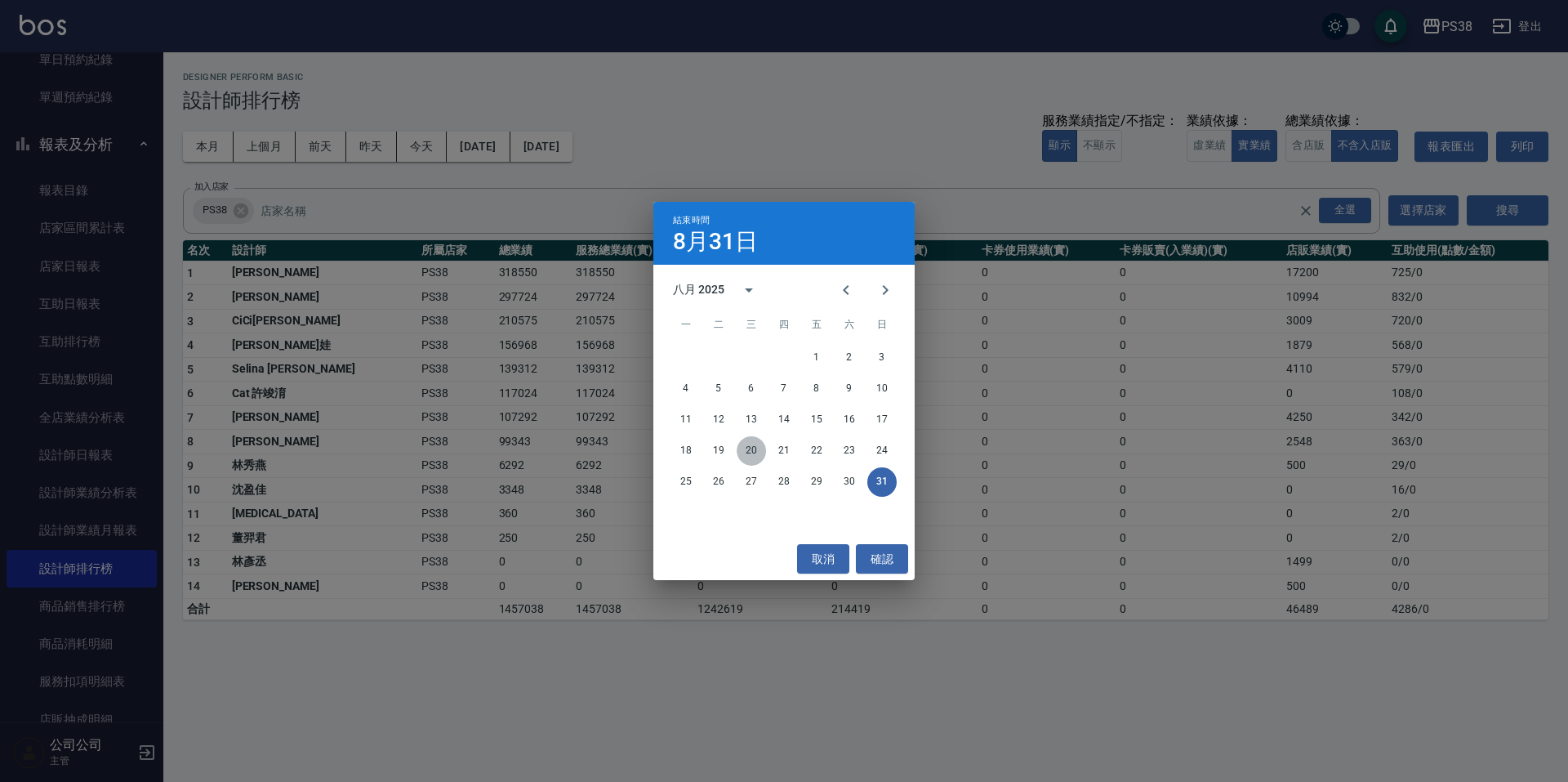
click at [751, 446] on button "20" at bounding box center [751, 451] width 30 height 30
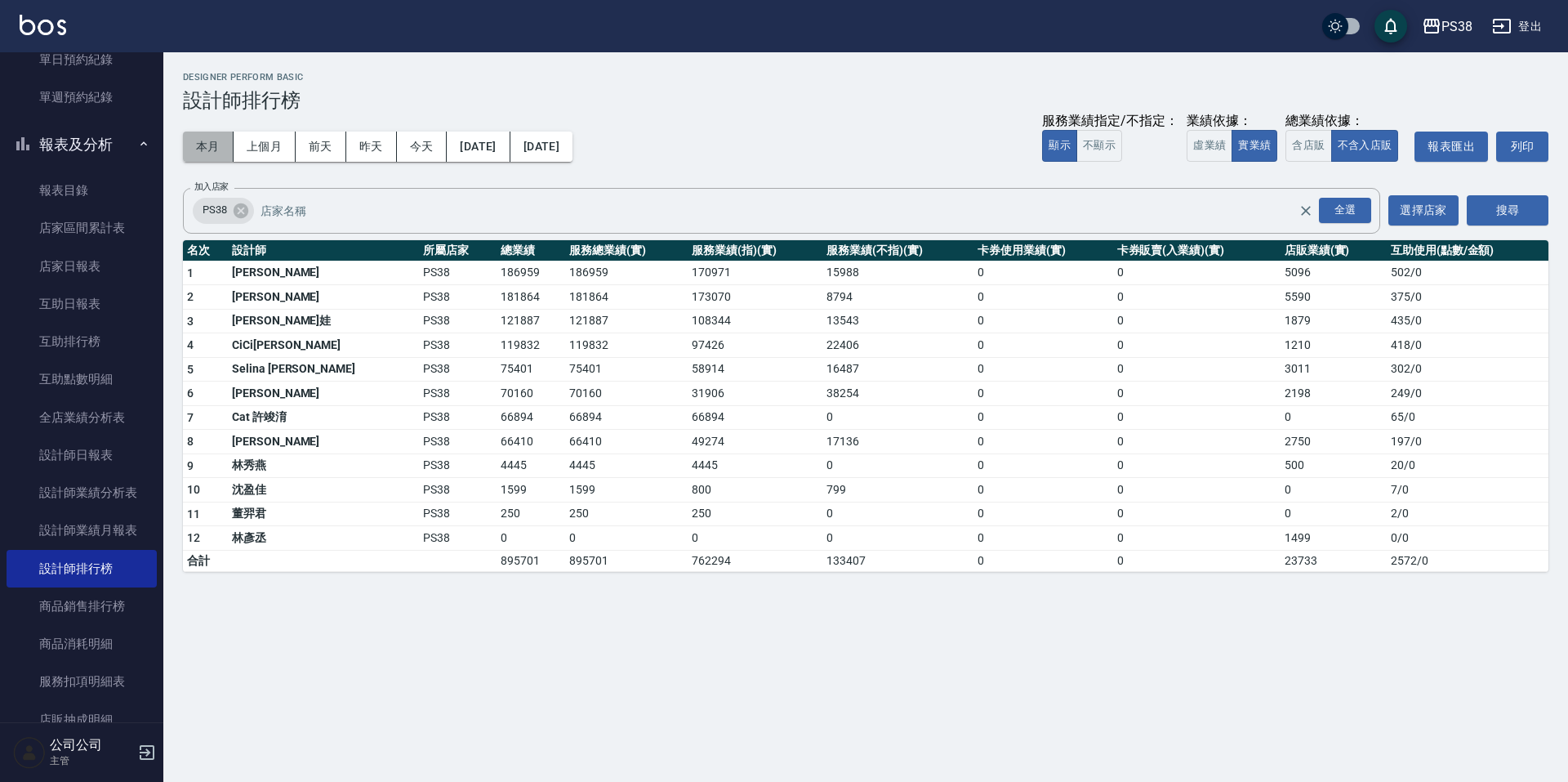
click at [221, 147] on button "本月" at bounding box center [208, 147] width 51 height 31
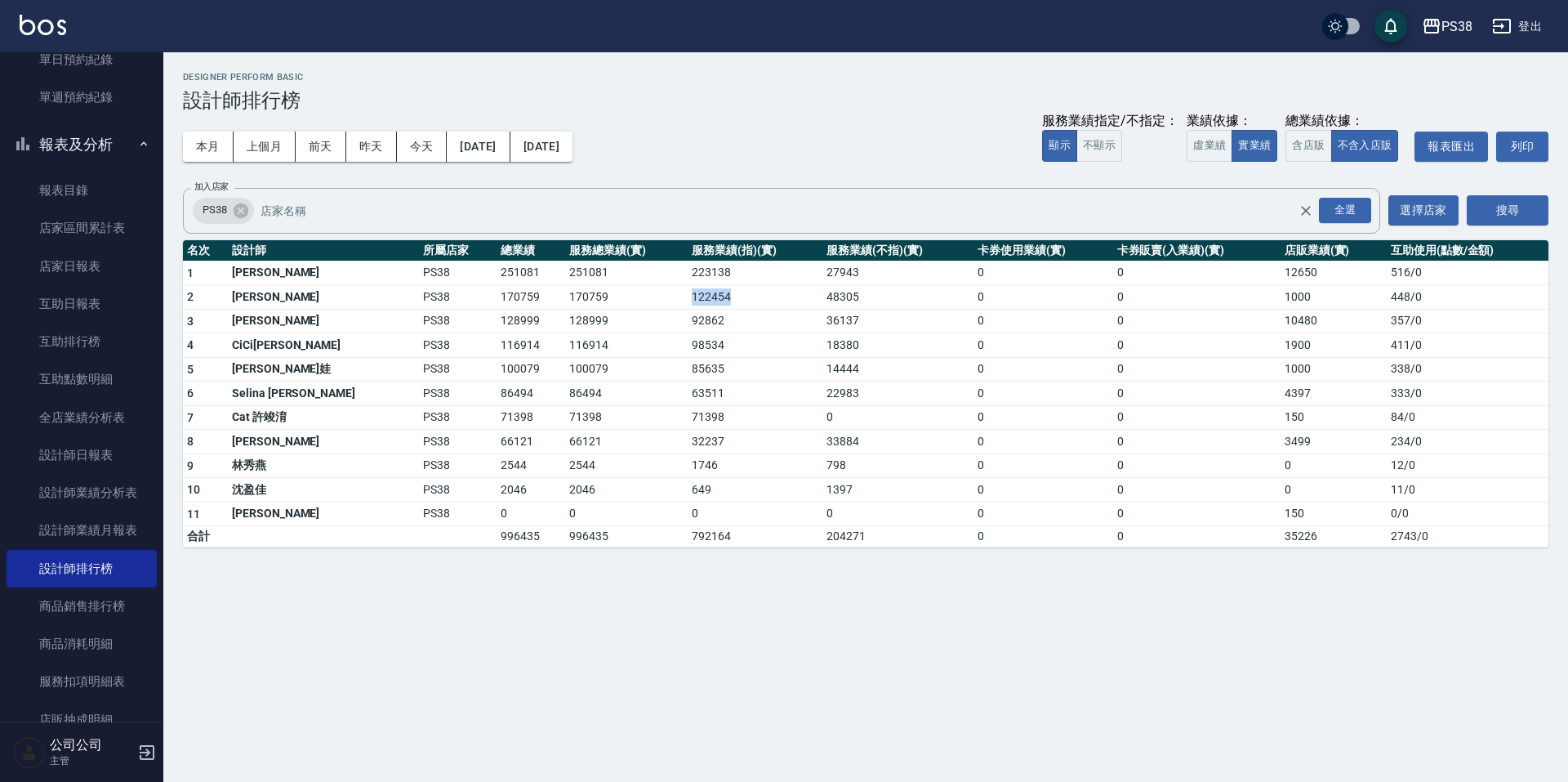
drag, startPoint x: 633, startPoint y: 289, endPoint x: 676, endPoint y: 301, distance: 44.6
click at [676, 301] on tr "2 Aisha [PERSON_NAME]PS38 170759 170759 122454 48305 0 0 1000 448 / 0" at bounding box center [866, 297] width 1366 height 24
click at [753, 359] on td "85635" at bounding box center [755, 370] width 135 height 24
drag, startPoint x: 436, startPoint y: 539, endPoint x: 483, endPoint y: 536, distance: 47.1
click at [497, 536] on td "996435" at bounding box center [531, 536] width 69 height 21
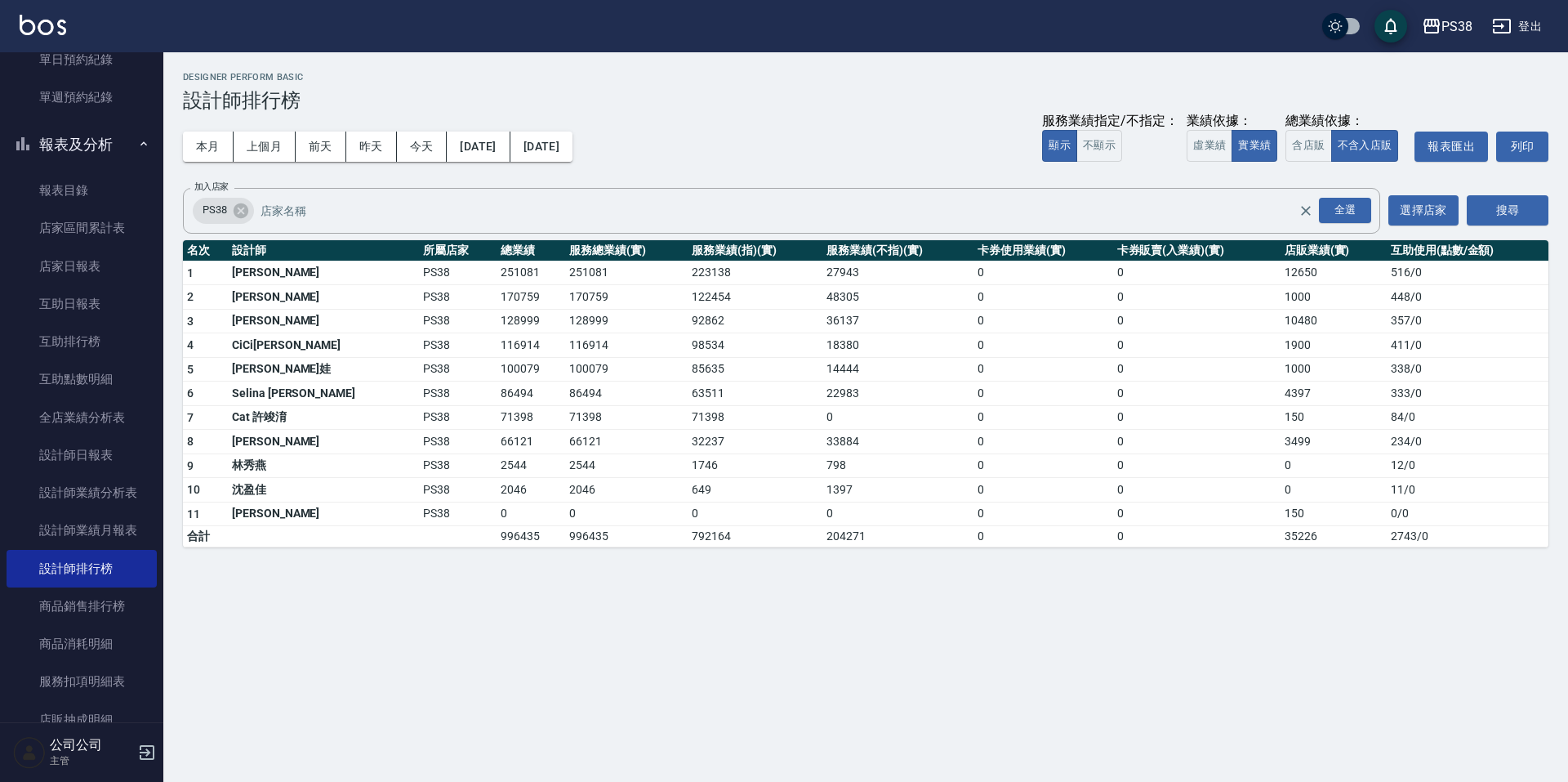
click at [618, 630] on div "PS38 [DATE] - [DATE] 設計師排行榜 列印時間： [DATE][PHONE_NUMBER]:51 Designer Perform Basi…" at bounding box center [784, 391] width 1568 height 782
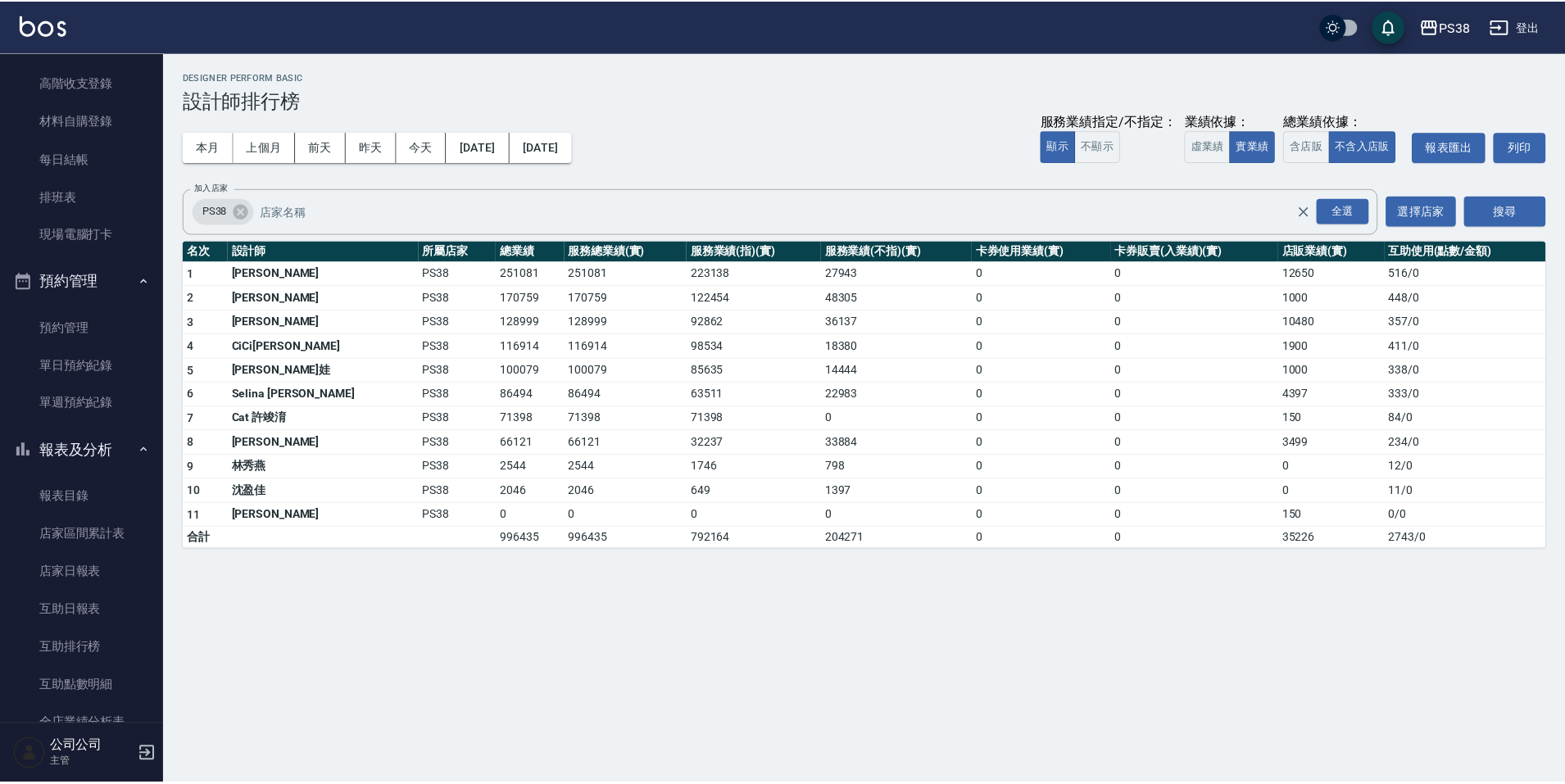
scroll to position [410, 0]
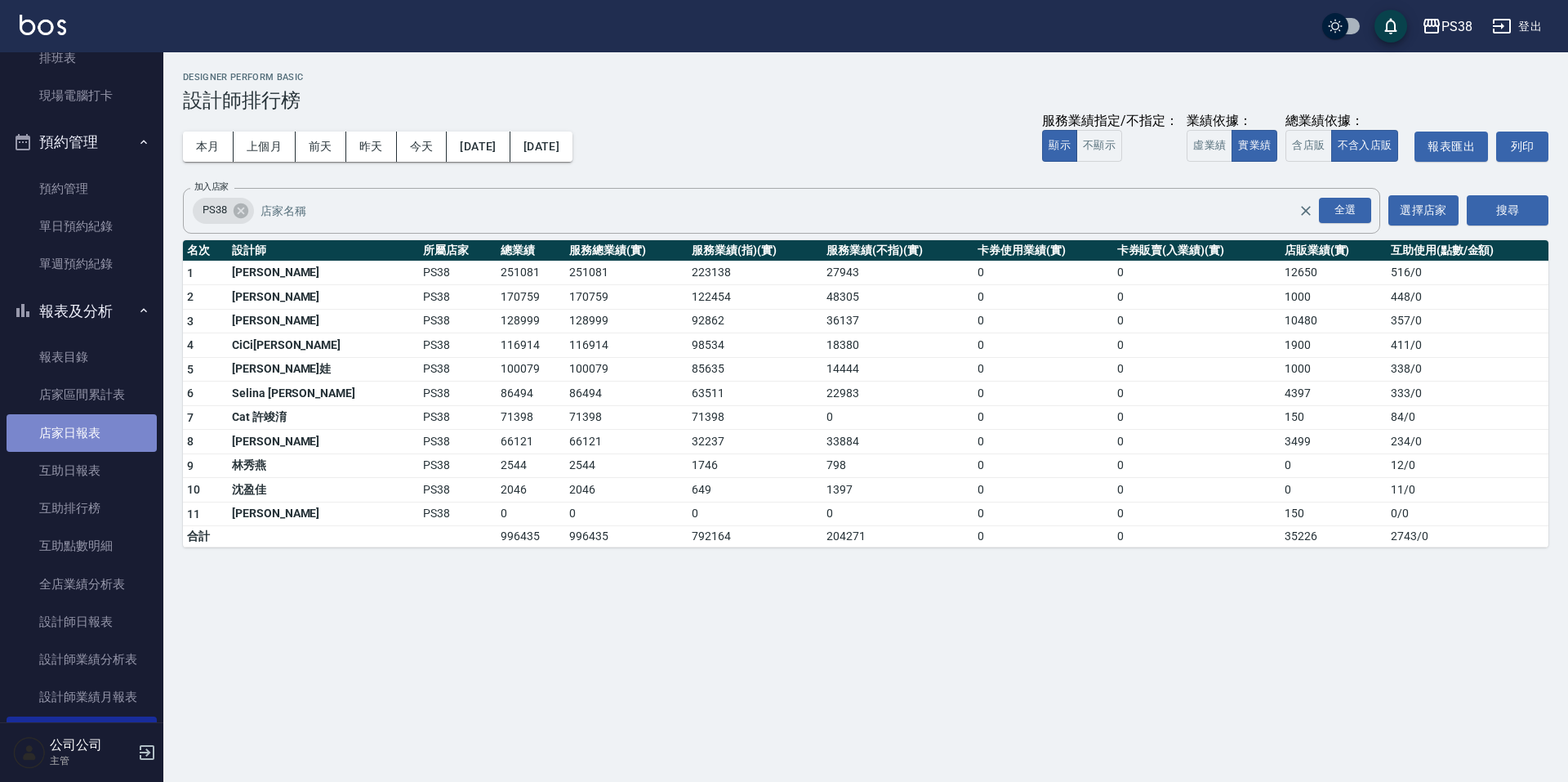
click at [115, 434] on link "店家日報表" at bounding box center [81, 433] width 150 height 38
